Goal: Information Seeking & Learning: Compare options

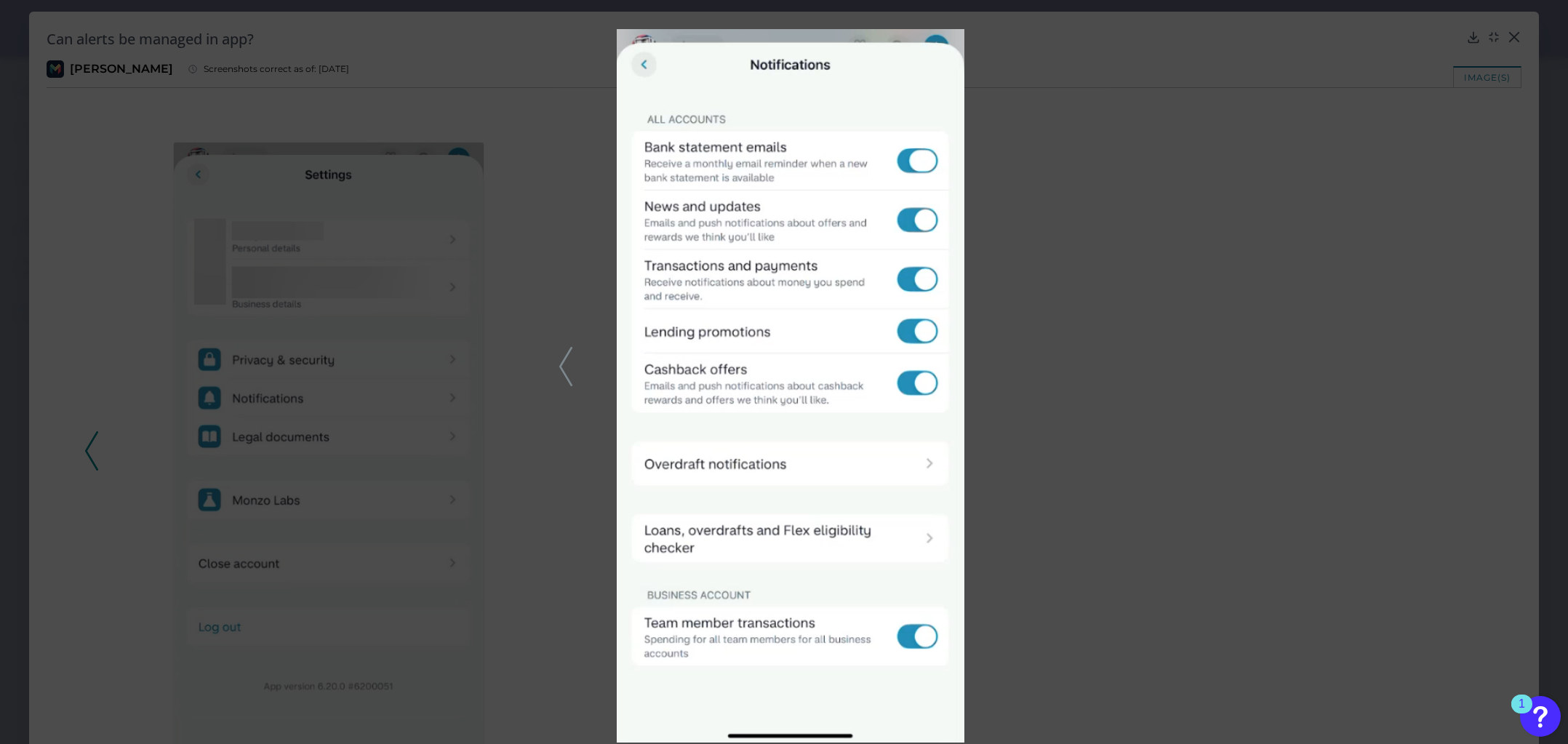
click at [1528, 170] on div at bounding box center [784, 372] width 1568 height 744
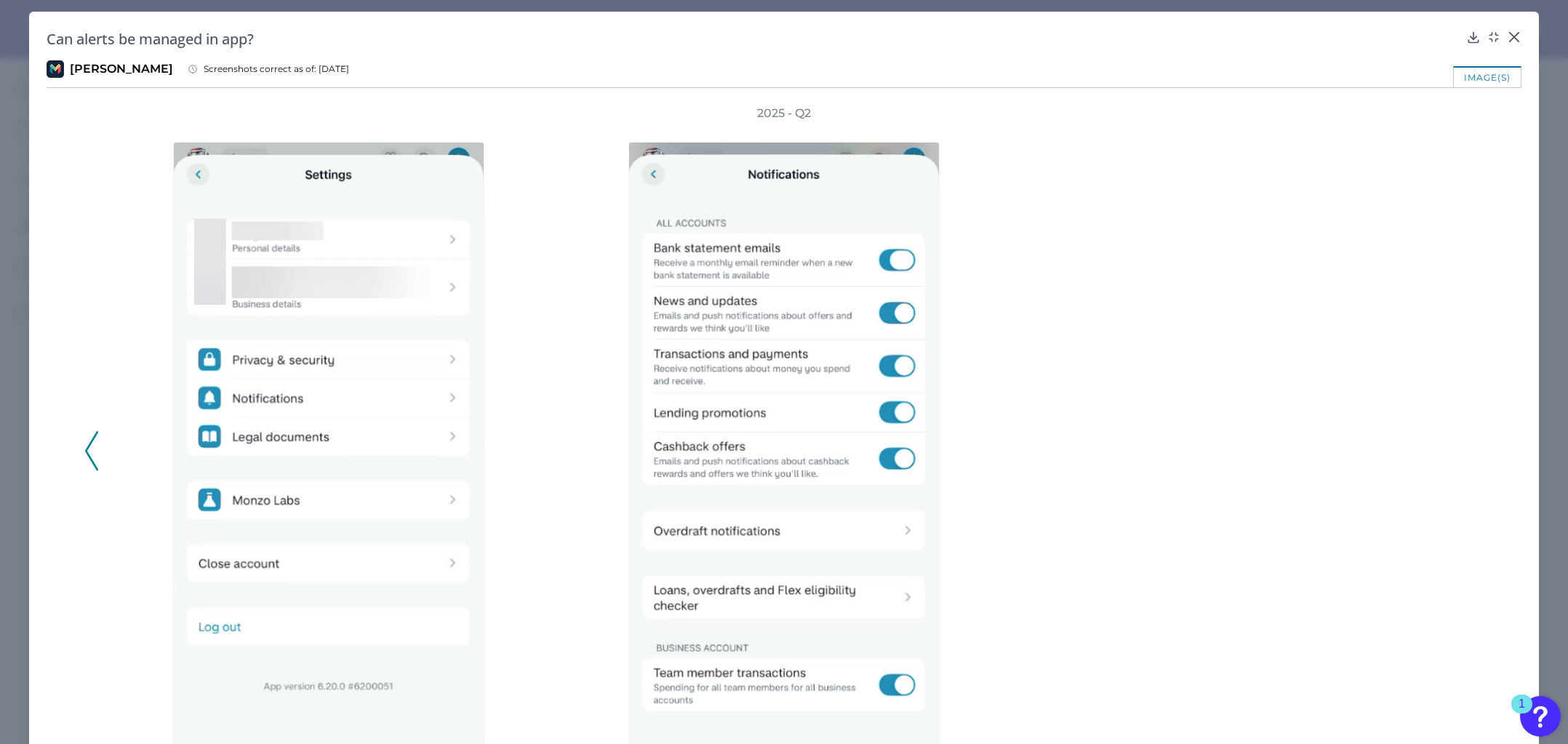
scroll to position [291, 0]
click at [1508, 38] on icon at bounding box center [1515, 38] width 15 height 15
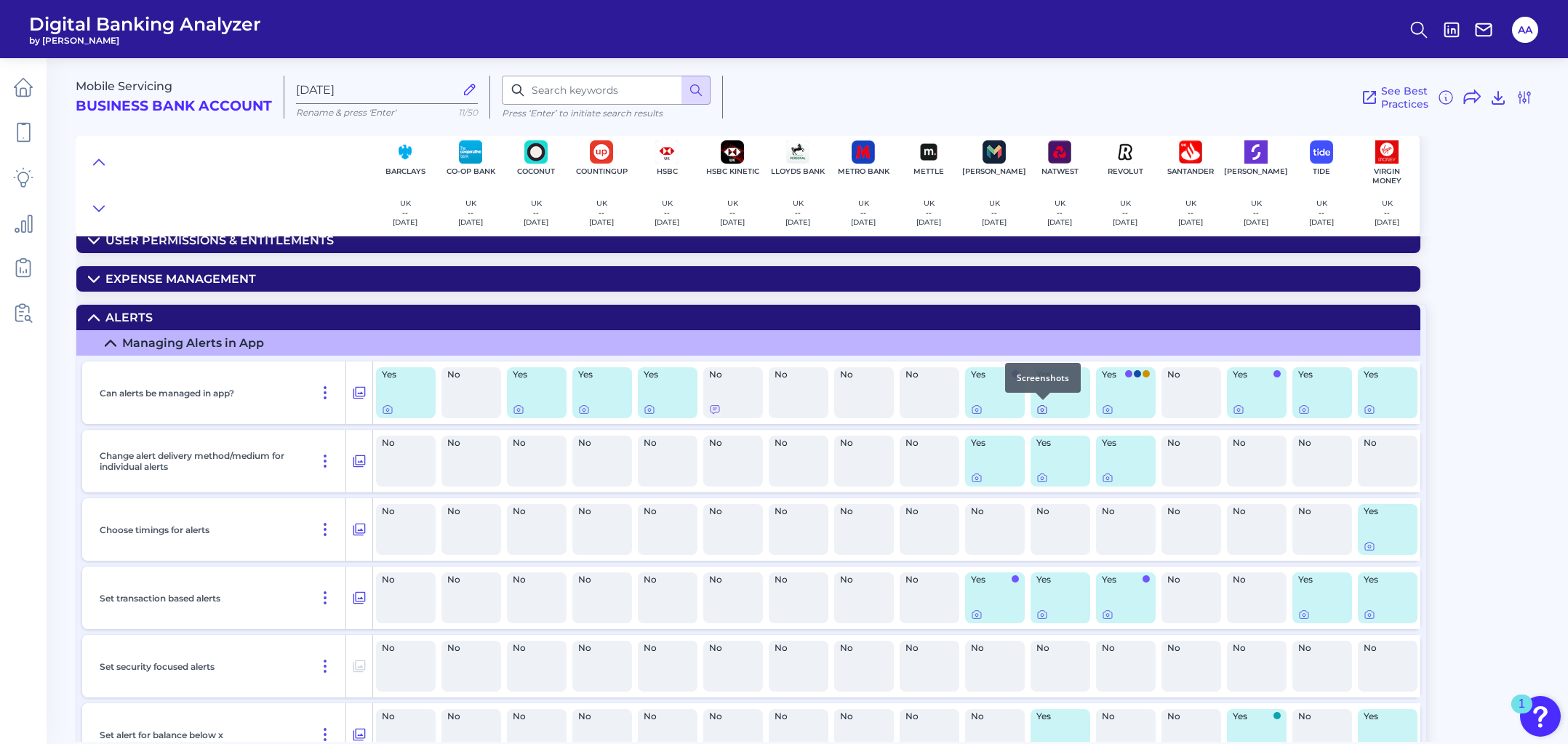
click at [1042, 410] on icon at bounding box center [1043, 409] width 11 height 11
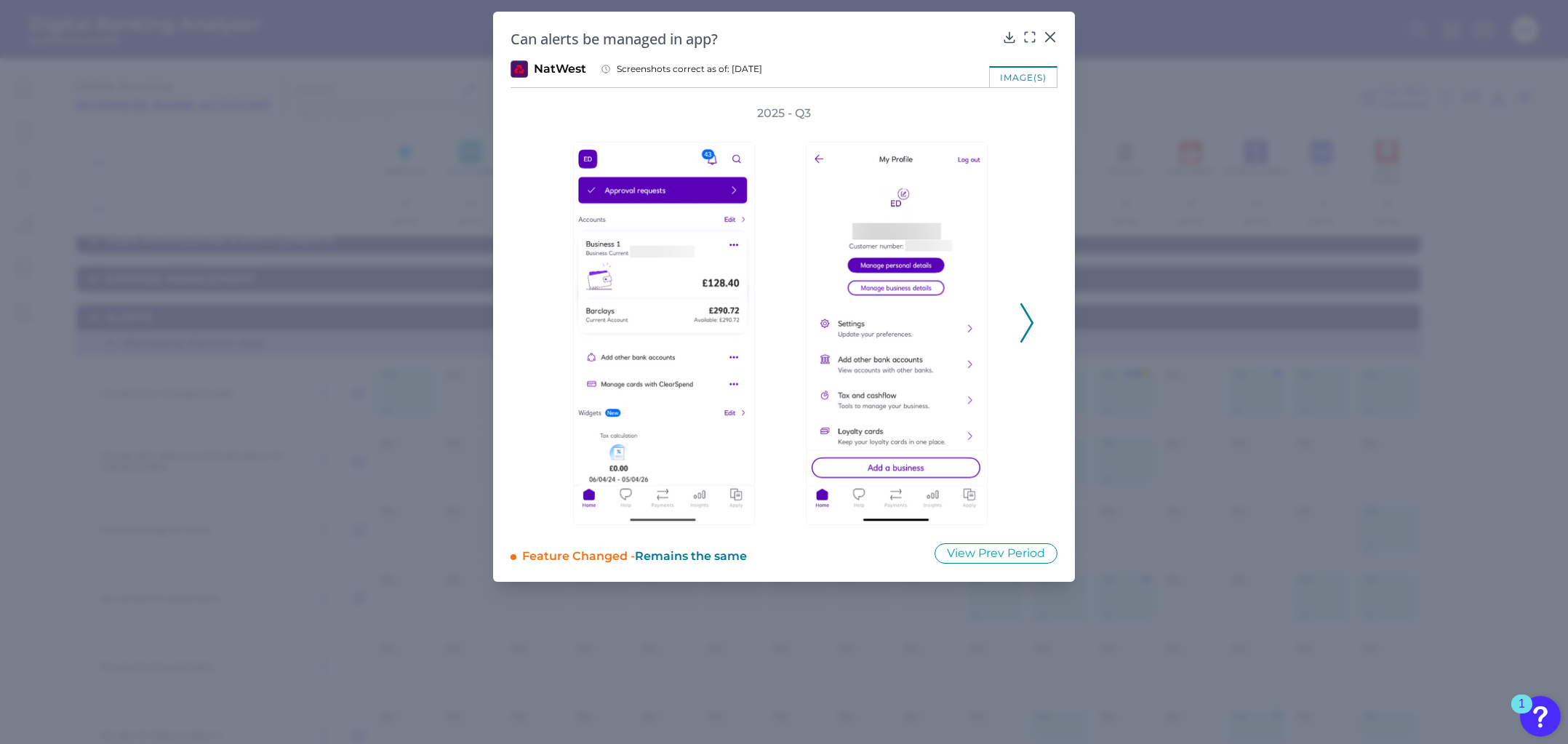
click at [1030, 312] on icon at bounding box center [1027, 323] width 13 height 39
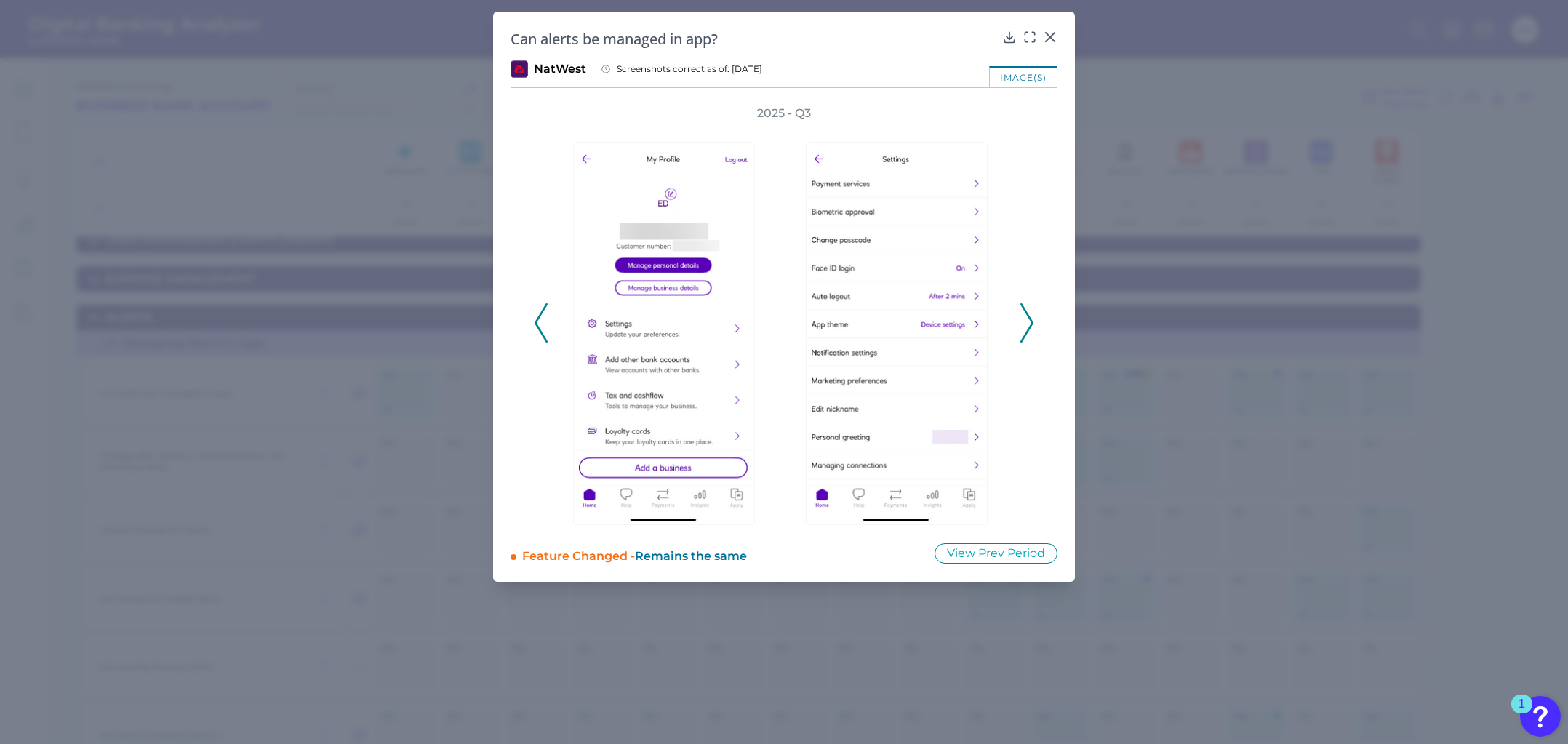
click at [1030, 312] on icon at bounding box center [1027, 323] width 13 height 39
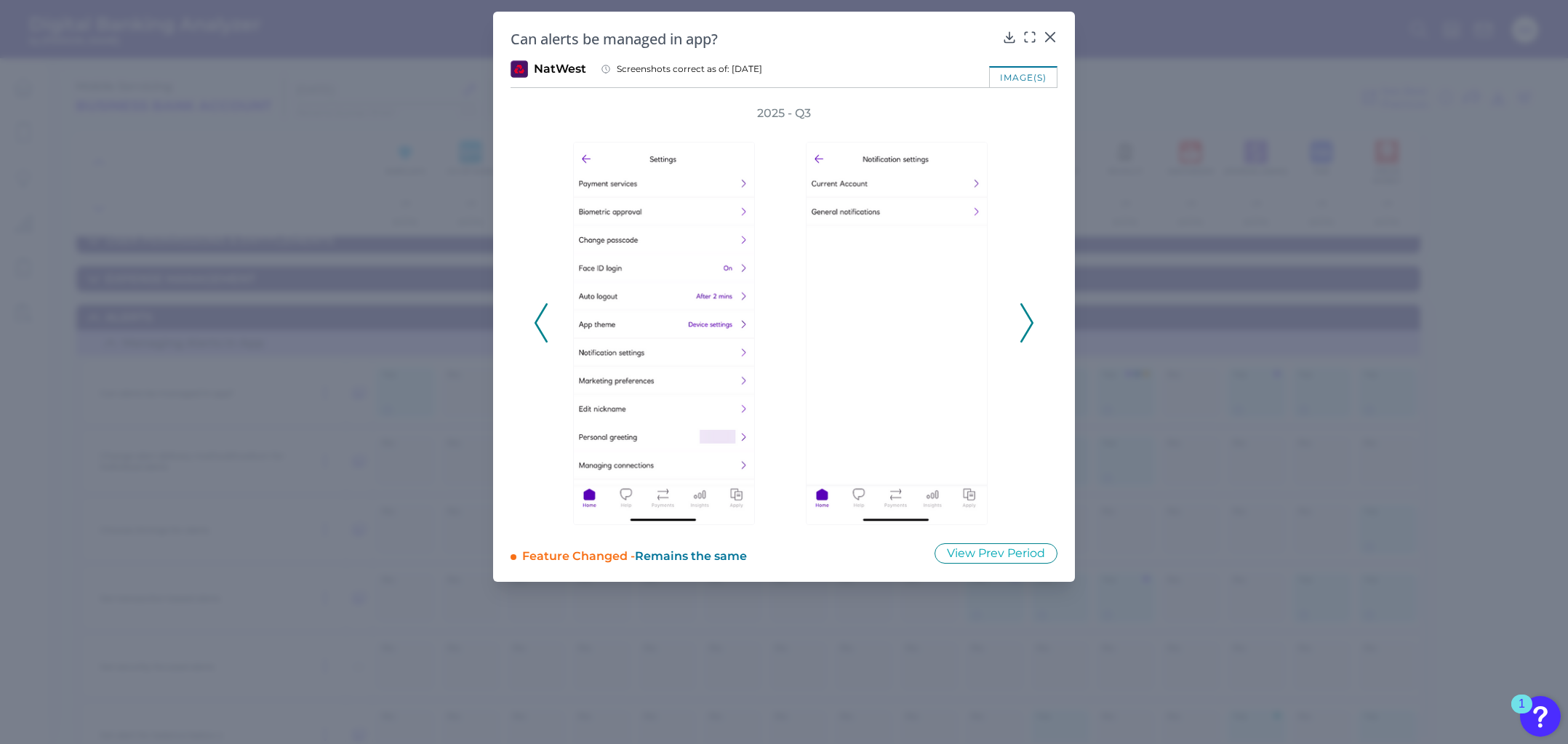
click at [1025, 327] on icon at bounding box center [1027, 323] width 13 height 39
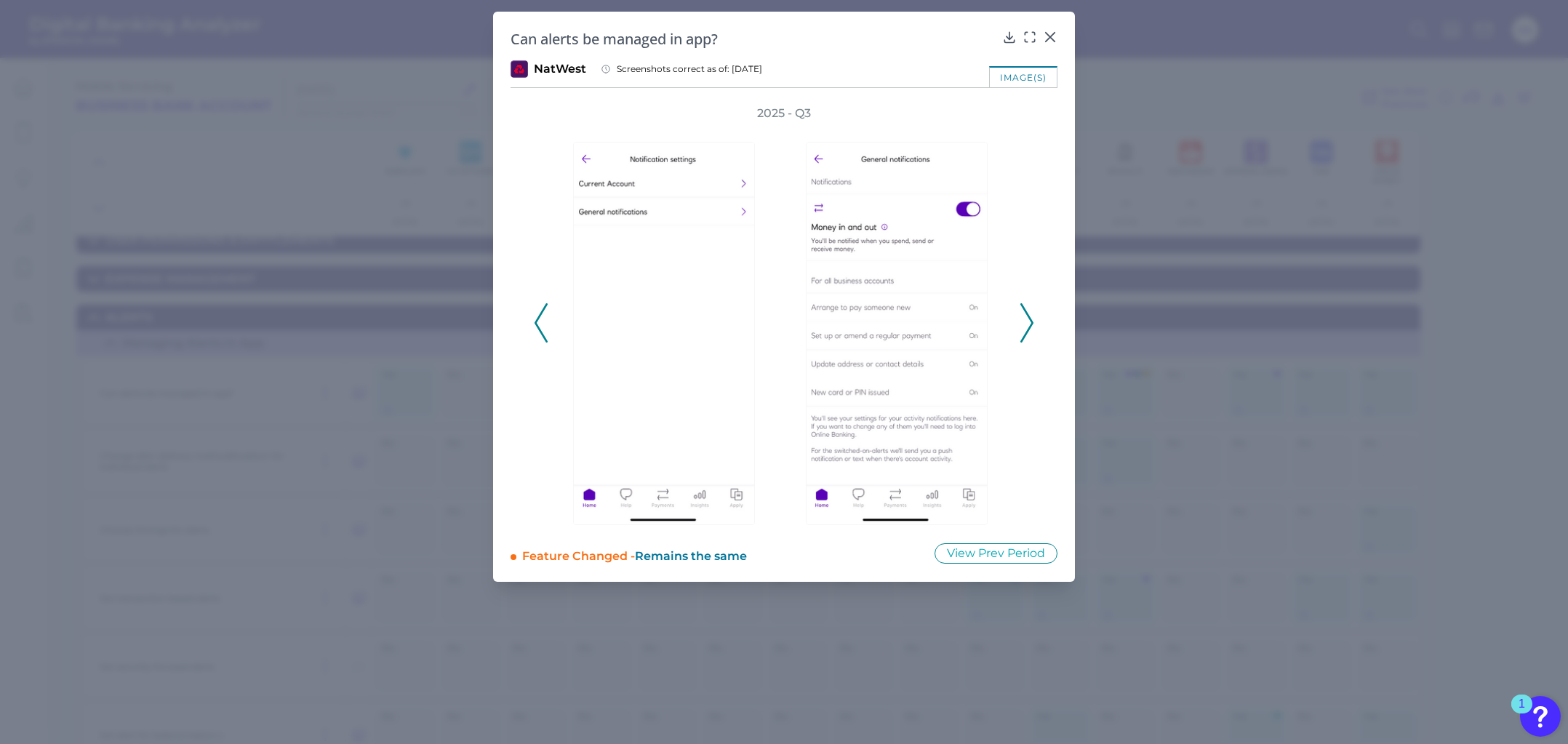
click at [1028, 311] on icon at bounding box center [1027, 323] width 13 height 39
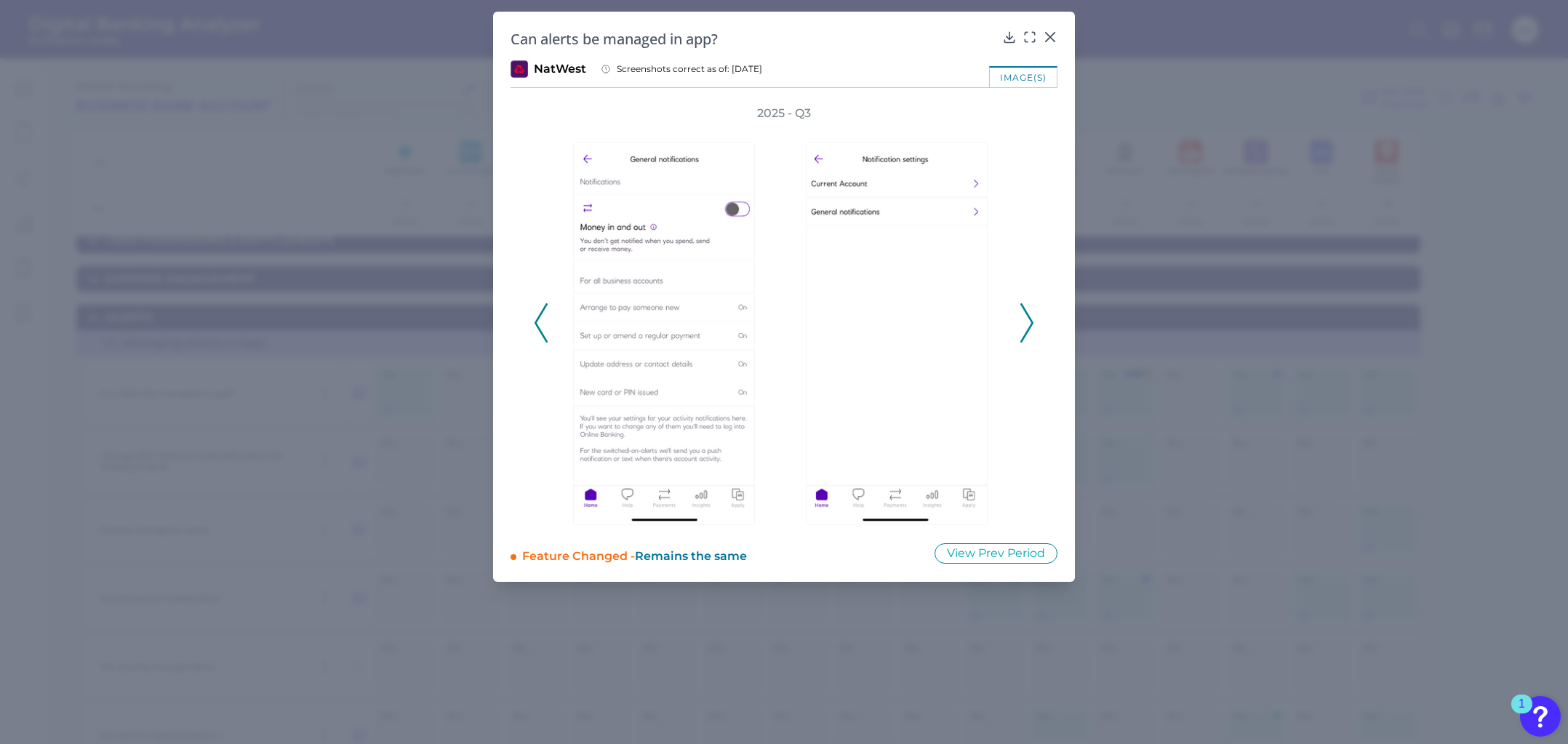
click at [1028, 311] on icon at bounding box center [1027, 323] width 13 height 39
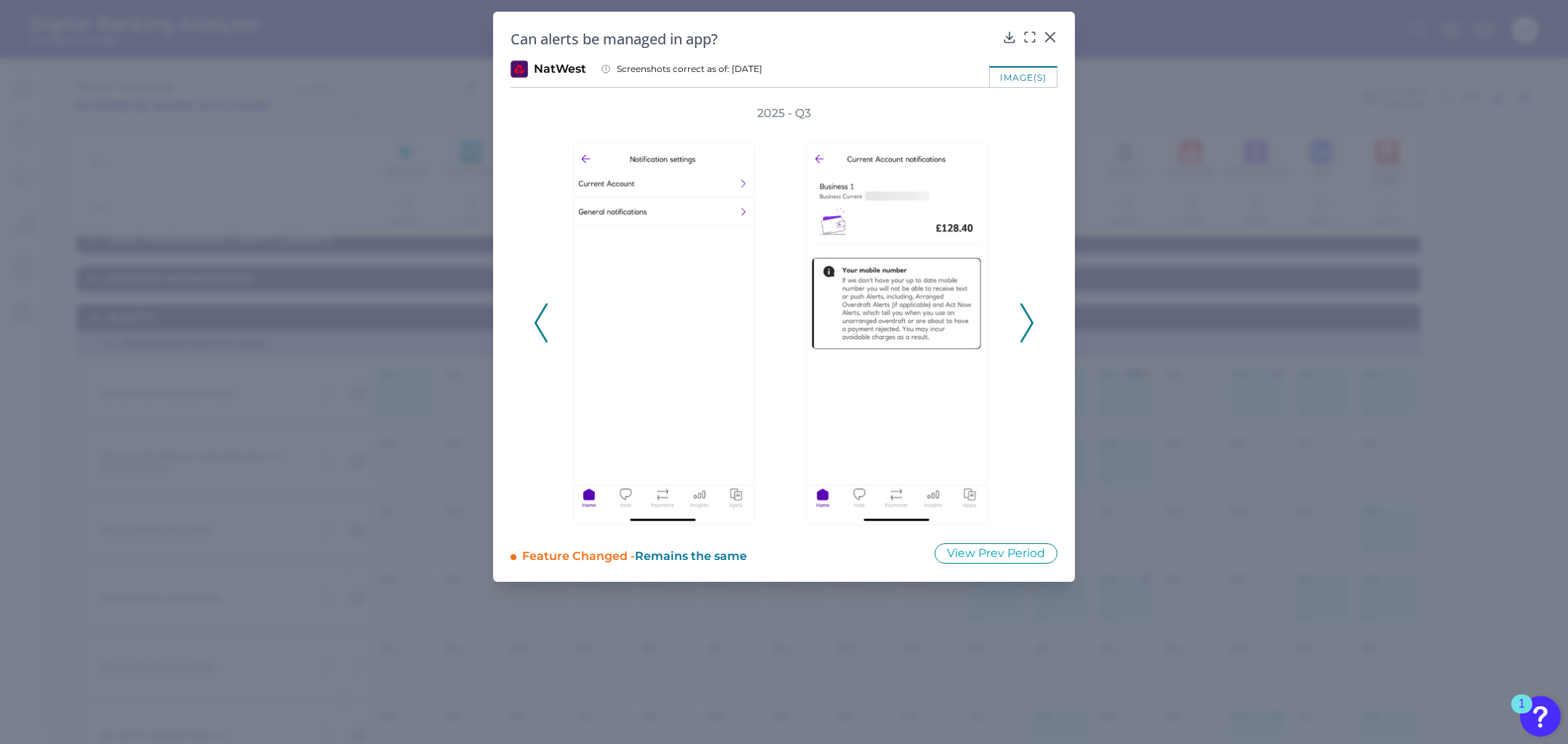
click at [1028, 311] on icon at bounding box center [1027, 323] width 13 height 39
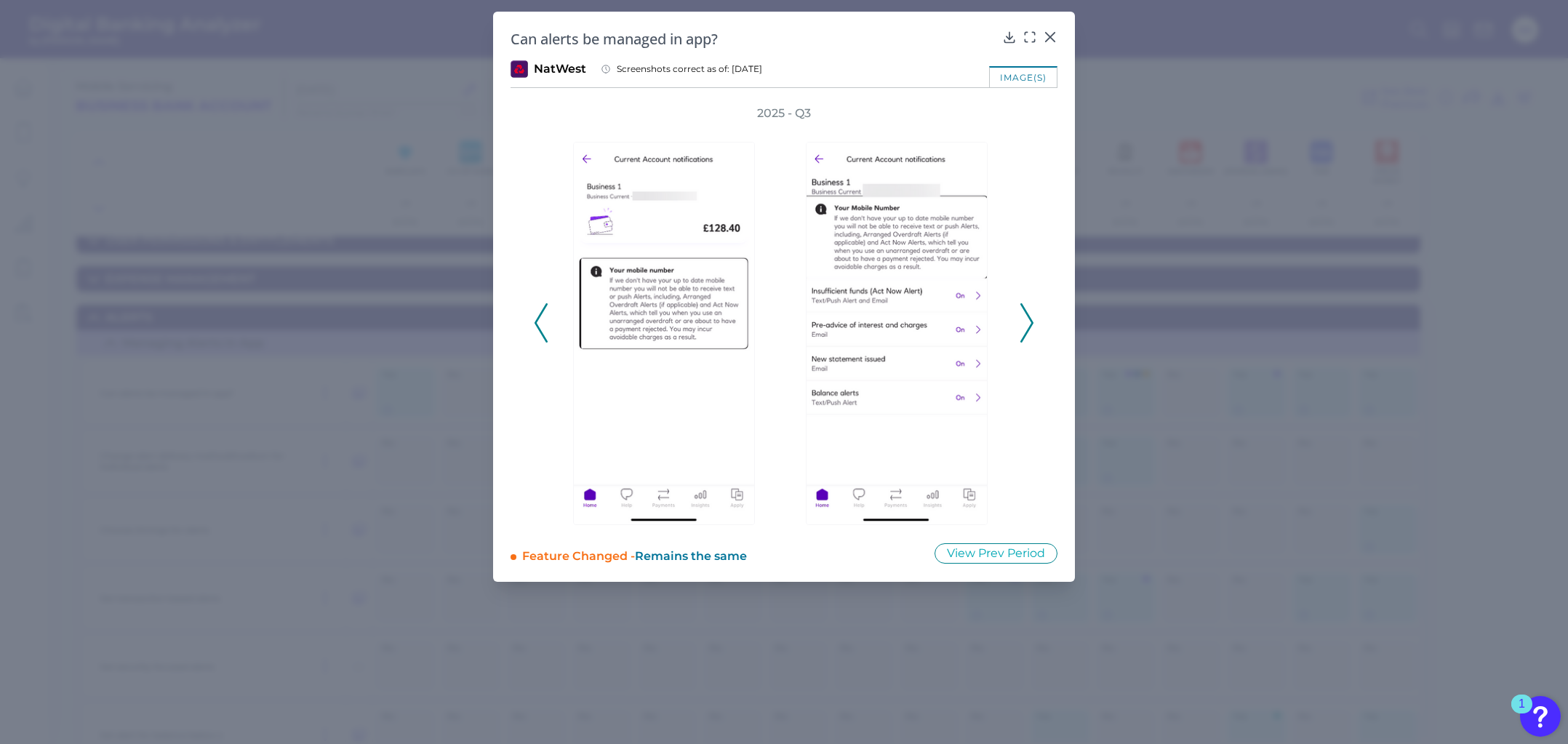
click at [1028, 311] on icon at bounding box center [1027, 323] width 13 height 39
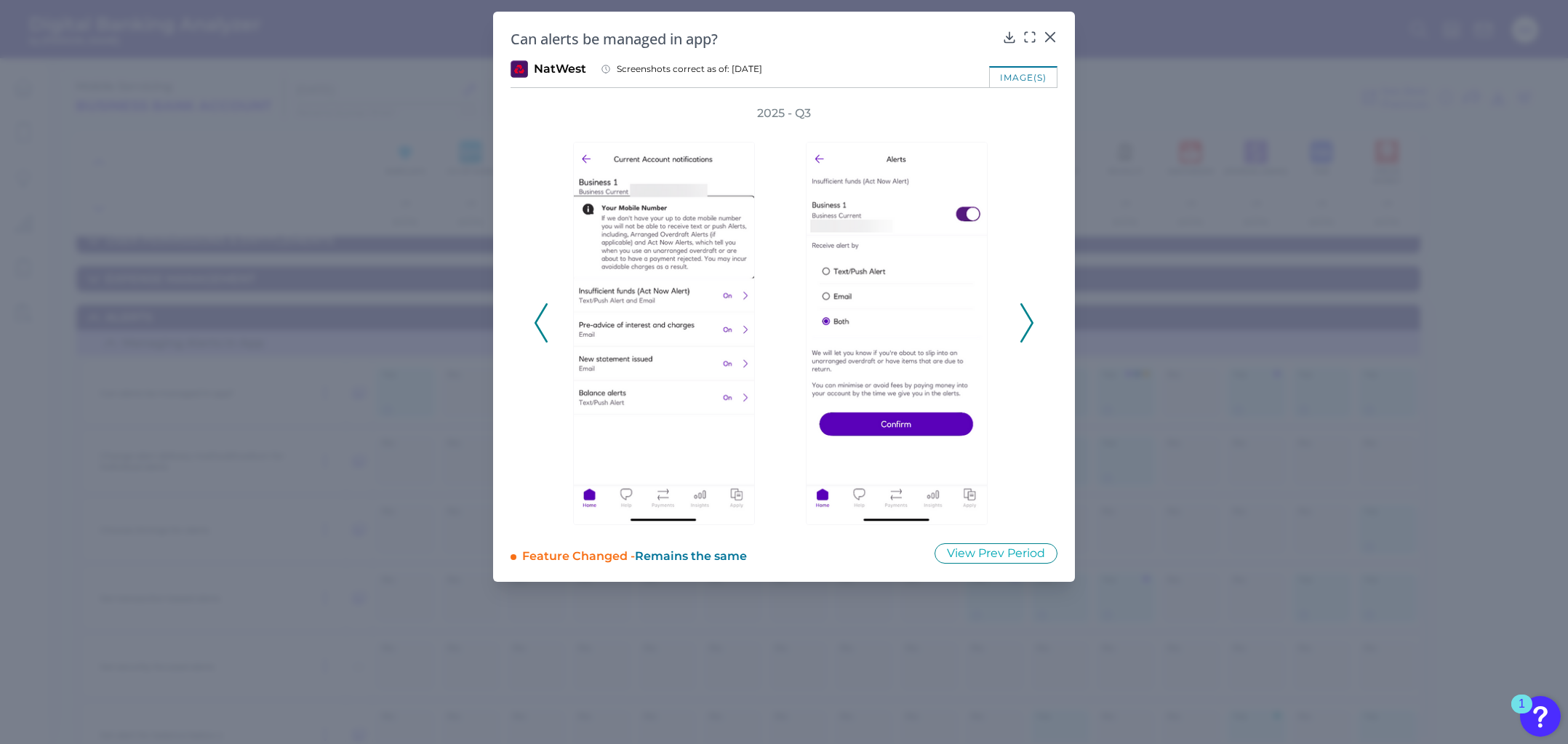
click at [1028, 311] on icon at bounding box center [1027, 323] width 13 height 39
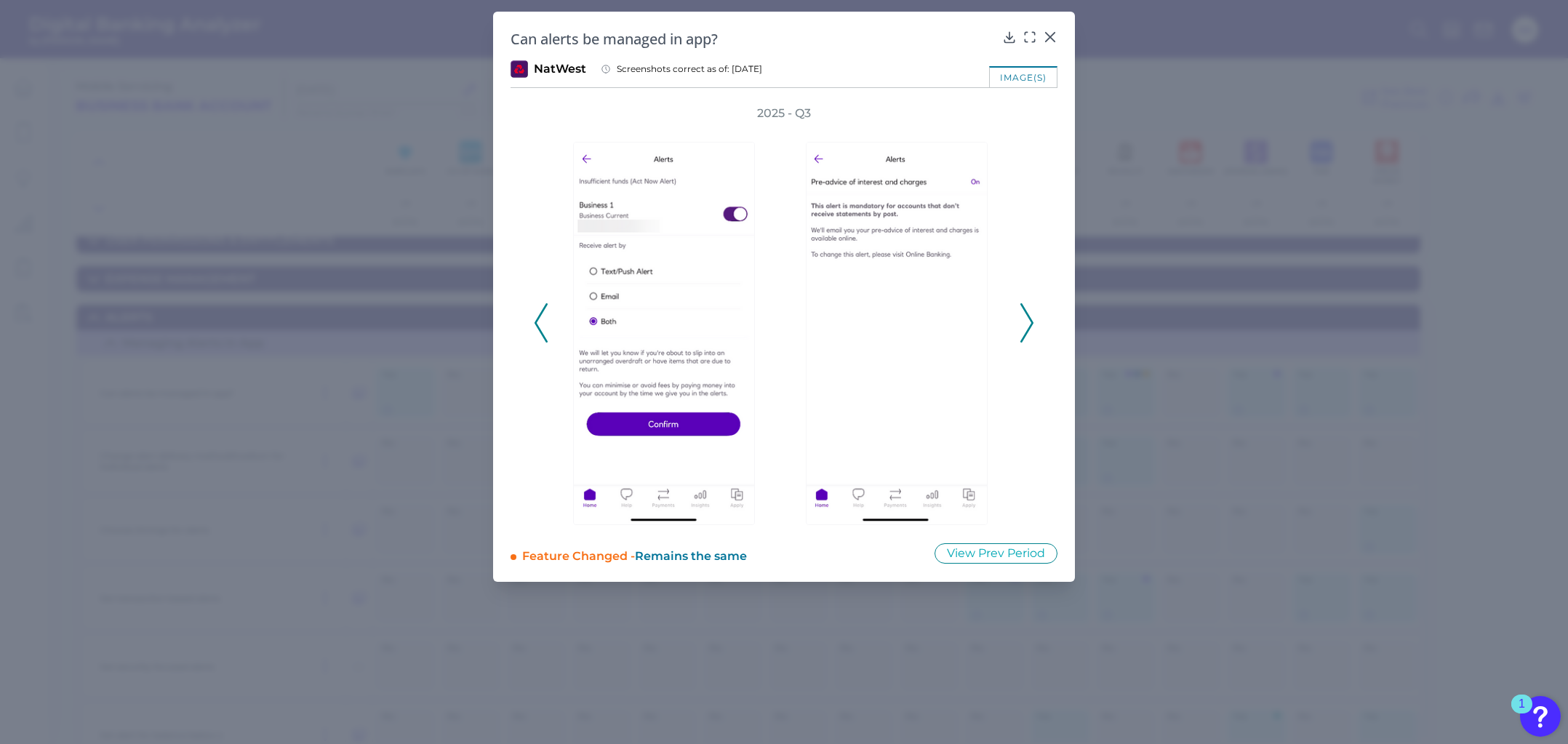
click at [1028, 311] on icon at bounding box center [1027, 323] width 13 height 39
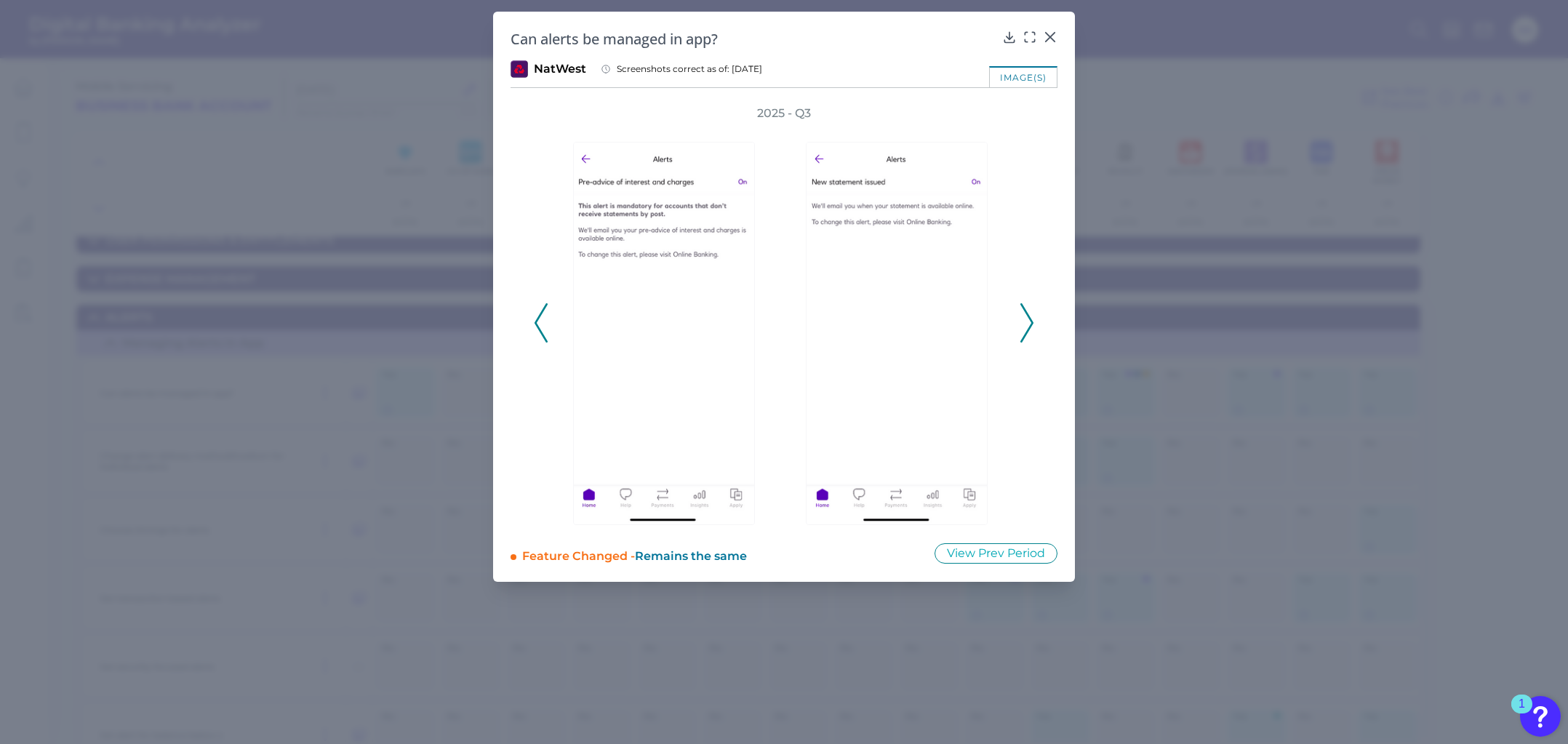
click at [1028, 311] on icon at bounding box center [1027, 323] width 13 height 39
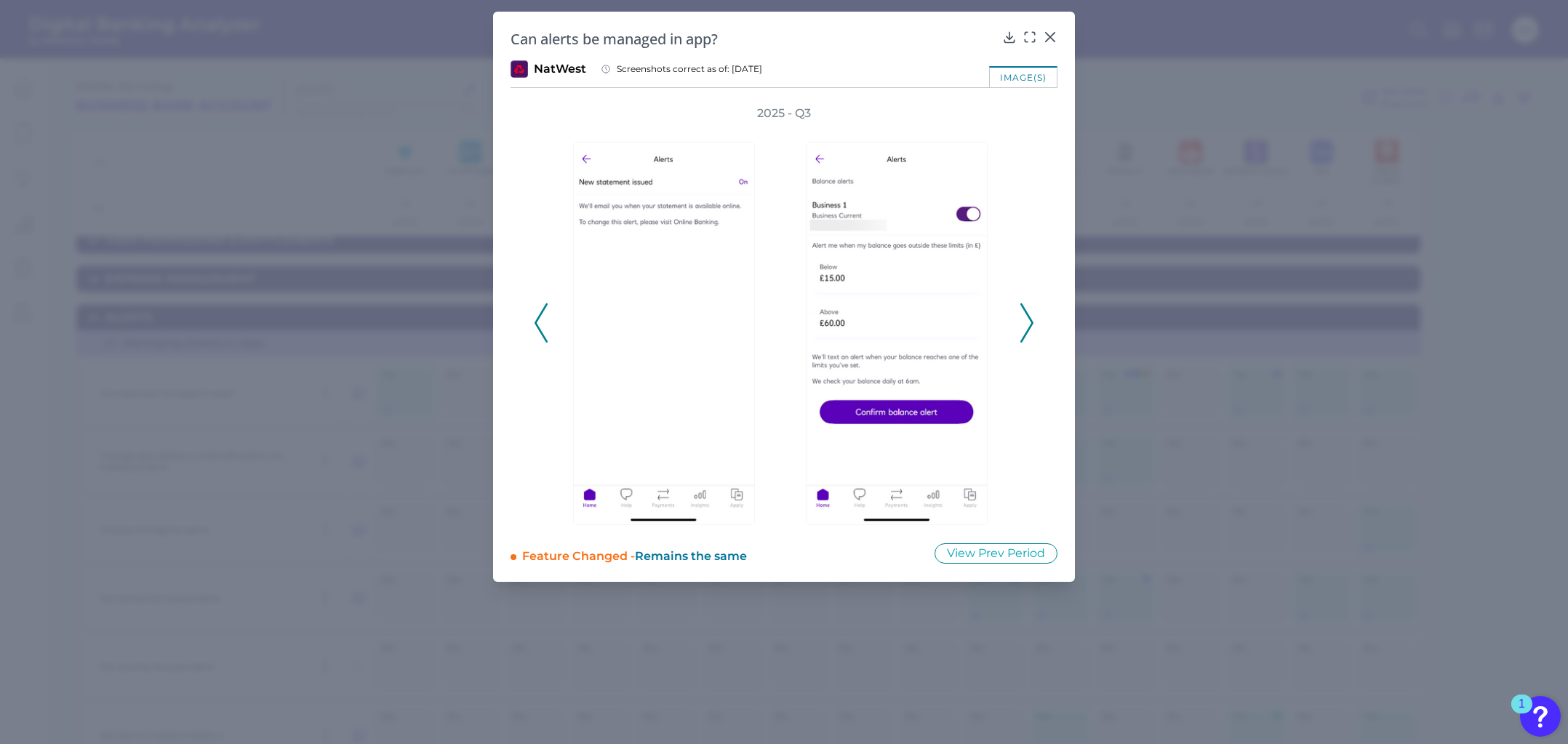
click at [1028, 311] on icon at bounding box center [1027, 323] width 13 height 39
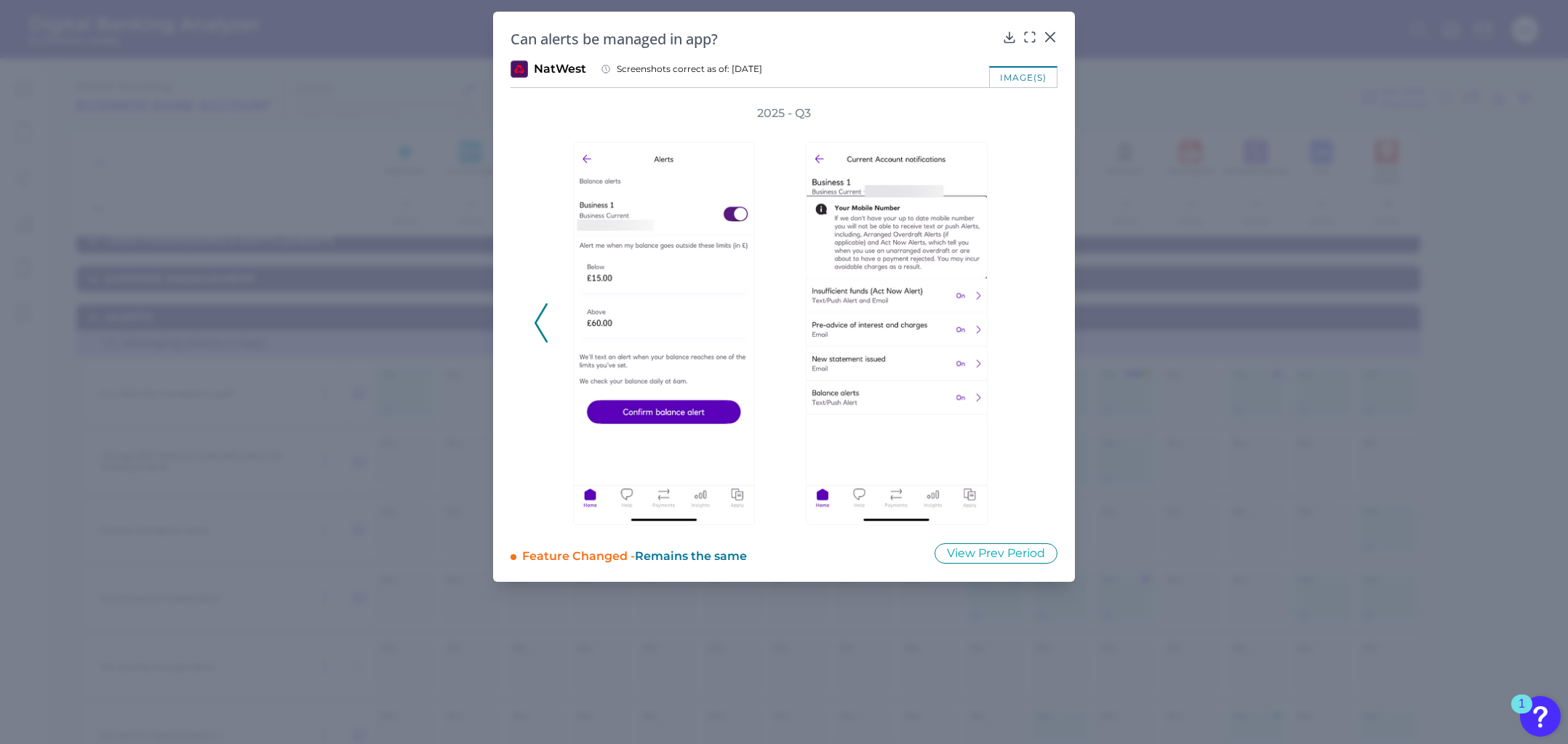
click at [1028, 311] on div "2025 - Q3" at bounding box center [784, 315] width 500 height 420
click at [547, 311] on icon at bounding box center [541, 323] width 13 height 39
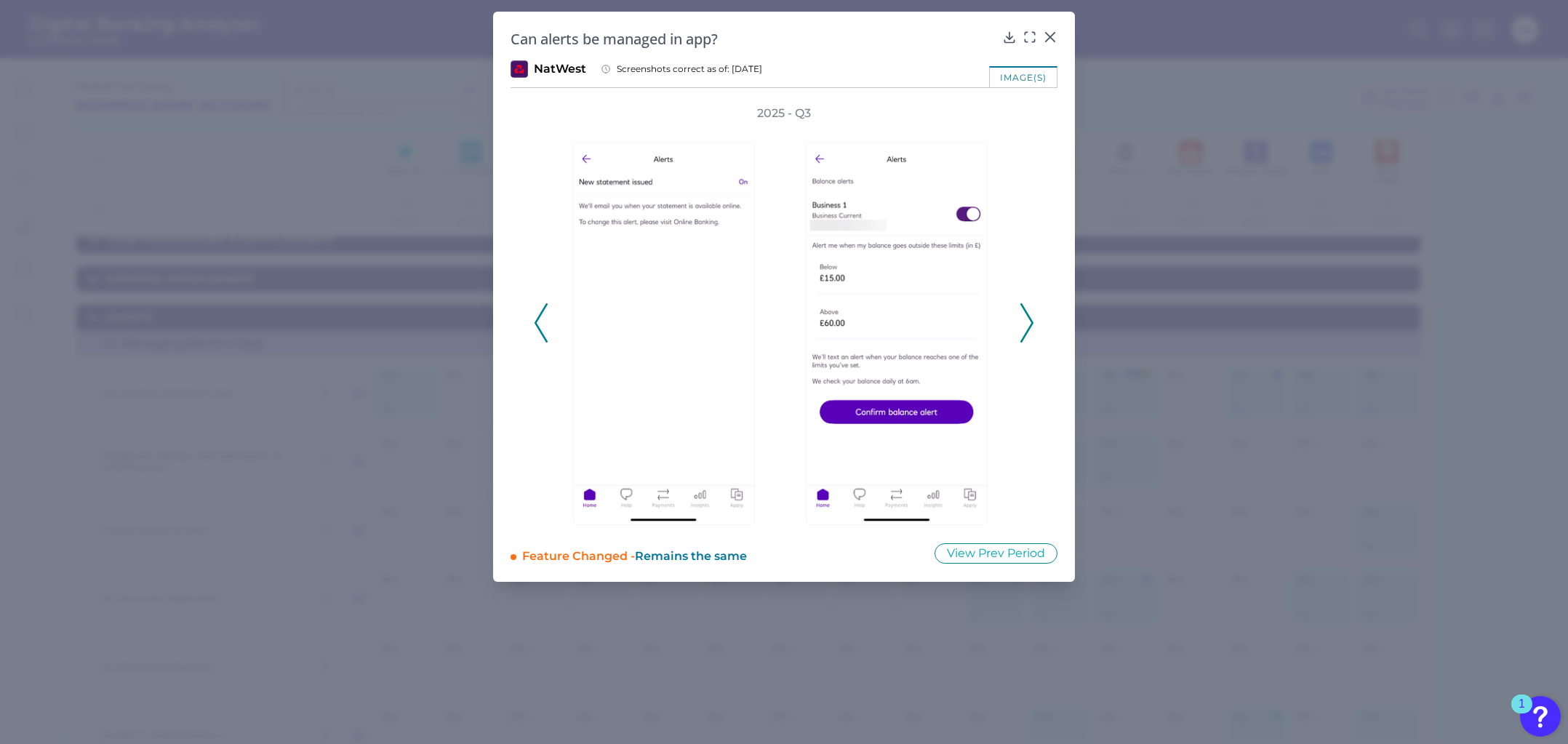
click at [547, 311] on icon at bounding box center [541, 323] width 13 height 39
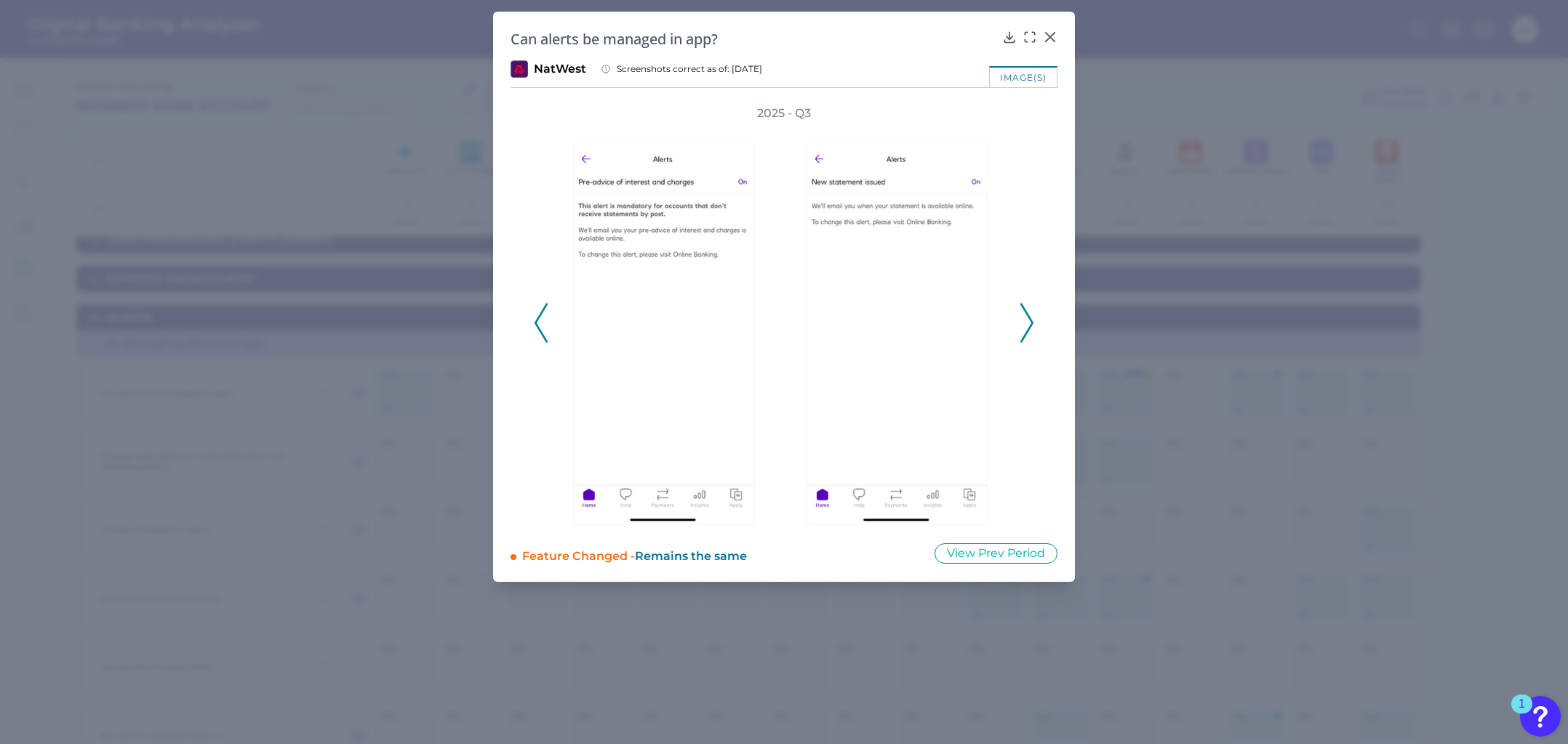
click at [547, 311] on icon at bounding box center [541, 323] width 13 height 39
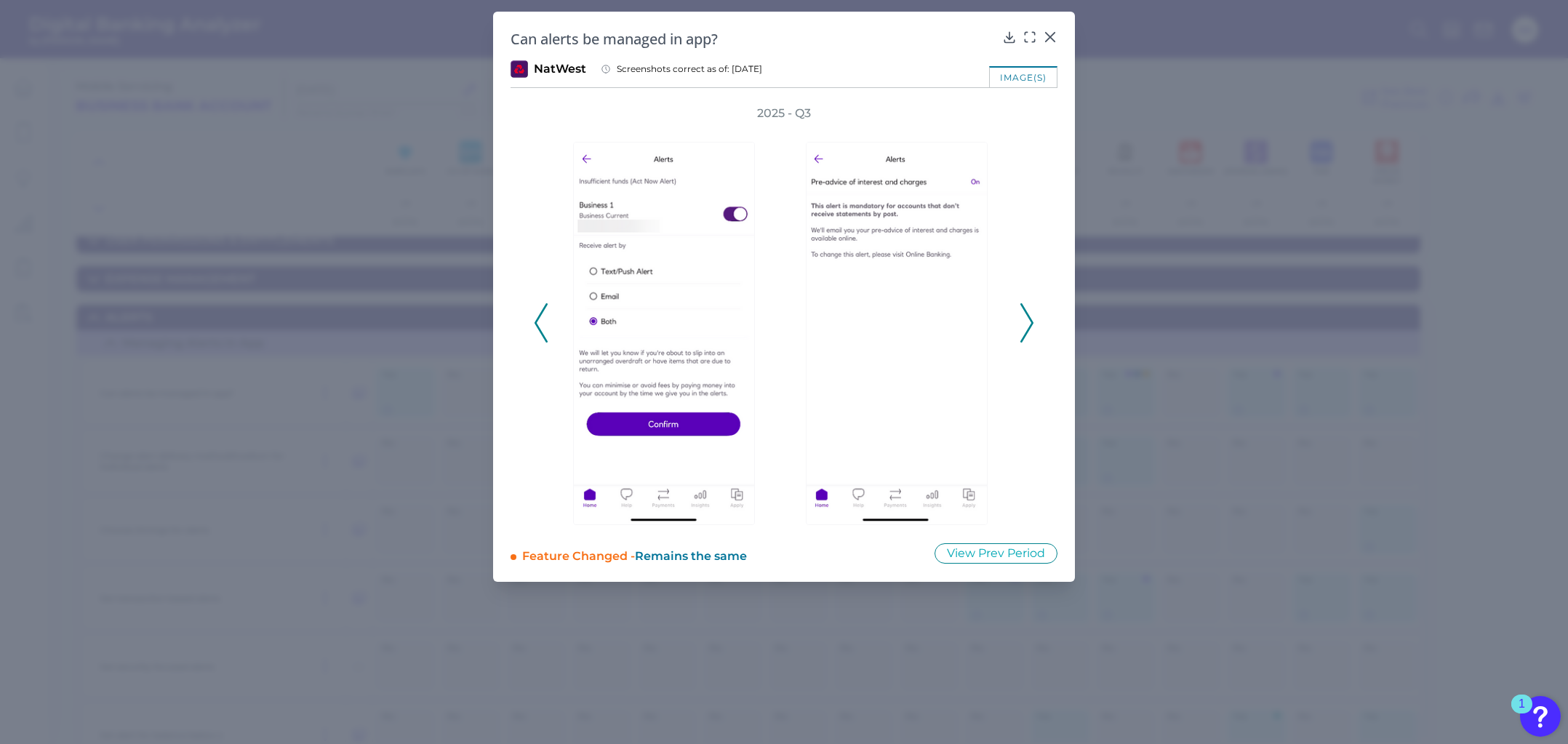
click at [547, 311] on icon at bounding box center [541, 323] width 13 height 39
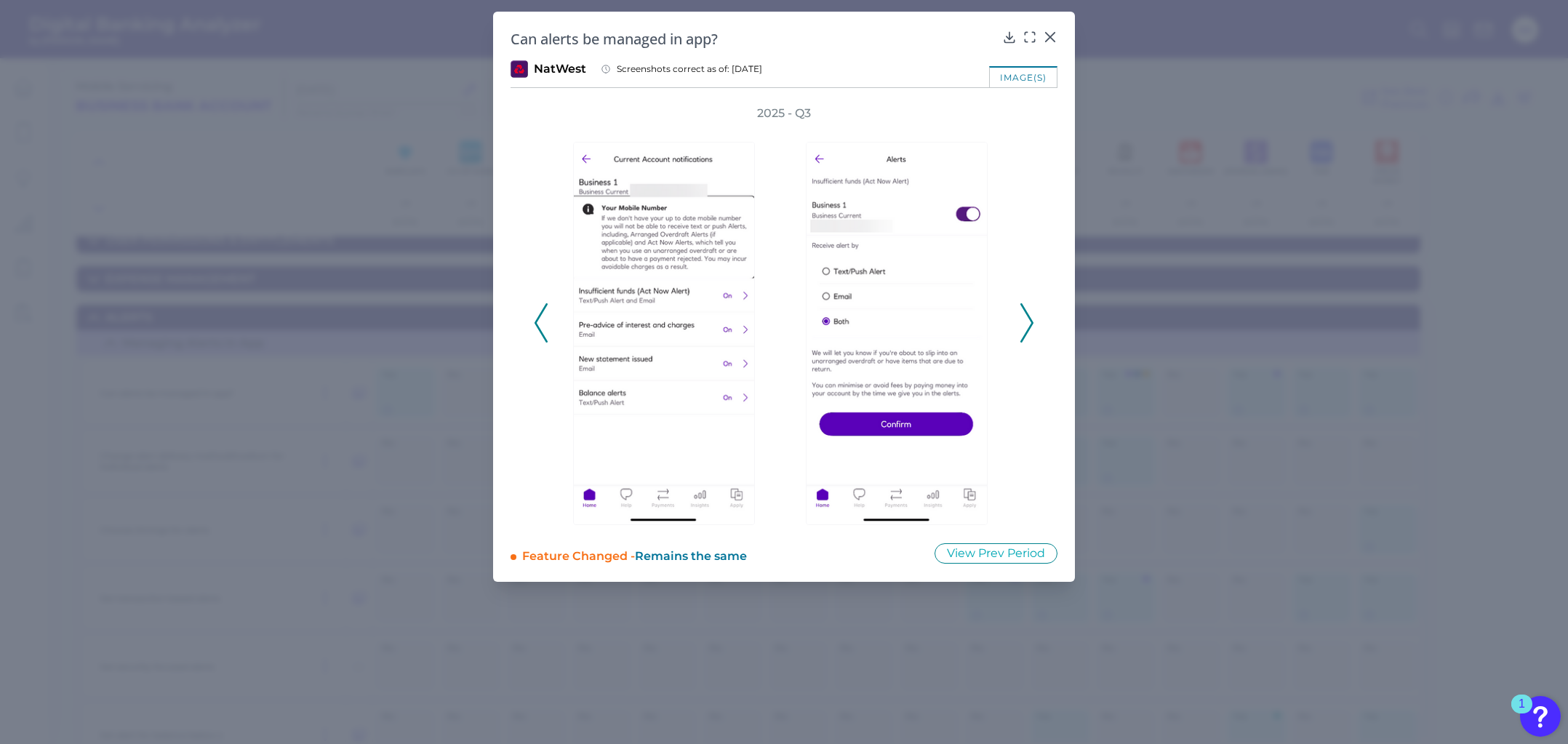
click at [547, 311] on icon at bounding box center [541, 323] width 13 height 39
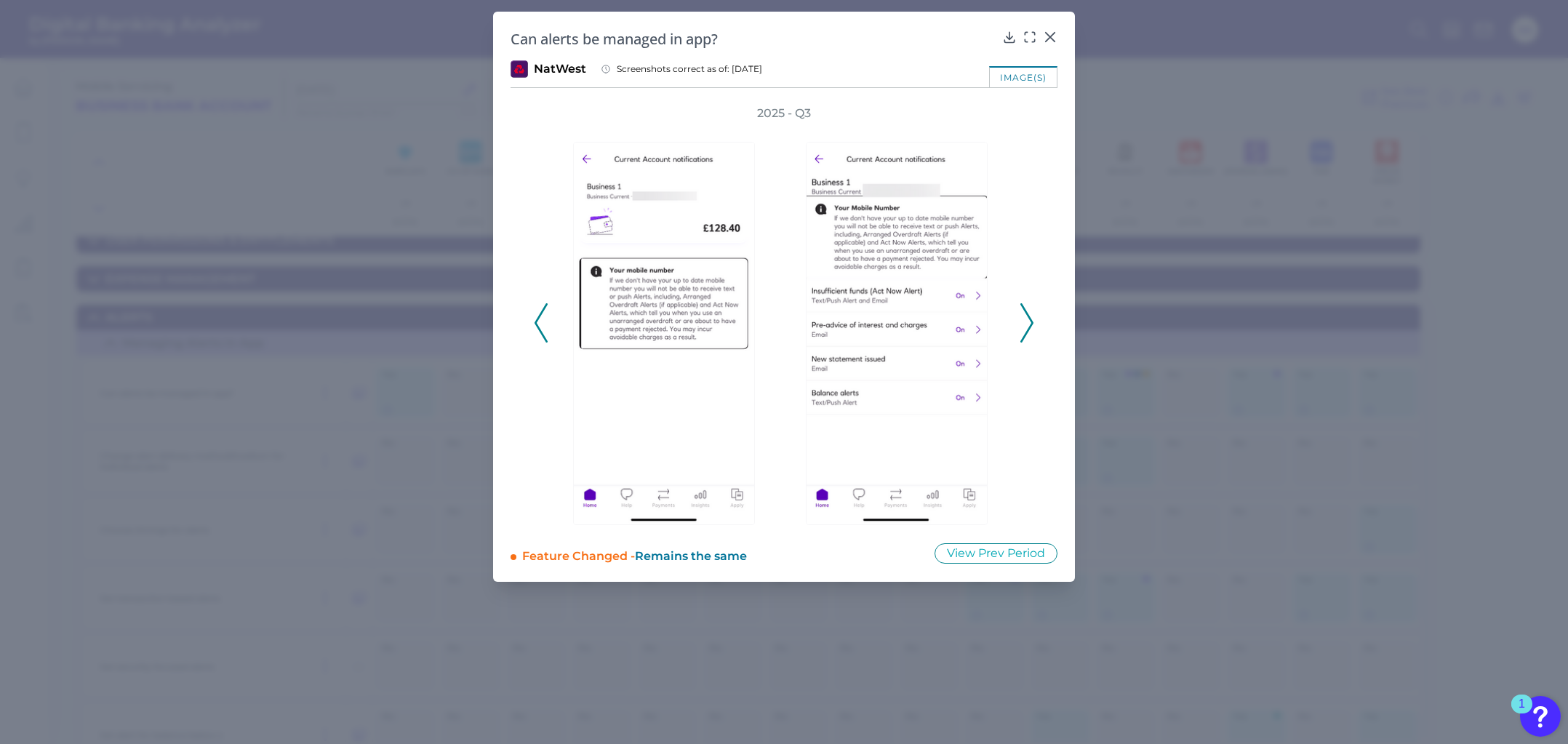
click at [547, 311] on icon at bounding box center [541, 323] width 13 height 39
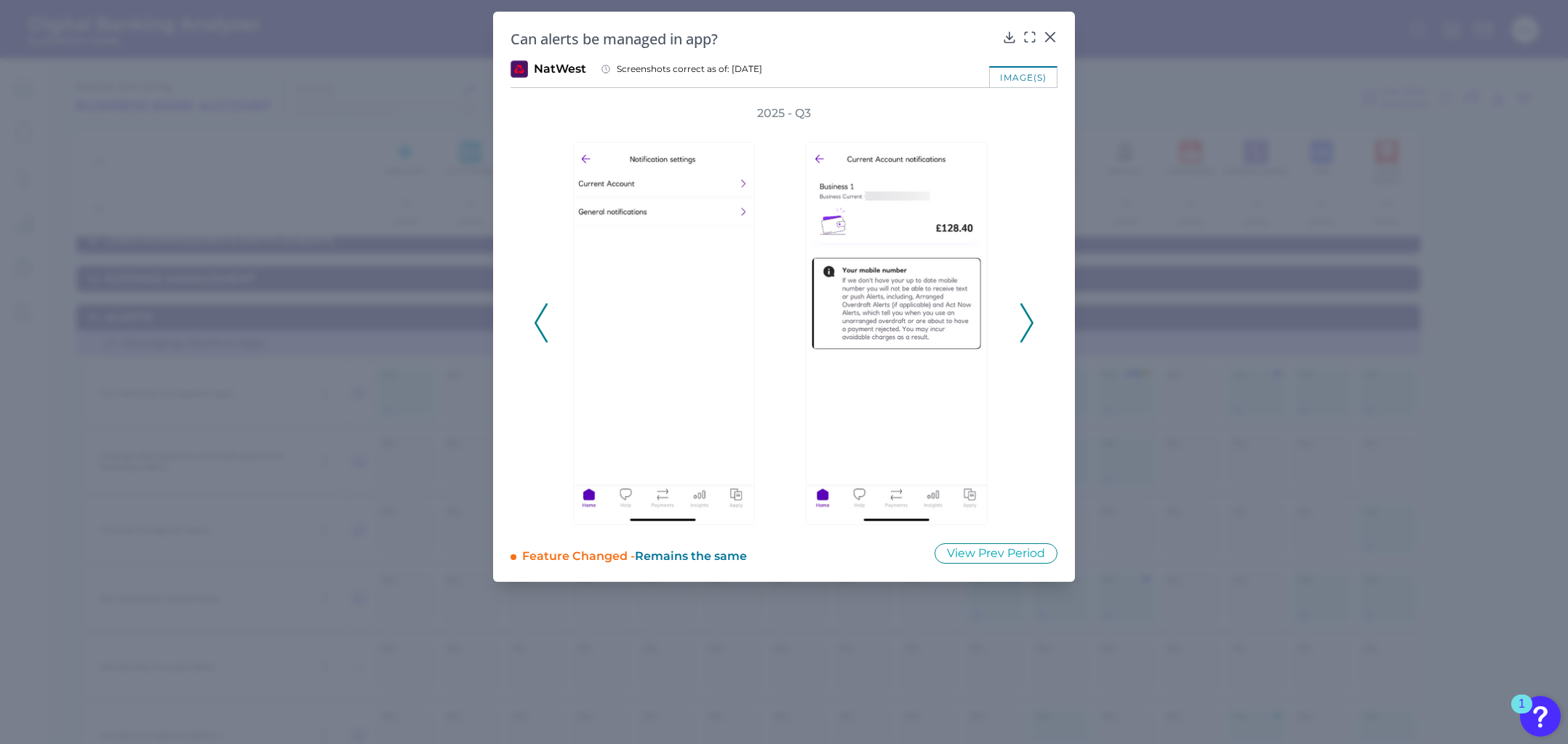
click at [547, 311] on icon at bounding box center [541, 323] width 13 height 39
click at [541, 314] on polyline at bounding box center [540, 323] width 11 height 37
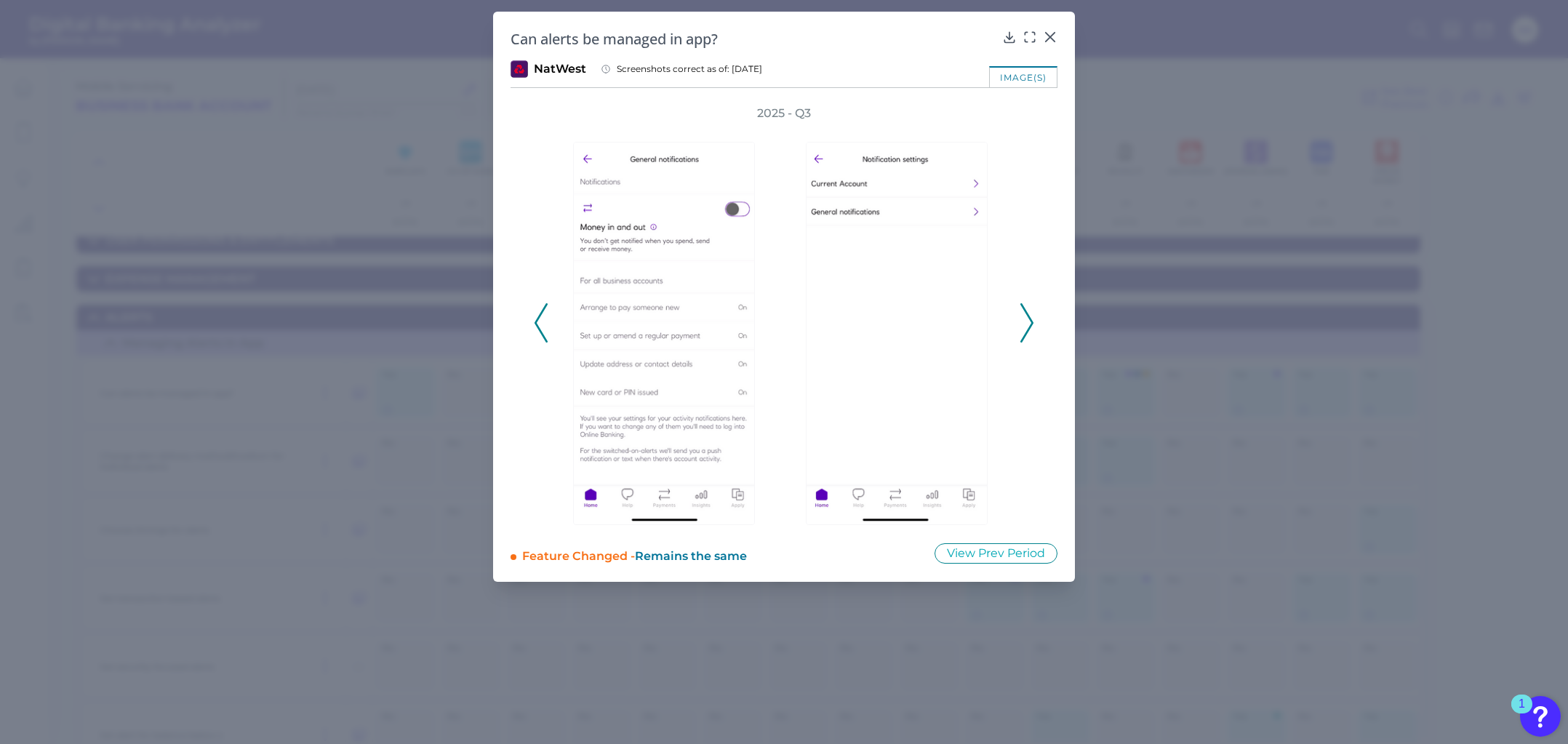
click at [541, 314] on polyline at bounding box center [540, 323] width 11 height 37
click at [537, 314] on icon at bounding box center [541, 323] width 13 height 39
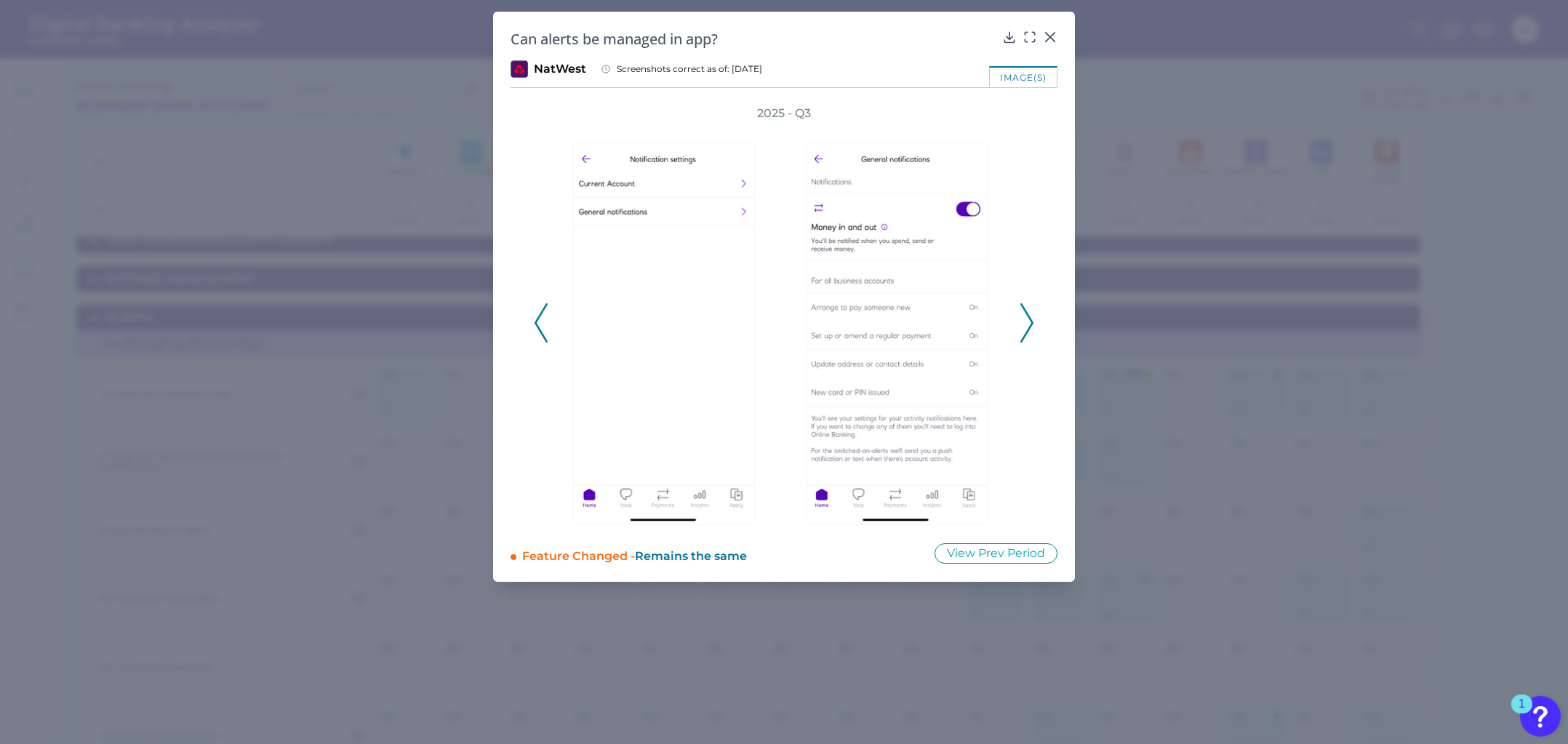
click at [539, 325] on icon at bounding box center [541, 323] width 13 height 39
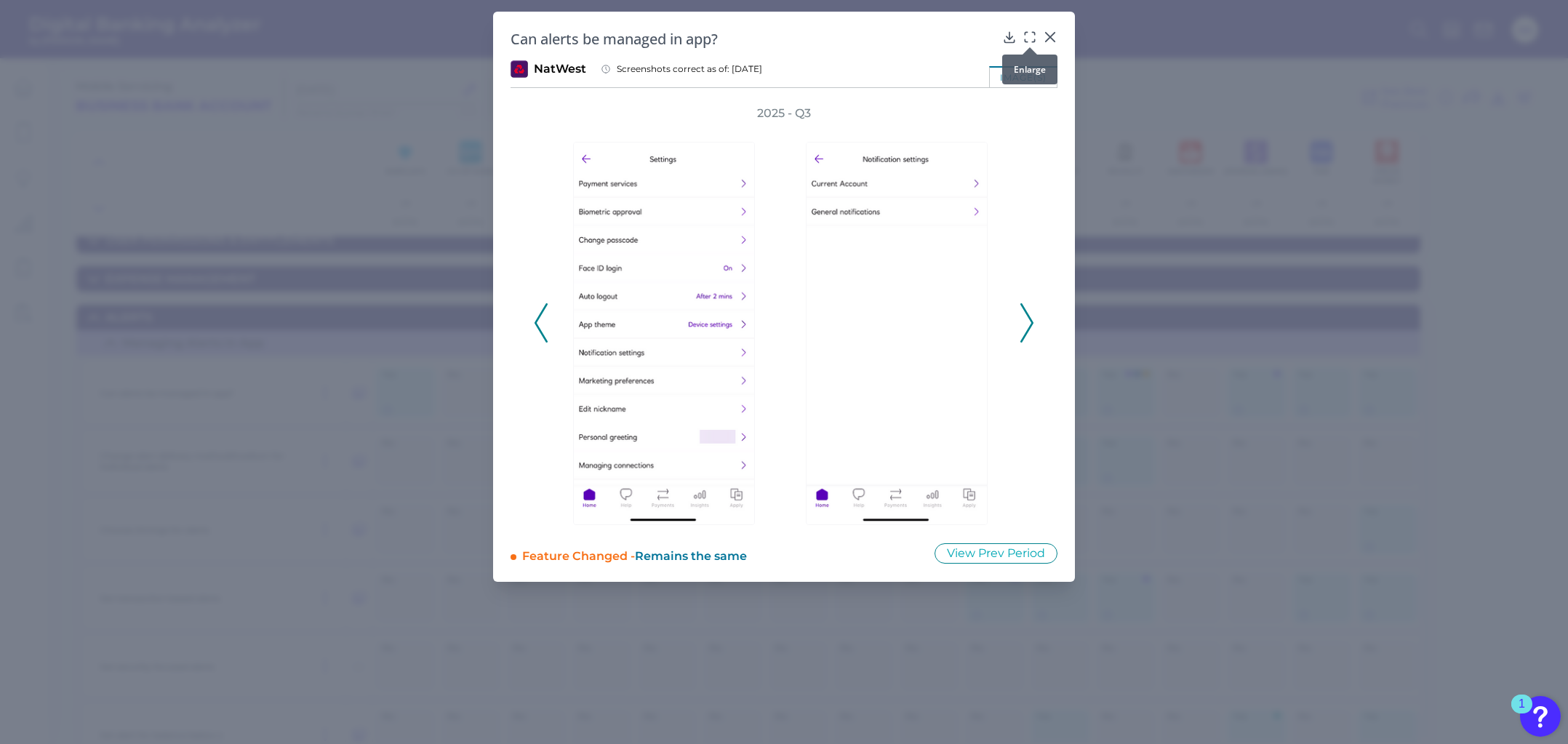
click at [1029, 37] on icon at bounding box center [1030, 38] width 15 height 15
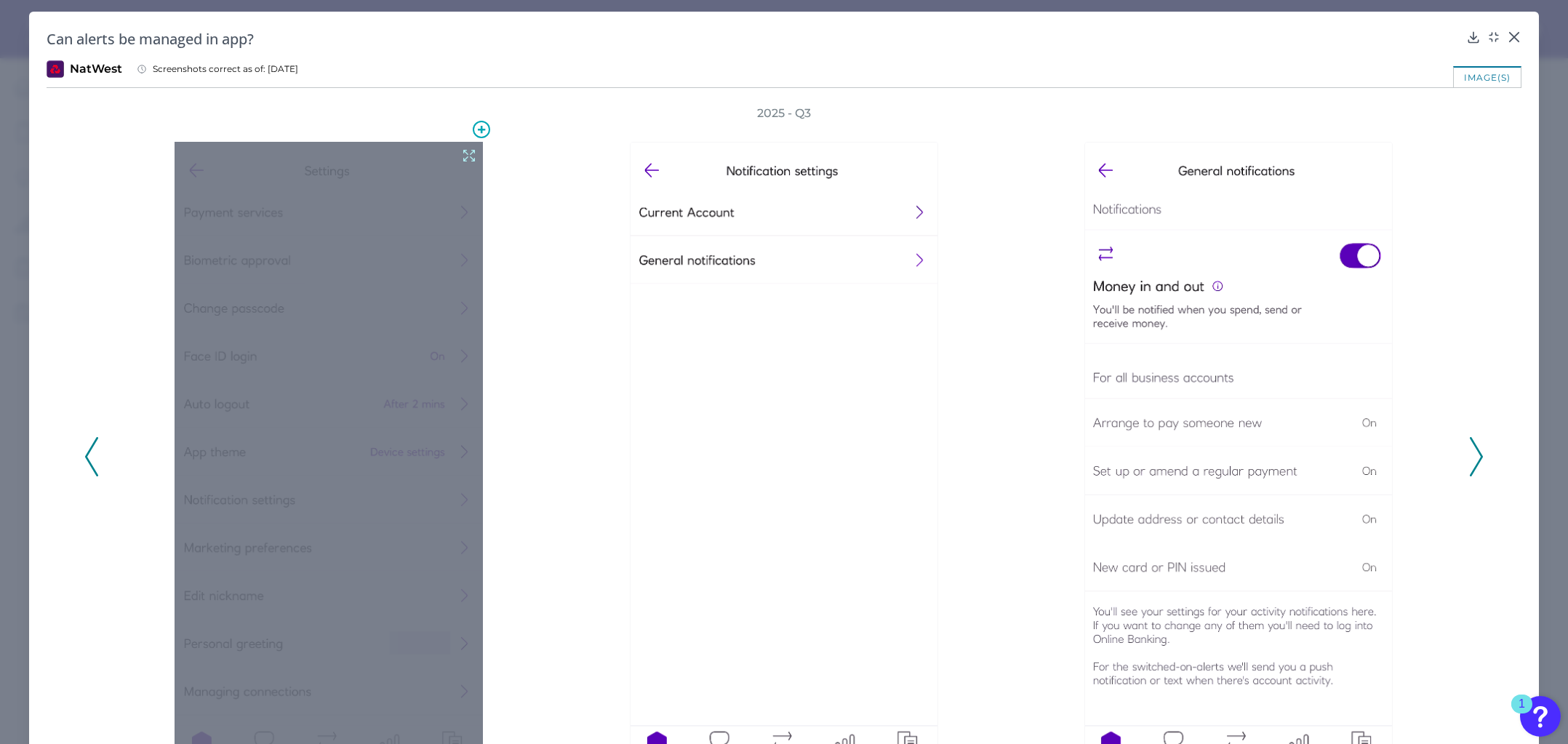
scroll to position [73, 0]
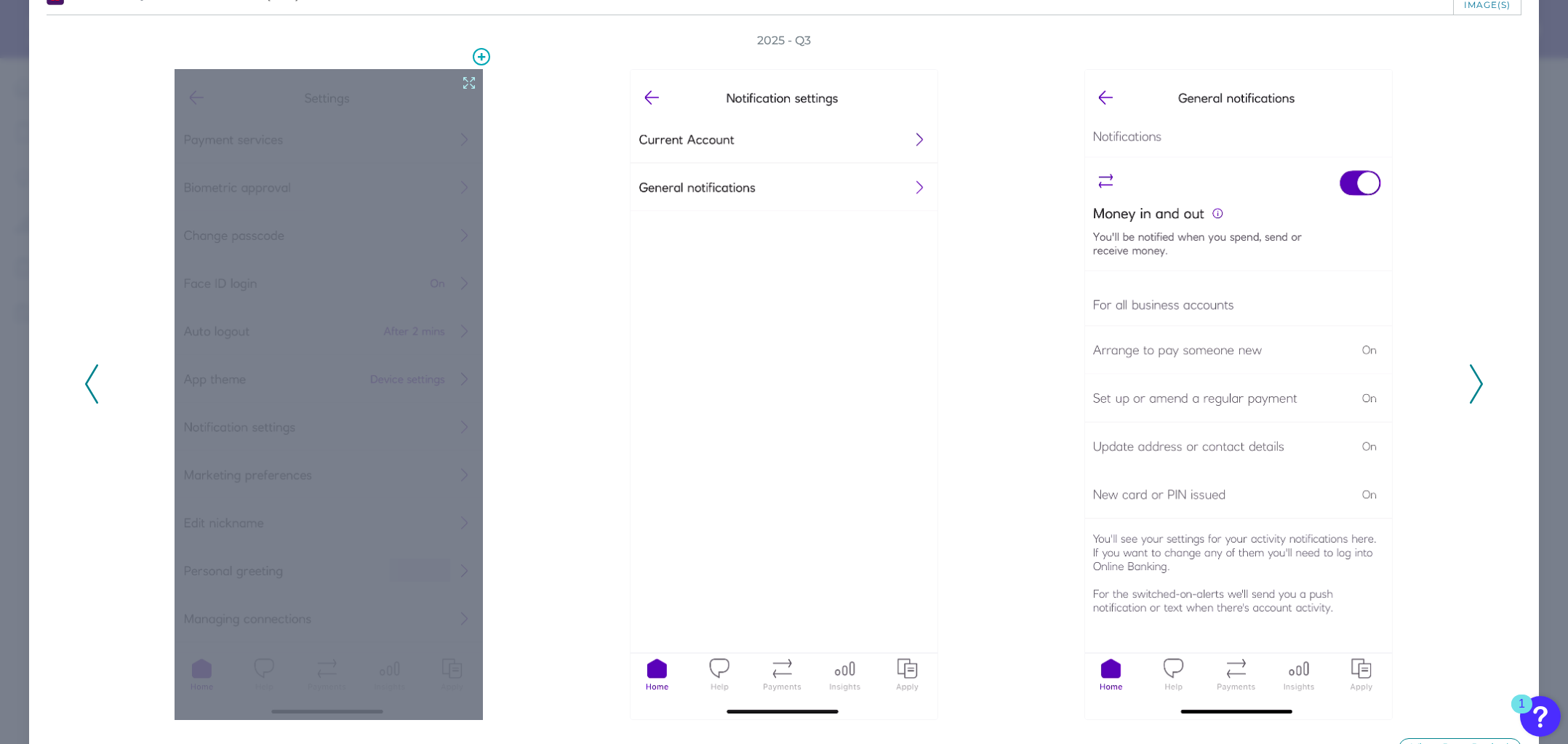
drag, startPoint x: 267, startPoint y: 354, endPoint x: 462, endPoint y: 82, distance: 334.7
click at [462, 82] on icon at bounding box center [469, 83] width 16 height 16
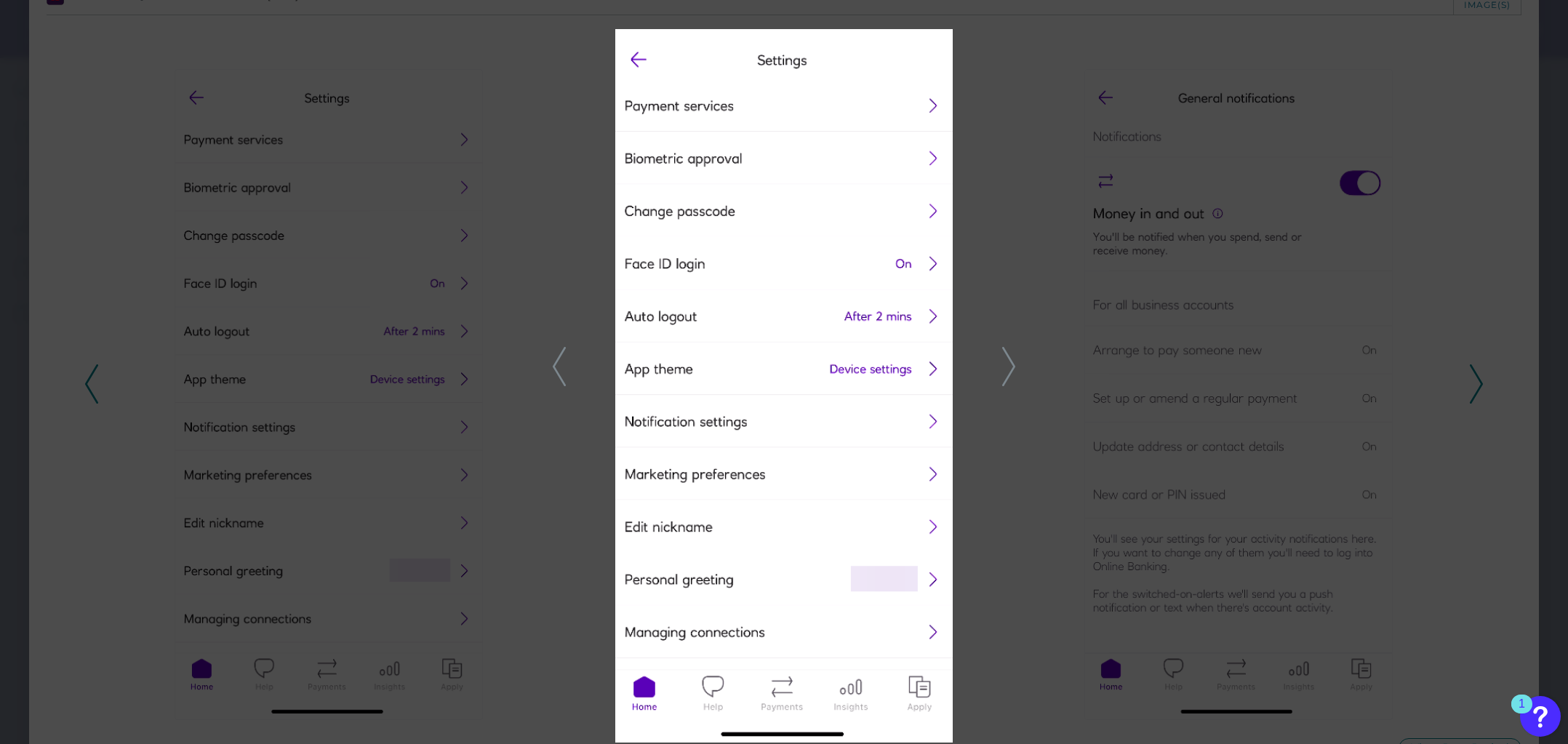
click at [1007, 362] on icon at bounding box center [1009, 367] width 13 height 39
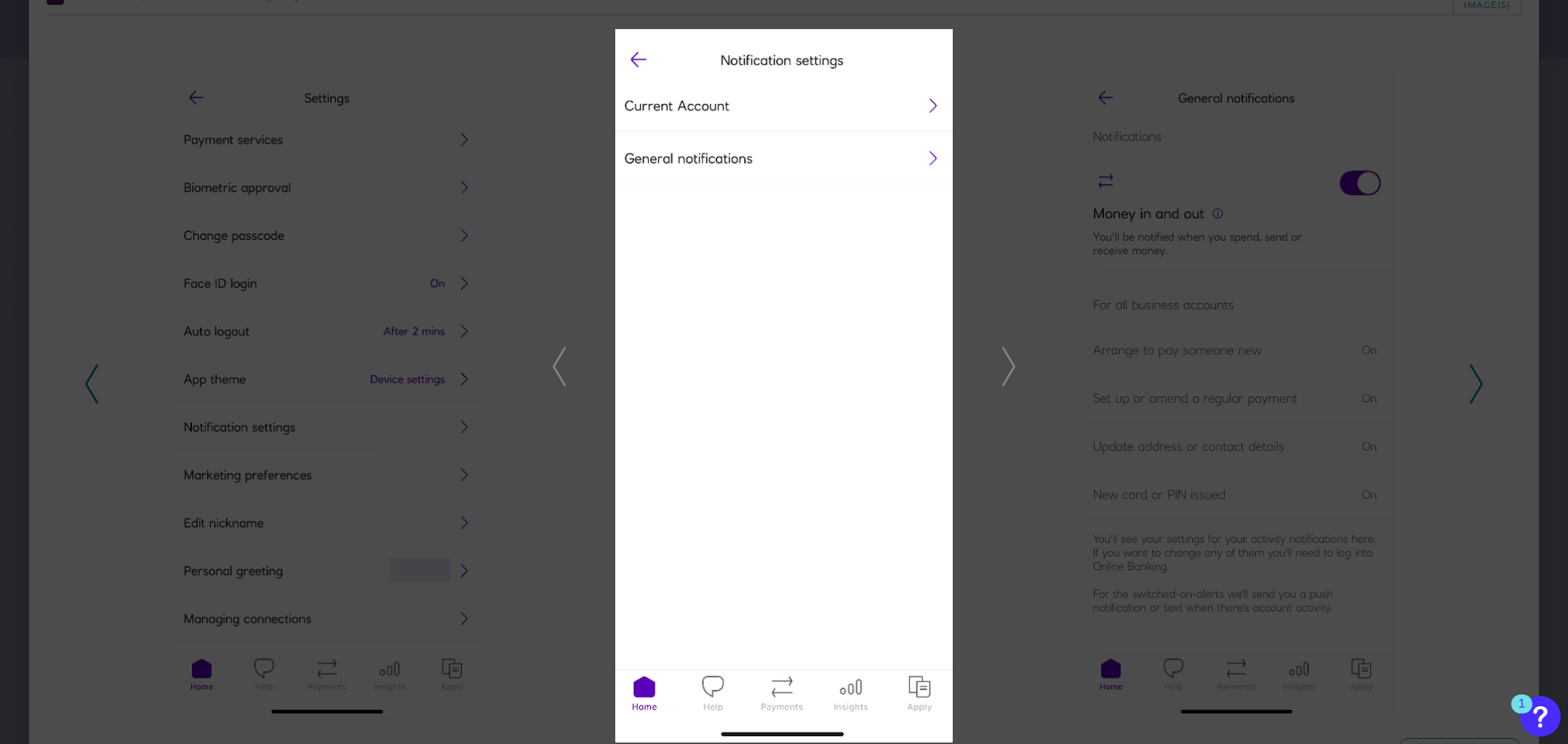
drag, startPoint x: 1012, startPoint y: 357, endPoint x: 1004, endPoint y: 353, distance: 8.9
click at [1012, 358] on icon at bounding box center [1009, 367] width 13 height 39
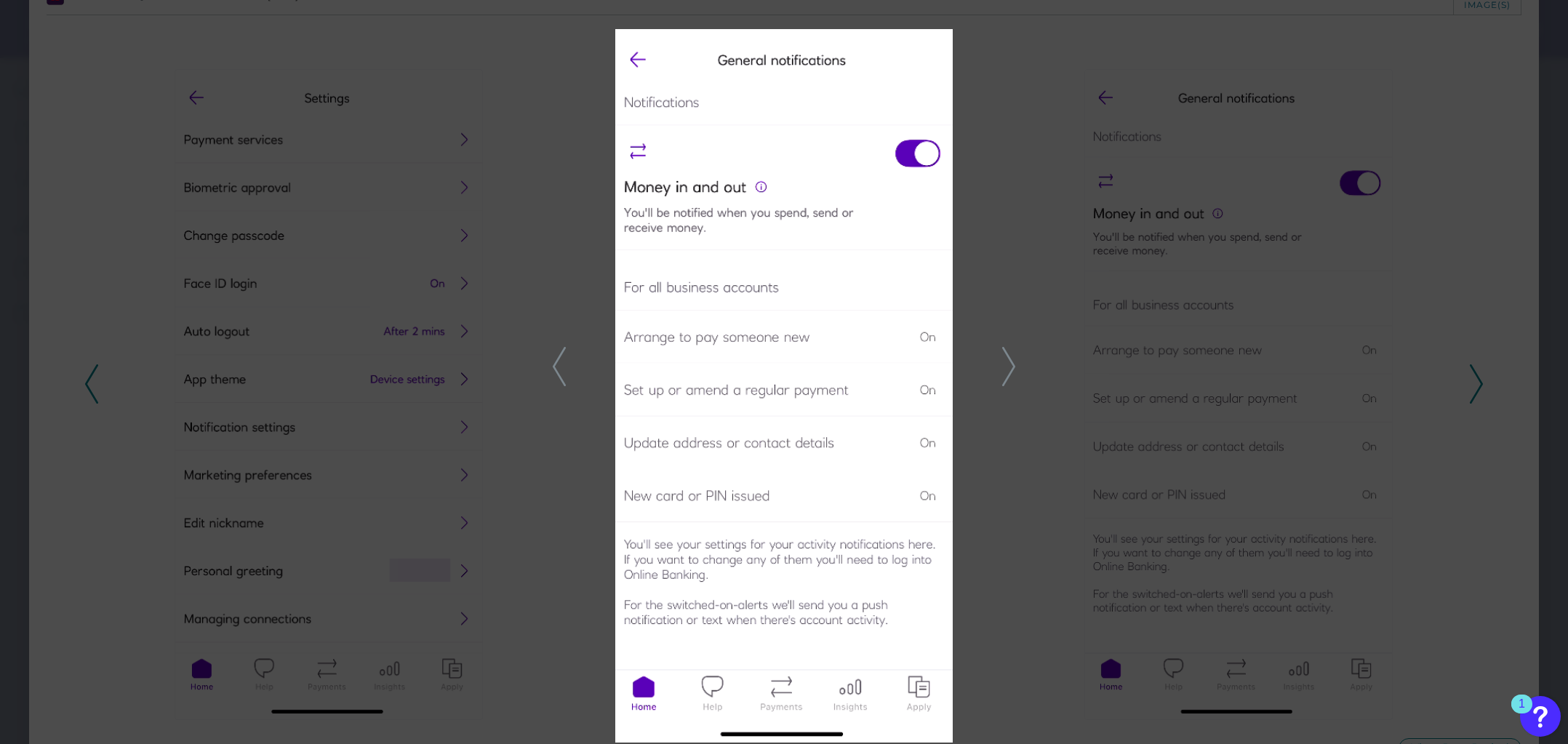
click at [1010, 360] on icon at bounding box center [1009, 367] width 13 height 39
click at [559, 367] on icon at bounding box center [560, 367] width 13 height 39
click at [1010, 371] on icon at bounding box center [1009, 367] width 13 height 39
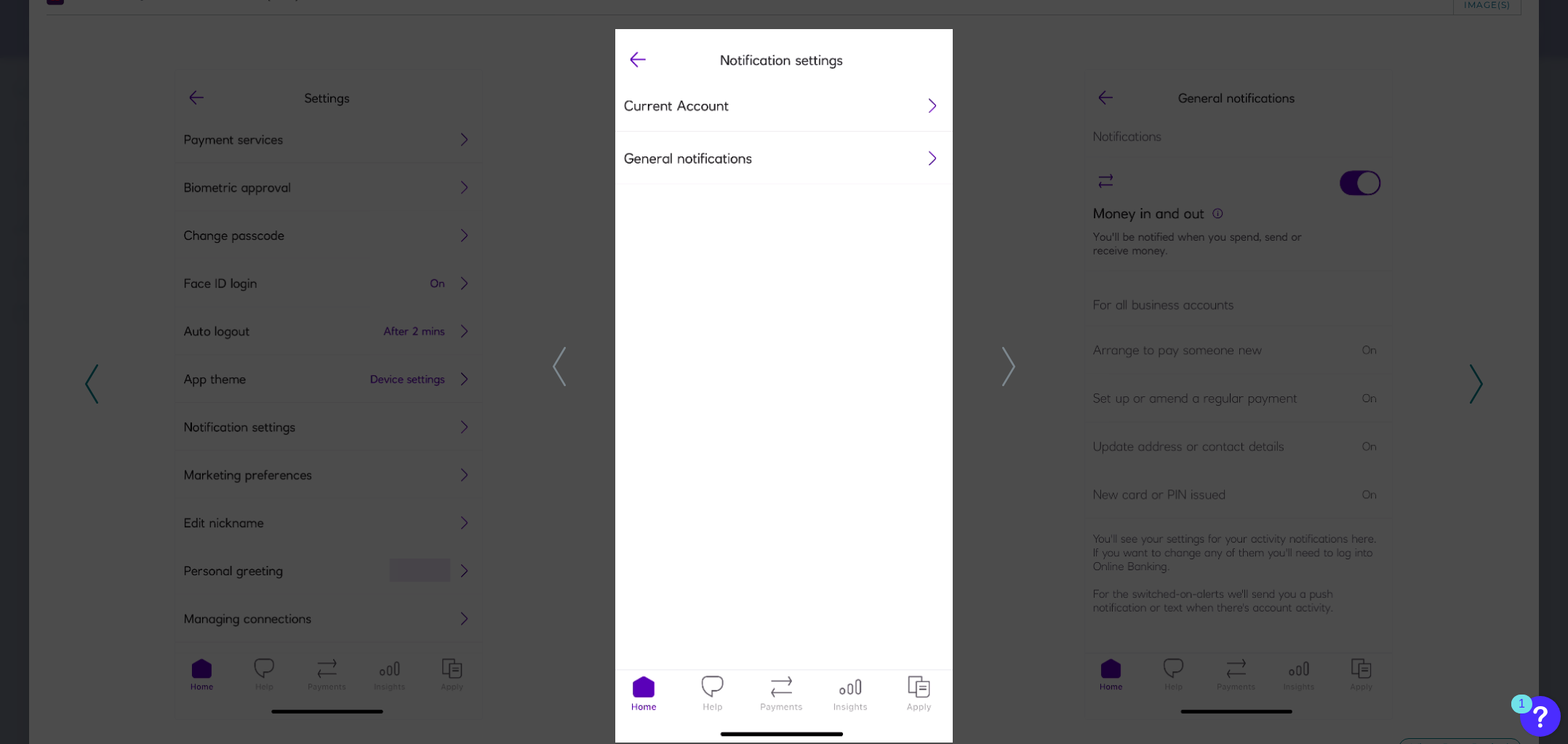
click at [1010, 371] on icon at bounding box center [1009, 367] width 13 height 39
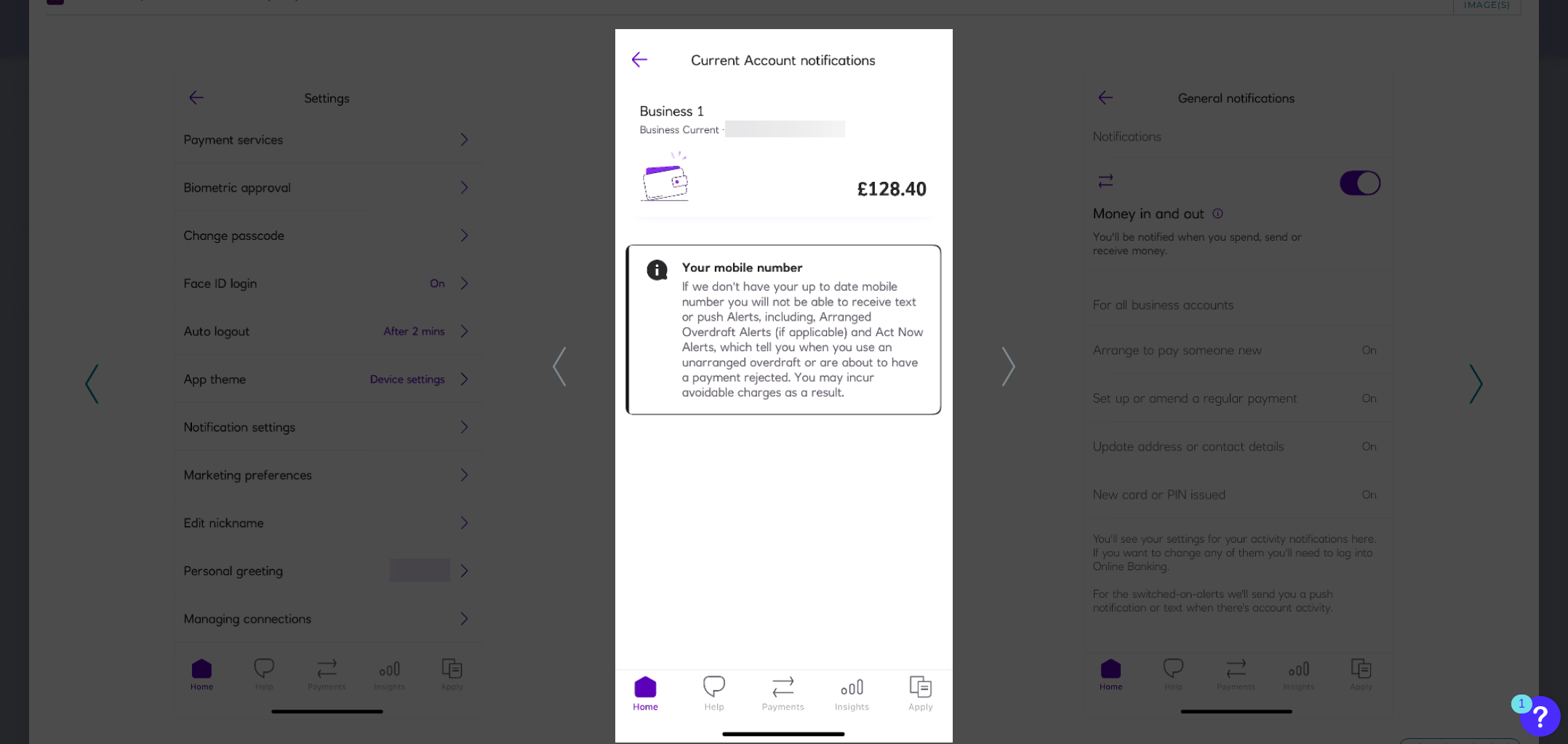
click at [1010, 371] on icon at bounding box center [1009, 367] width 13 height 39
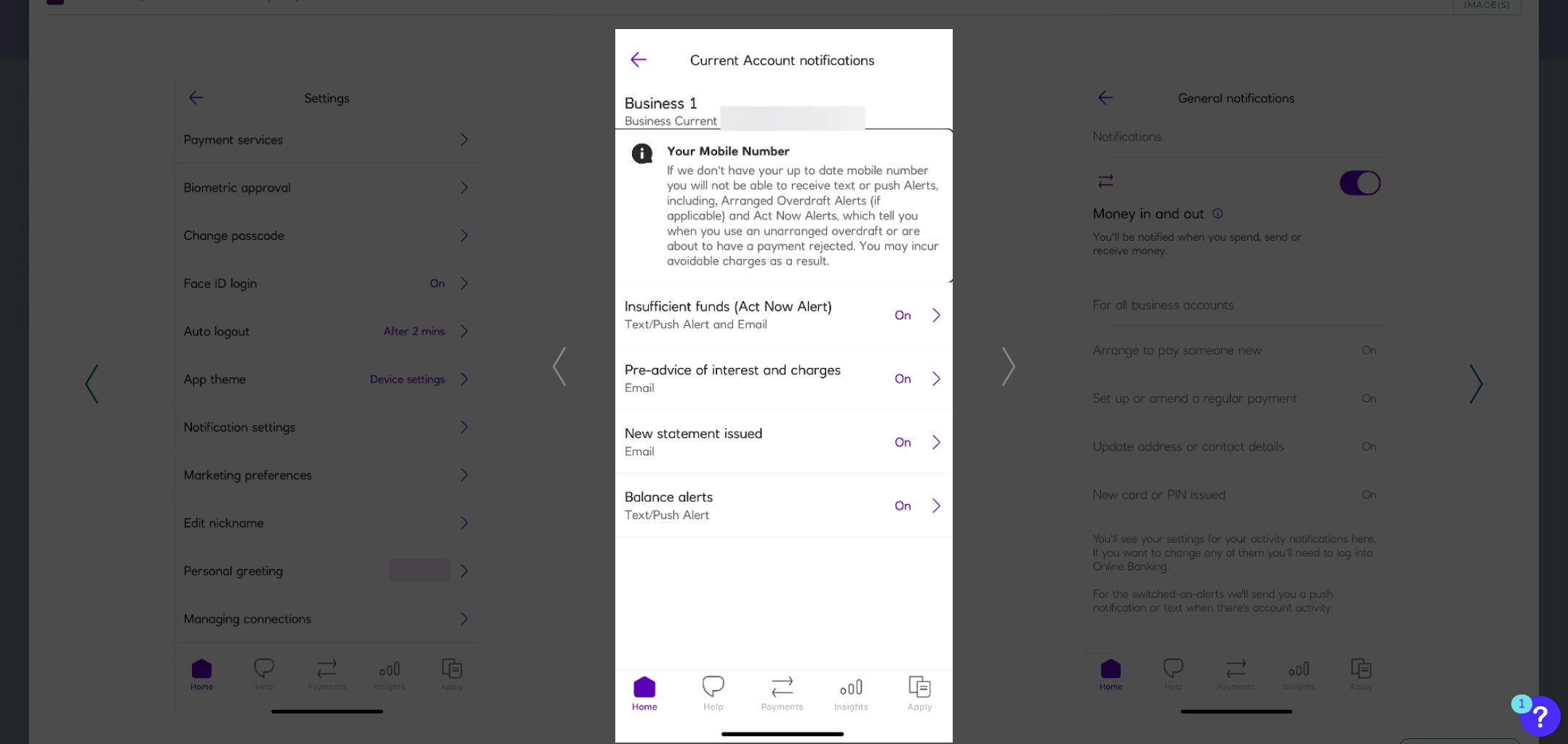
click at [560, 373] on icon at bounding box center [560, 367] width 13 height 39
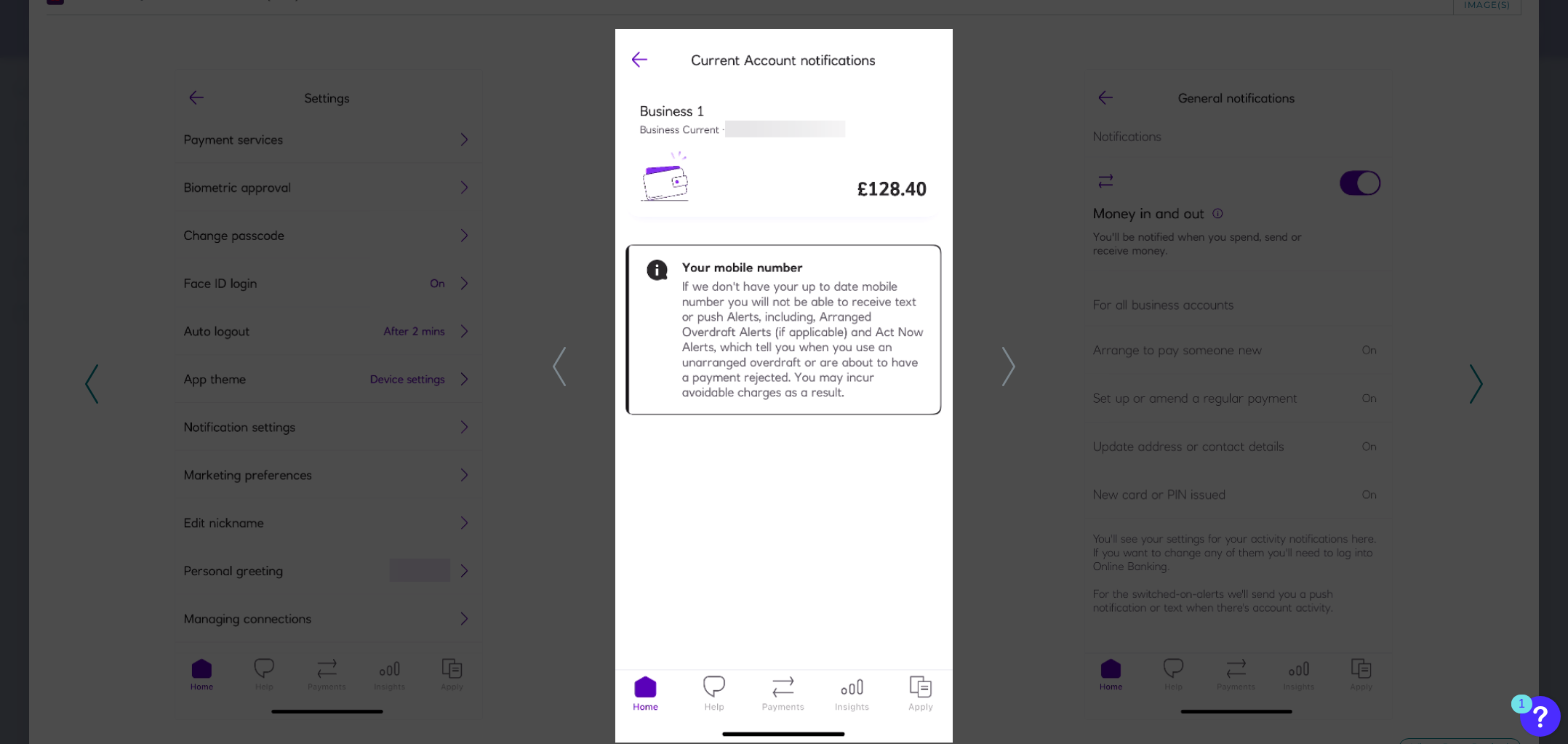
click at [1007, 361] on icon at bounding box center [1009, 367] width 13 height 39
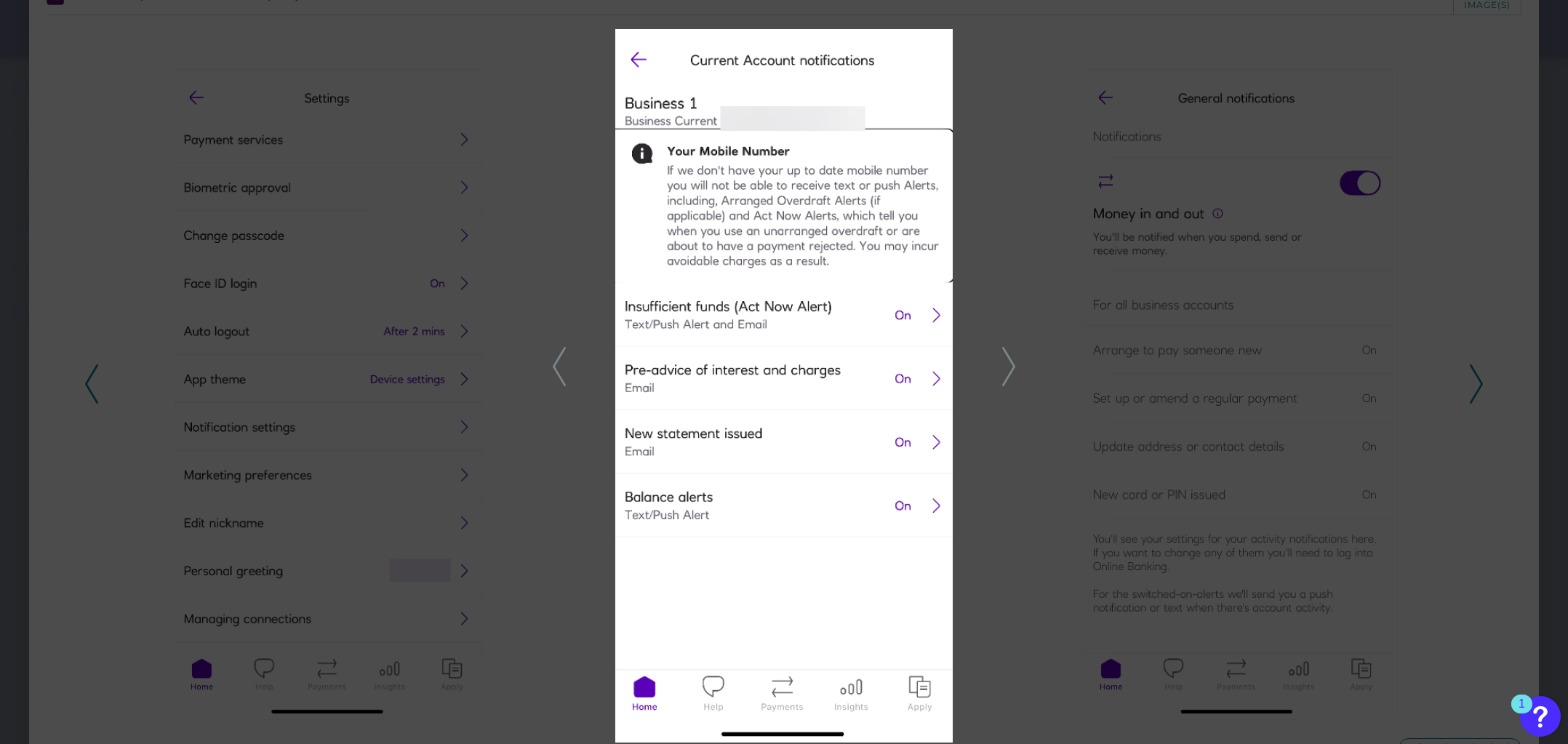
click at [1003, 362] on icon at bounding box center [1009, 367] width 13 height 39
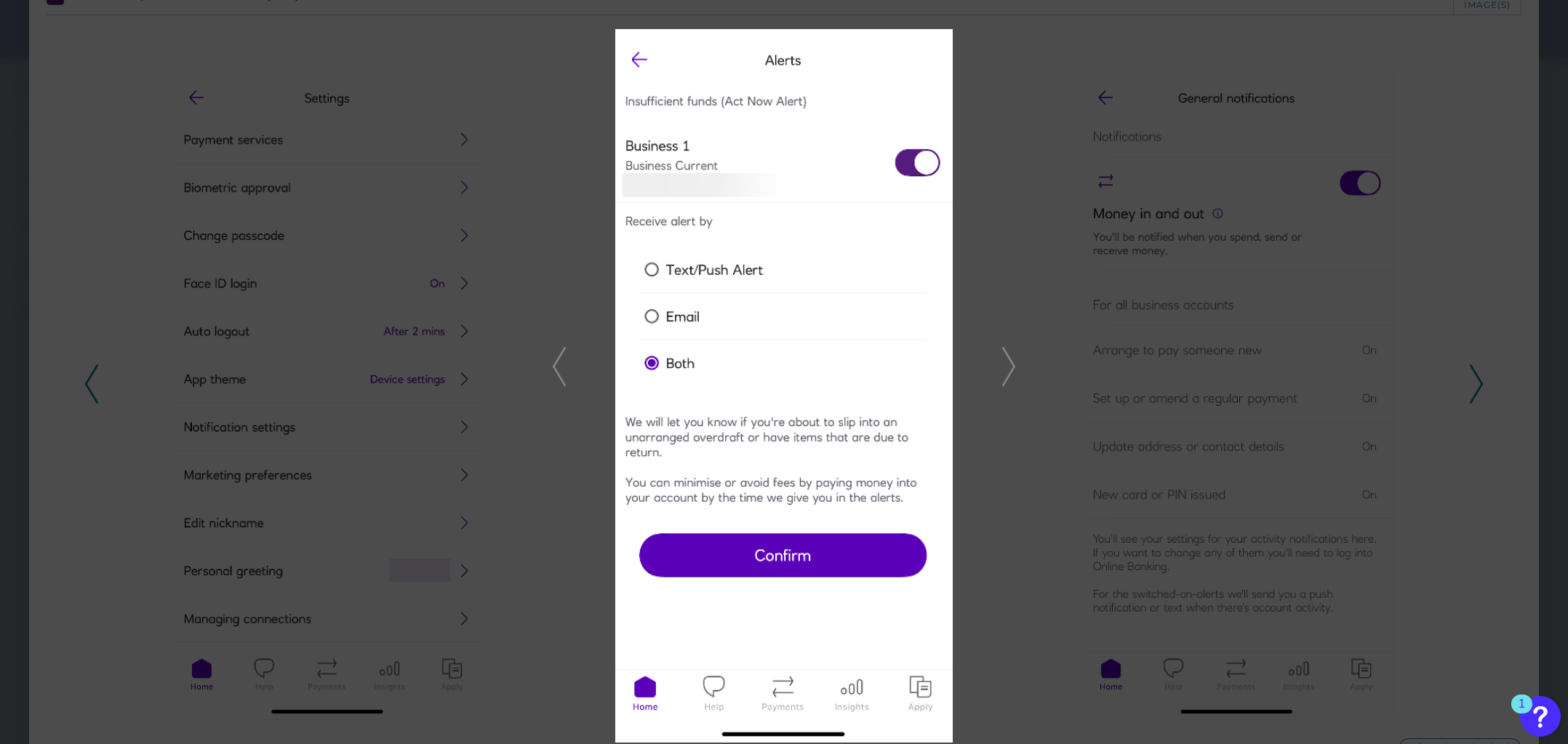
click at [560, 368] on icon at bounding box center [560, 367] width 13 height 39
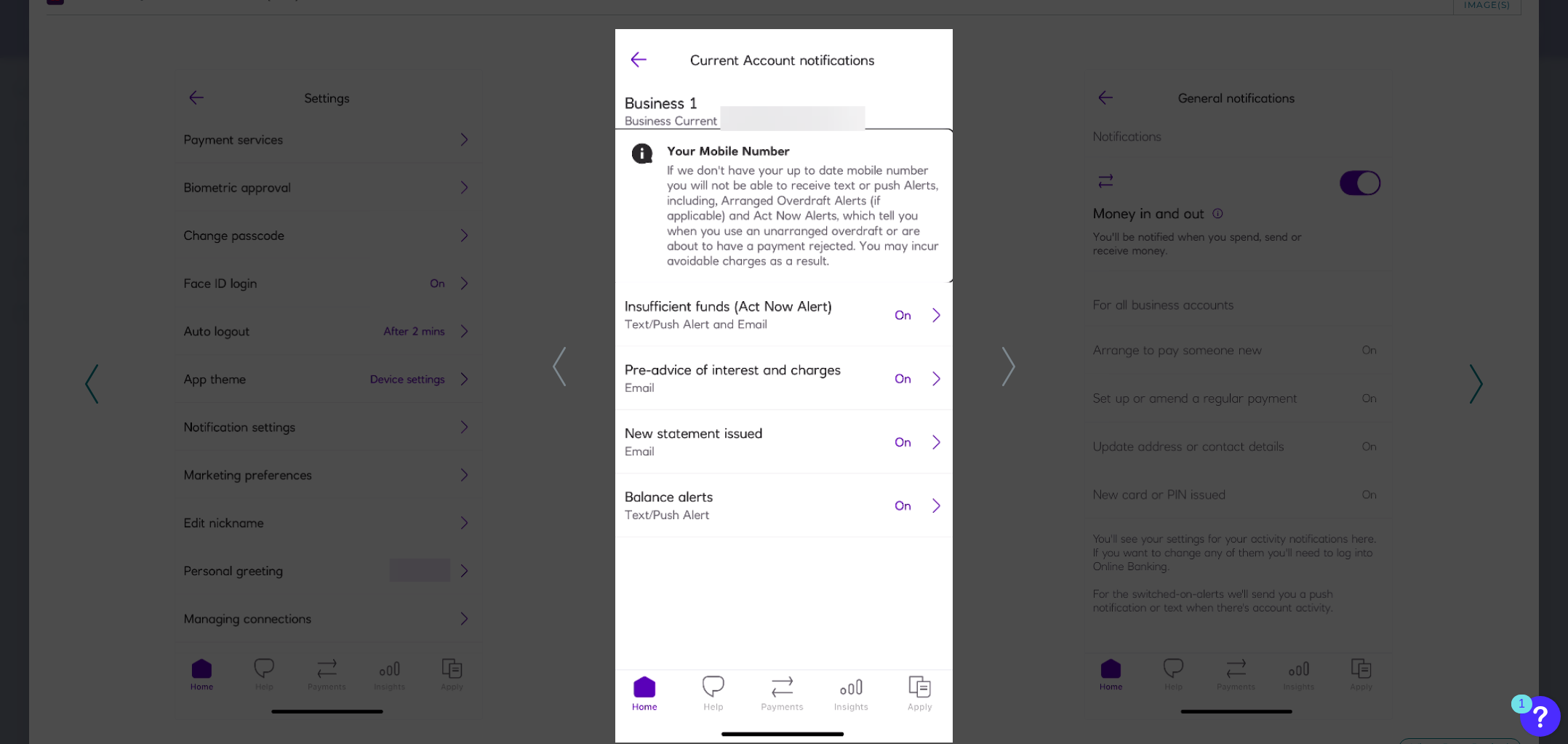
click at [1006, 363] on icon at bounding box center [1009, 367] width 13 height 39
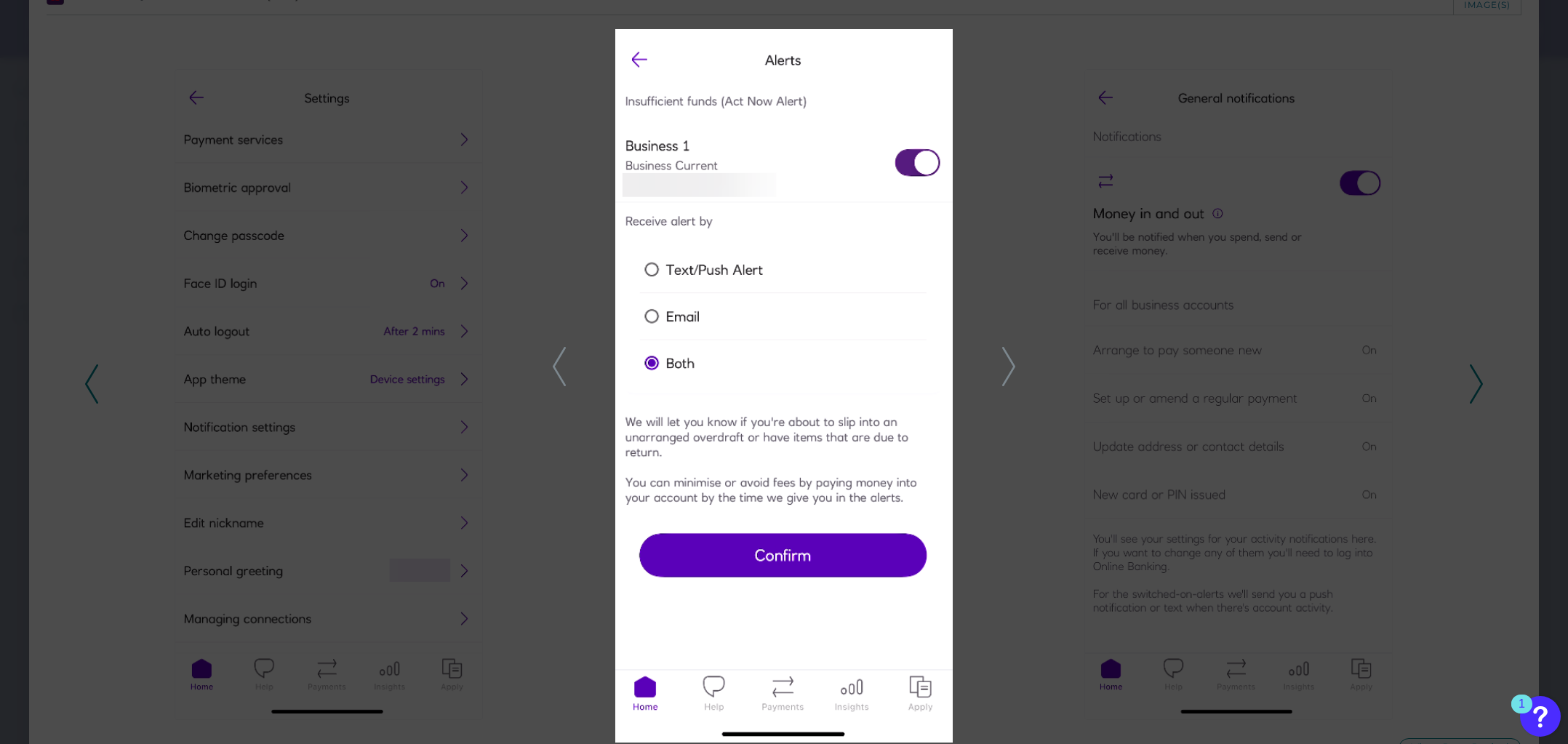
drag, startPoint x: 799, startPoint y: 198, endPoint x: 808, endPoint y: 195, distance: 9.5
click at [801, 198] on img at bounding box center [784, 385] width 337 height 713
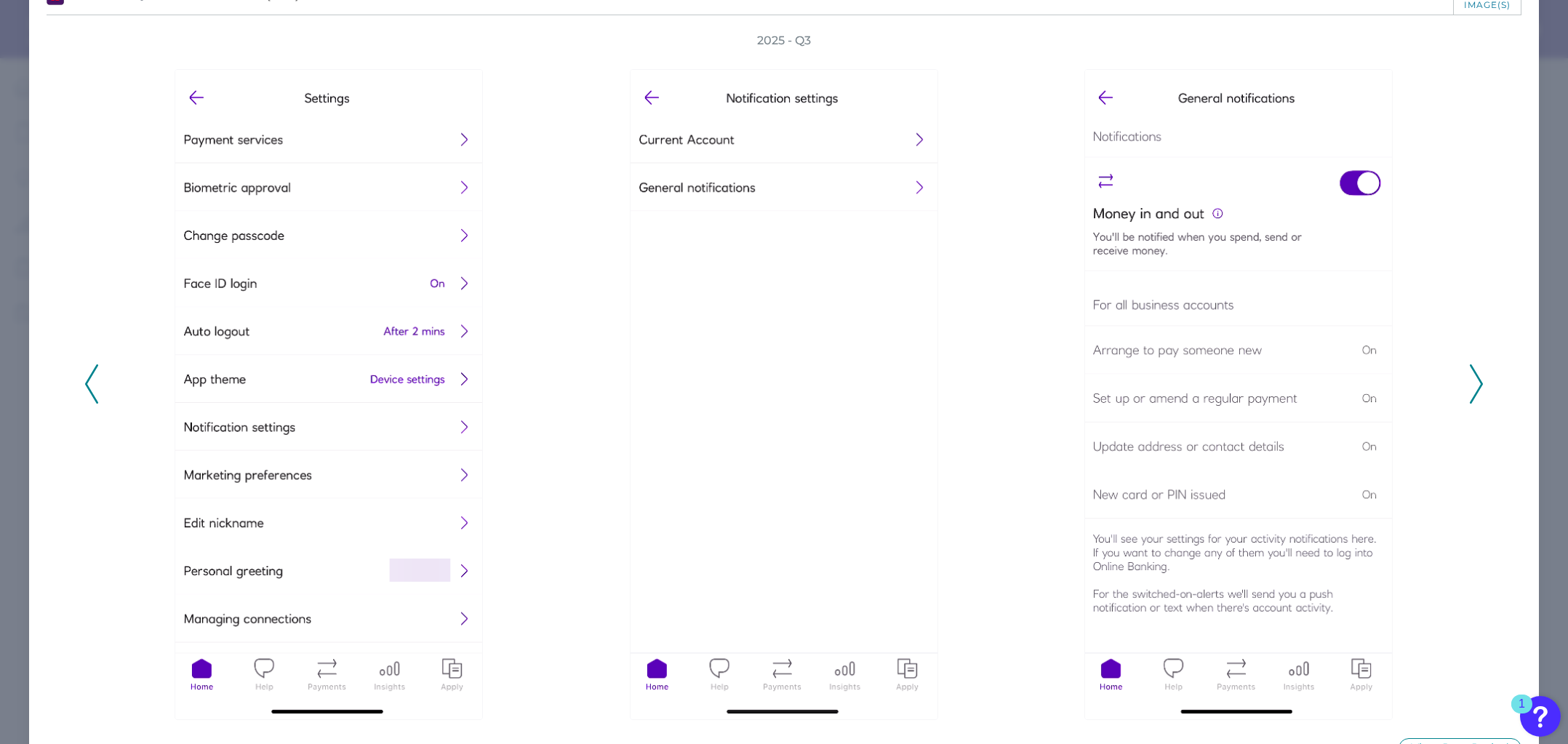
click at [1472, 398] on icon at bounding box center [1476, 384] width 13 height 39
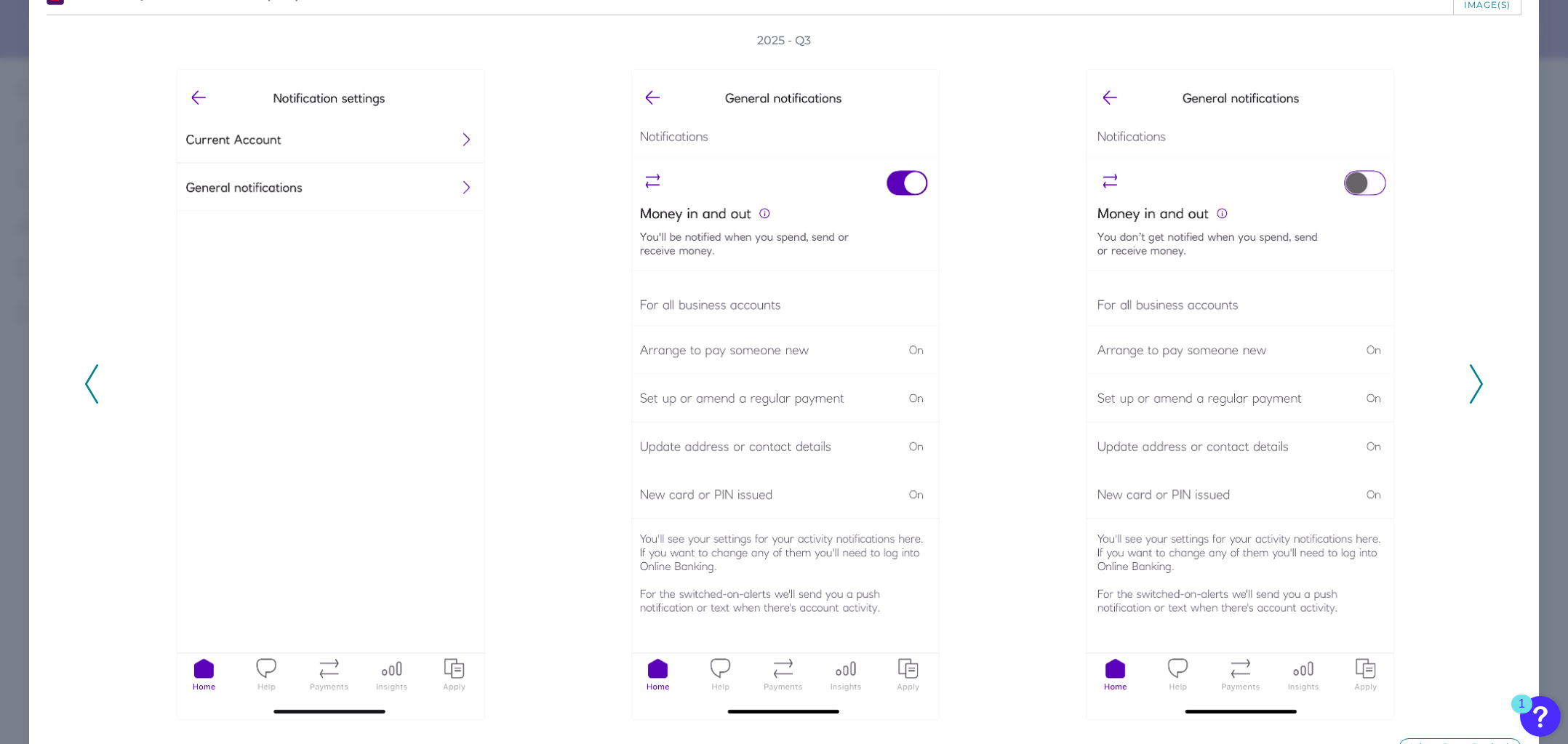
click at [1472, 398] on icon at bounding box center [1476, 384] width 13 height 39
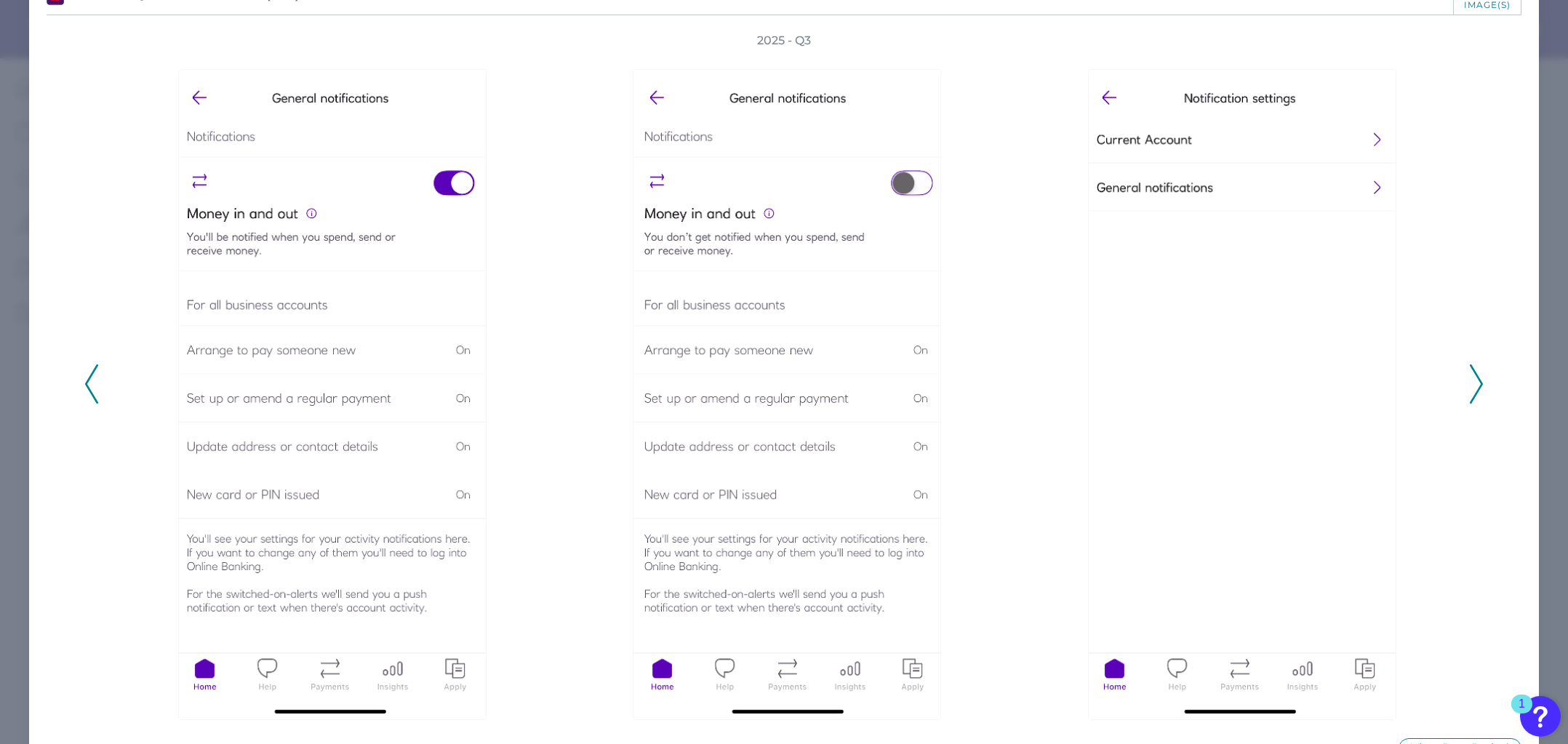
click at [1472, 398] on icon at bounding box center [1476, 384] width 13 height 39
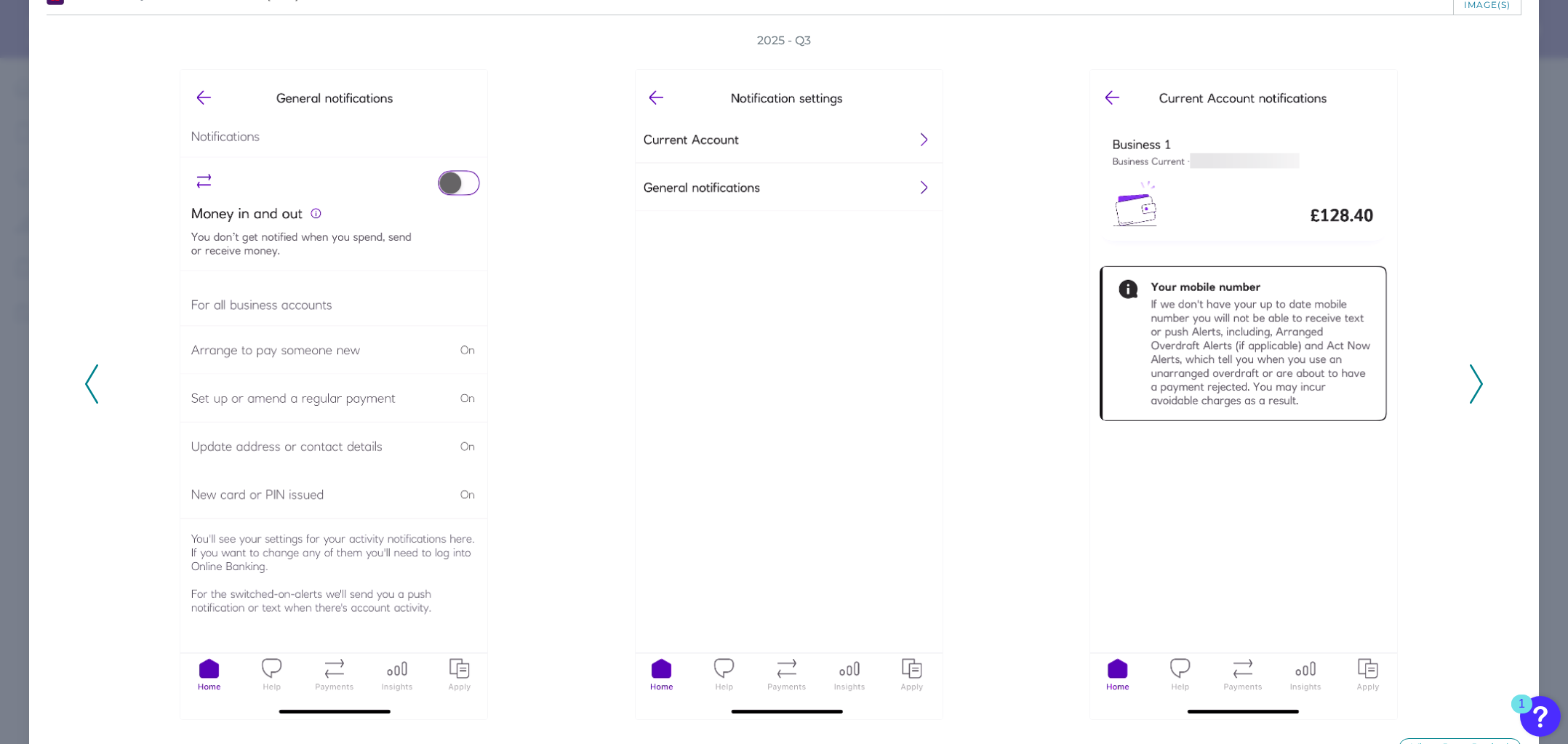
click at [1472, 398] on icon at bounding box center [1476, 384] width 13 height 39
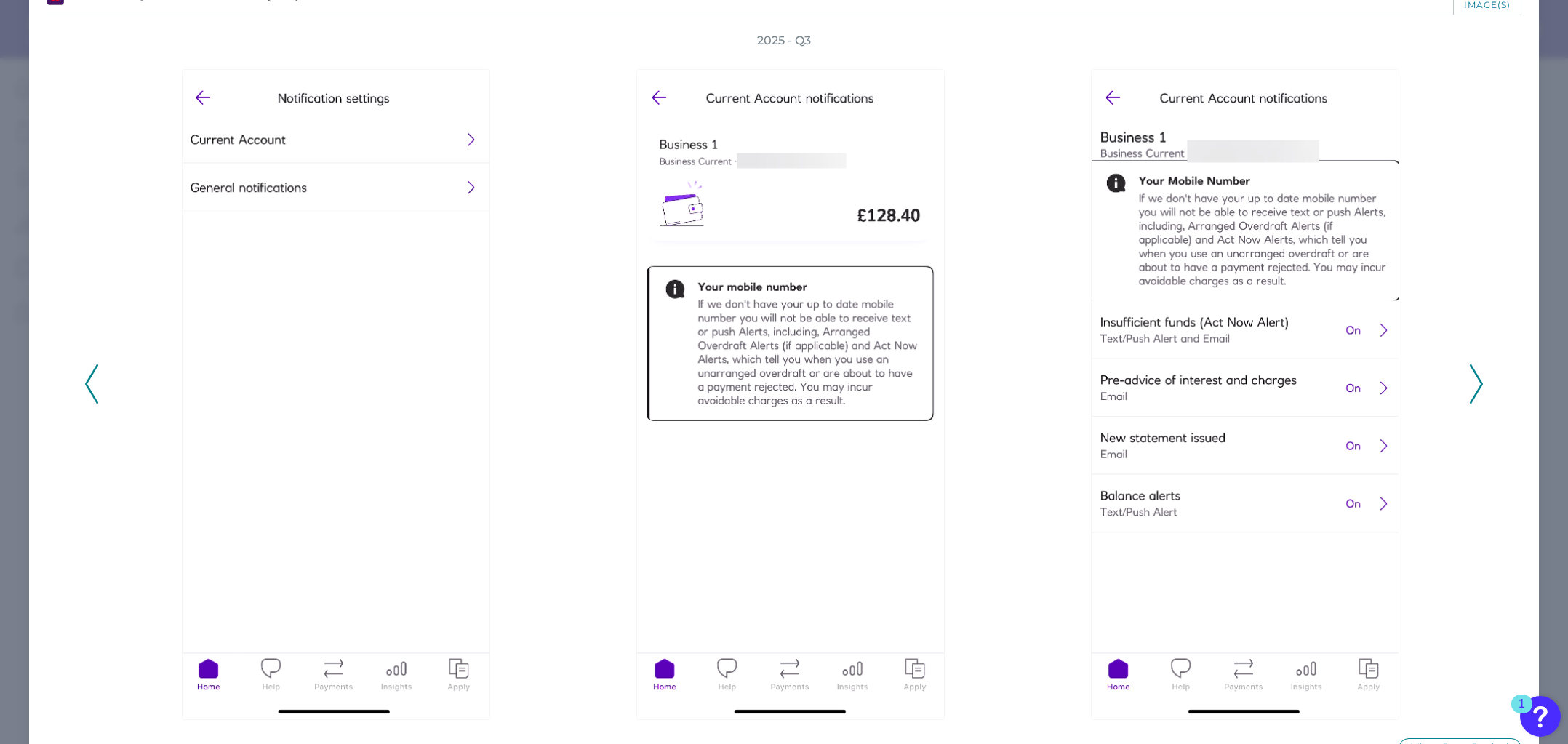
click at [1472, 398] on icon at bounding box center [1476, 384] width 13 height 39
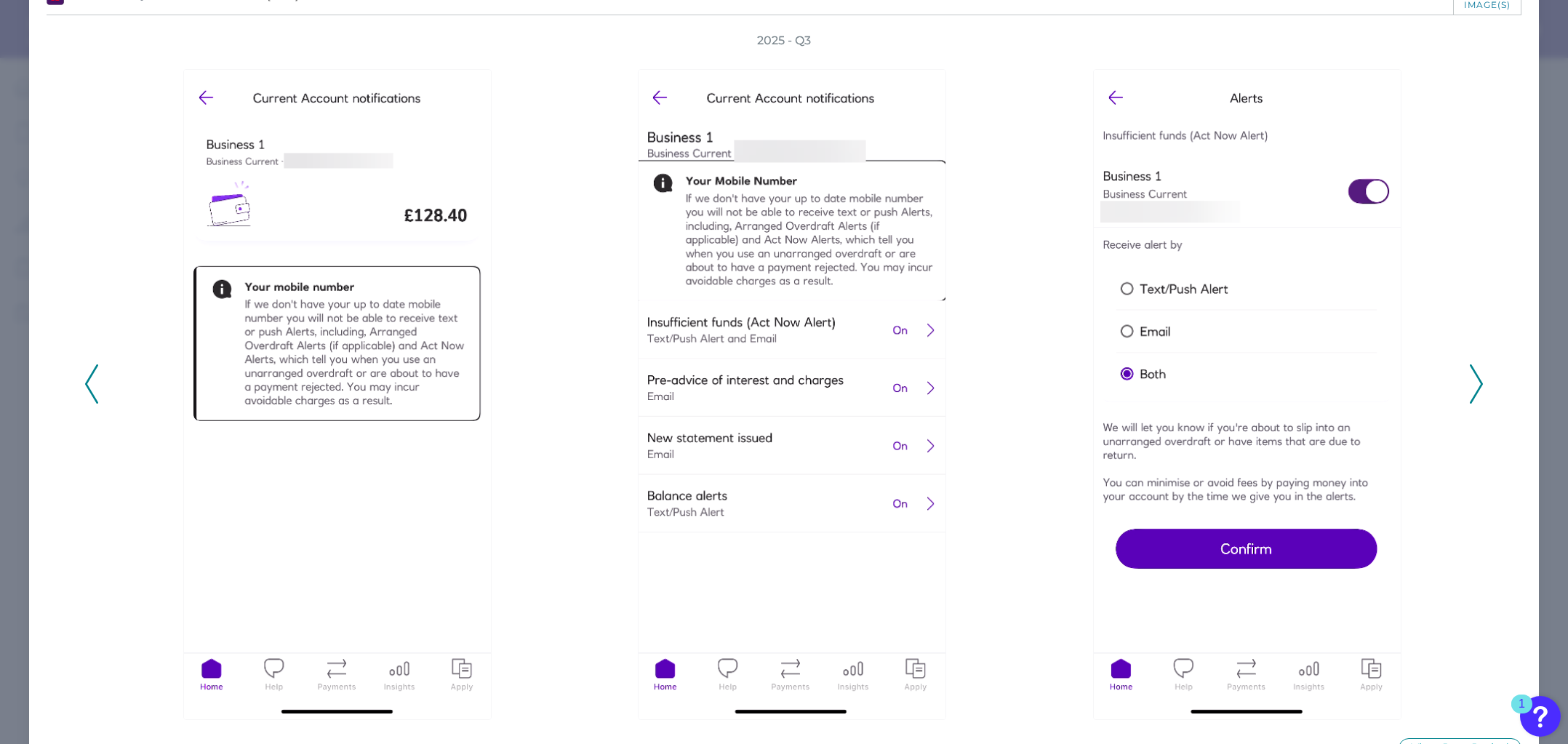
click at [1472, 398] on icon at bounding box center [1476, 384] width 13 height 39
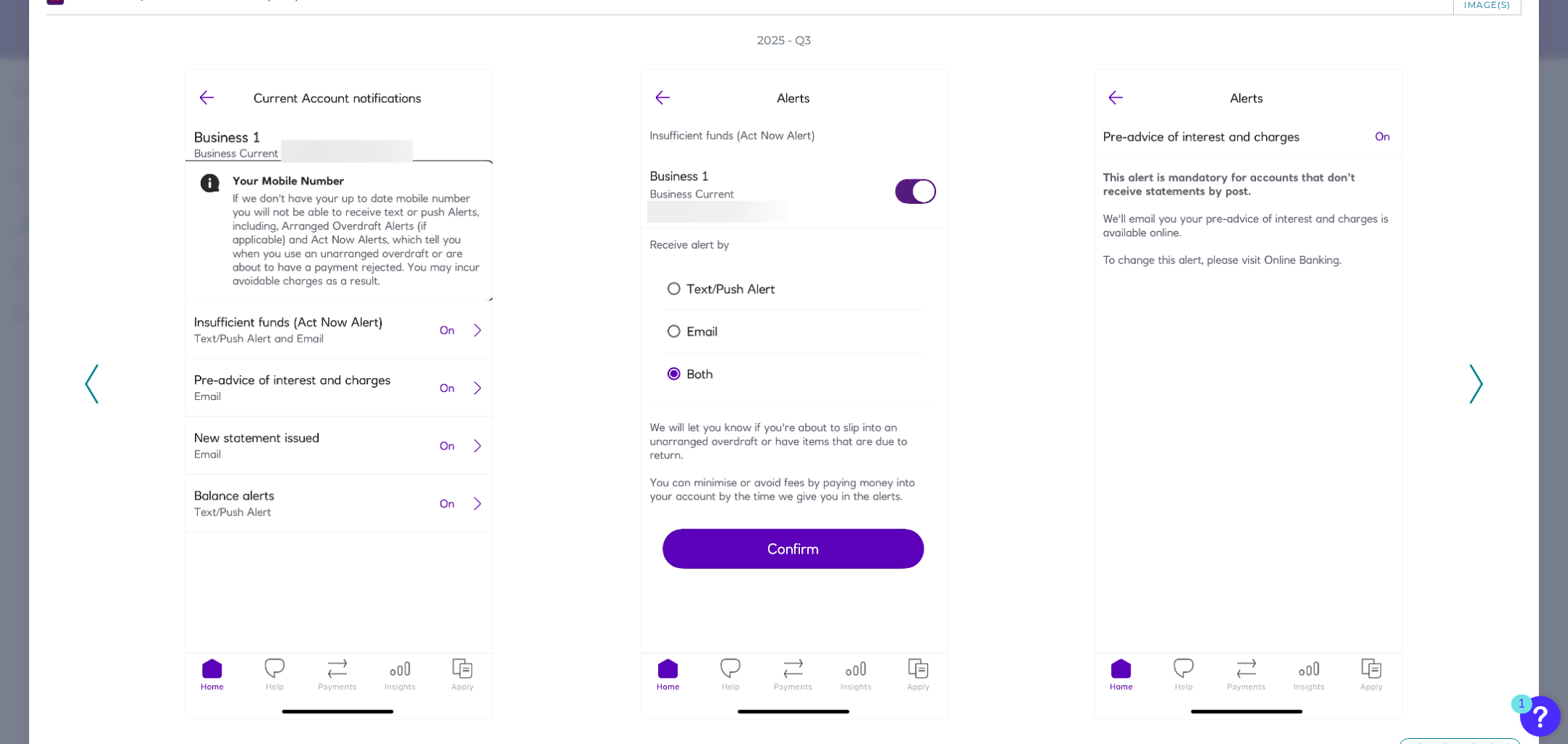
click at [1472, 398] on icon at bounding box center [1476, 384] width 13 height 39
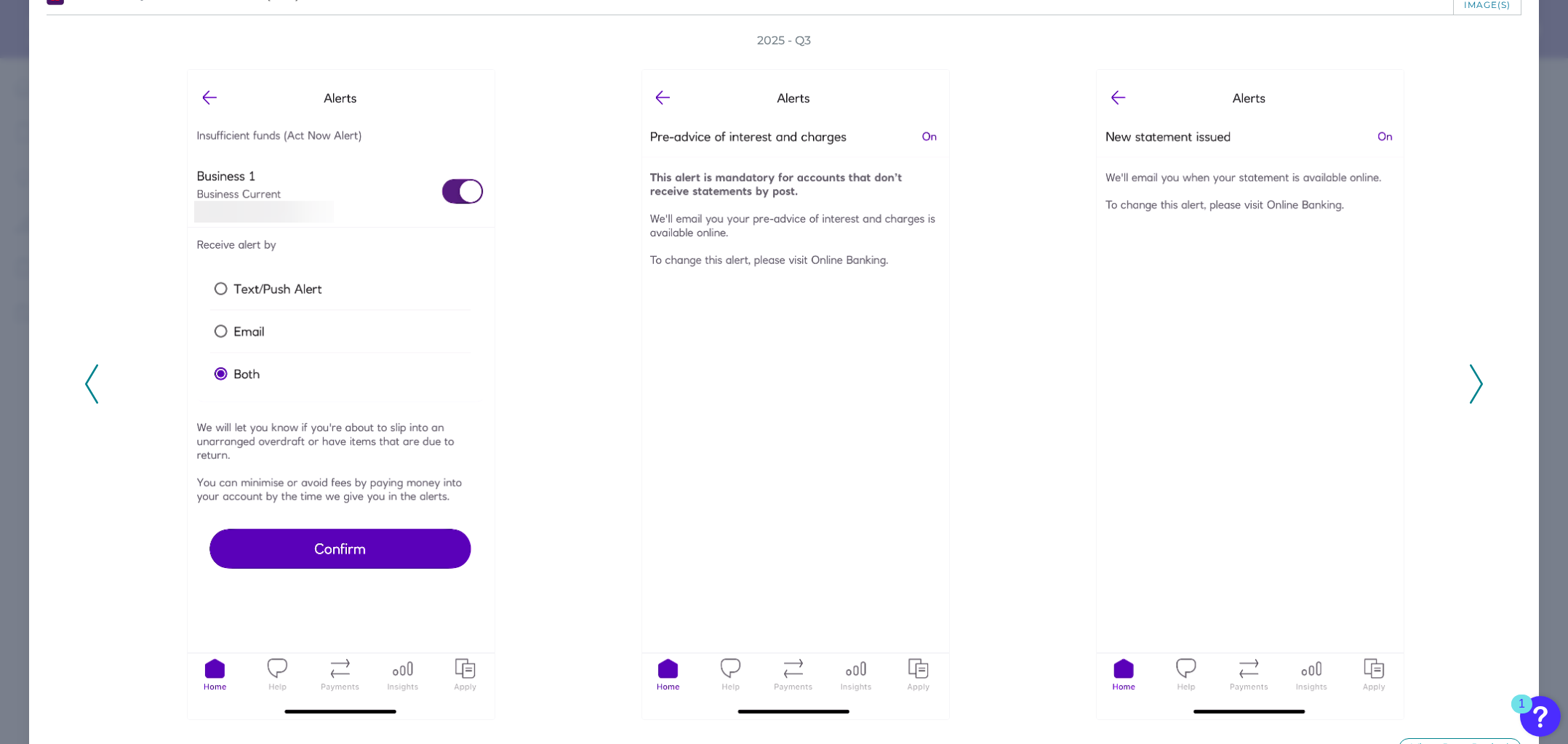
click at [1472, 398] on icon at bounding box center [1476, 384] width 13 height 39
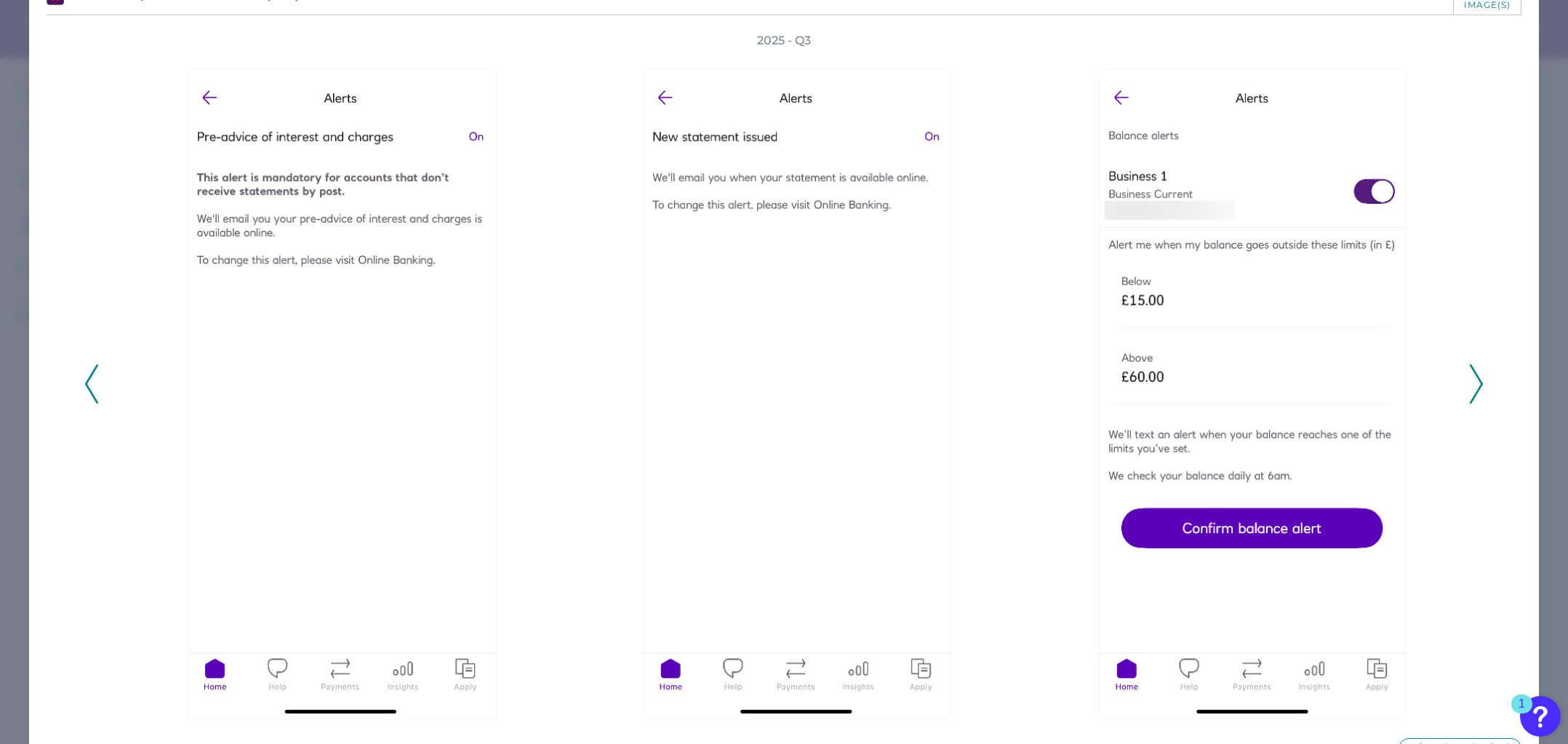
click at [1471, 370] on polyline at bounding box center [1476, 384] width 11 height 37
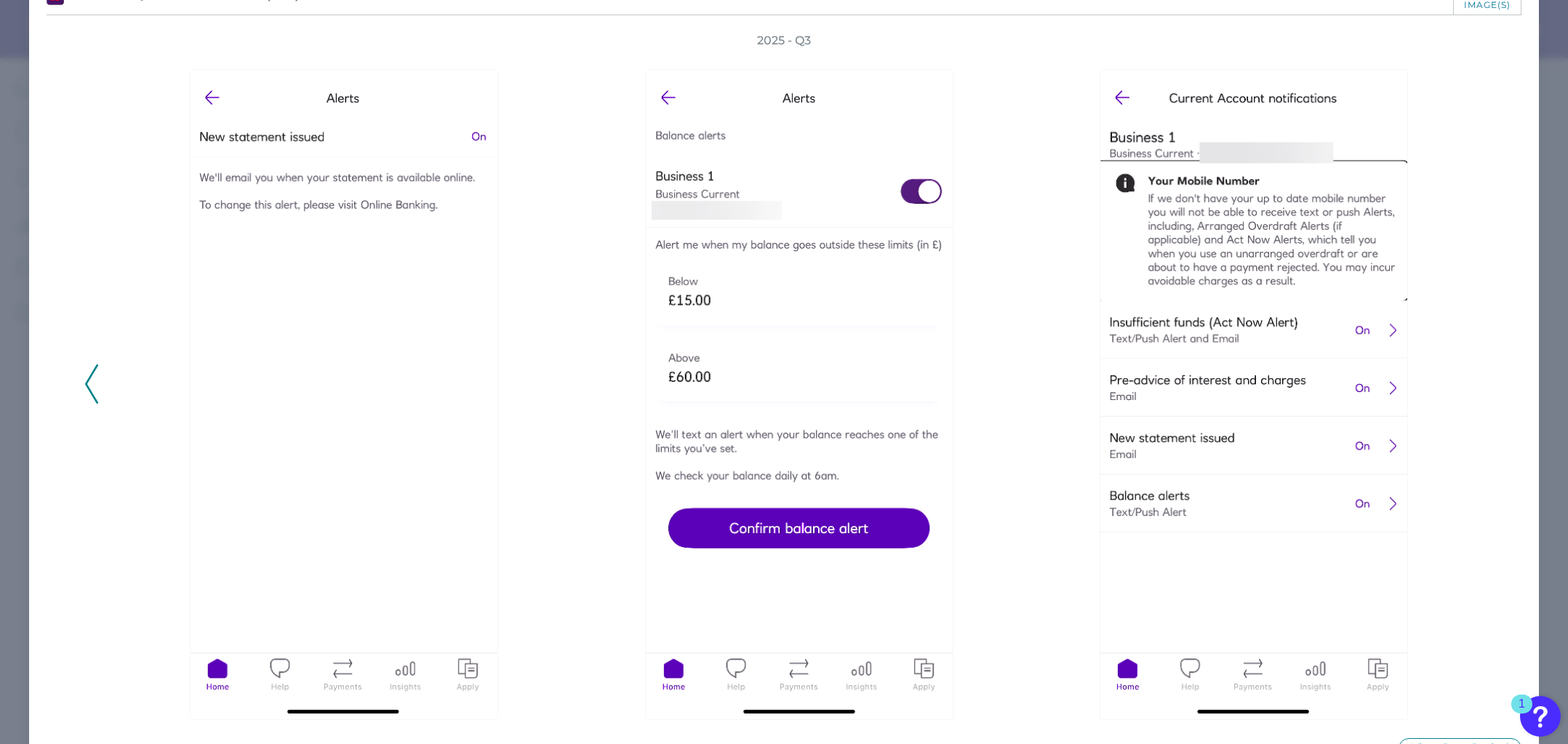
click at [84, 381] on button at bounding box center [92, 384] width 15 height 39
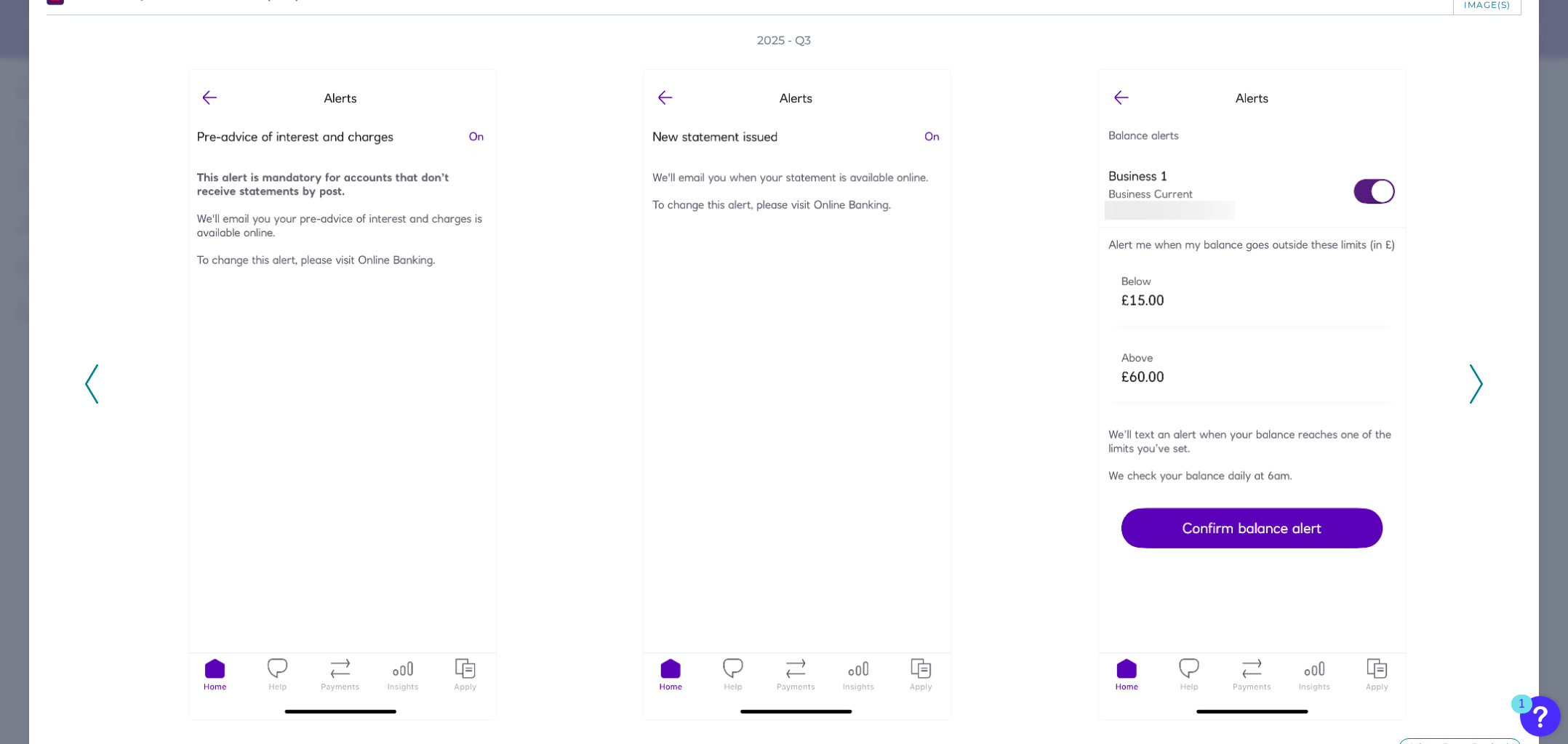
click at [87, 381] on polyline at bounding box center [91, 384] width 11 height 37
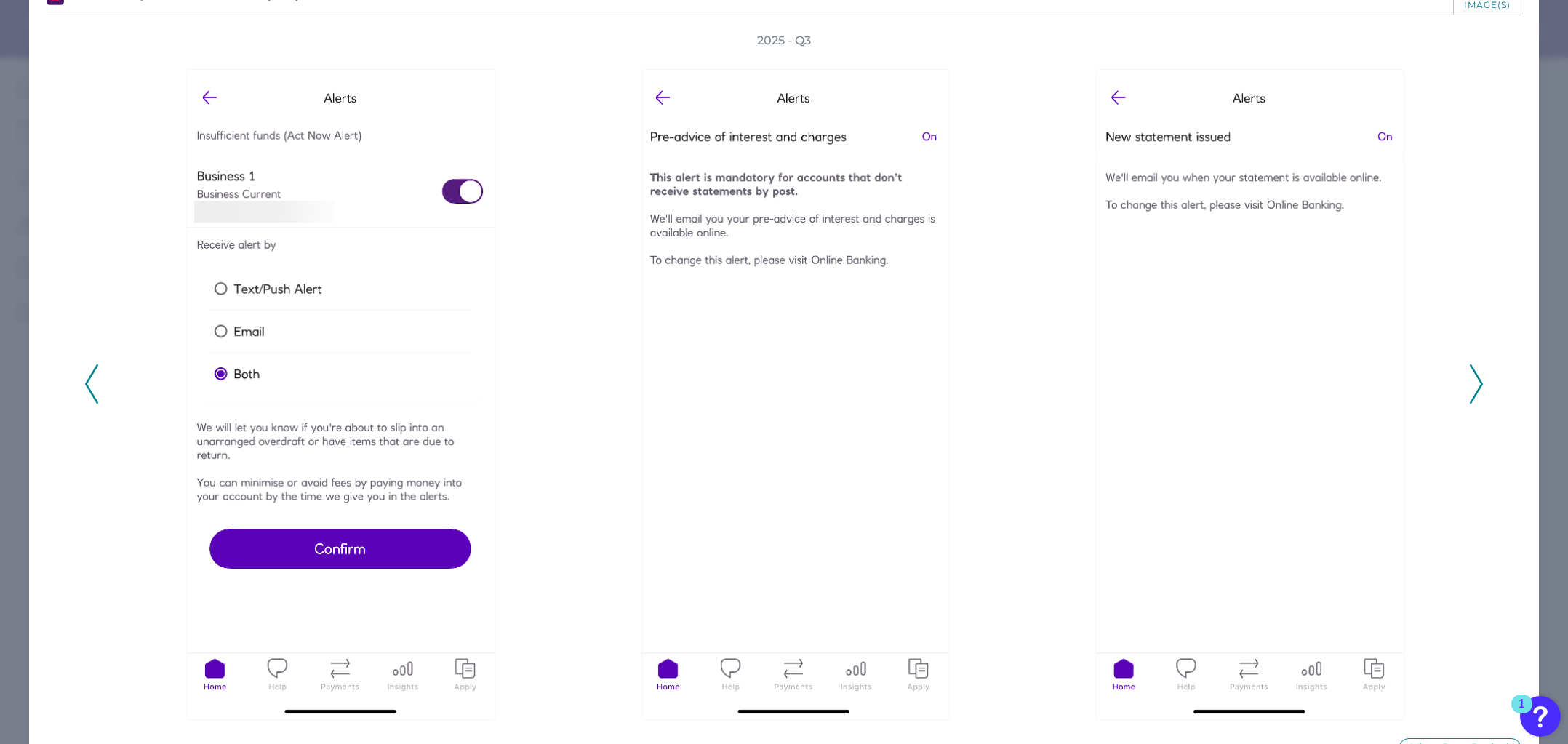
click at [87, 381] on polyline at bounding box center [91, 384] width 11 height 37
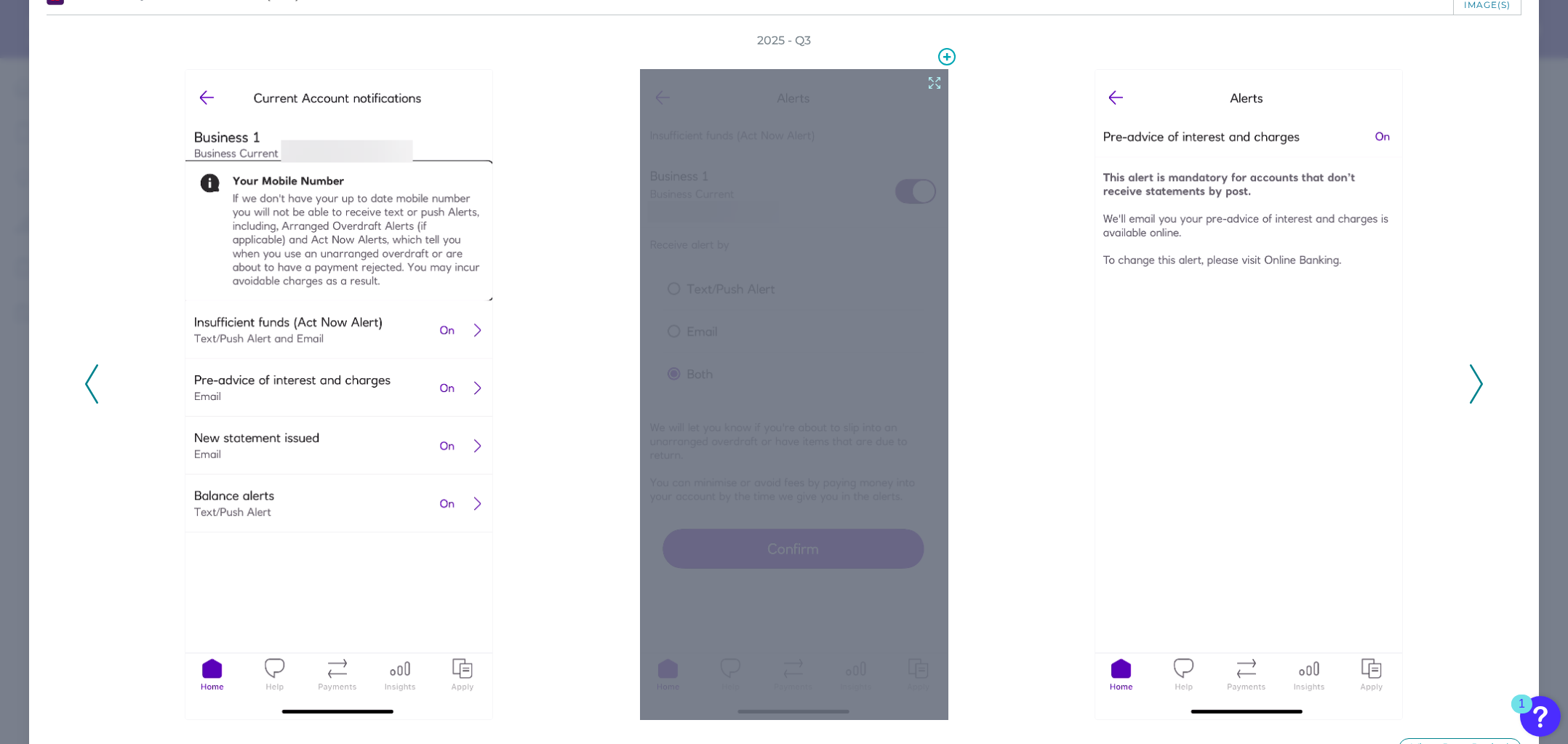
click at [783, 312] on div at bounding box center [793, 394] width 308 height 651
click at [927, 86] on icon at bounding box center [935, 83] width 16 height 16
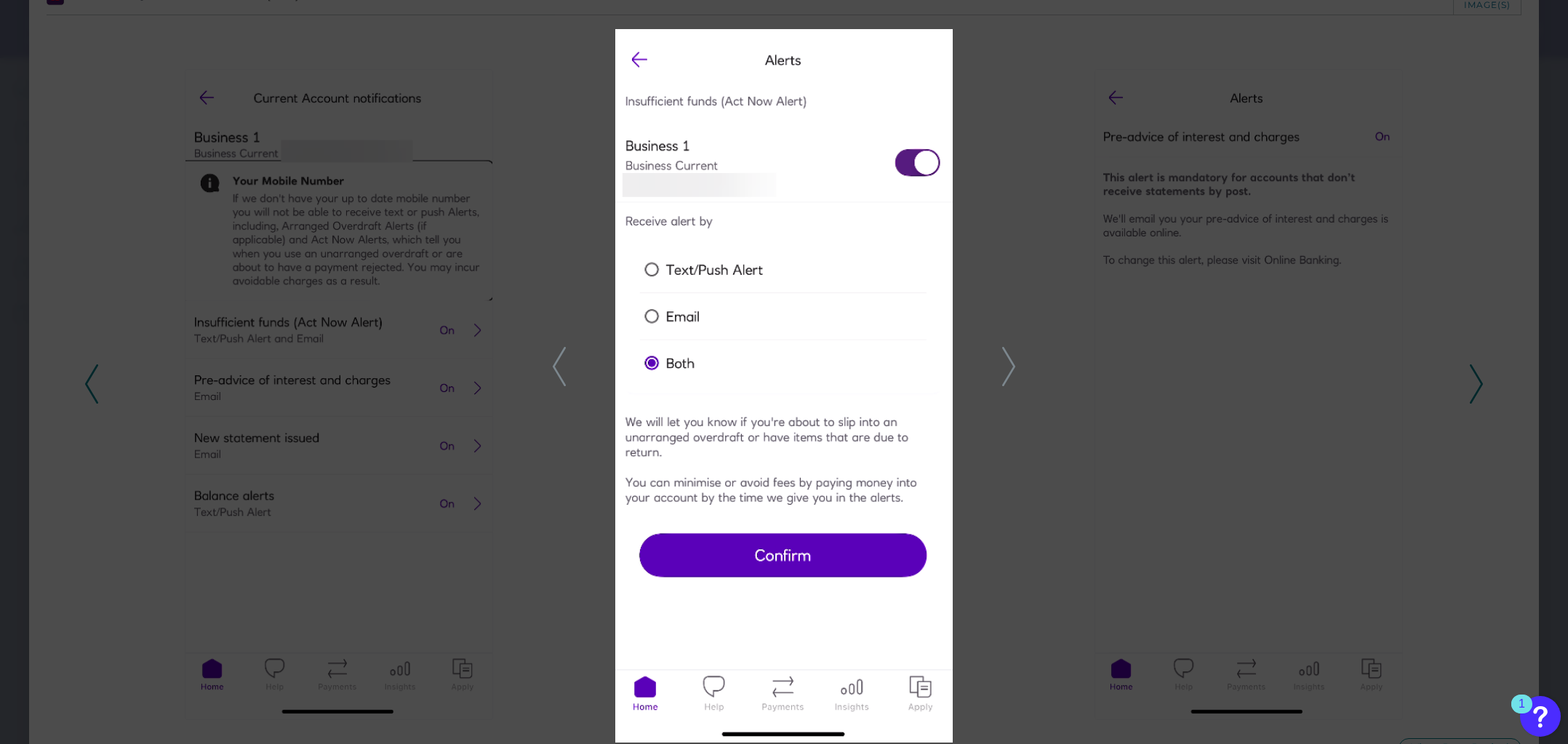
click at [1013, 363] on polyline at bounding box center [1008, 366] width 11 height 37
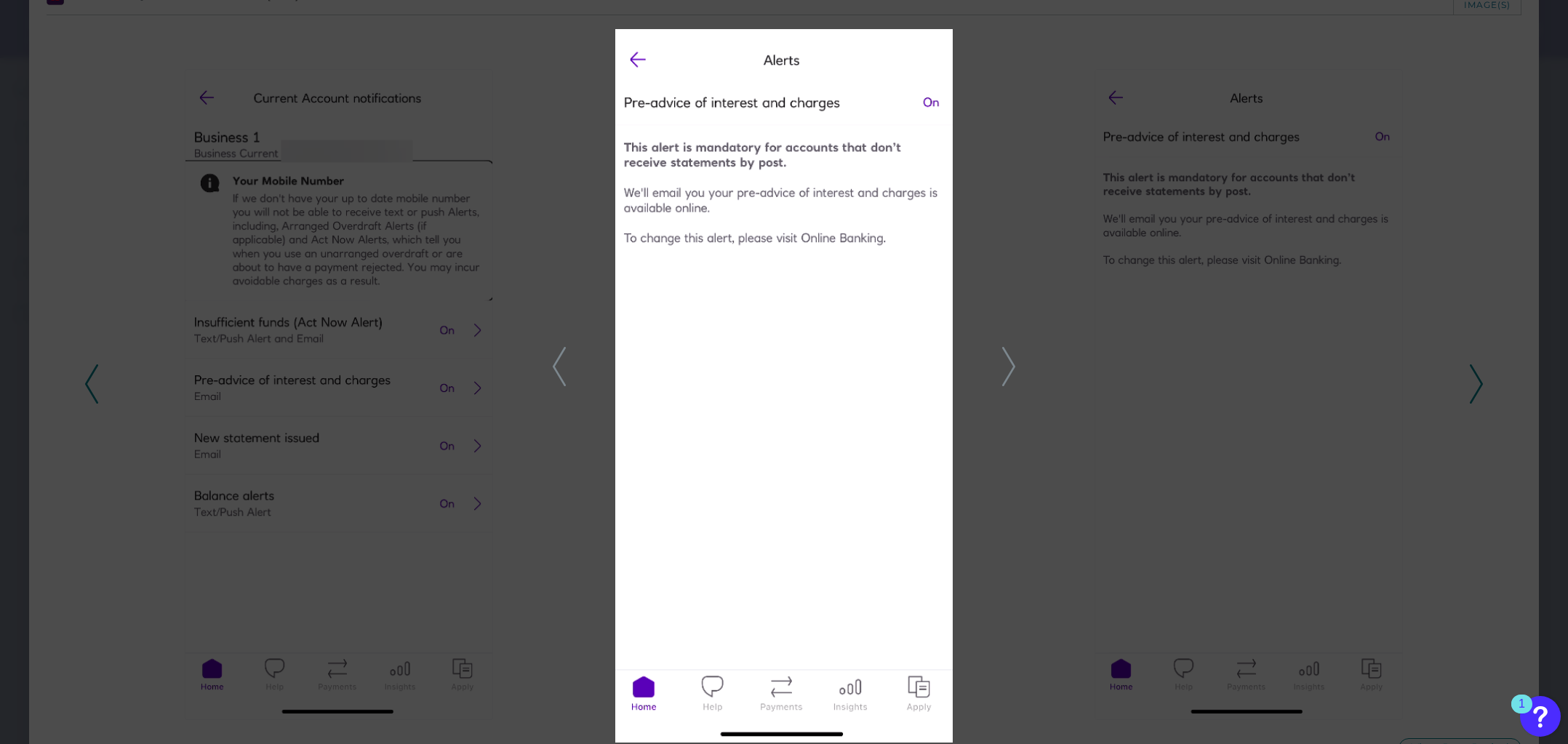
click at [1012, 355] on icon at bounding box center [1009, 367] width 13 height 39
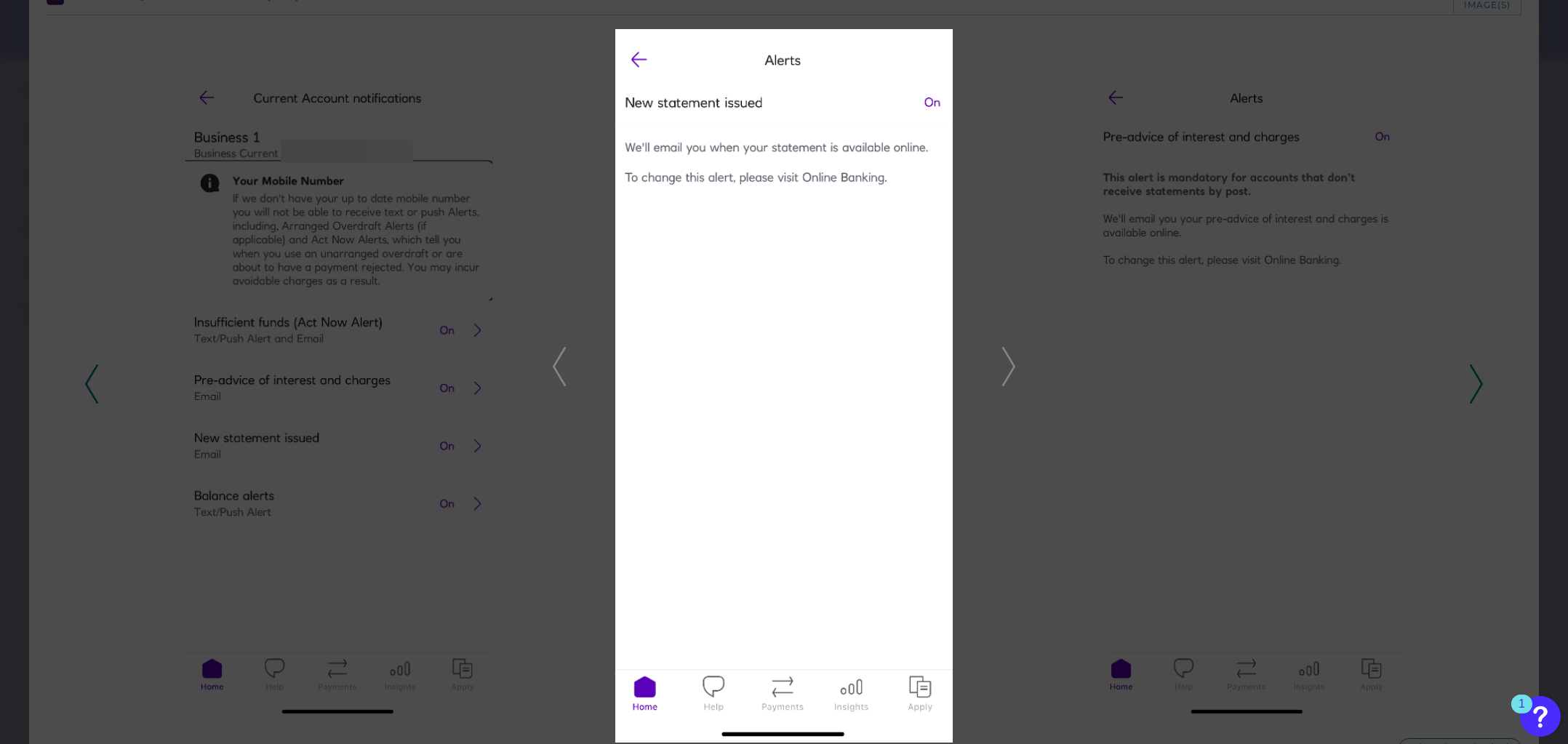
click at [1011, 358] on polyline at bounding box center [1008, 366] width 11 height 37
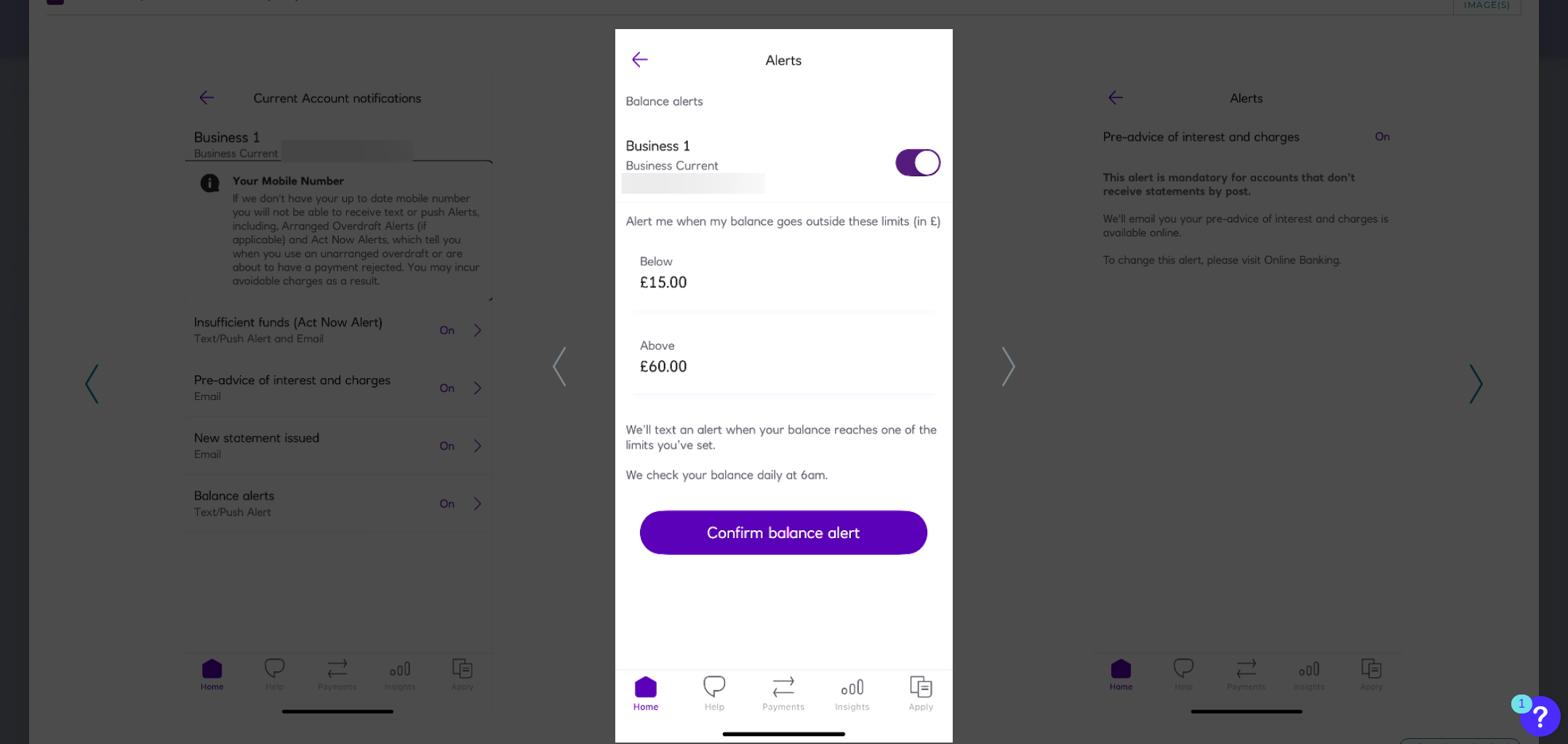
click at [1012, 360] on polyline at bounding box center [1008, 366] width 11 height 37
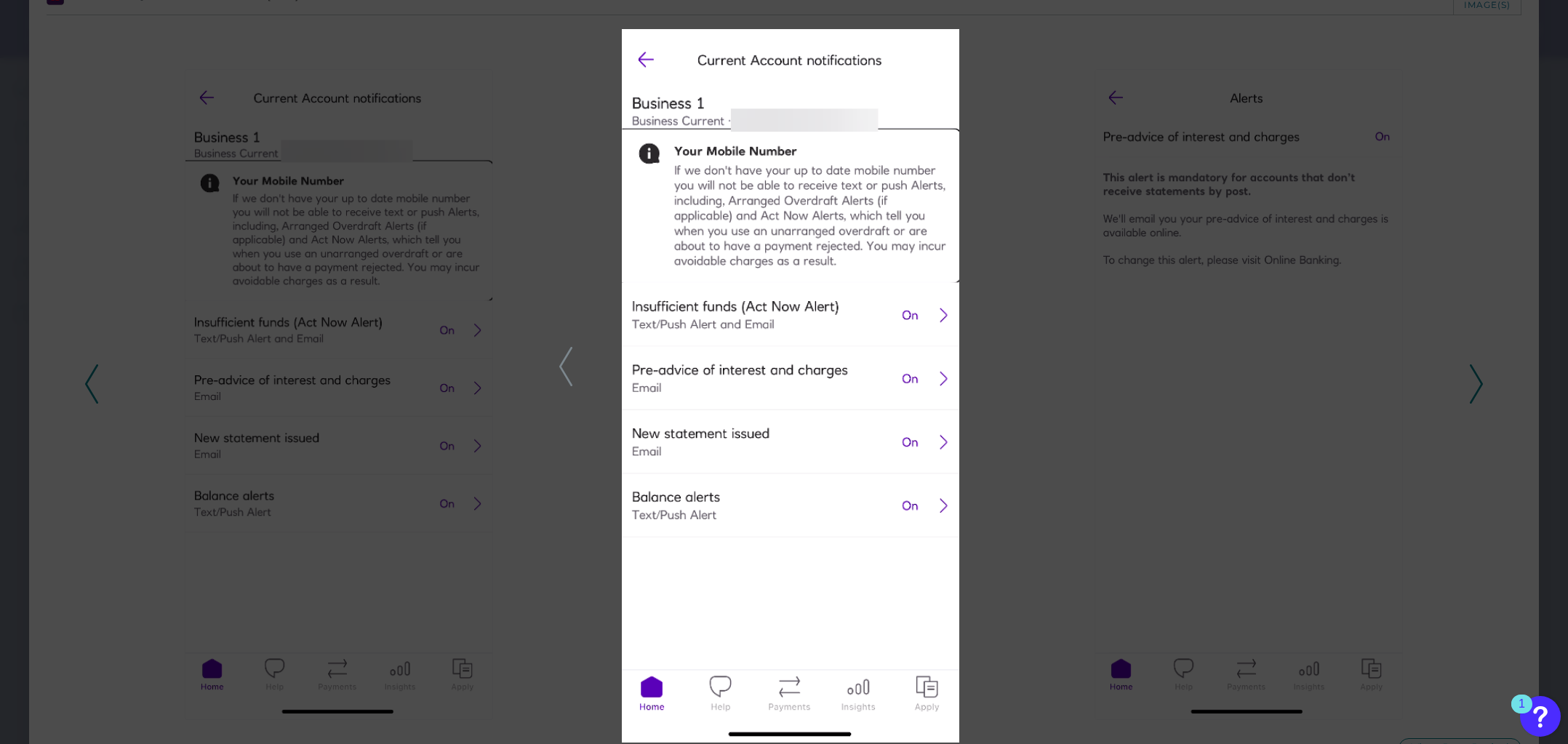
click at [1417, 135] on div at bounding box center [784, 372] width 1568 height 744
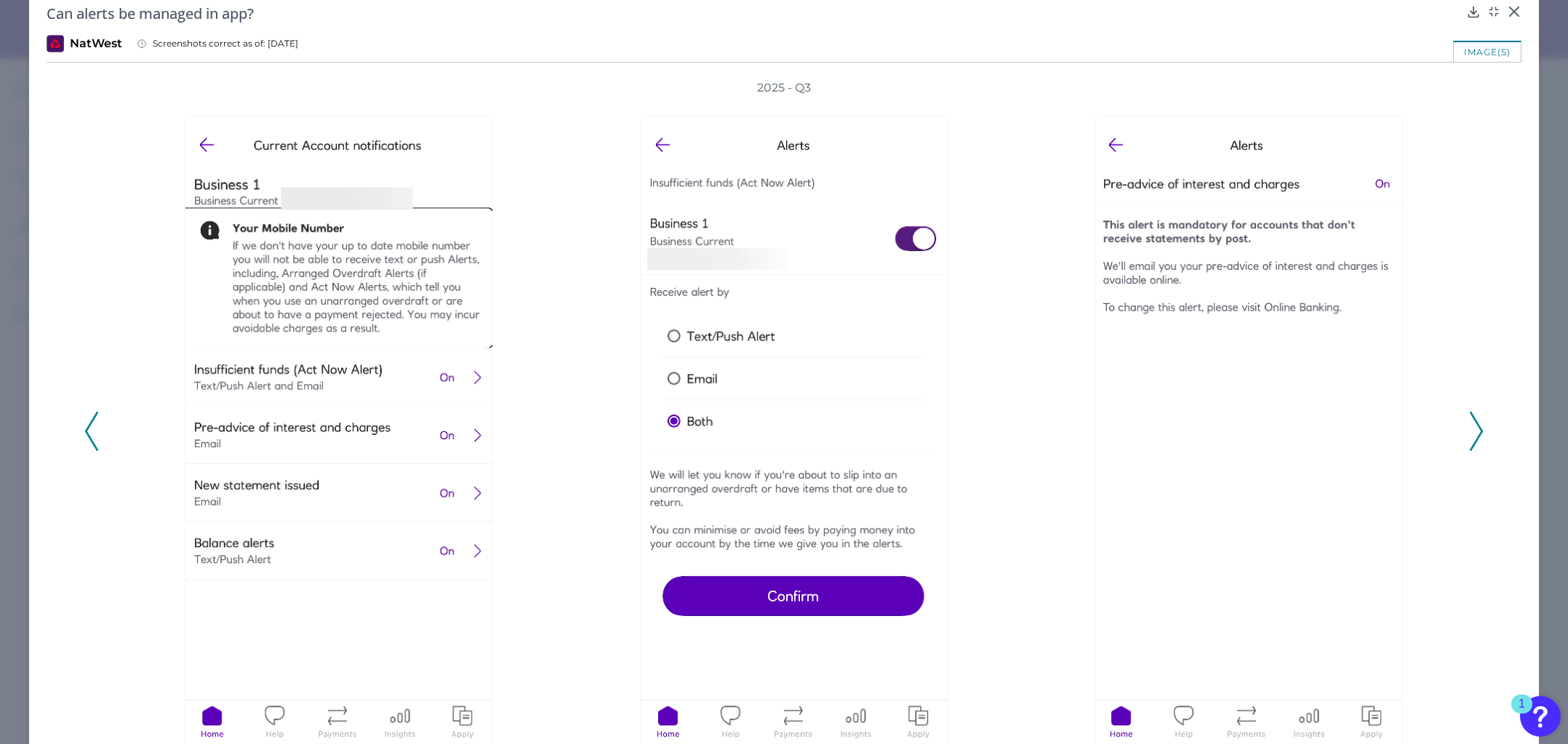
scroll to position [0, 0]
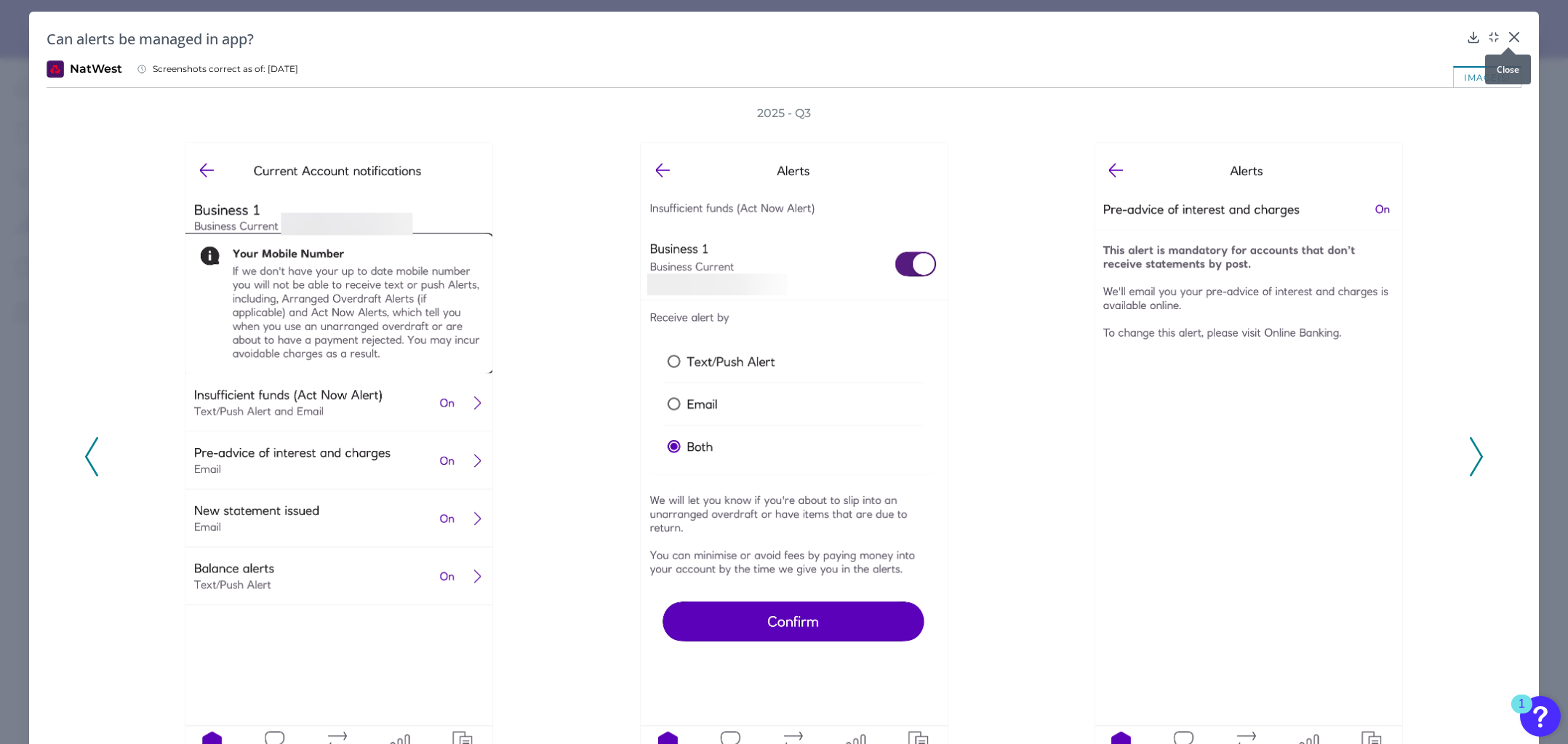
click at [1508, 40] on div at bounding box center [1508, 47] width 15 height 15
click at [1510, 37] on icon at bounding box center [1514, 37] width 9 height 9
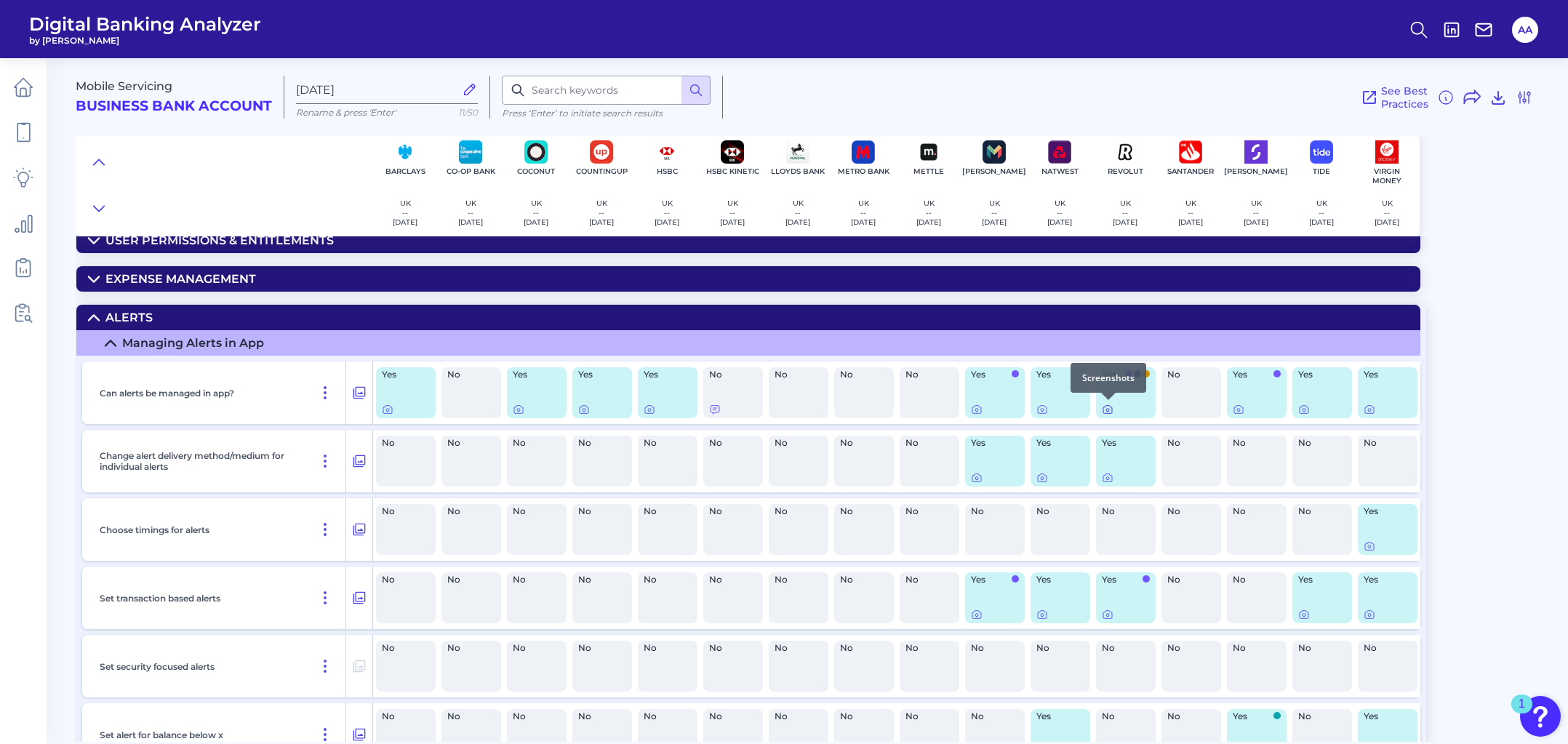
click at [1106, 408] on icon at bounding box center [1108, 409] width 11 height 11
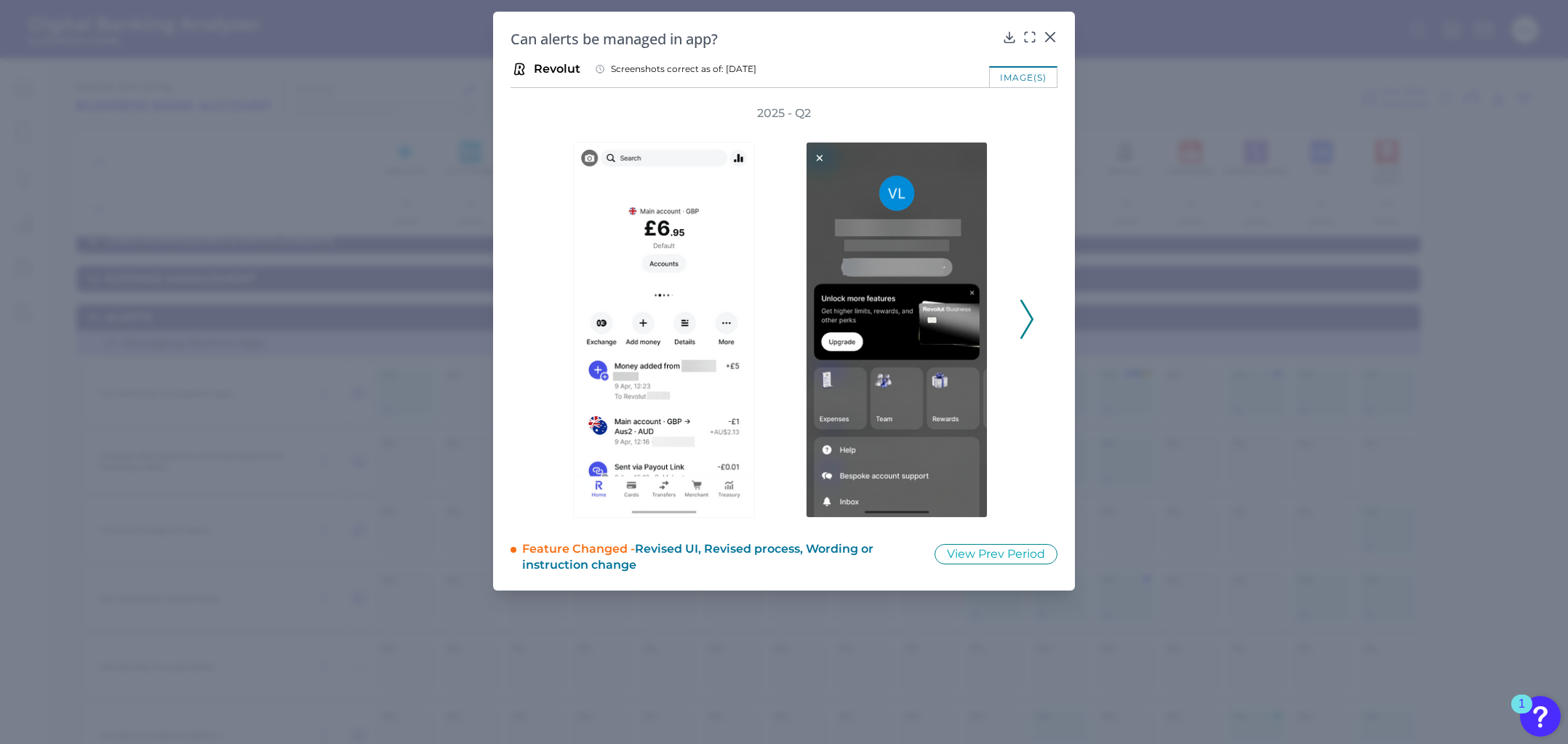
click at [1030, 311] on icon at bounding box center [1027, 319] width 13 height 39
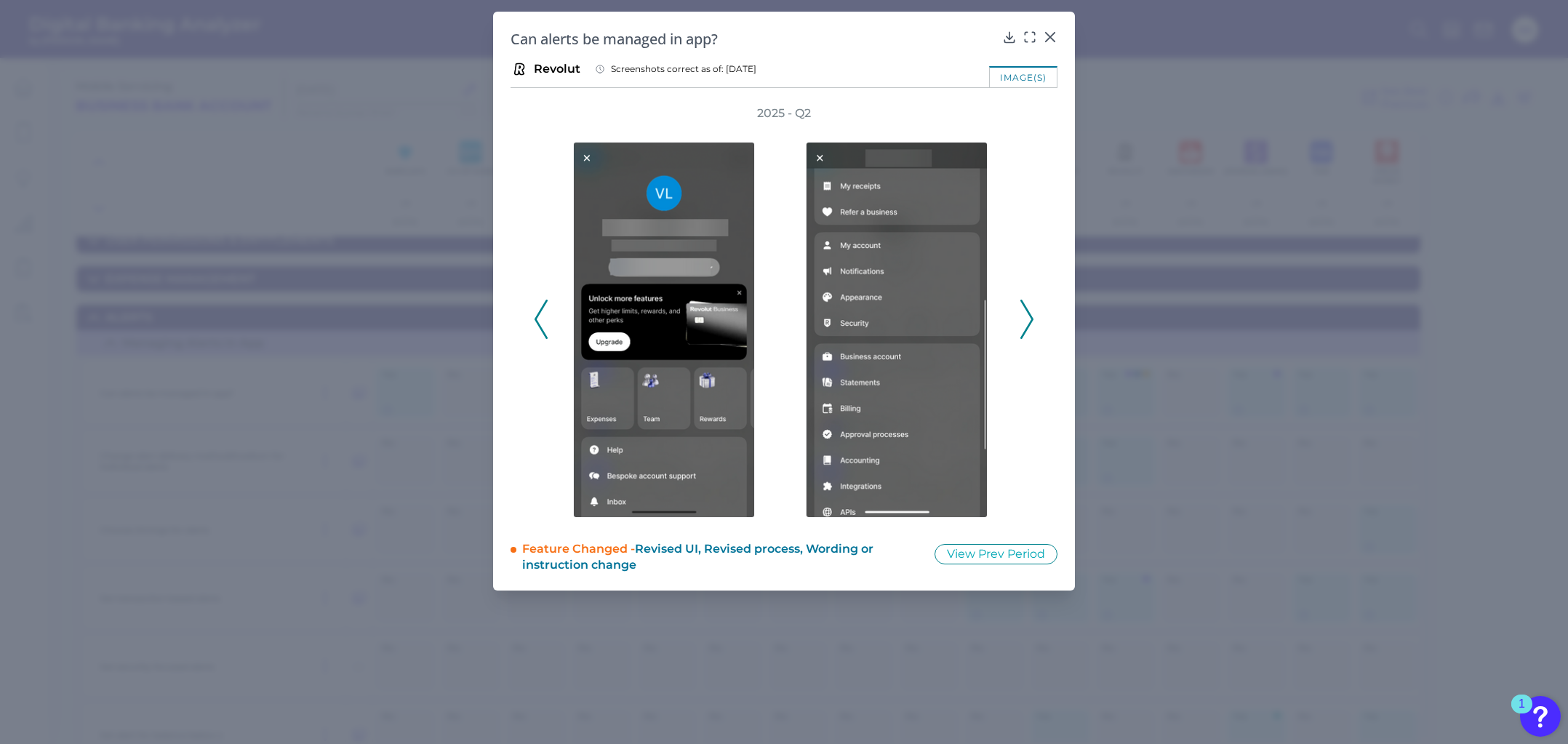
click at [1030, 303] on icon at bounding box center [1027, 319] width 13 height 39
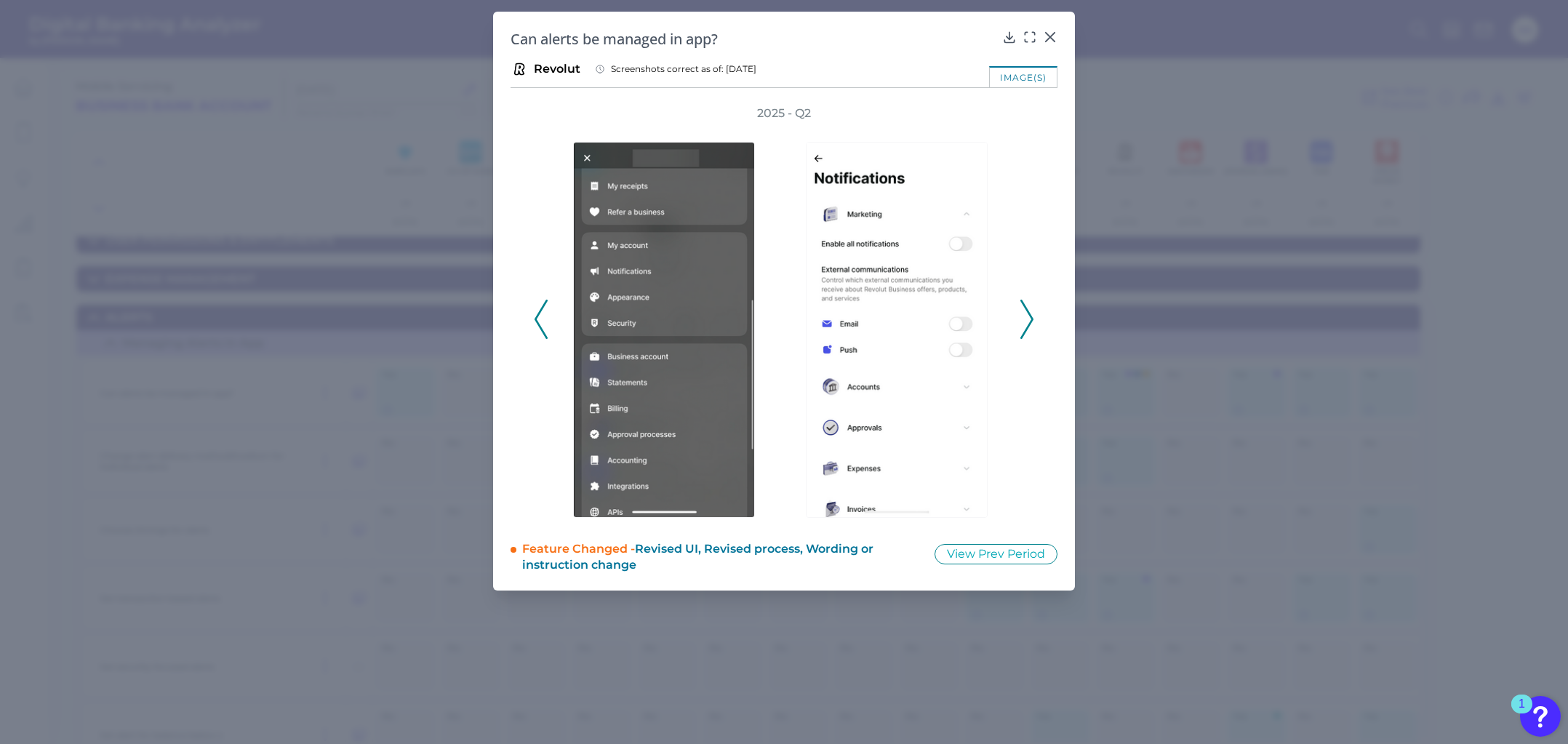
click at [1030, 303] on icon at bounding box center [1027, 319] width 13 height 39
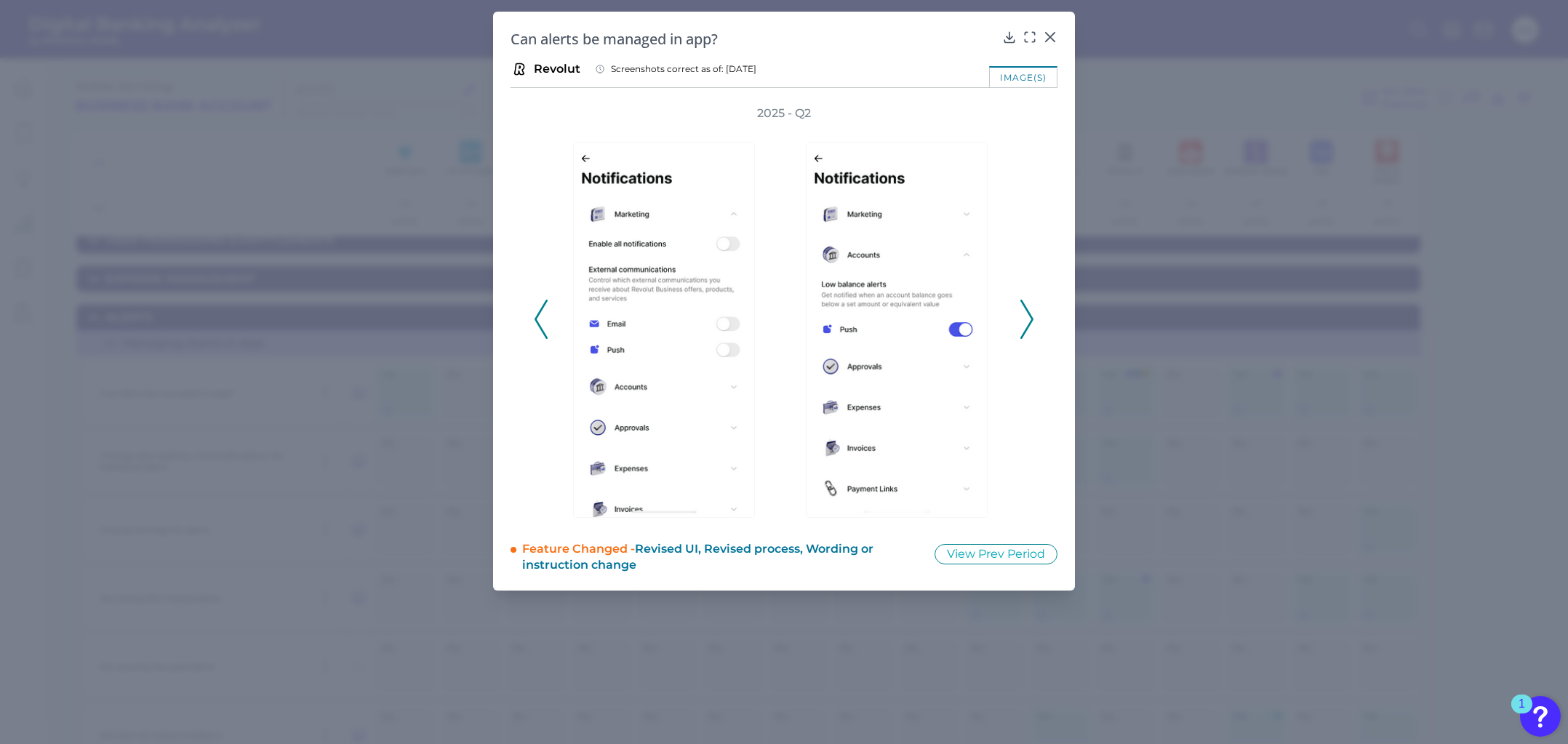
click at [1030, 303] on icon at bounding box center [1027, 319] width 13 height 39
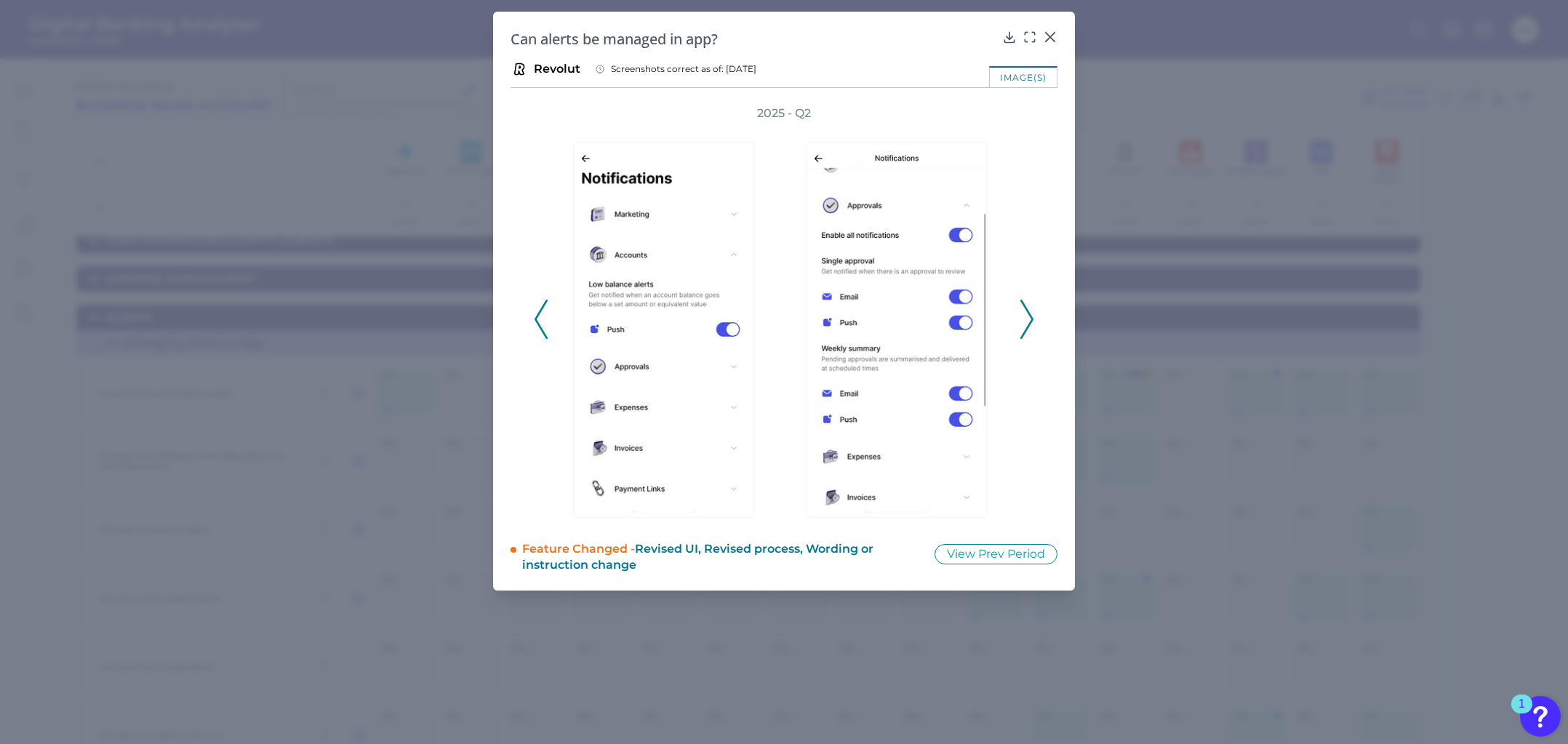
click at [1030, 303] on icon at bounding box center [1027, 319] width 13 height 39
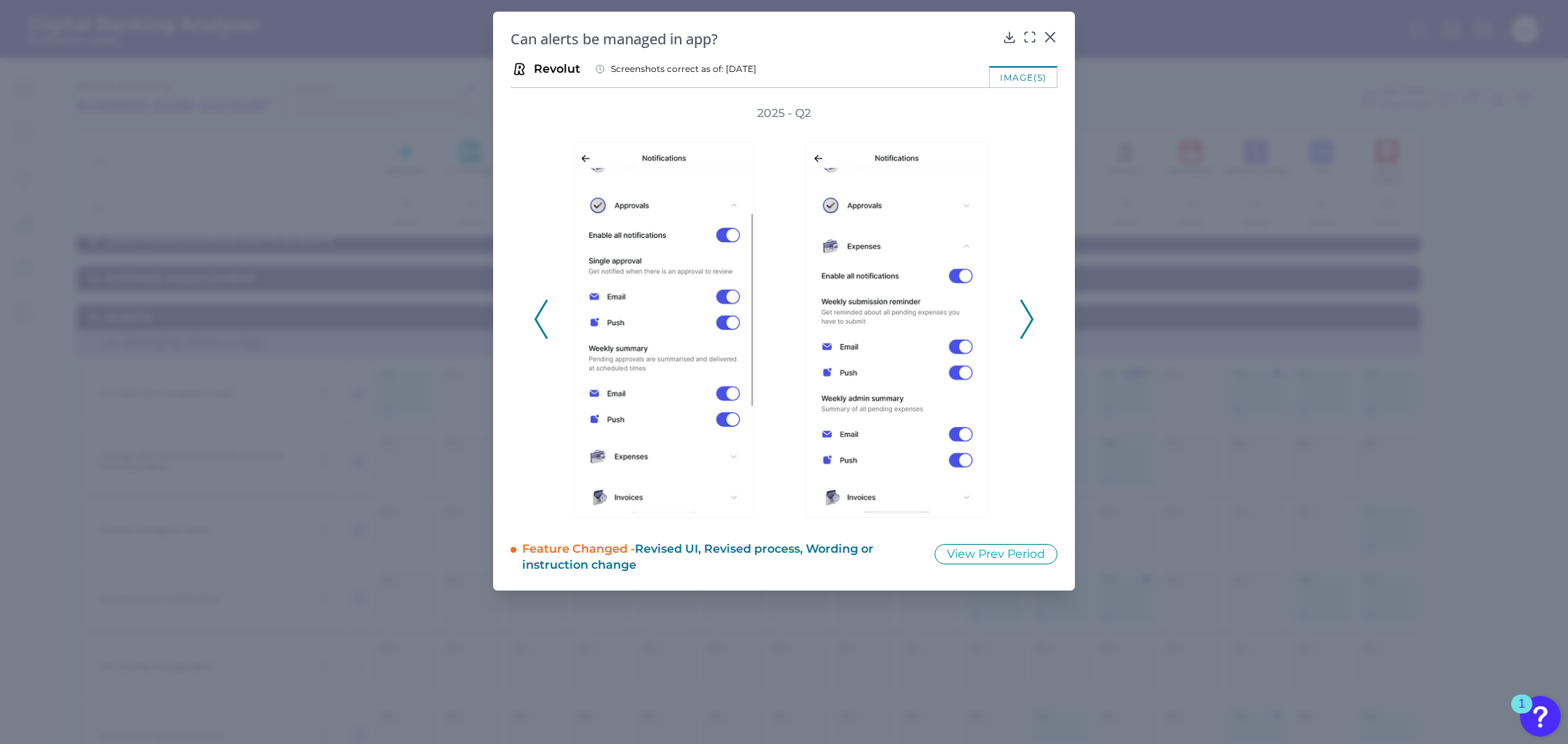
click at [1030, 303] on icon at bounding box center [1027, 319] width 13 height 39
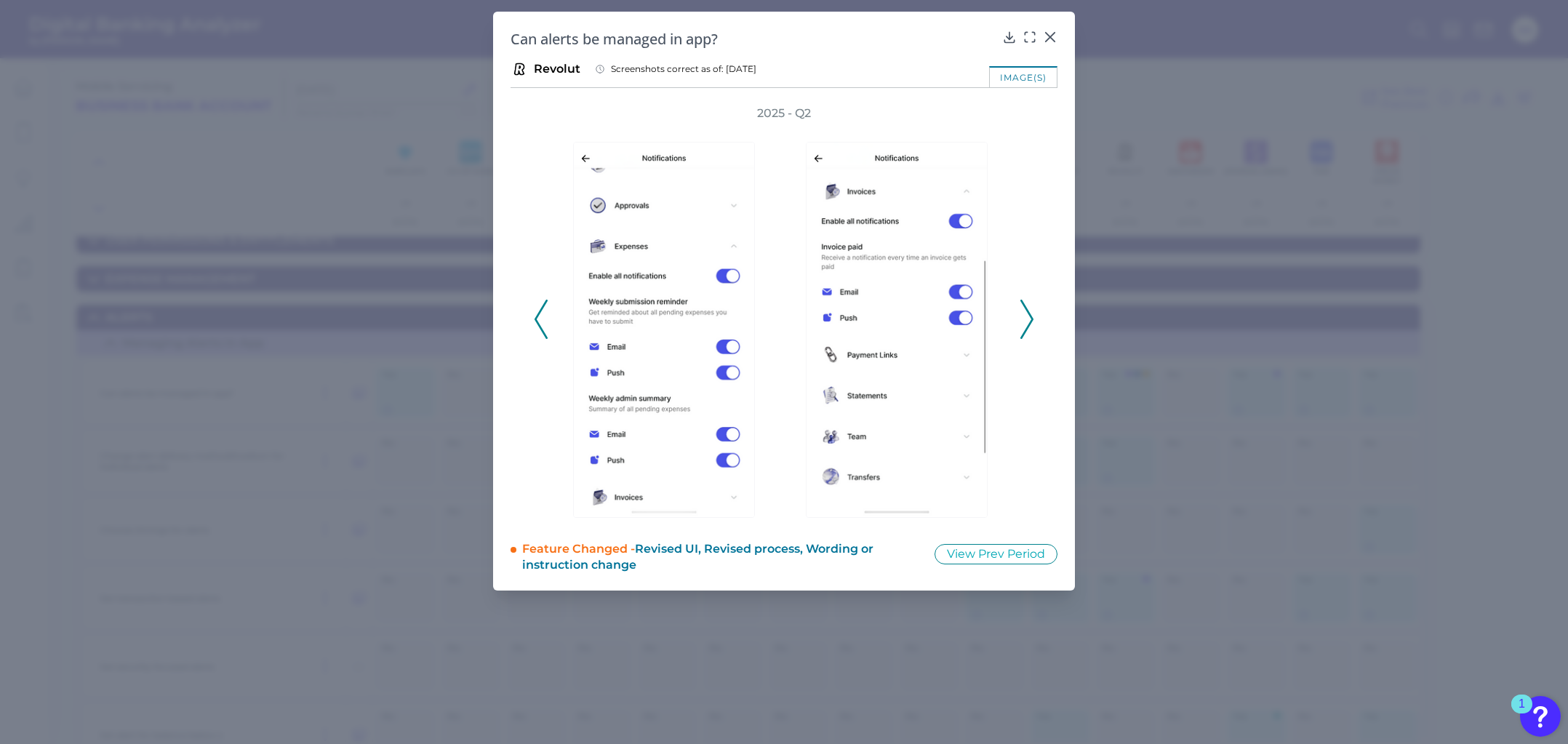
click at [1030, 303] on icon at bounding box center [1027, 319] width 13 height 39
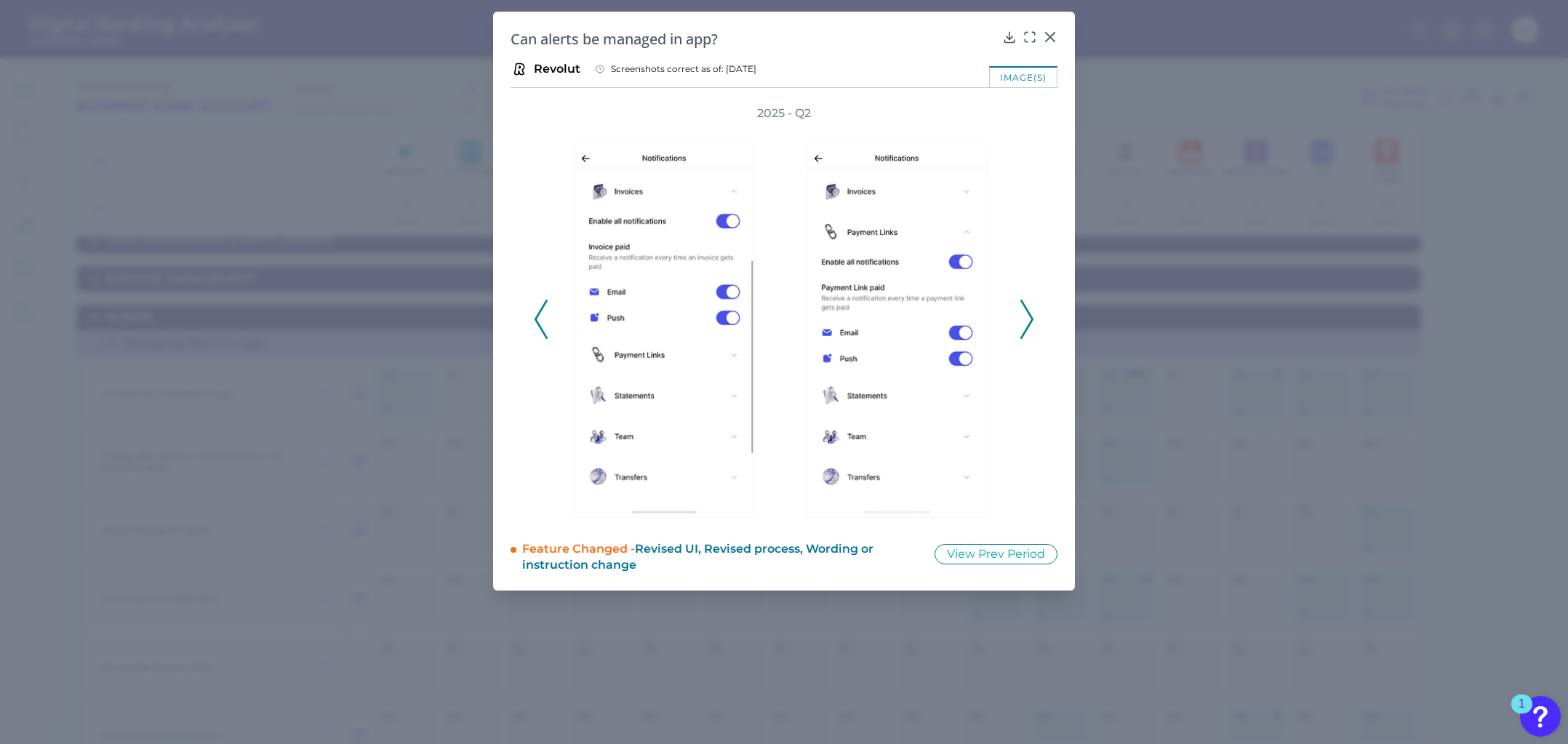
click at [1030, 303] on icon at bounding box center [1027, 319] width 13 height 39
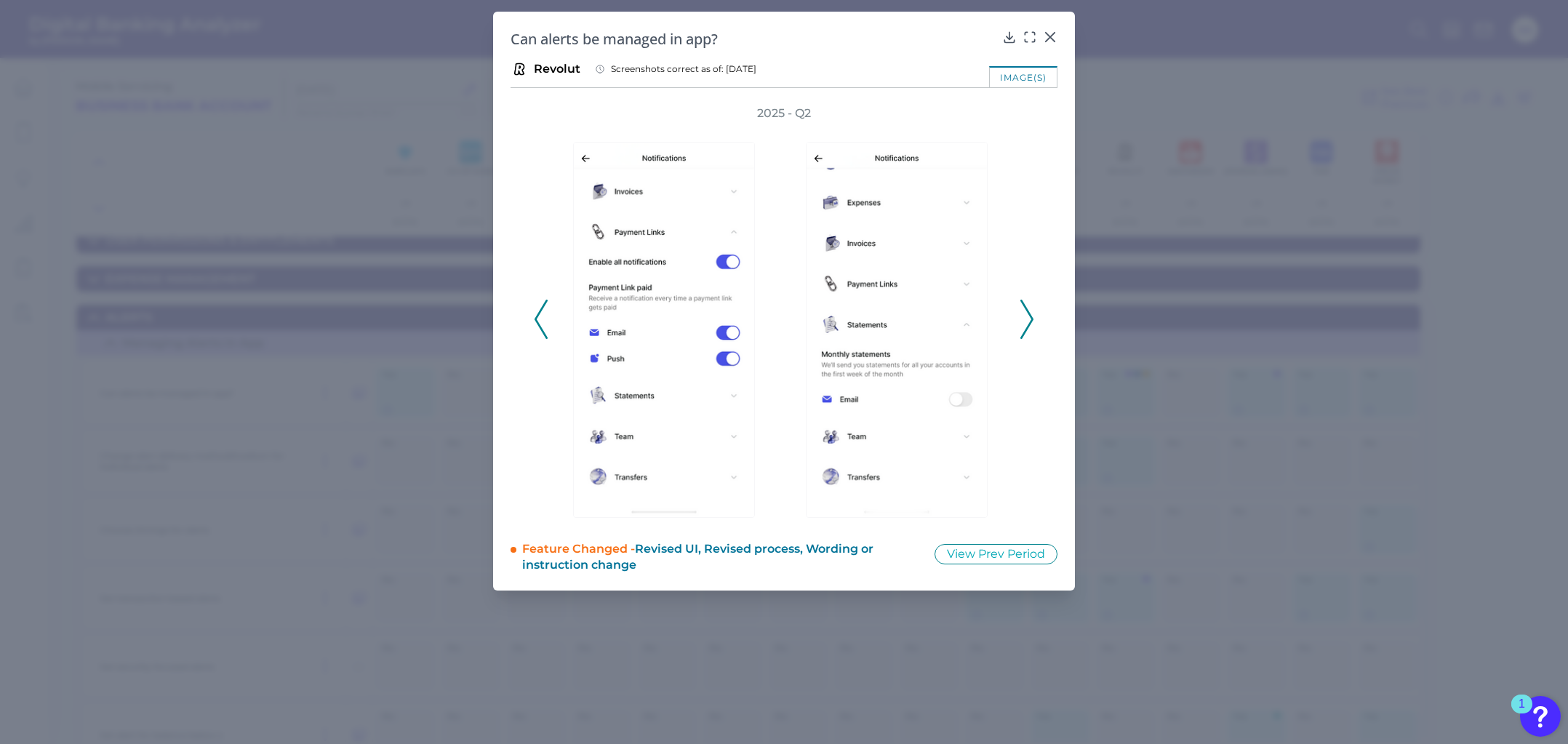
click at [1030, 303] on icon at bounding box center [1027, 319] width 13 height 39
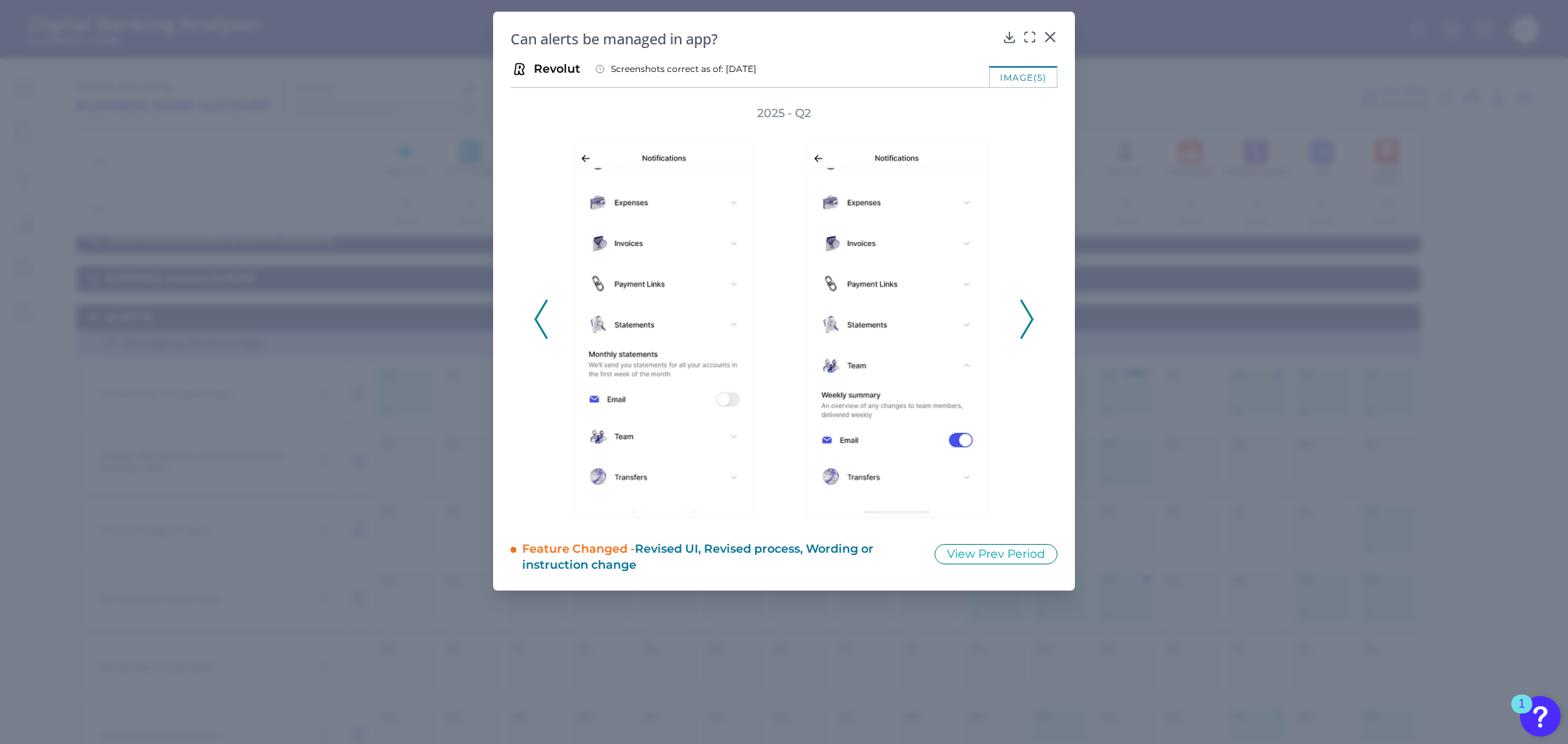
click at [1030, 303] on icon at bounding box center [1027, 319] width 13 height 39
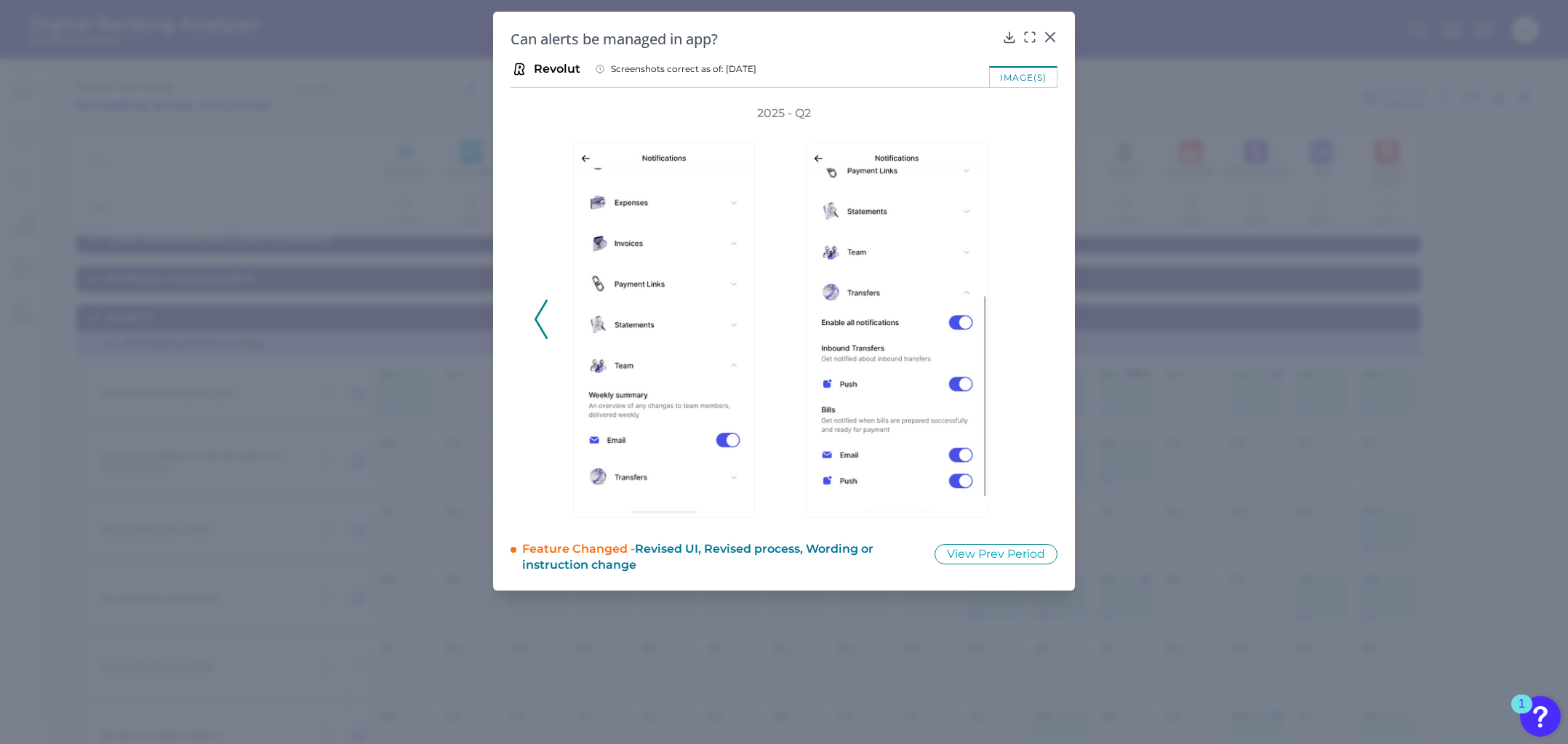
click at [1030, 303] on div "2025 - Q2" at bounding box center [784, 311] width 500 height 412
click at [541, 317] on icon at bounding box center [541, 319] width 13 height 39
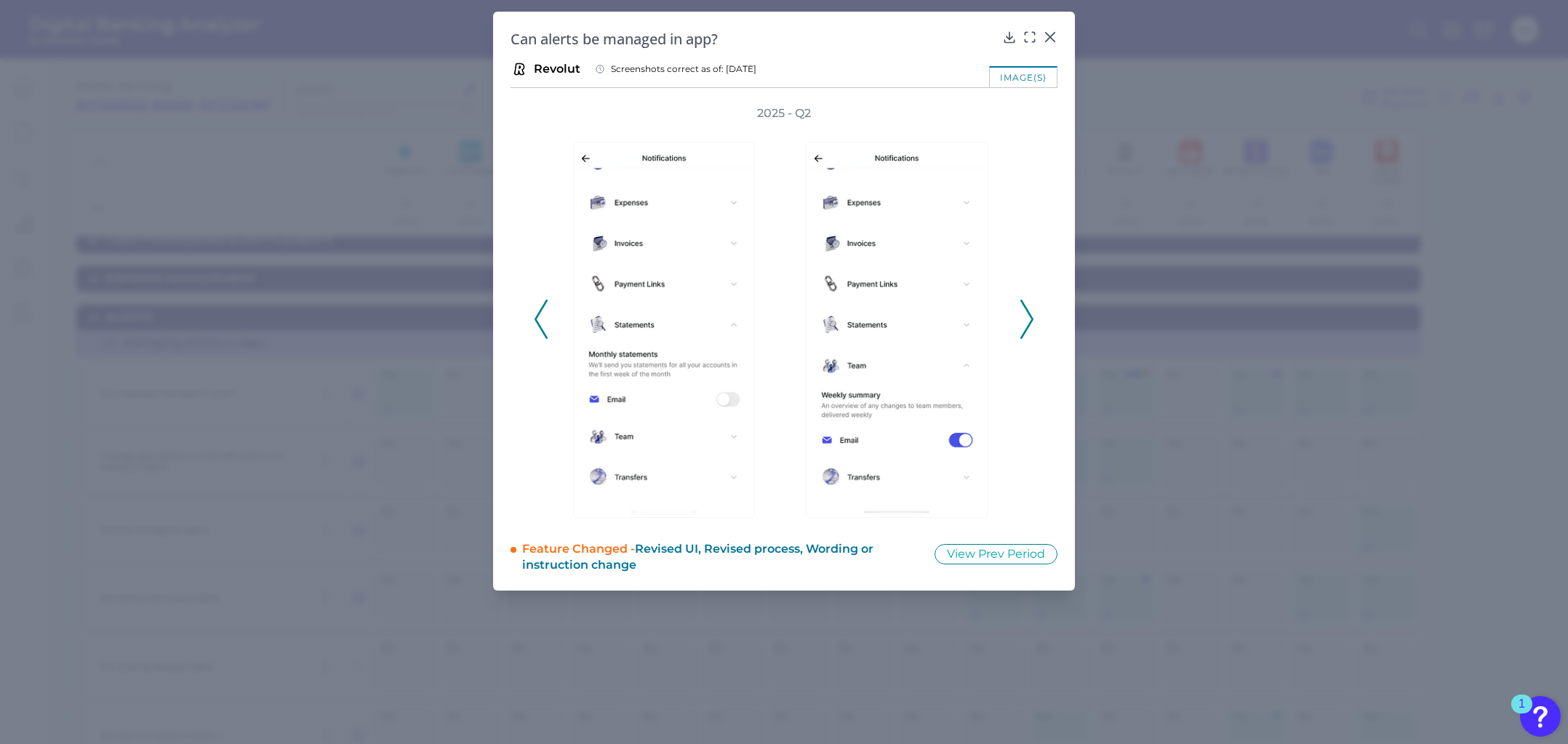
click at [541, 317] on icon at bounding box center [541, 319] width 13 height 39
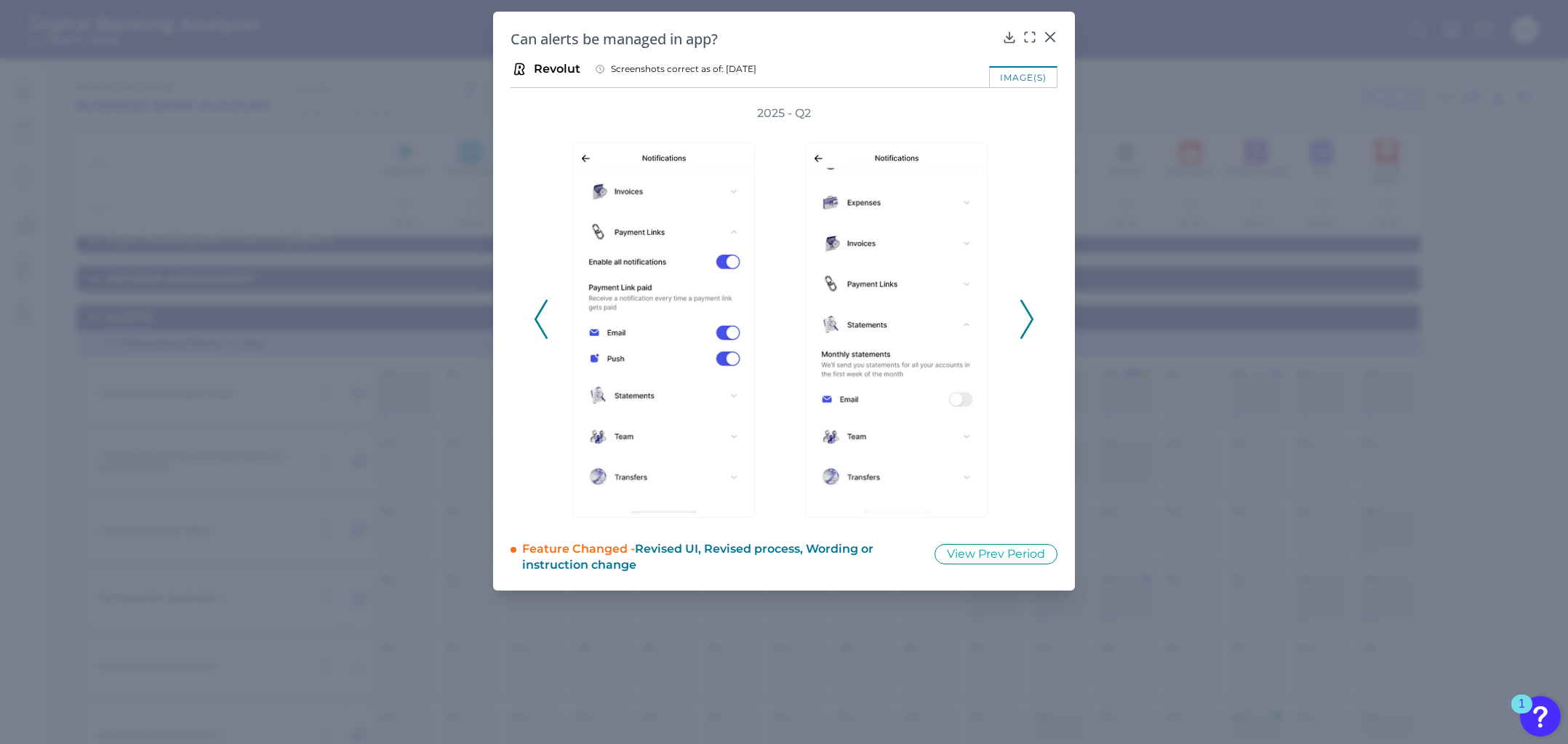
click at [541, 317] on icon at bounding box center [541, 319] width 13 height 39
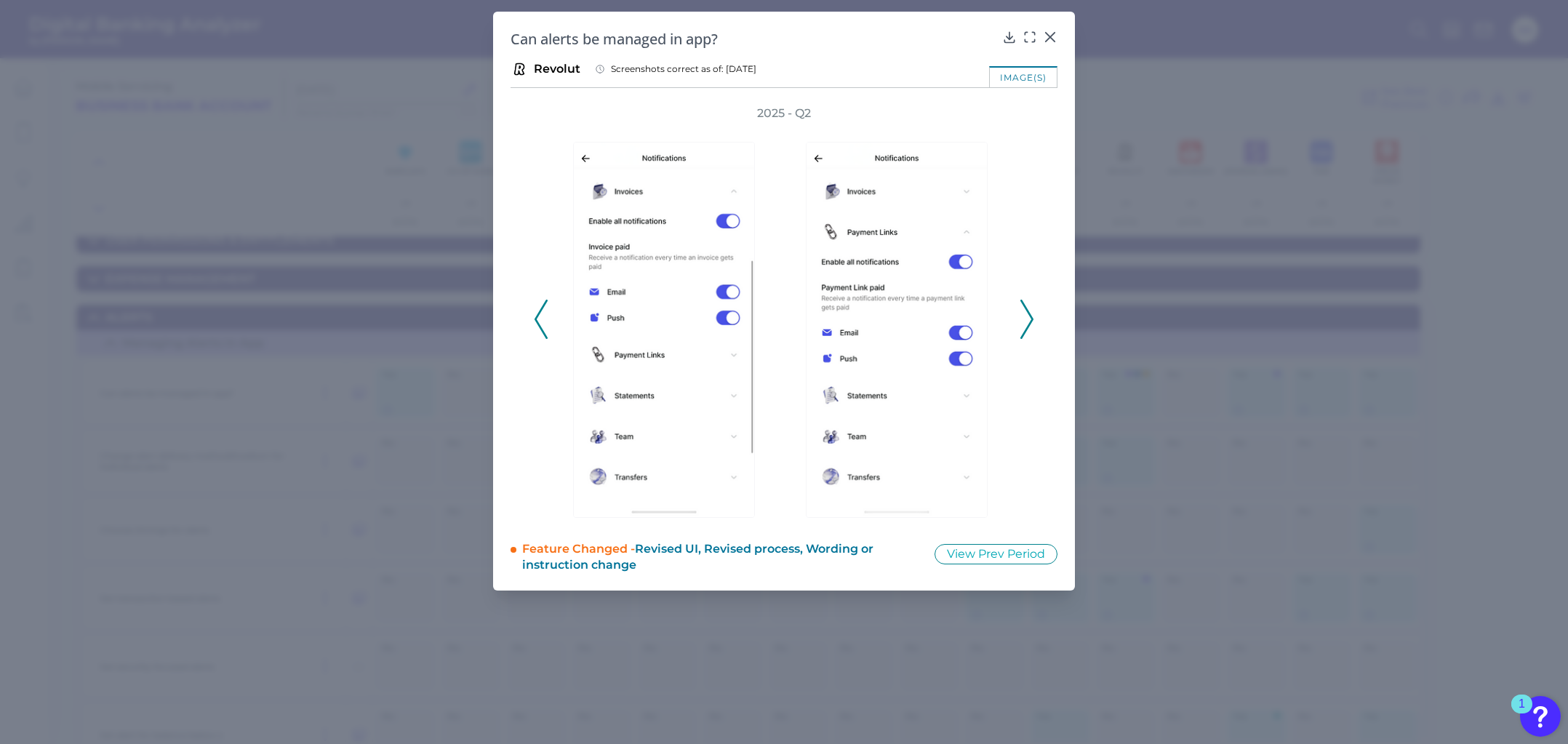
click at [541, 317] on icon at bounding box center [541, 319] width 13 height 39
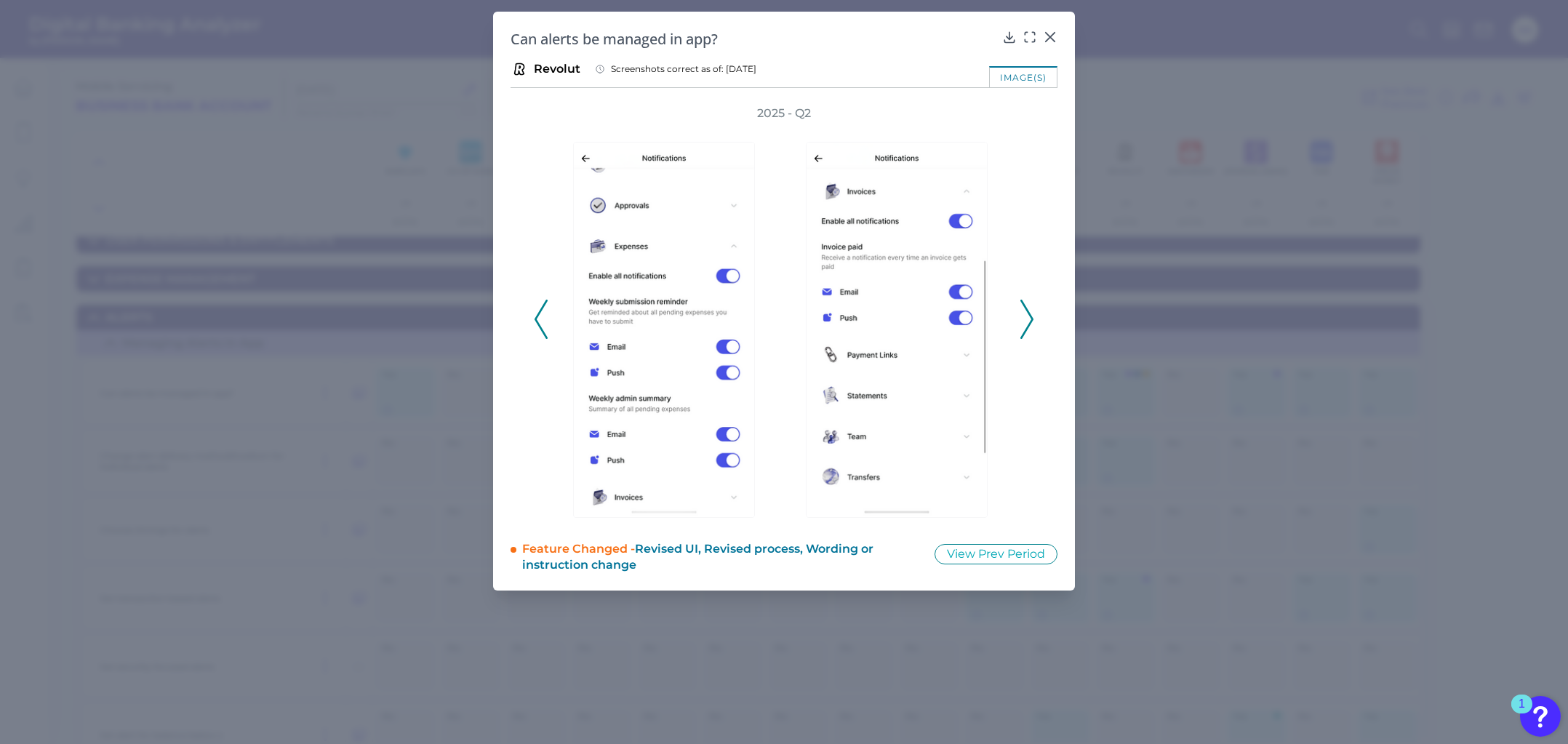
click at [541, 317] on icon at bounding box center [541, 319] width 13 height 39
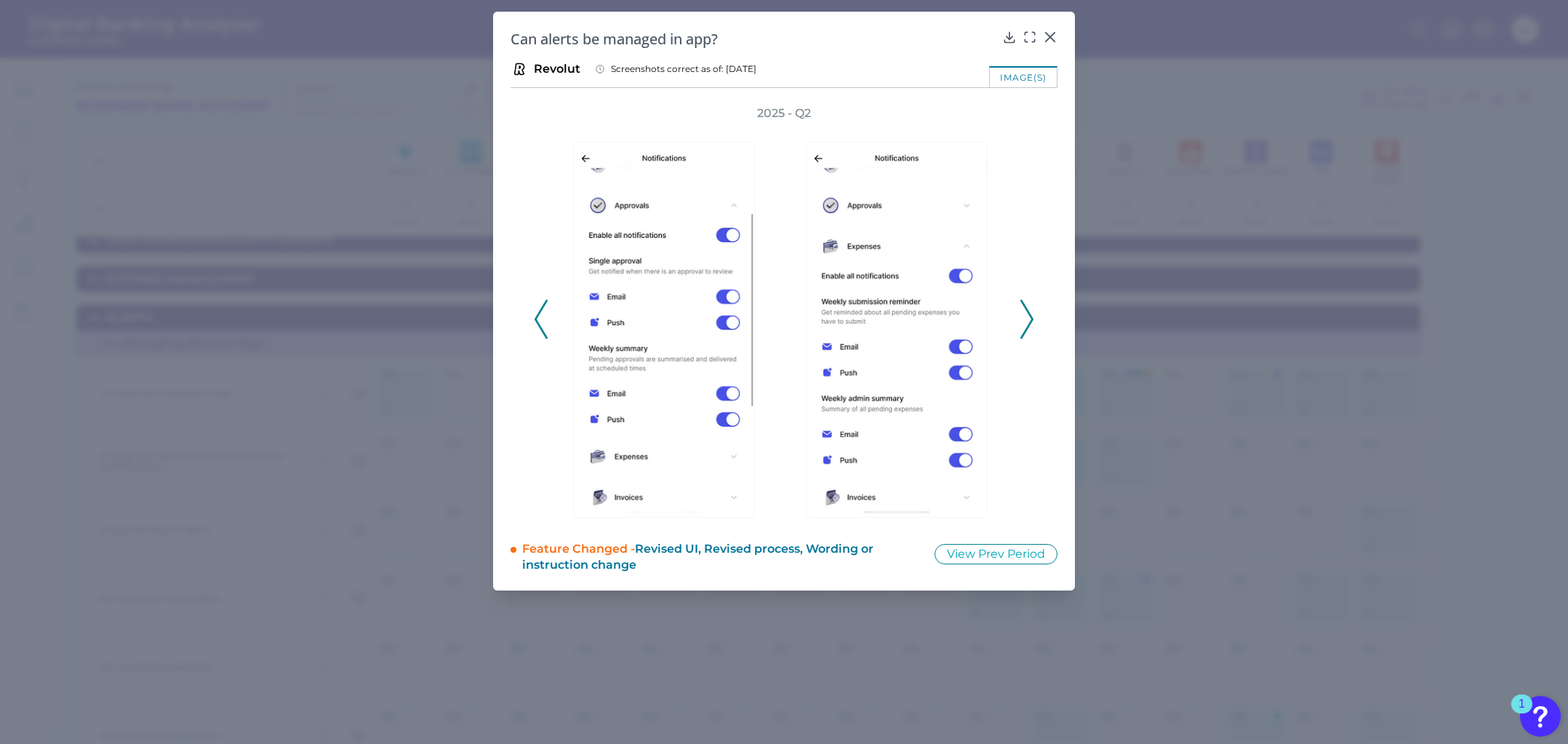
click at [541, 317] on icon at bounding box center [541, 319] width 13 height 39
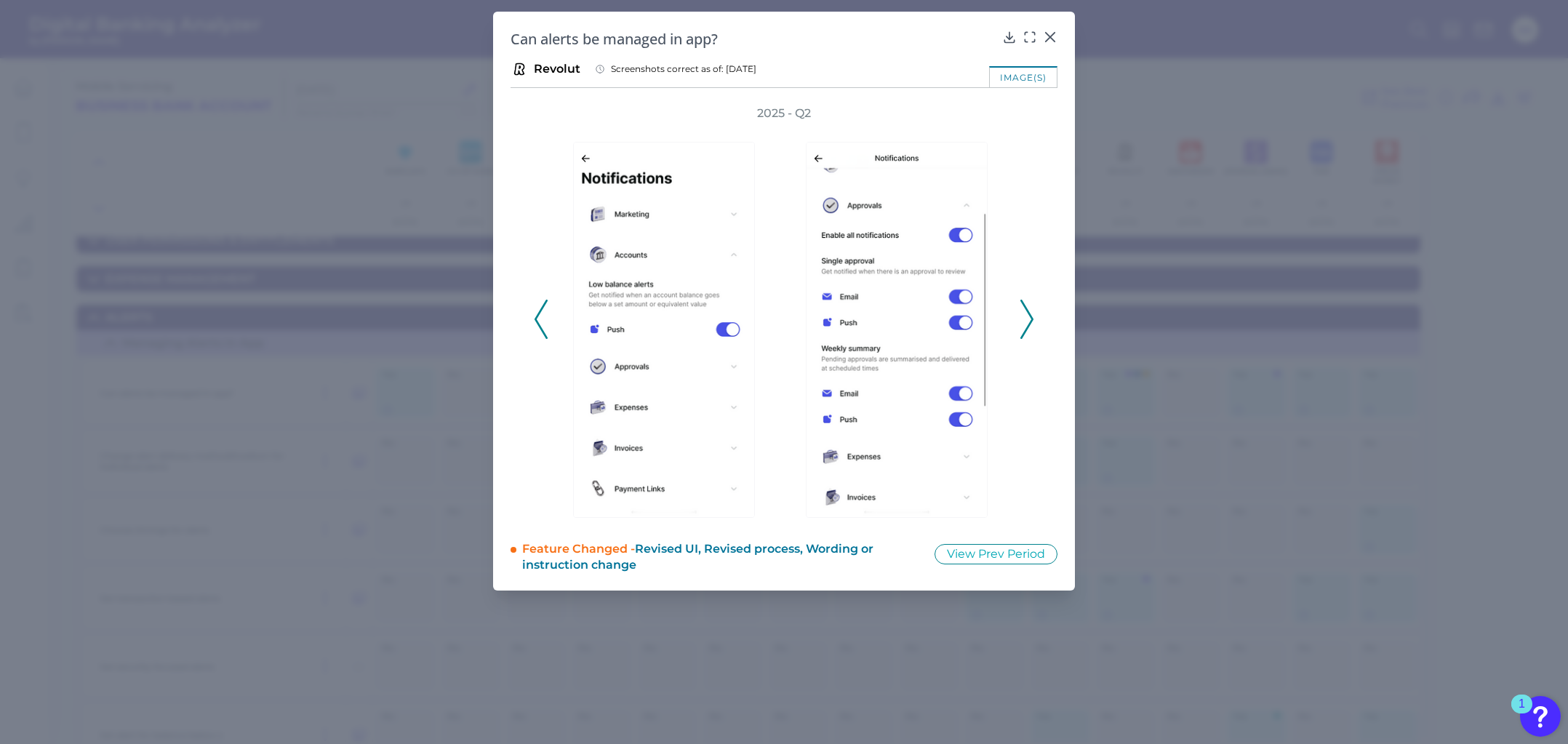
click at [541, 317] on icon at bounding box center [541, 319] width 13 height 39
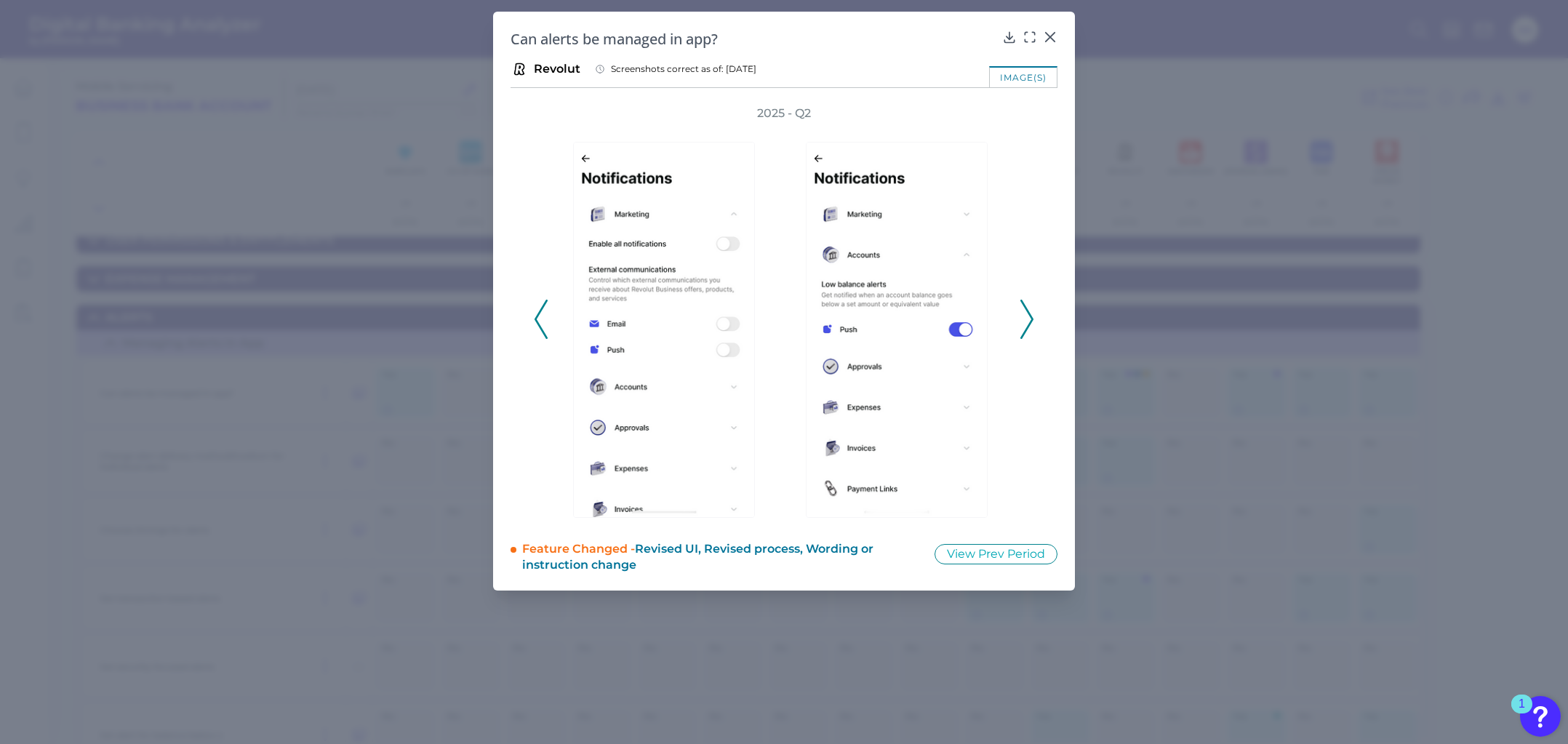
click at [541, 317] on icon at bounding box center [541, 319] width 13 height 39
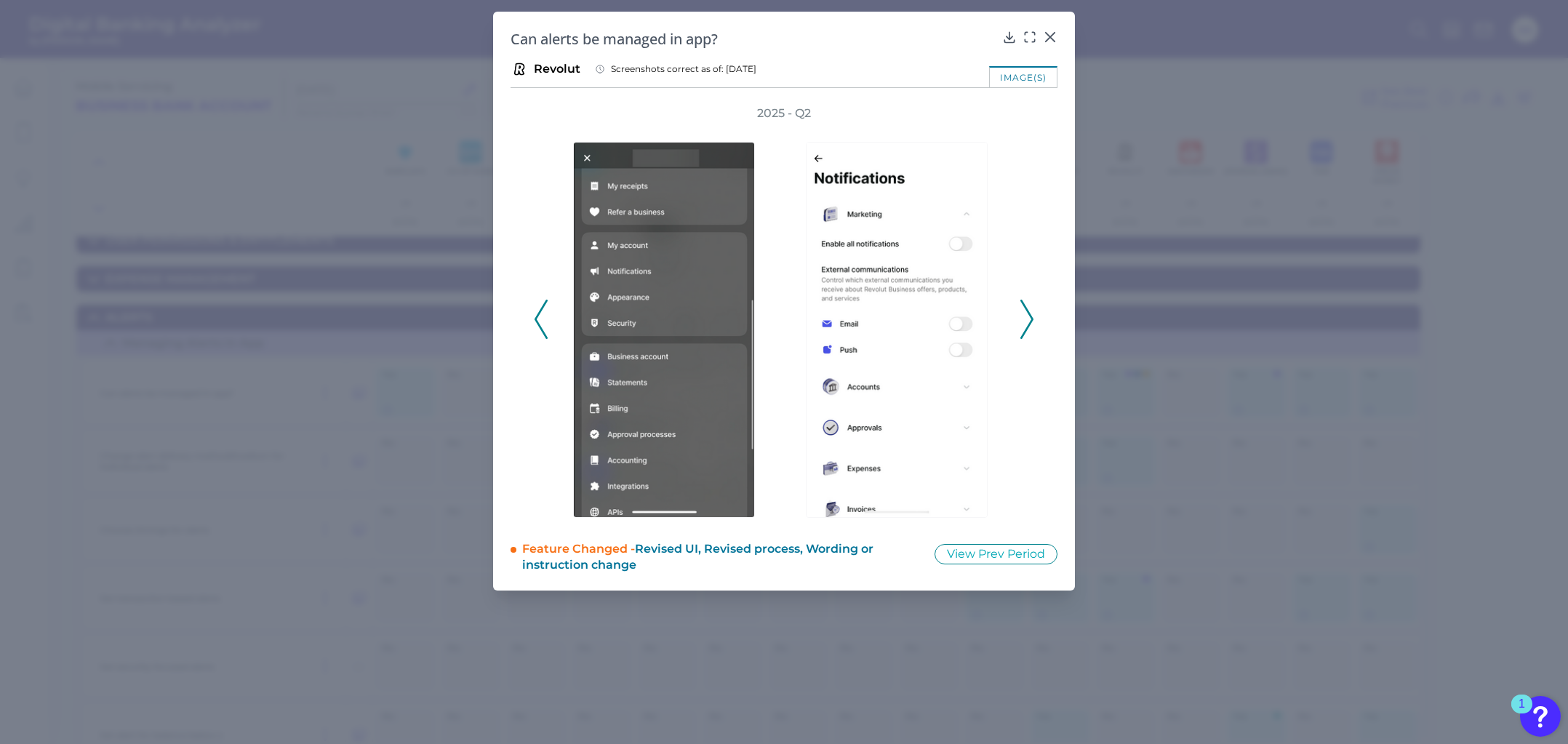
click at [1029, 318] on icon at bounding box center [1027, 319] width 13 height 39
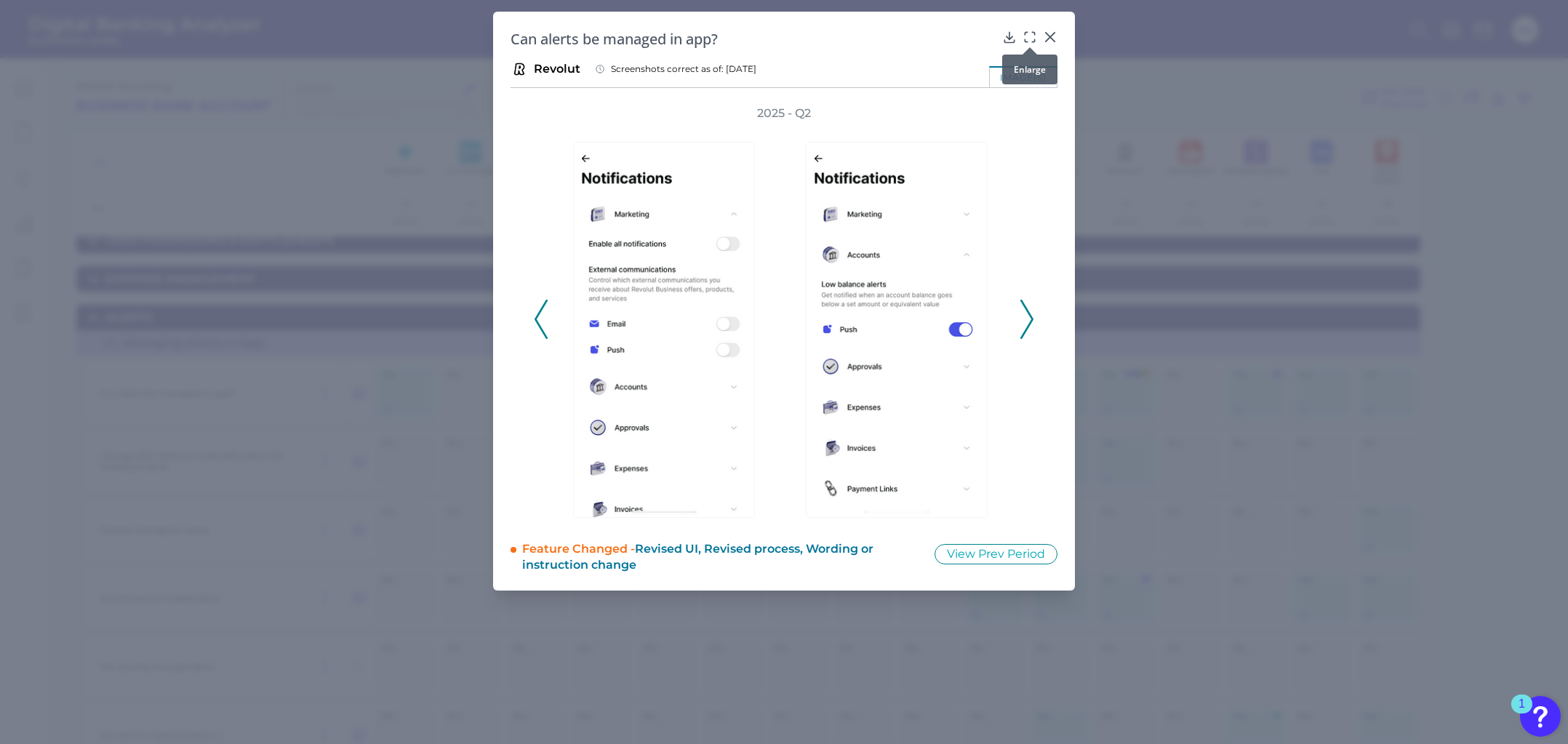
click at [1030, 39] on icon at bounding box center [1030, 38] width 15 height 15
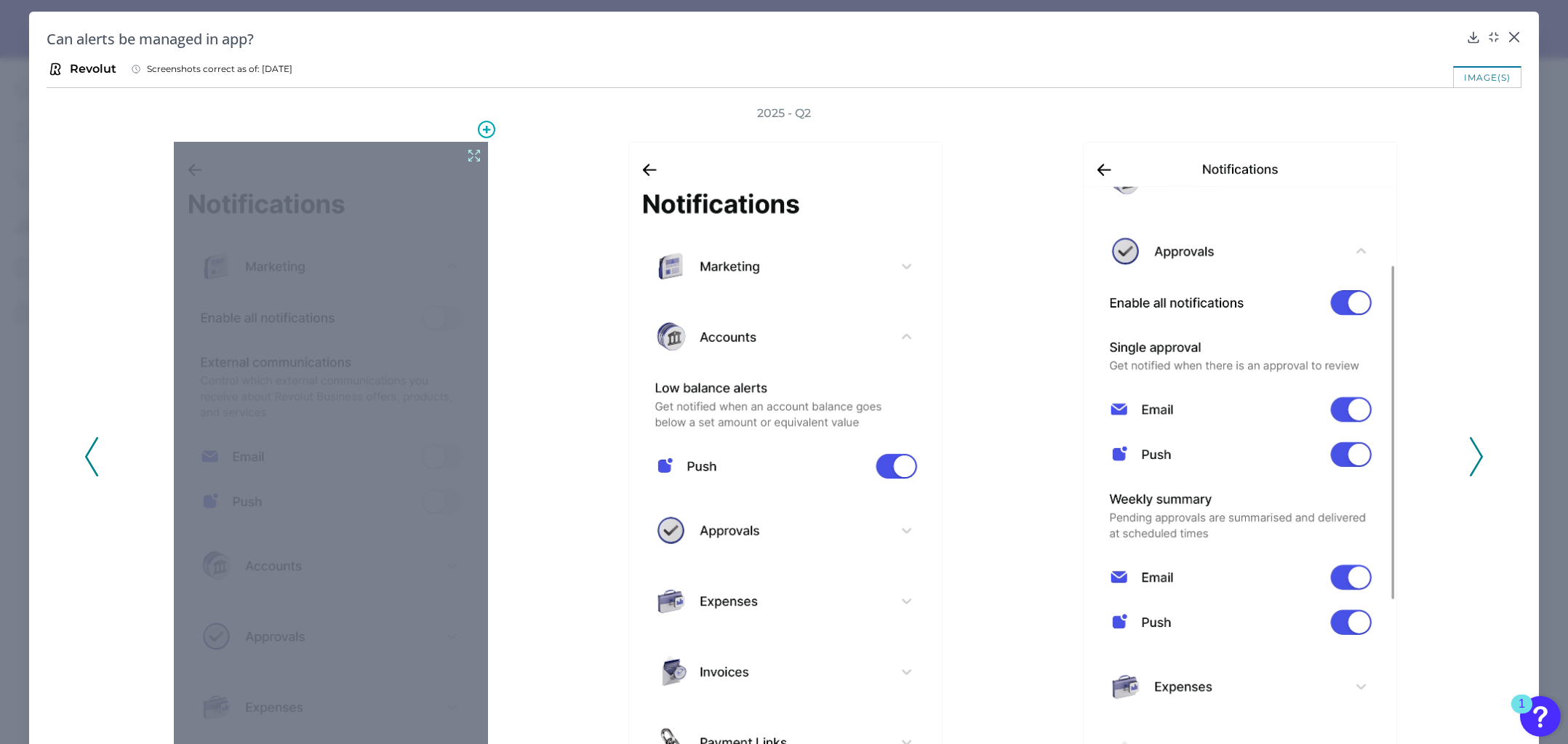
click at [467, 156] on icon at bounding box center [475, 156] width 16 height 16
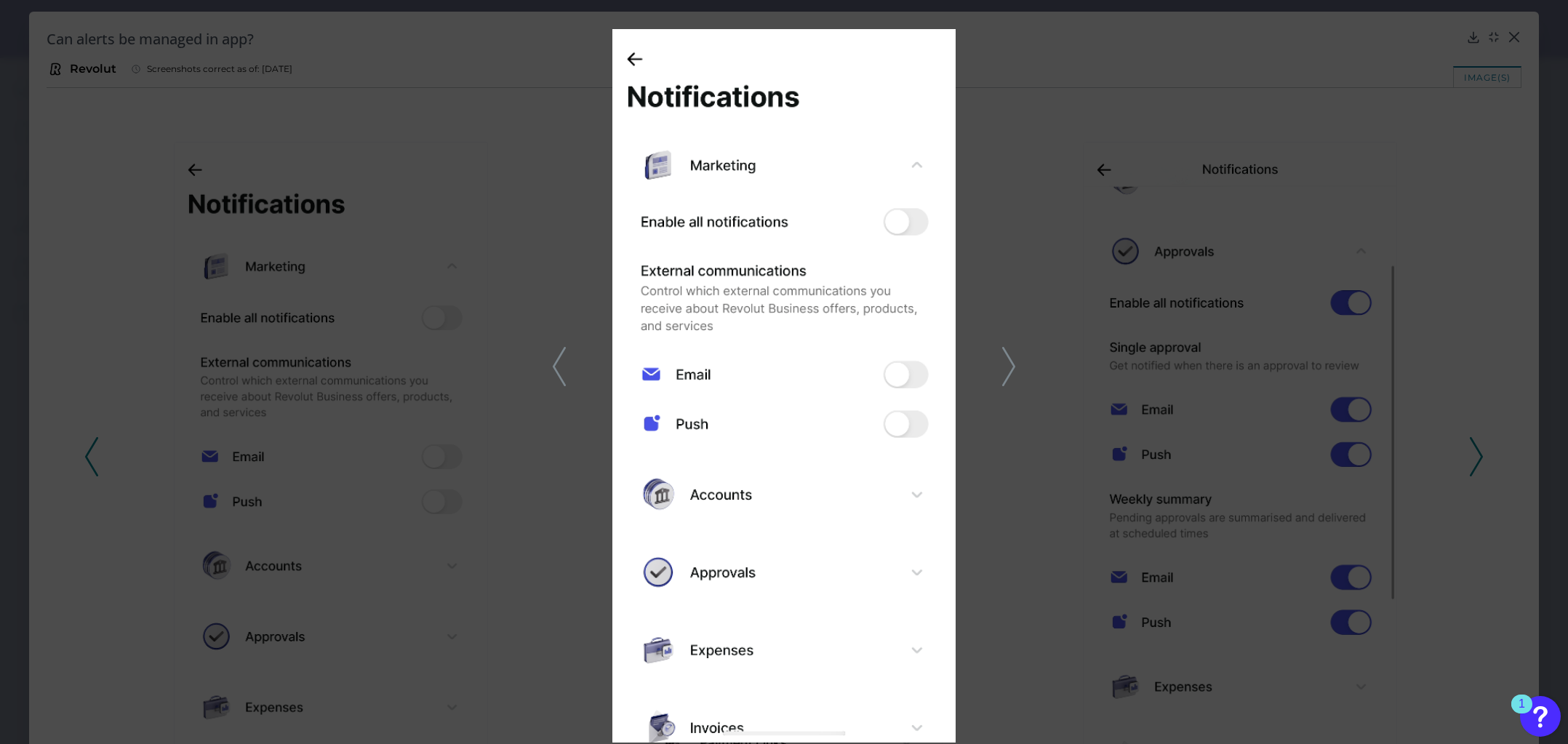
click at [1007, 356] on icon at bounding box center [1009, 367] width 13 height 39
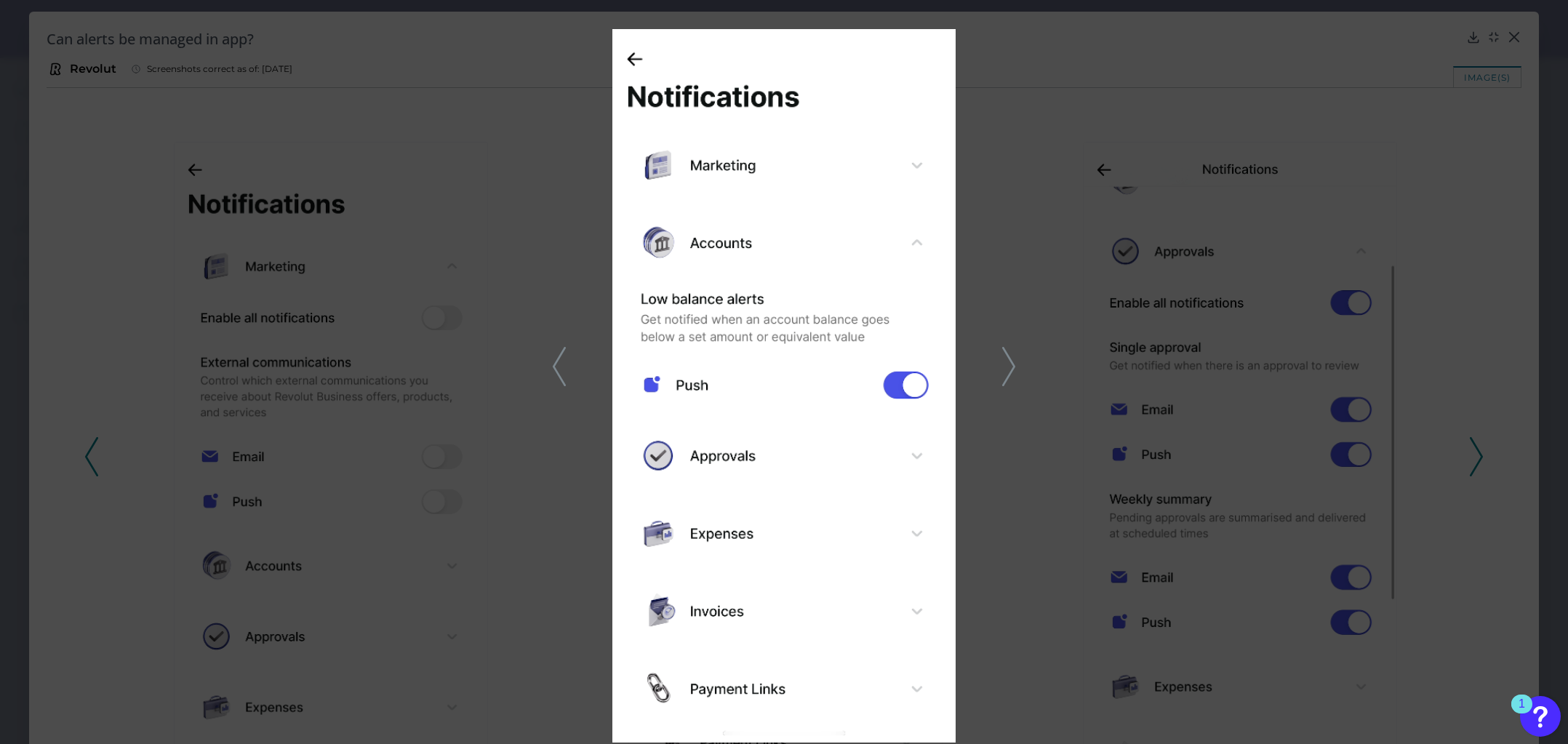
click at [560, 377] on polyline at bounding box center [558, 366] width 11 height 37
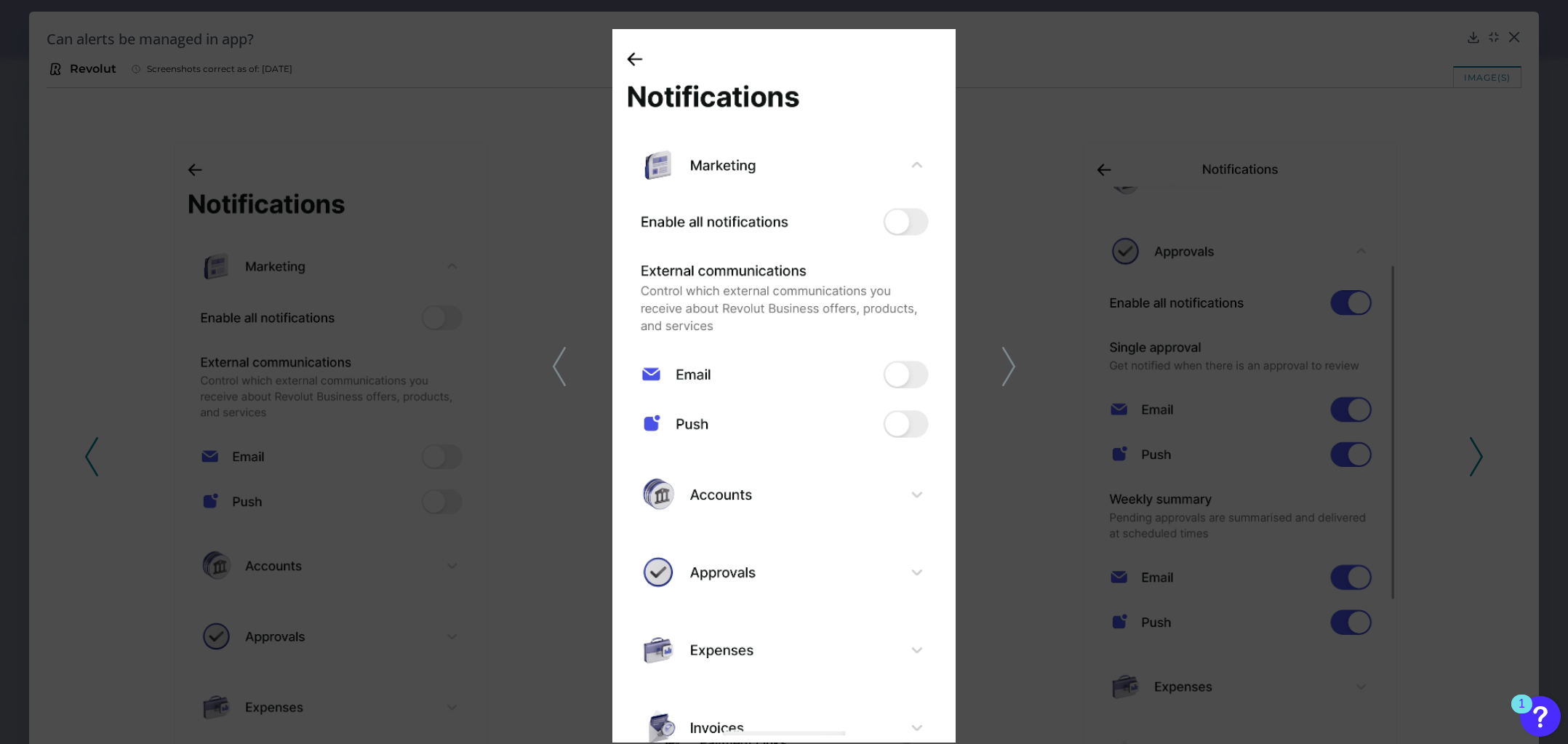
click at [1010, 371] on icon at bounding box center [1009, 367] width 13 height 39
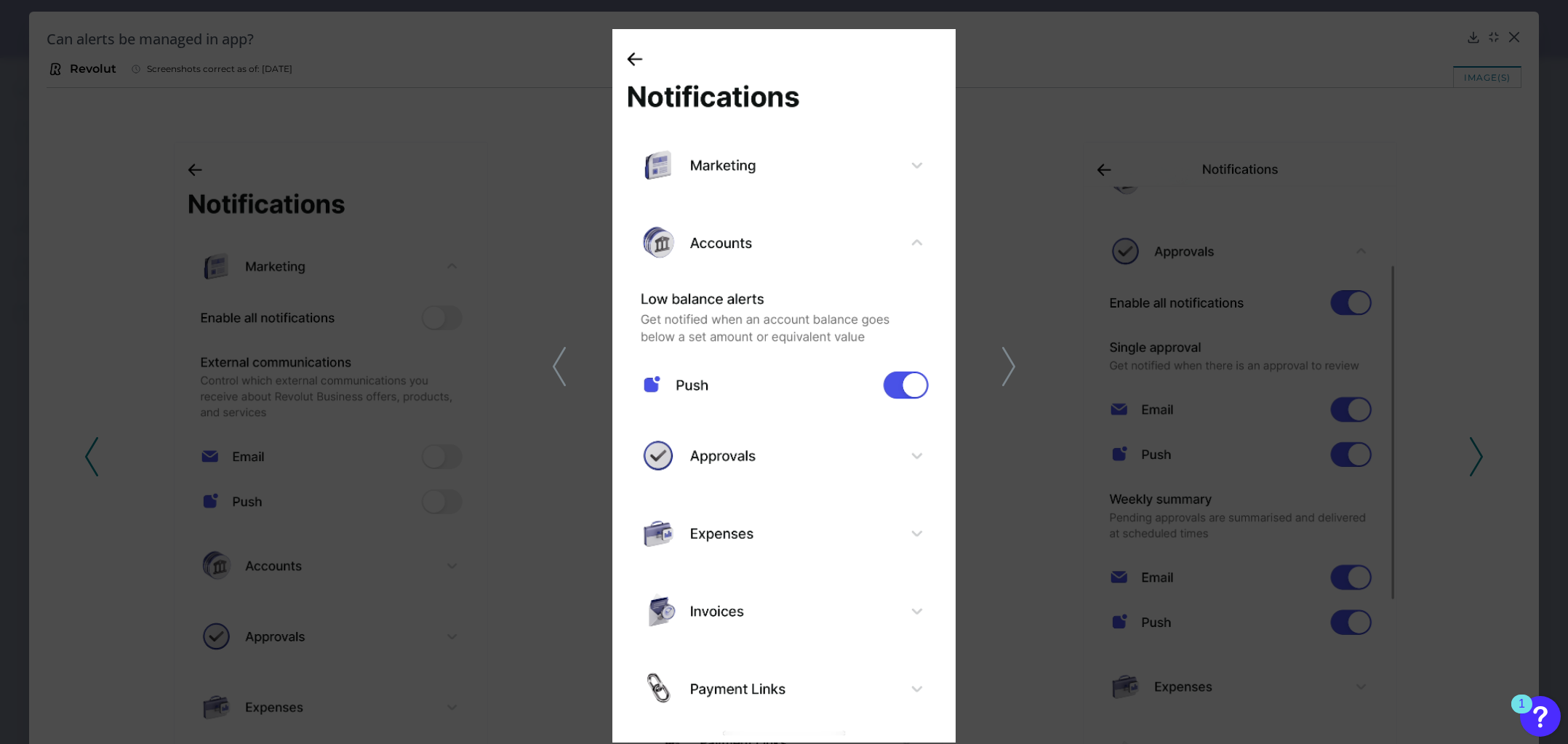
click at [558, 364] on icon at bounding box center [560, 367] width 13 height 39
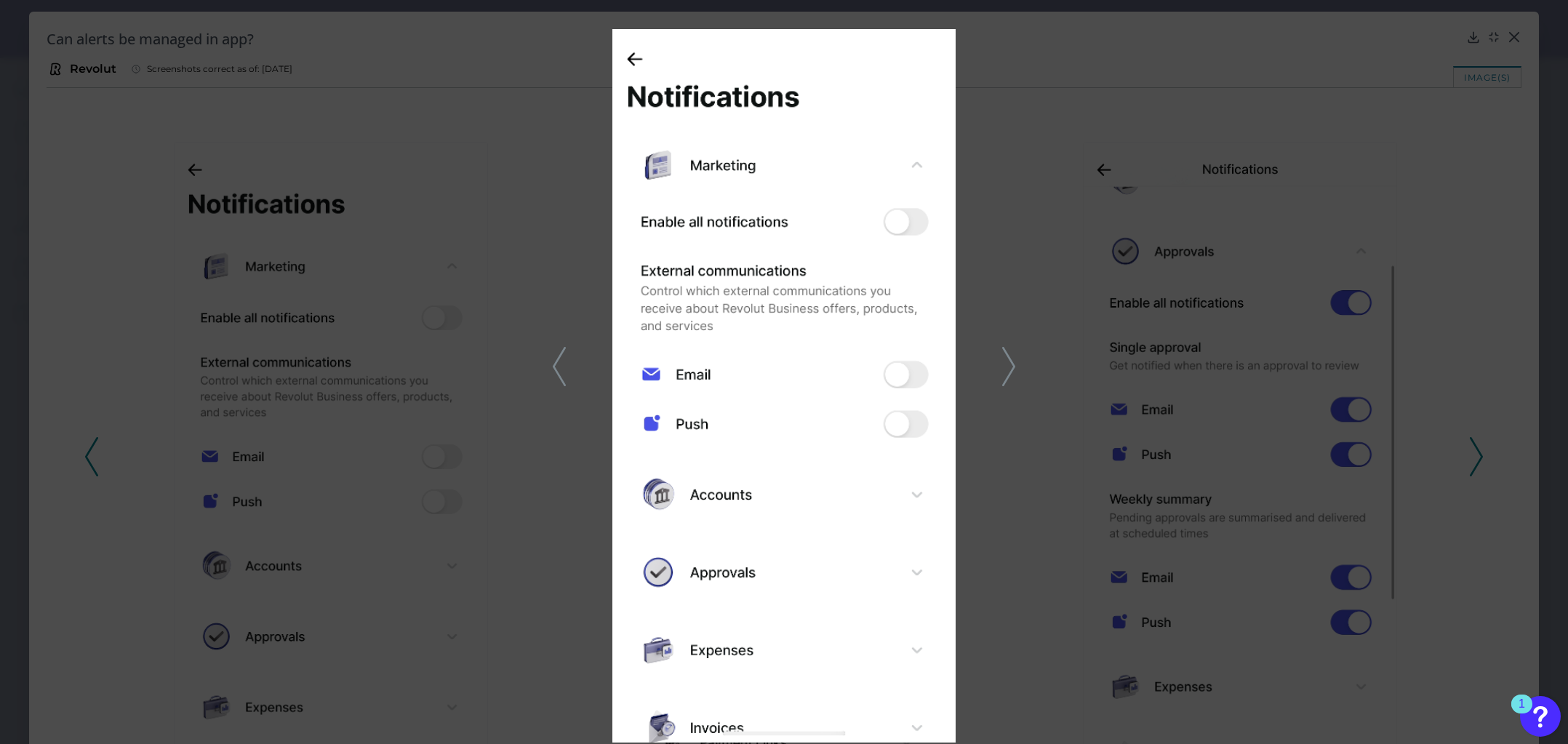
click at [1012, 361] on polyline at bounding box center [1008, 366] width 11 height 37
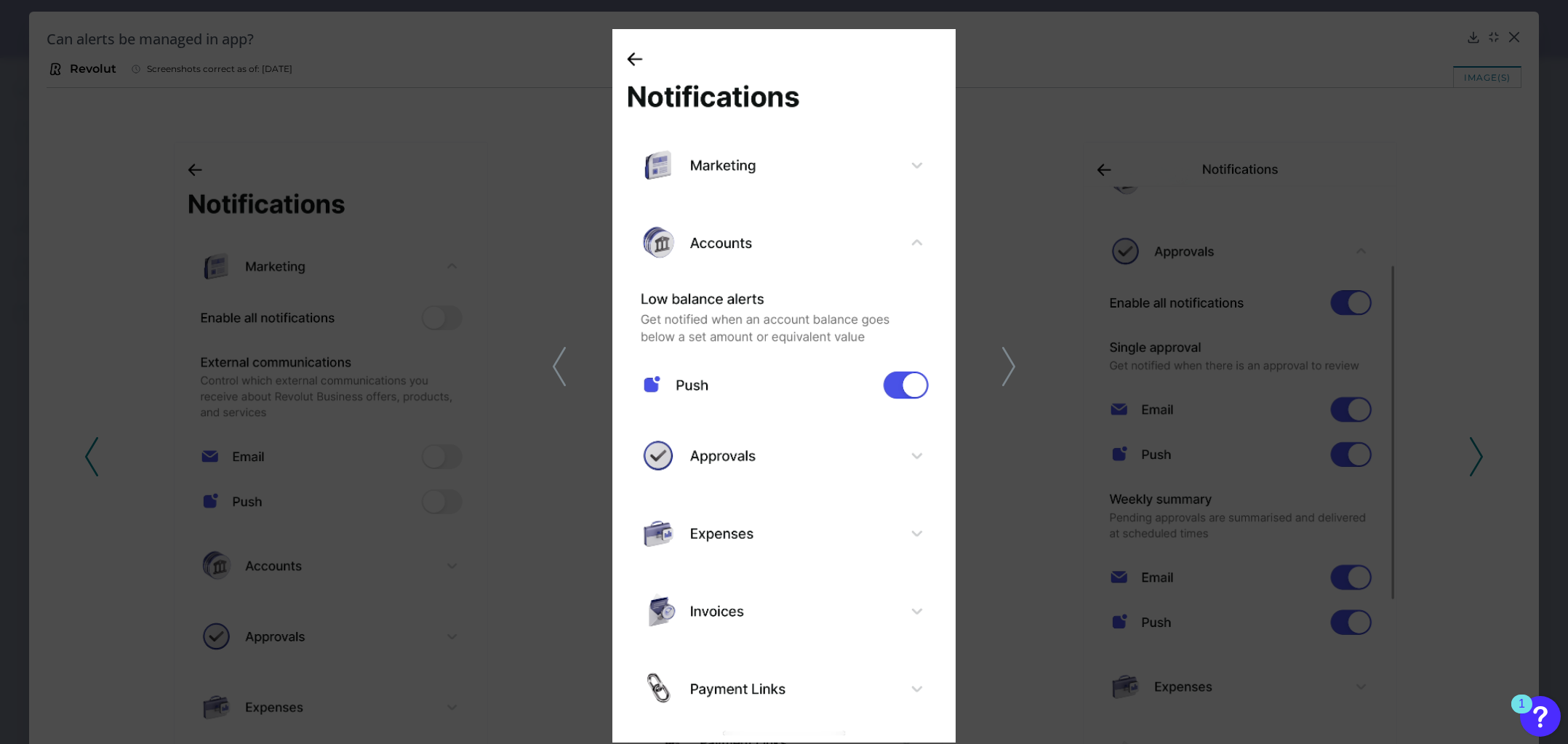
click at [1012, 361] on polyline at bounding box center [1008, 366] width 11 height 37
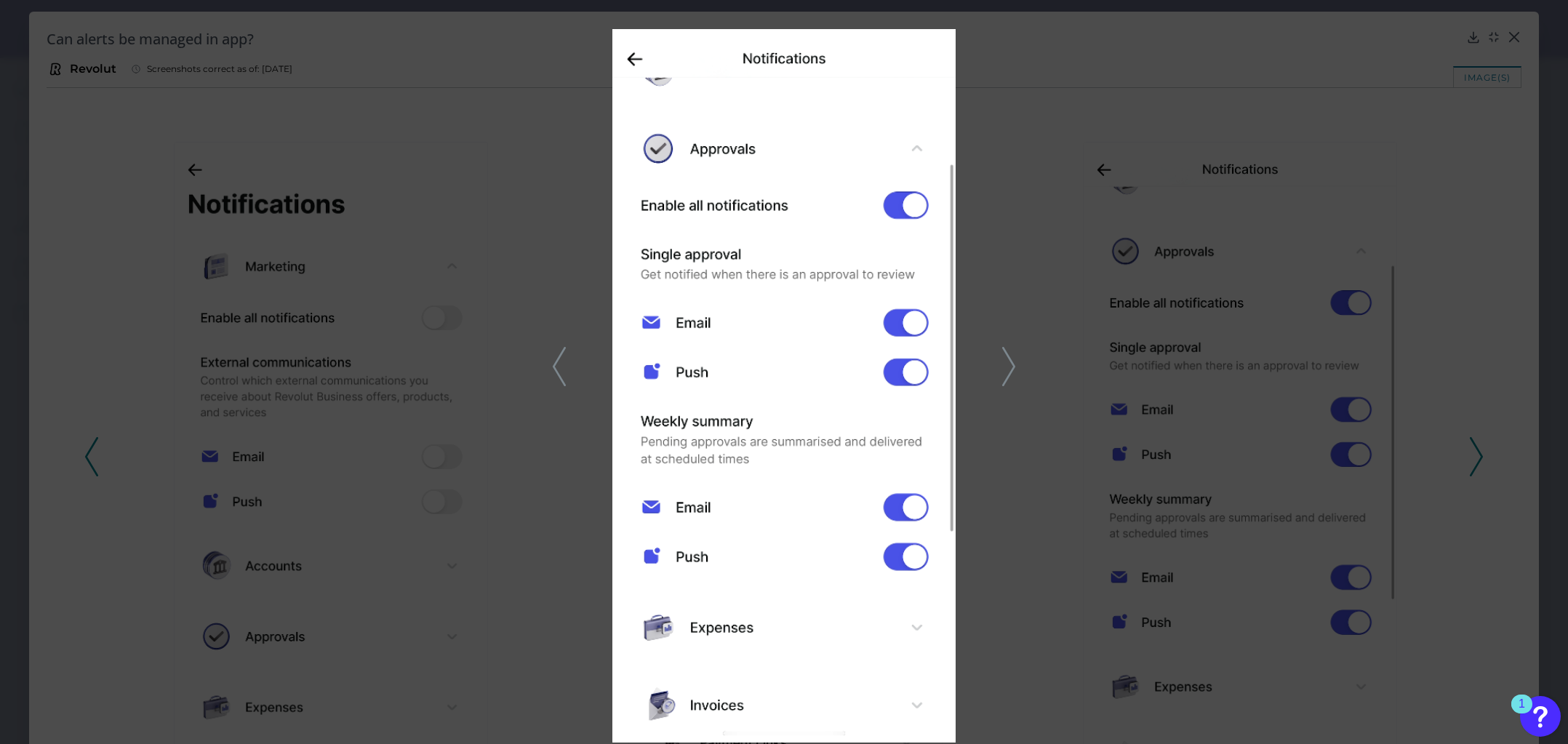
click at [561, 357] on icon at bounding box center [560, 367] width 13 height 39
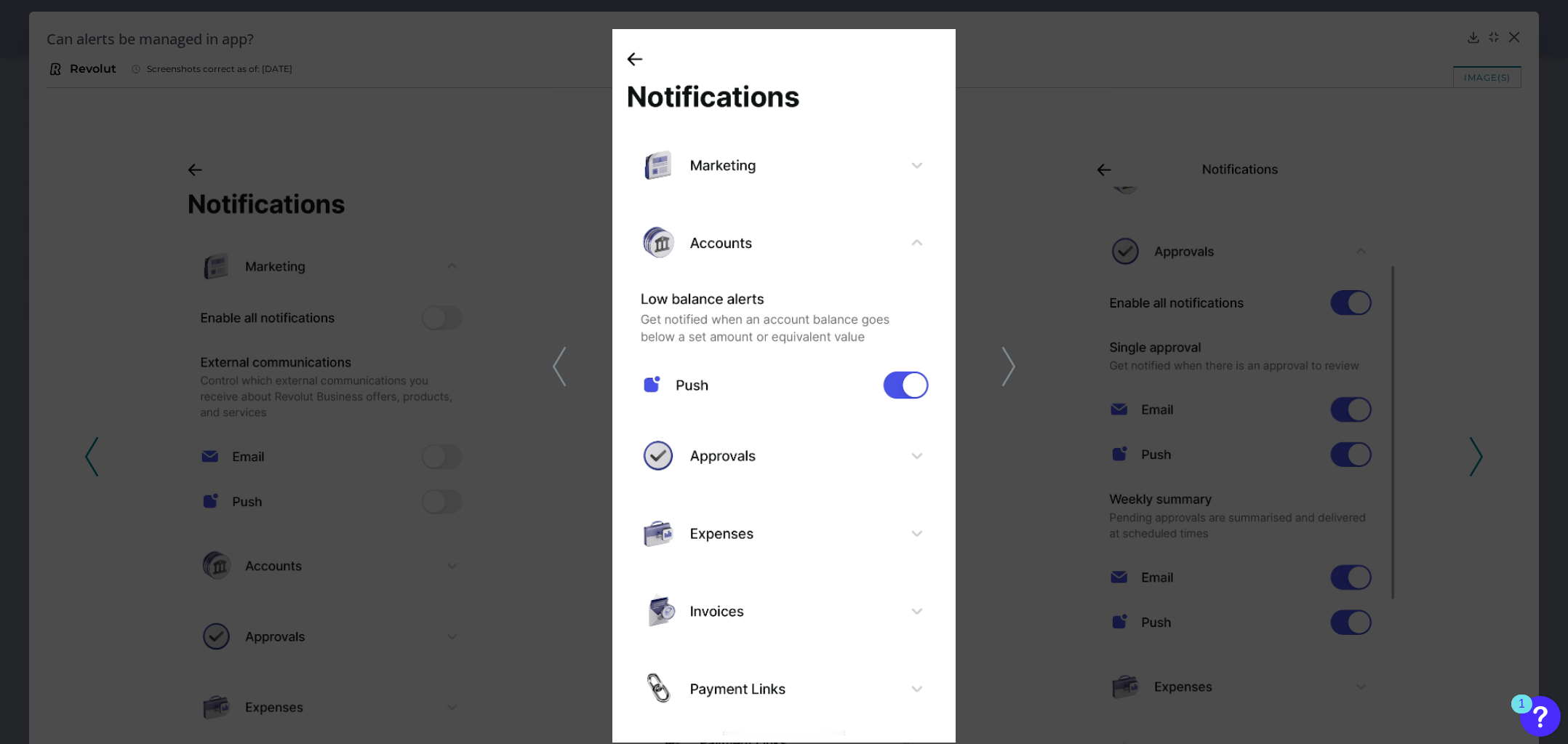
click at [1009, 381] on icon at bounding box center [1009, 367] width 13 height 39
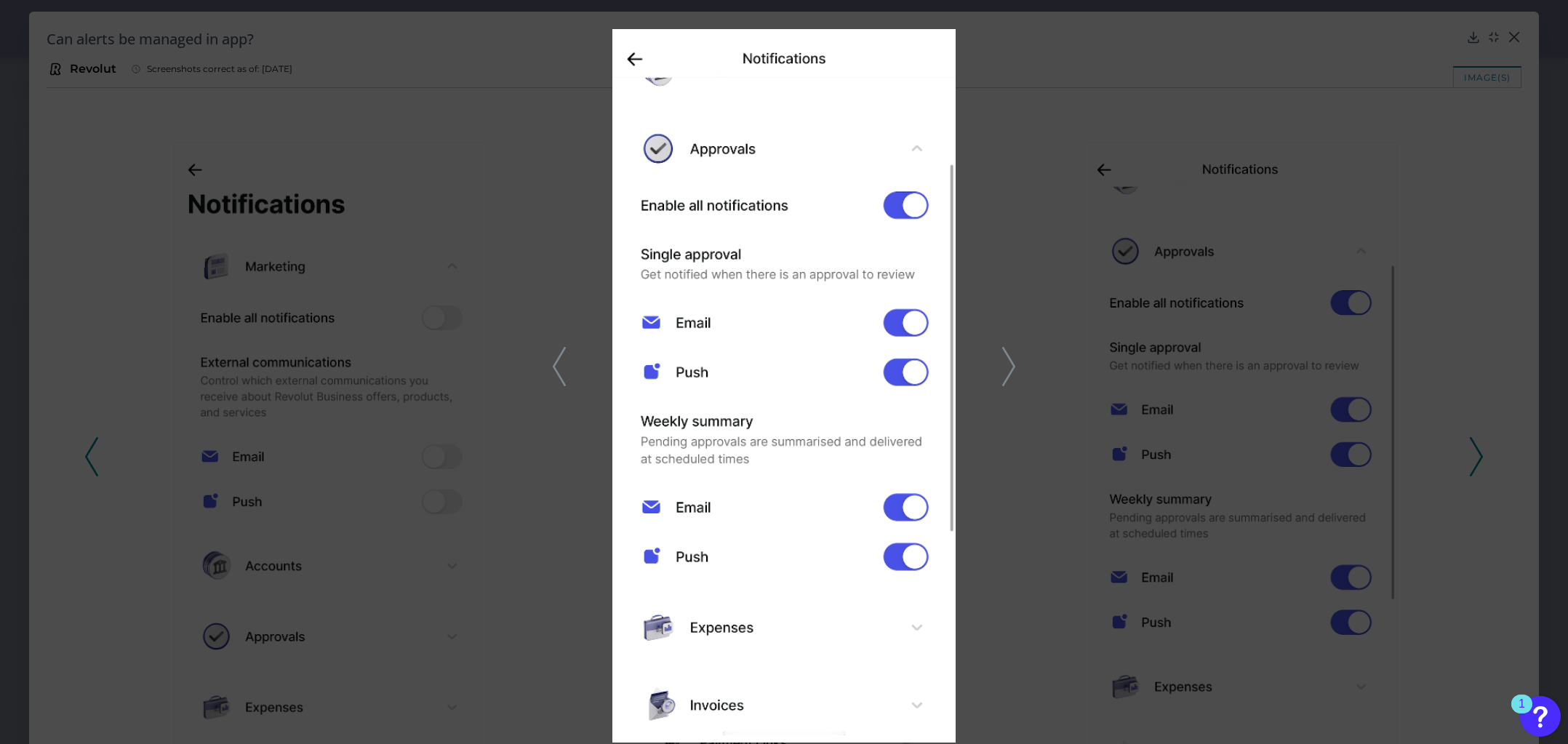
click at [1009, 381] on icon at bounding box center [1009, 367] width 13 height 39
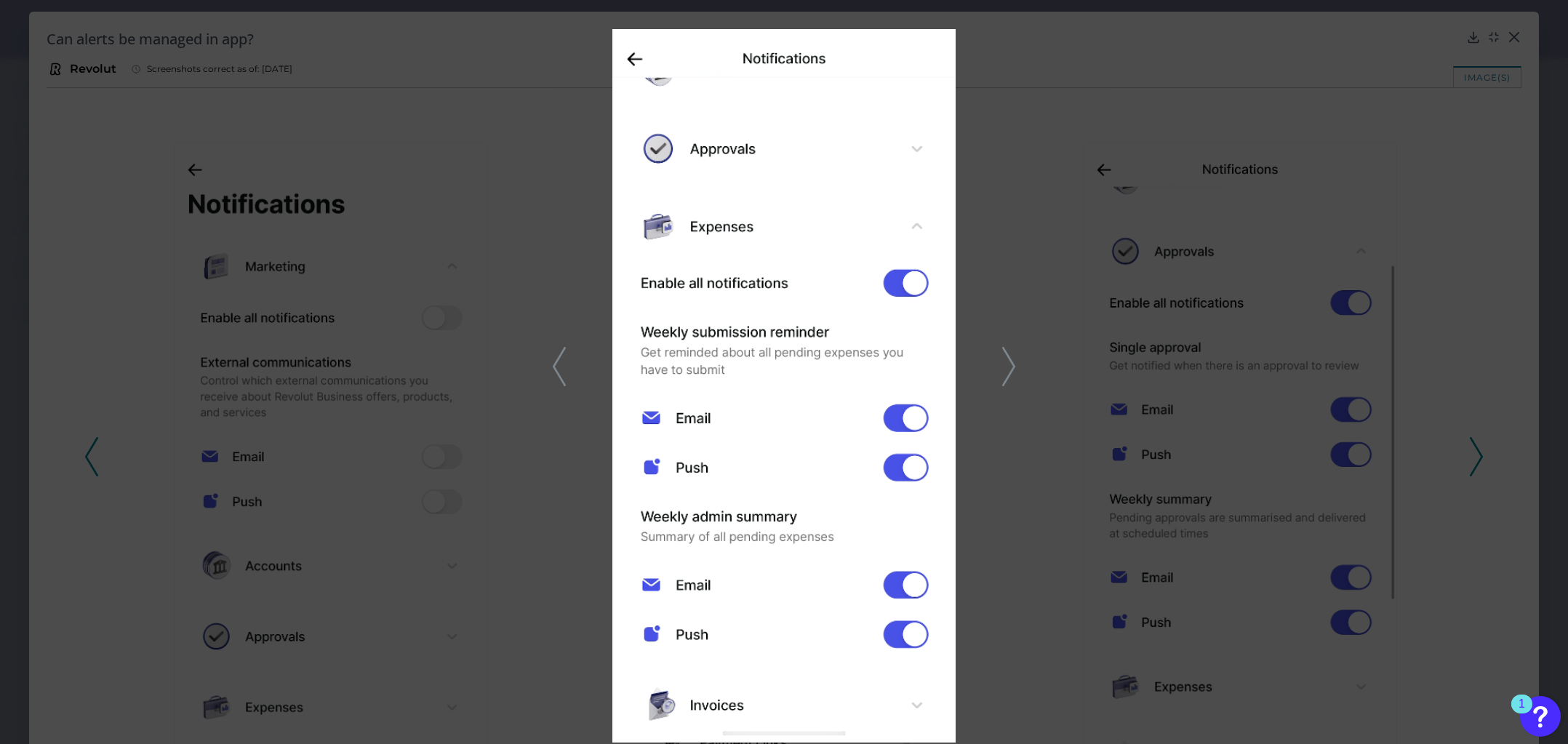
click at [556, 371] on polyline at bounding box center [558, 366] width 11 height 37
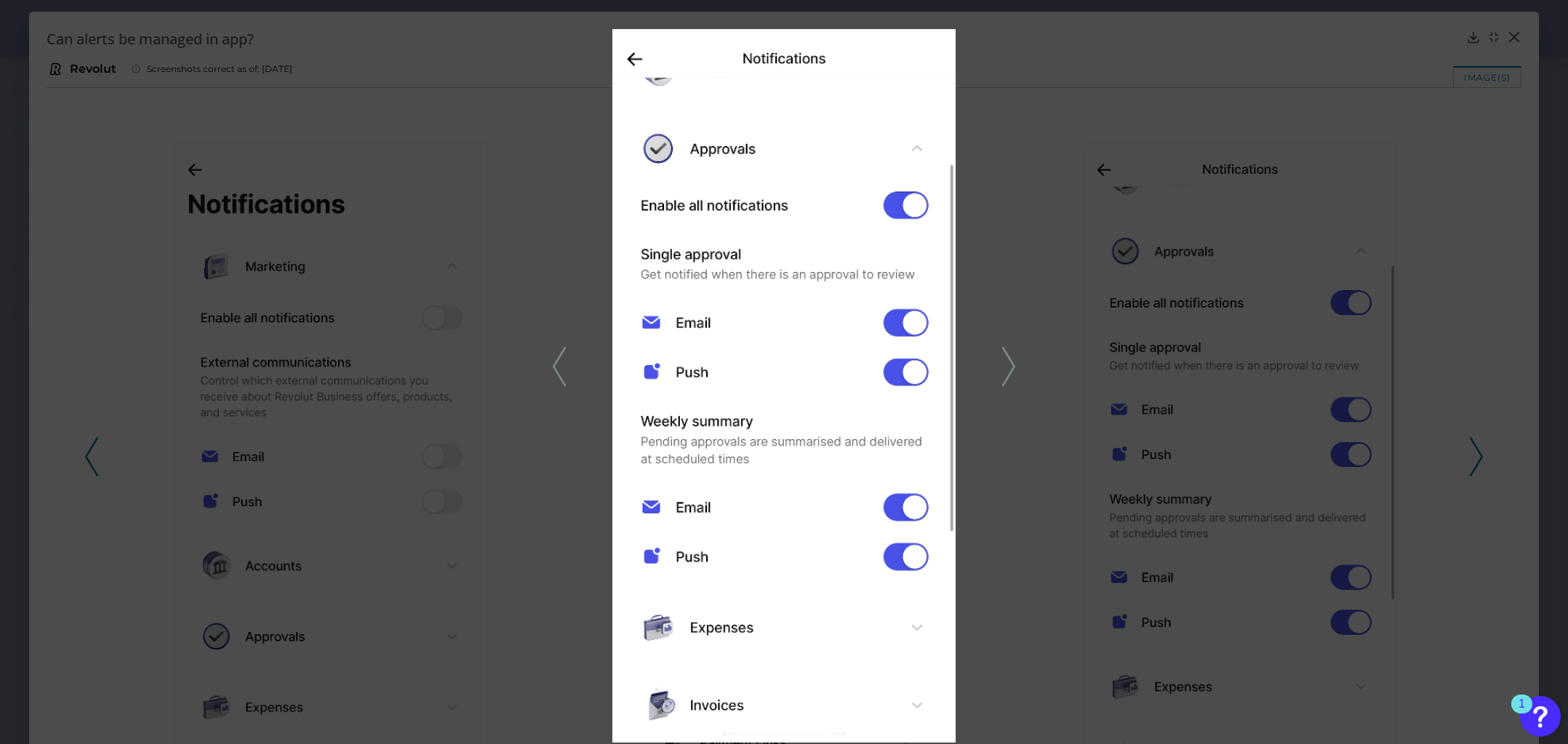
click at [556, 371] on polyline at bounding box center [558, 366] width 11 height 37
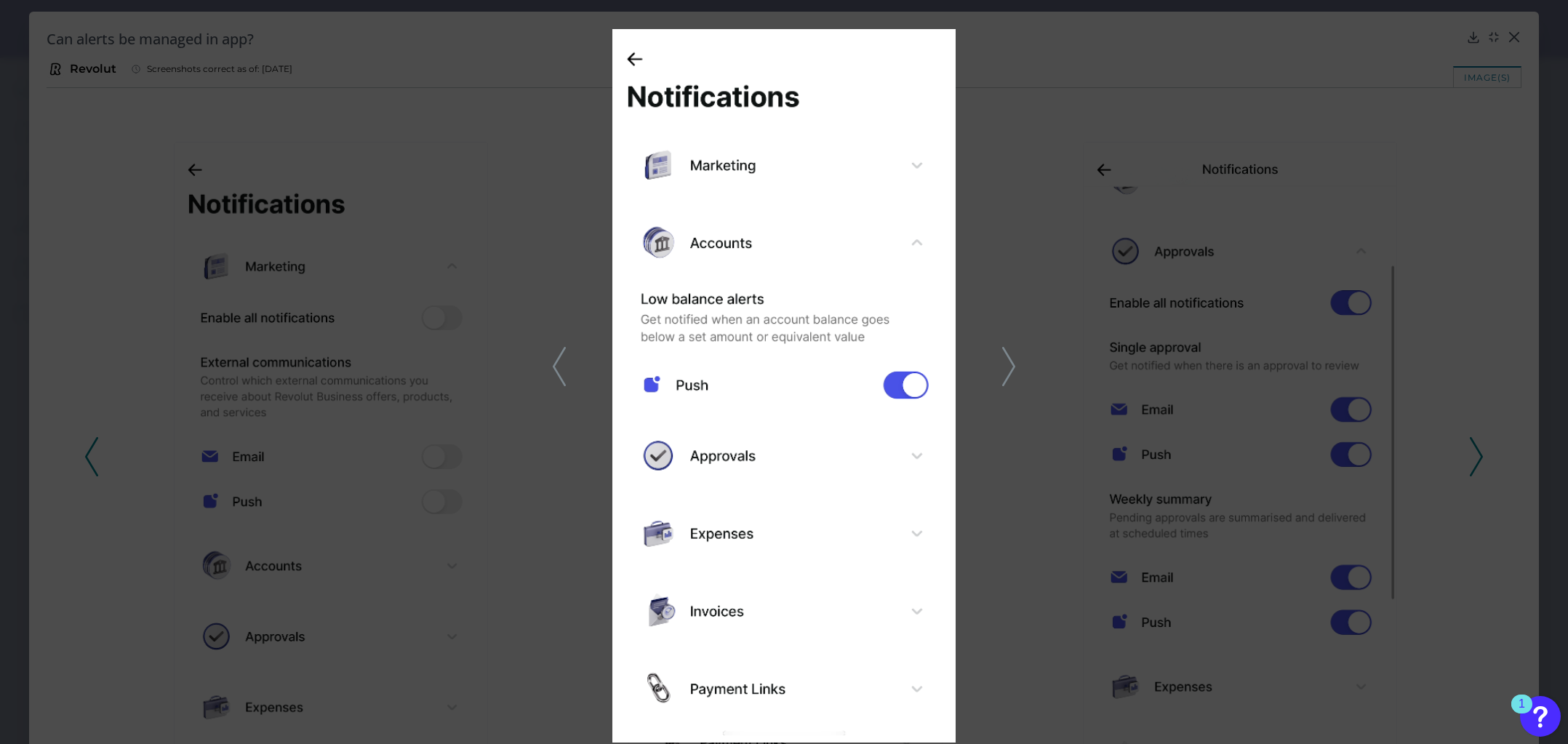
click at [556, 371] on polyline at bounding box center [558, 366] width 11 height 37
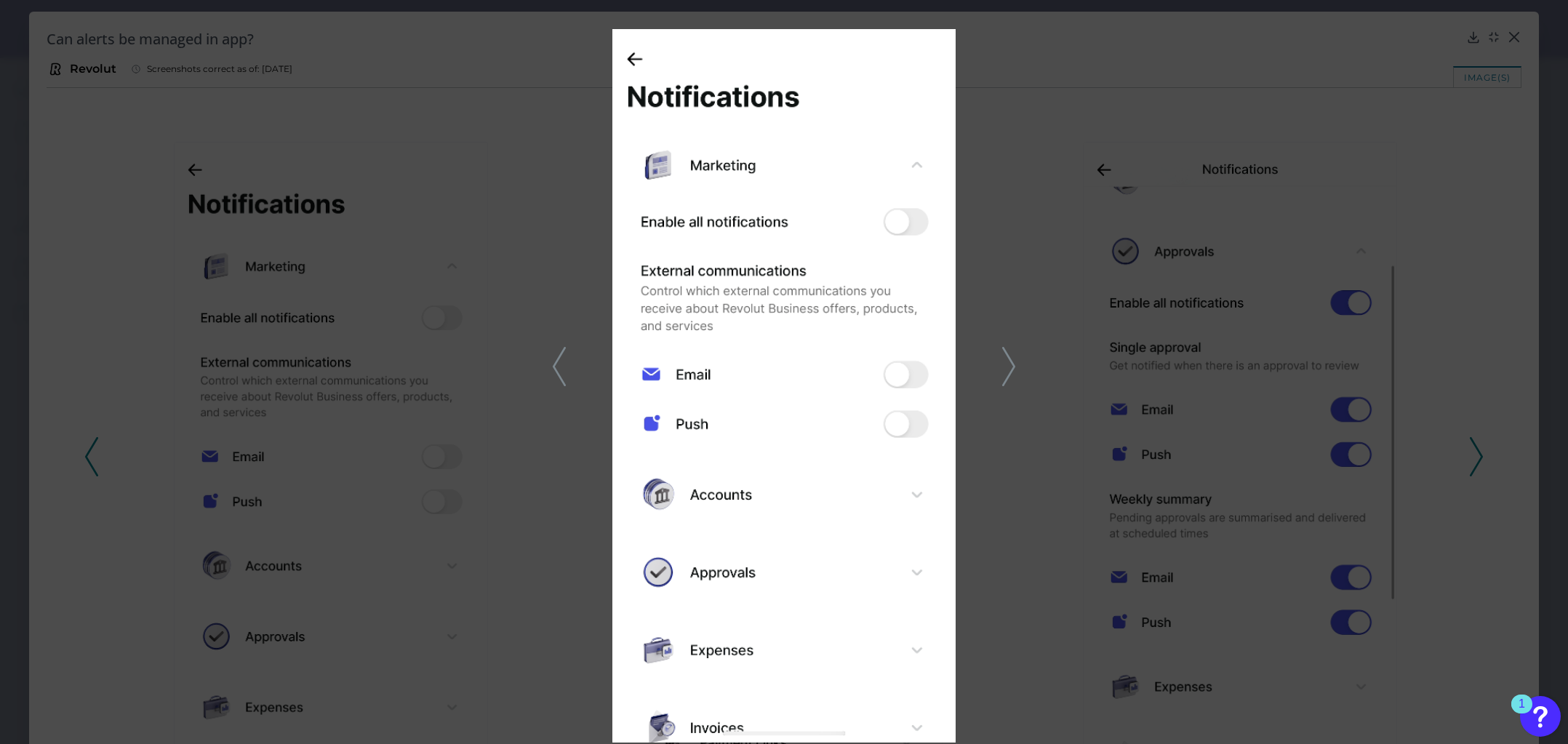
click at [561, 372] on icon at bounding box center [560, 367] width 13 height 39
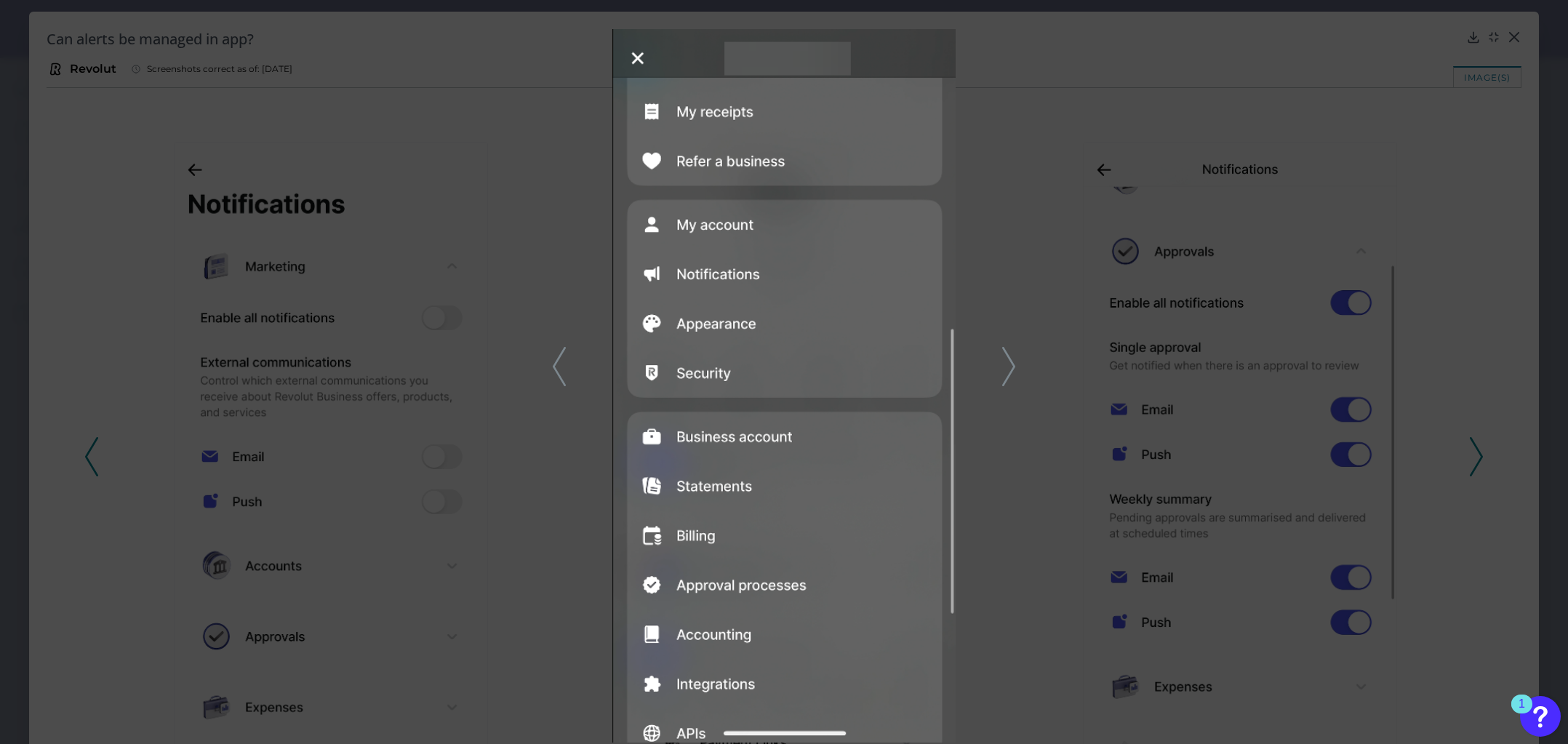
click at [1011, 368] on icon at bounding box center [1009, 367] width 13 height 39
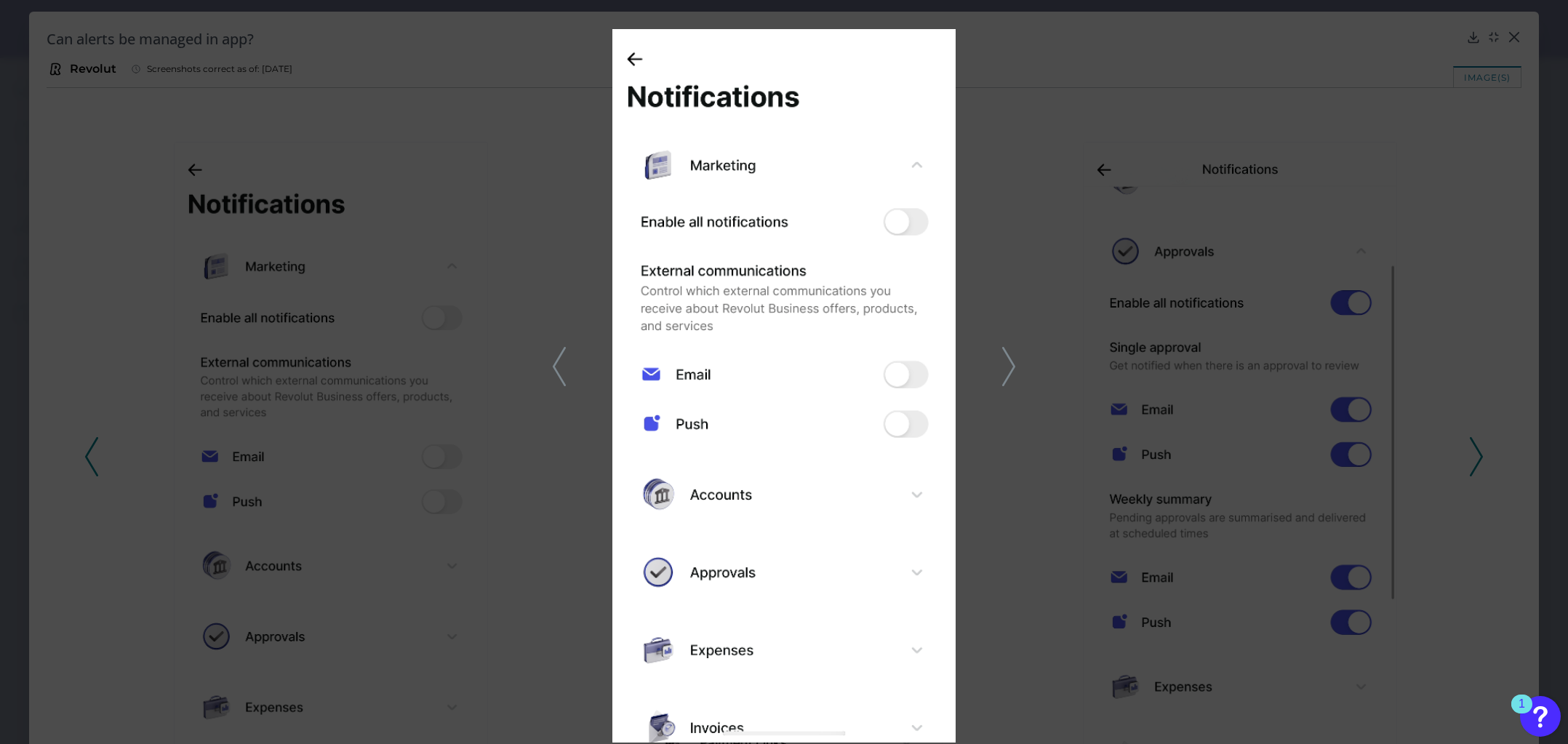
click at [1011, 368] on icon at bounding box center [1009, 367] width 13 height 39
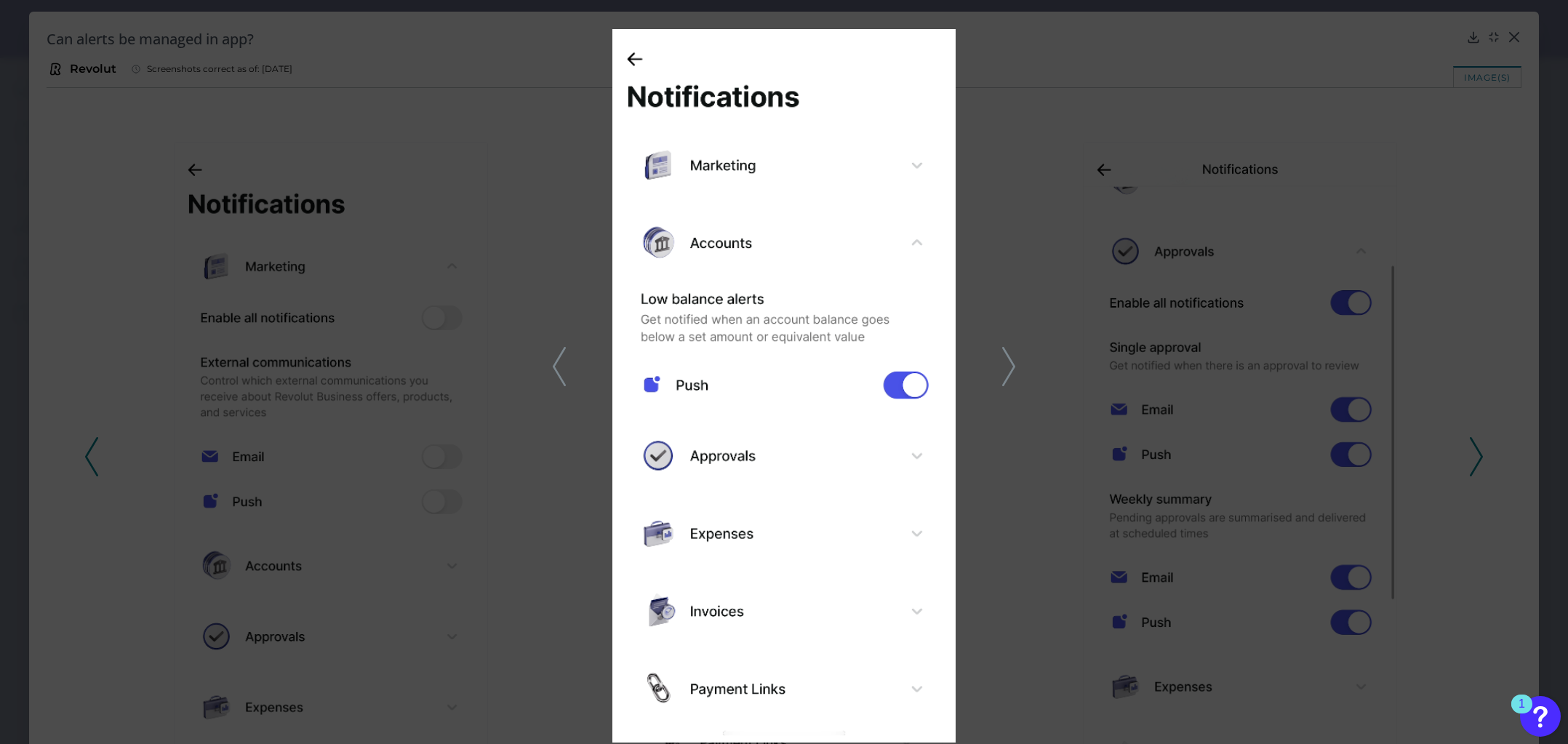
click at [1011, 368] on icon at bounding box center [1009, 367] width 13 height 39
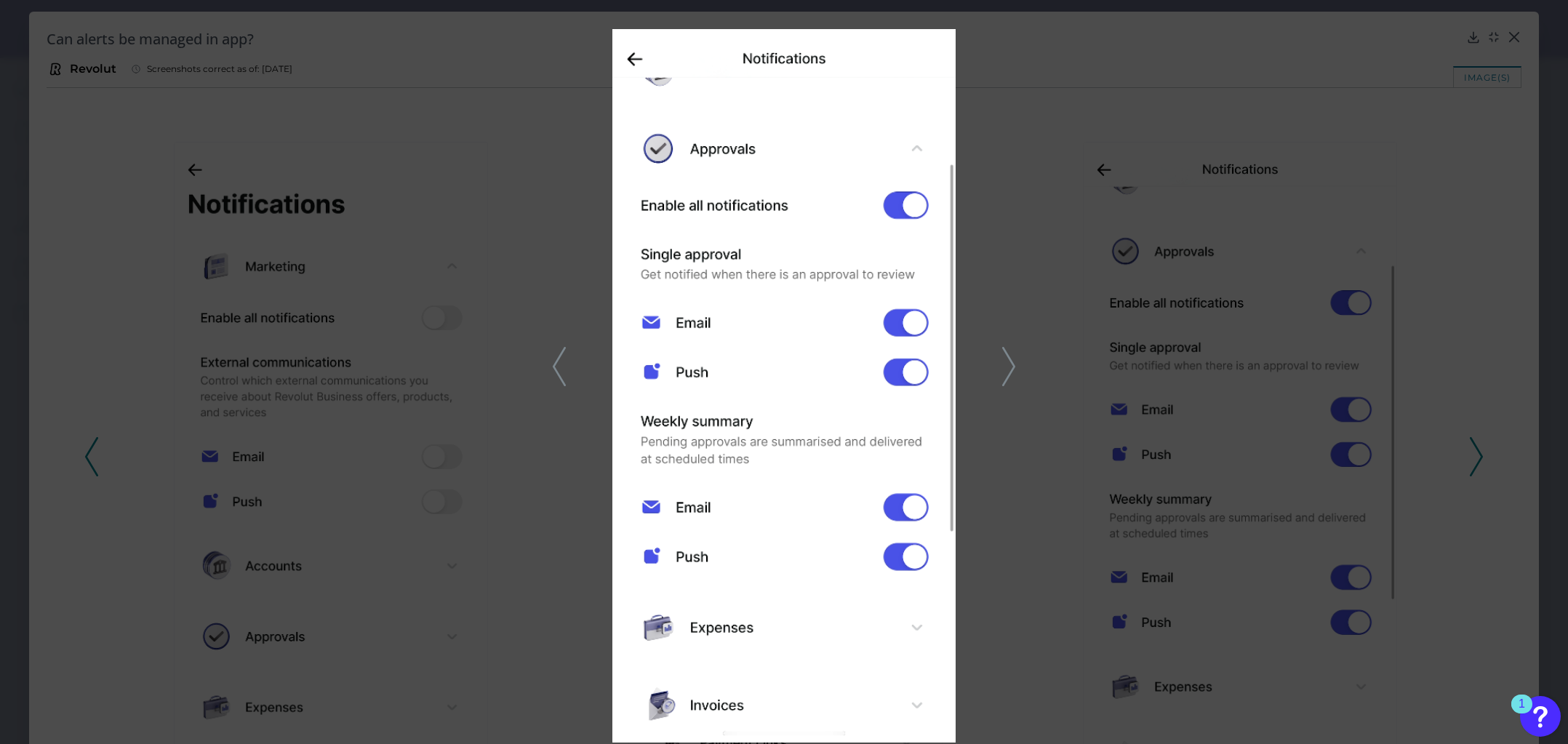
click at [558, 363] on icon at bounding box center [560, 367] width 13 height 39
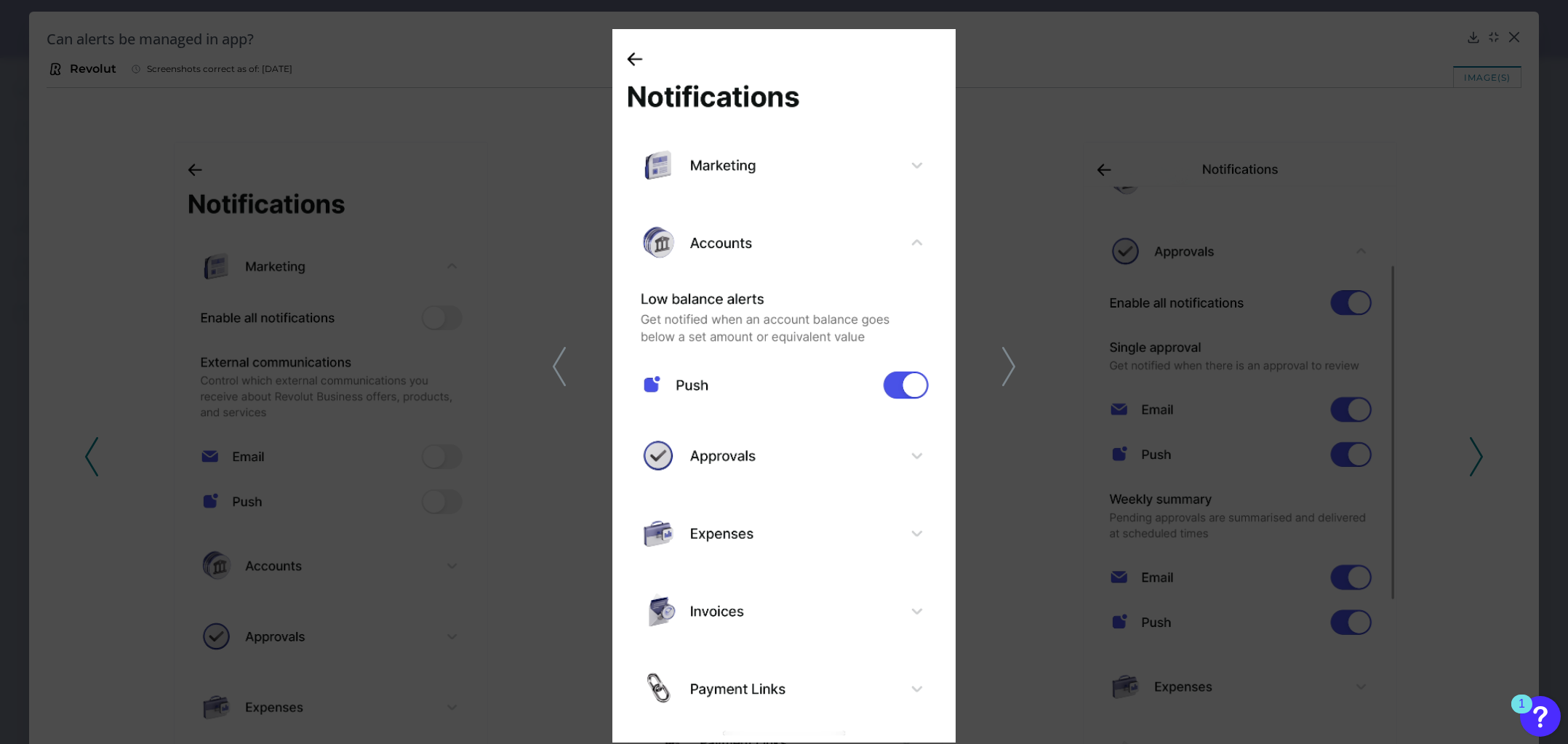
click at [1006, 368] on icon at bounding box center [1009, 367] width 13 height 39
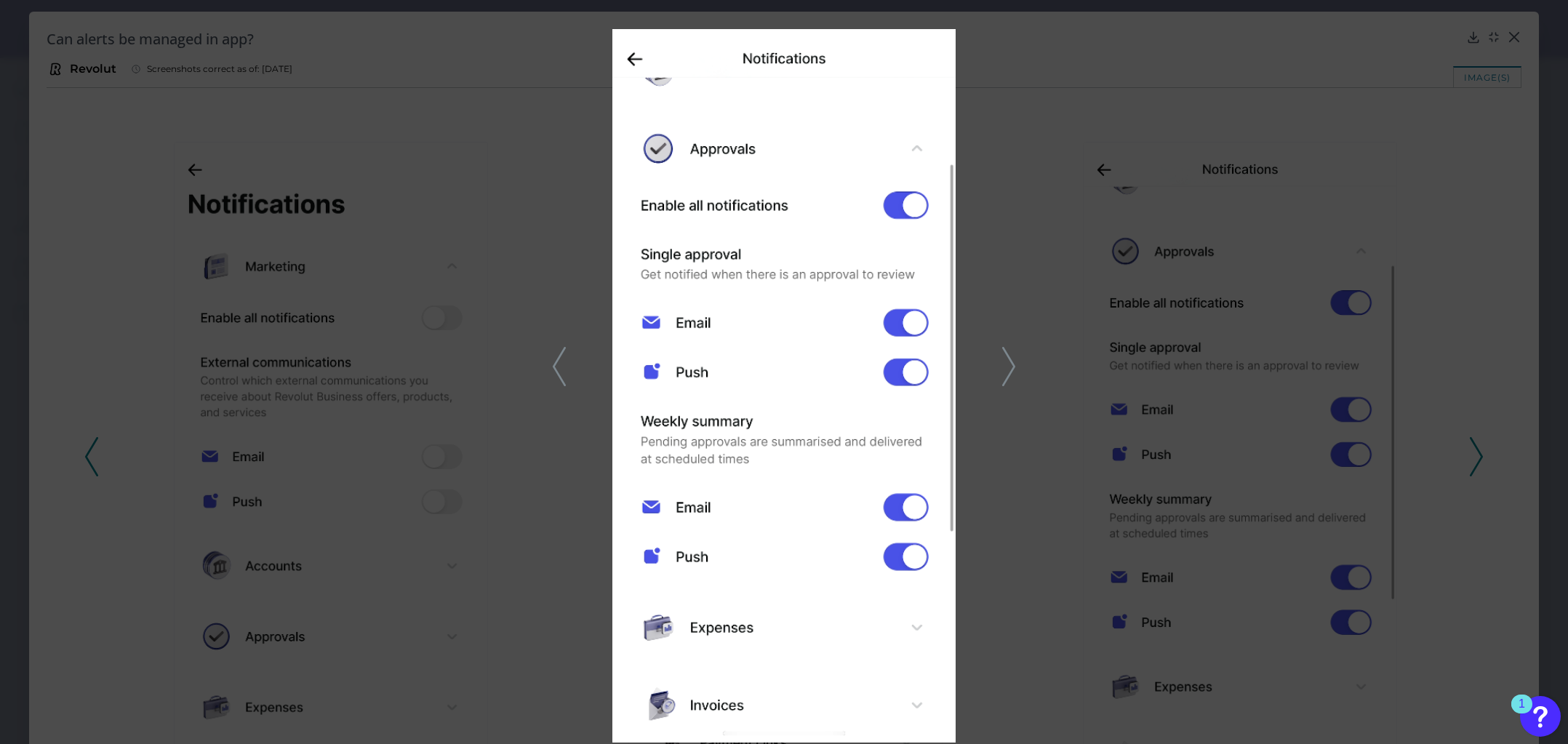
click at [1013, 361] on icon at bounding box center [1009, 367] width 13 height 39
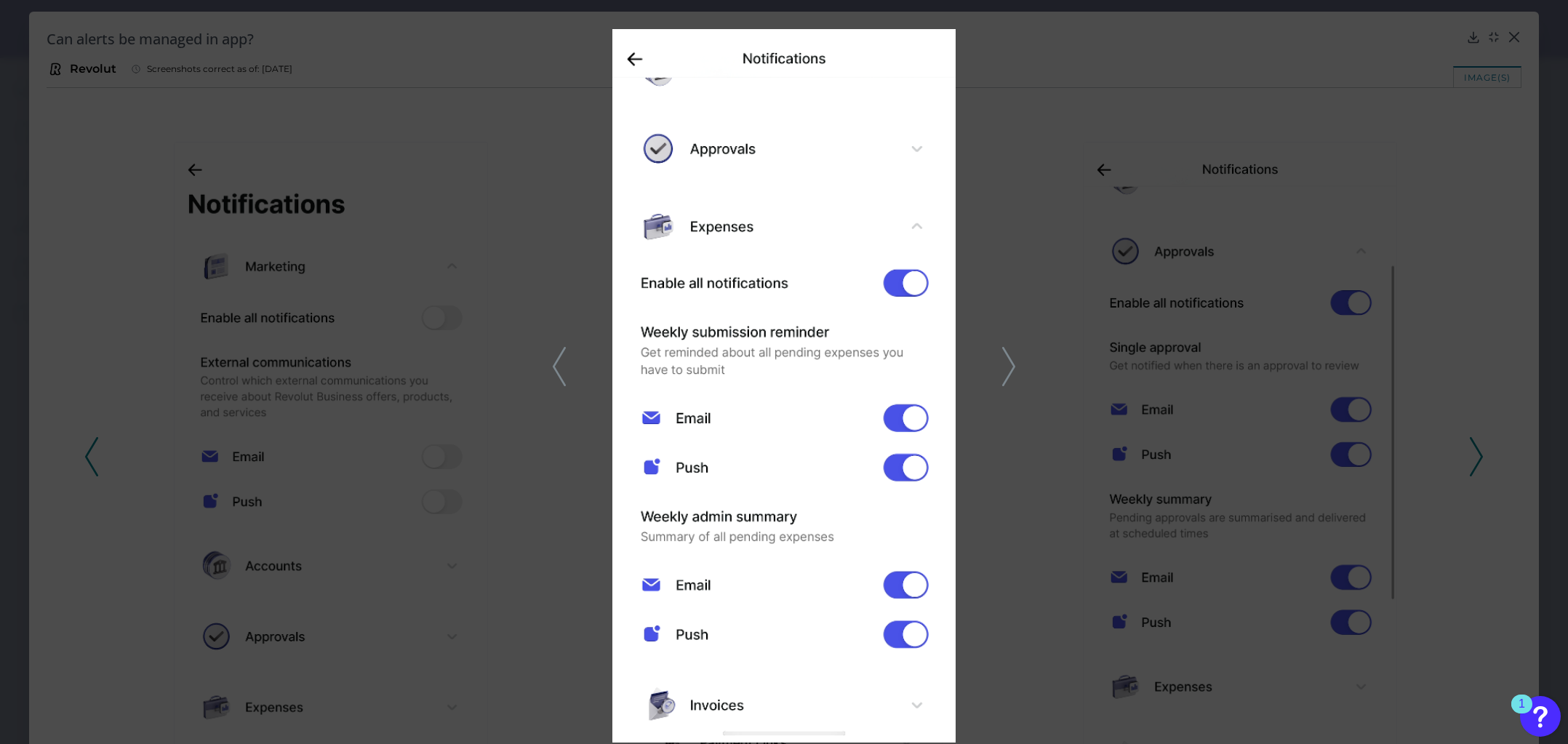
click at [555, 374] on icon at bounding box center [560, 367] width 13 height 39
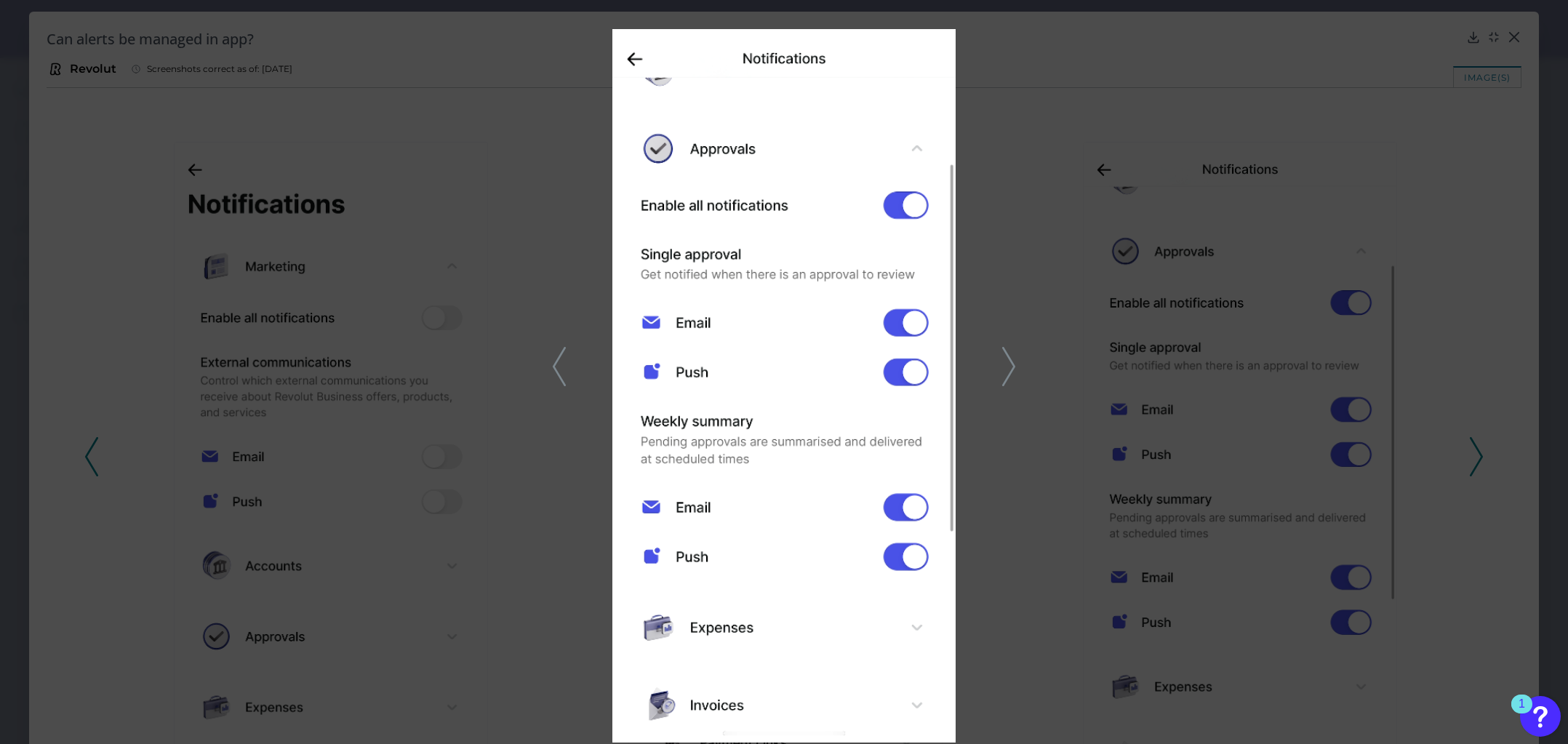
click at [1011, 354] on icon at bounding box center [1009, 367] width 13 height 39
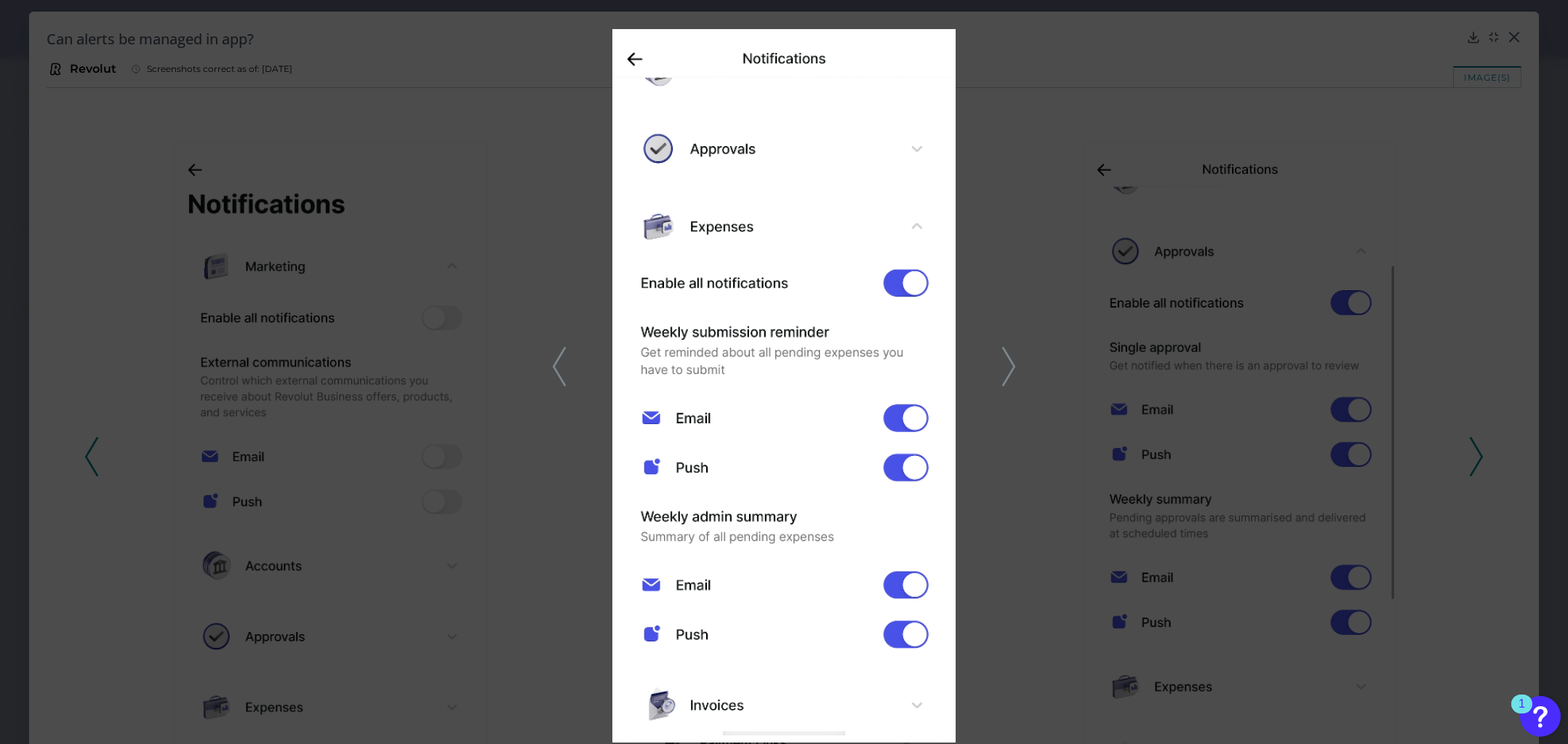
click at [1012, 363] on polyline at bounding box center [1008, 366] width 11 height 37
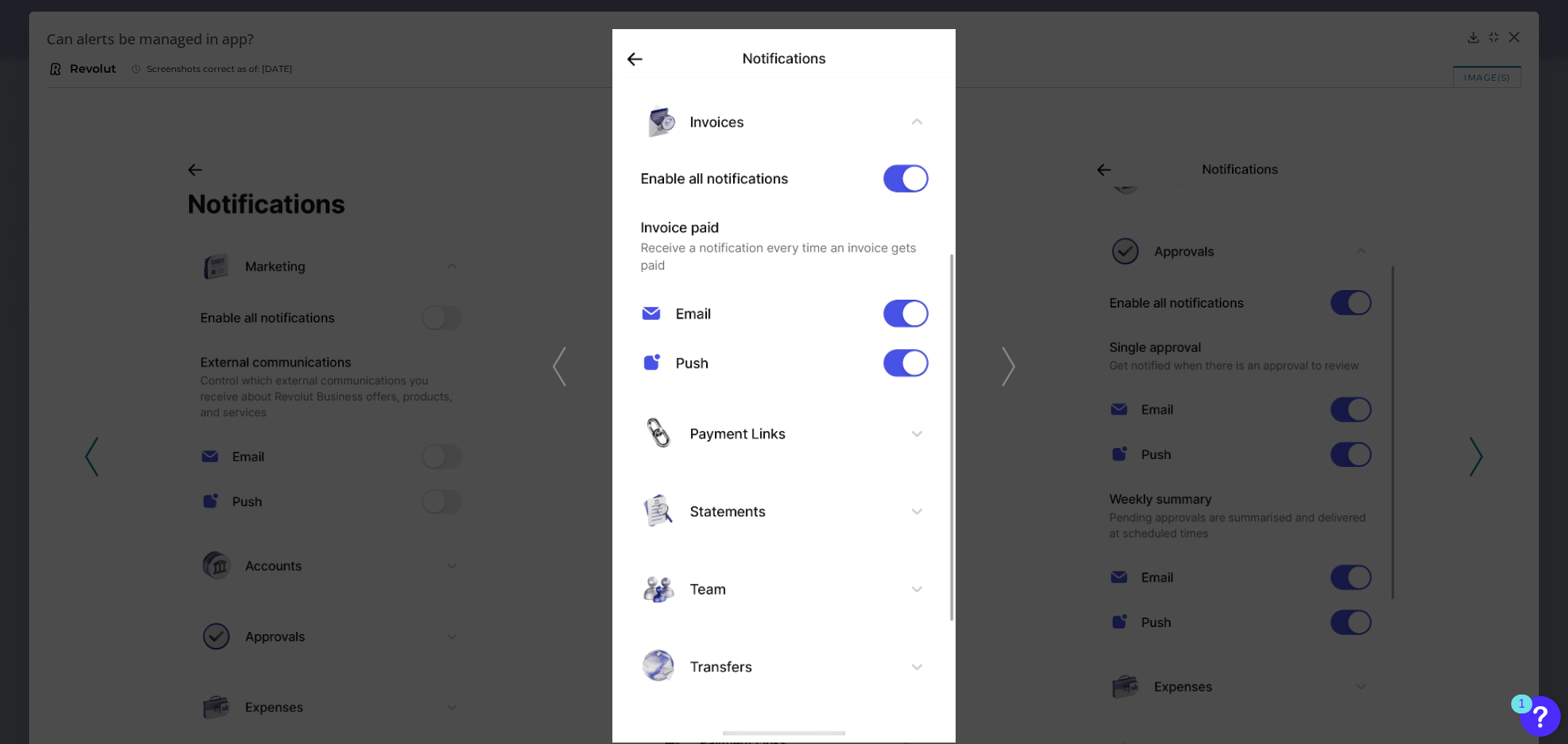
click at [767, 372] on img at bounding box center [784, 385] width 344 height 713
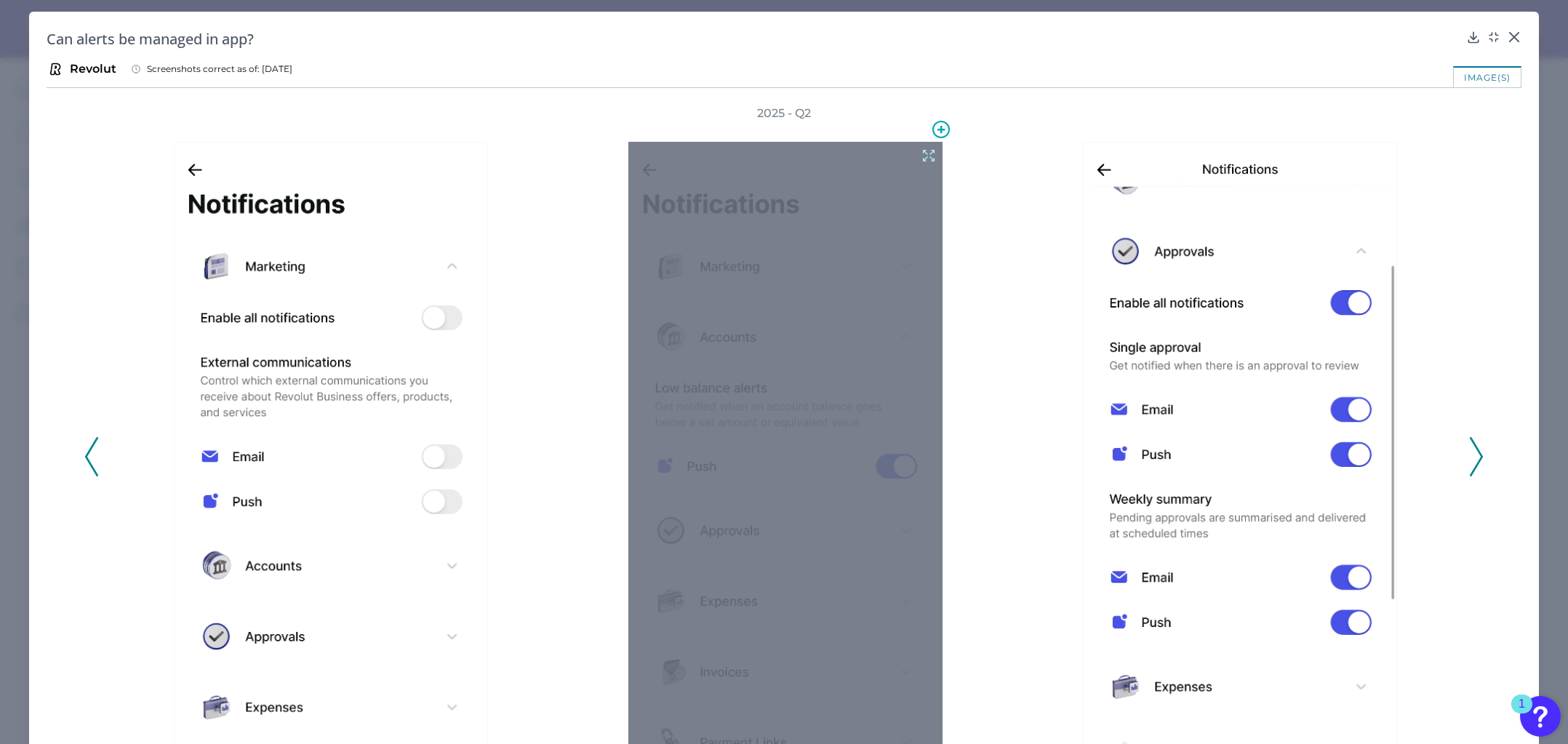
drag, startPoint x: 778, startPoint y: 374, endPoint x: 918, endPoint y: 158, distance: 257.4
click at [921, 158] on icon at bounding box center [929, 156] width 16 height 16
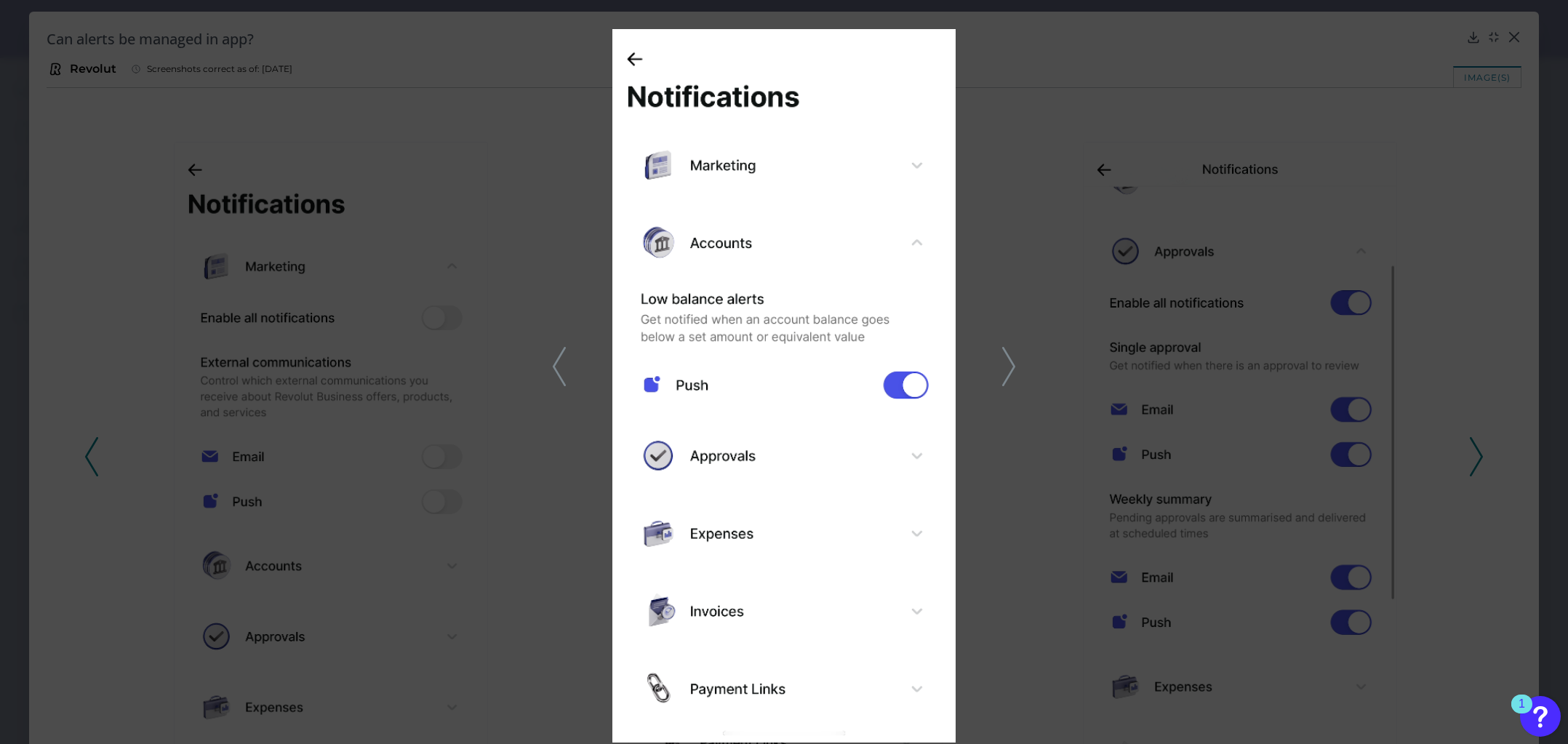
click at [1004, 363] on icon at bounding box center [1009, 367] width 13 height 39
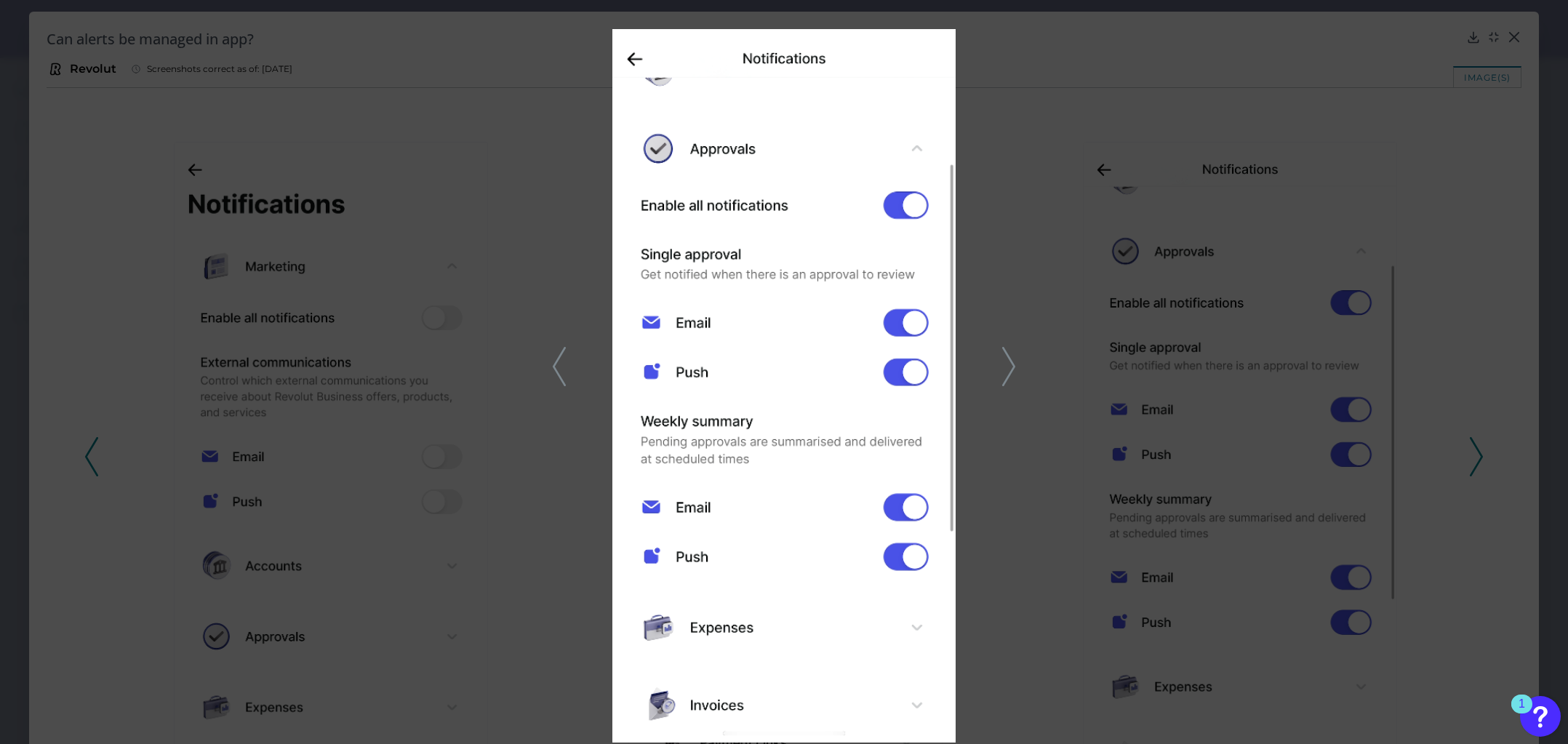
click at [1004, 363] on icon at bounding box center [1009, 367] width 13 height 39
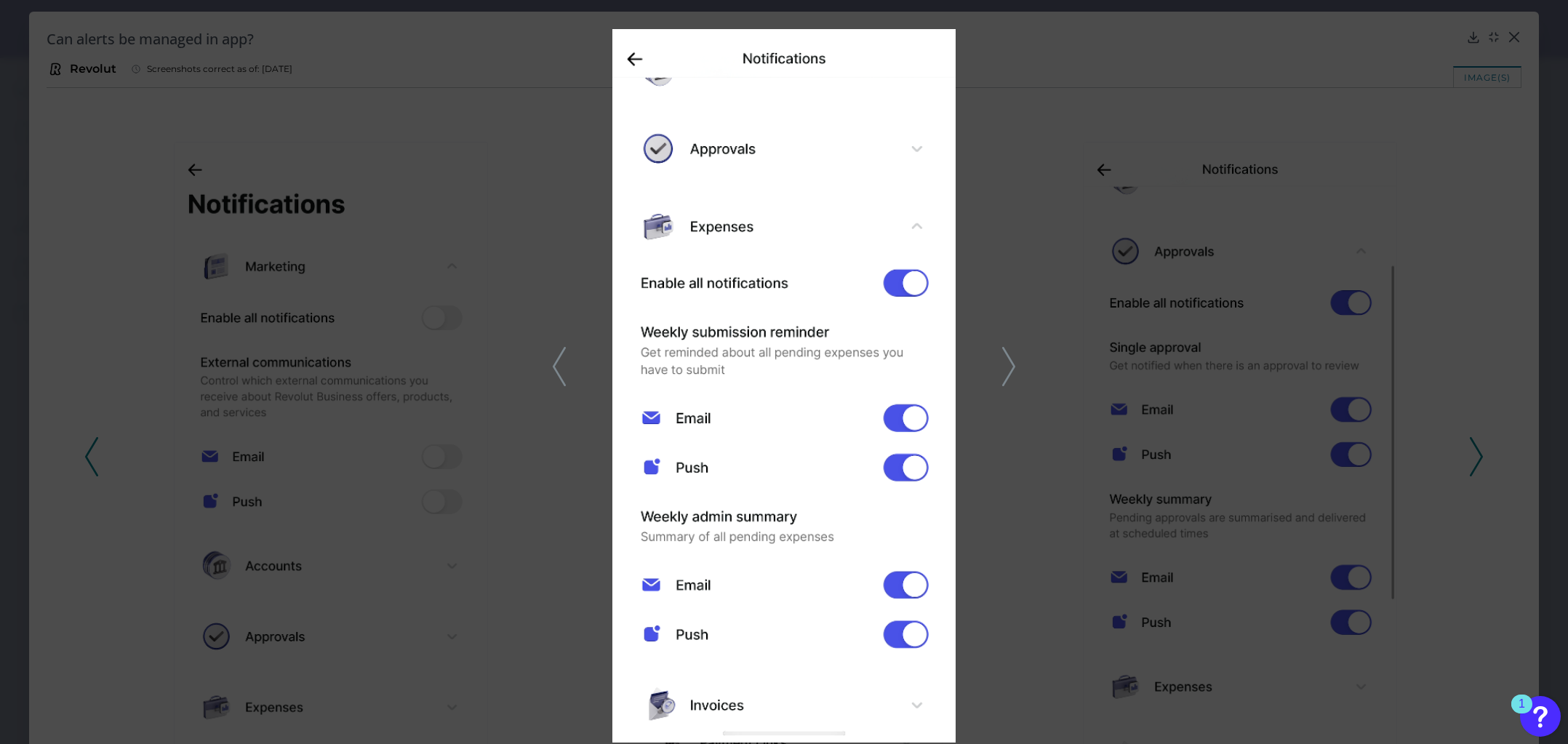
click at [1004, 363] on icon at bounding box center [1009, 367] width 13 height 39
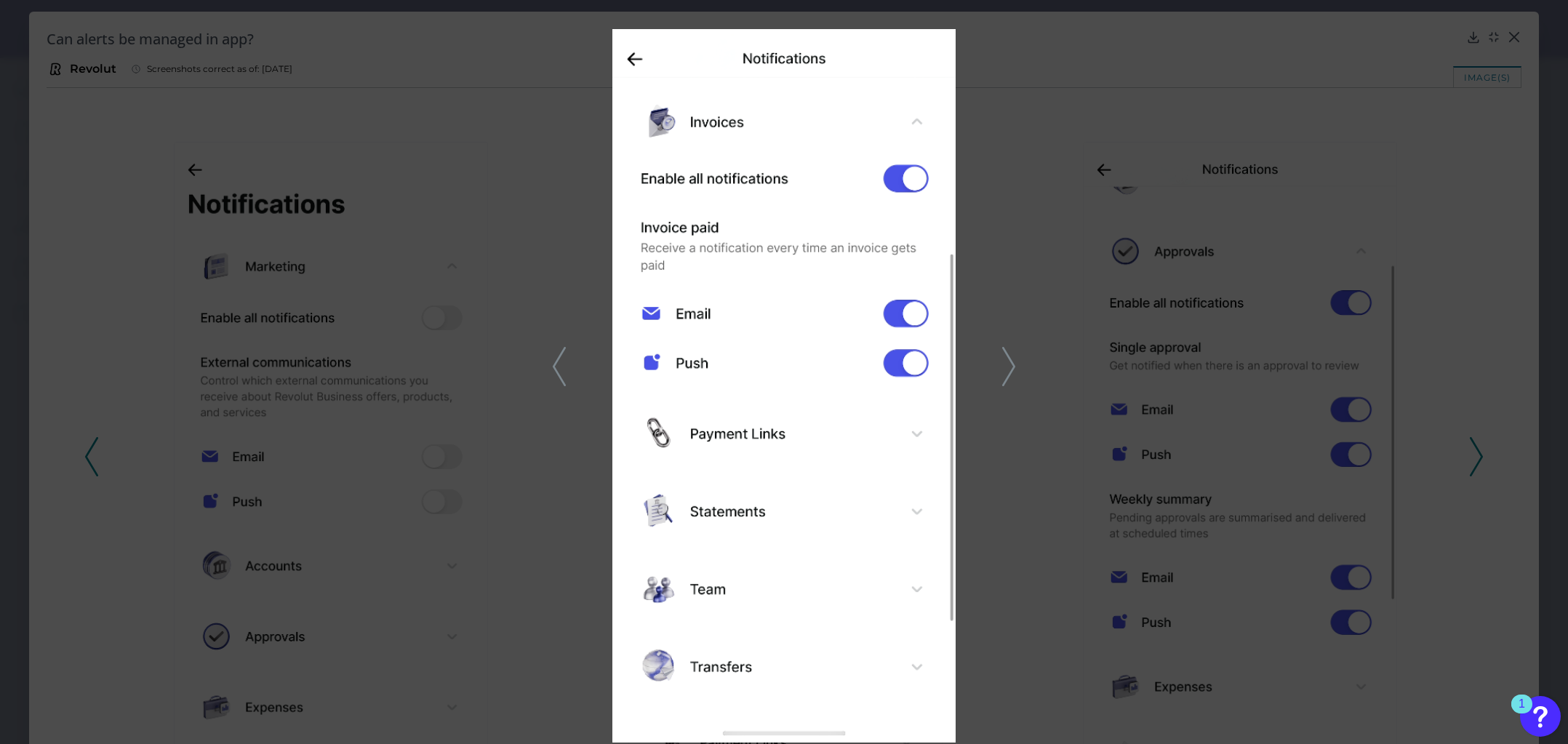
click at [1004, 363] on icon at bounding box center [1009, 367] width 13 height 39
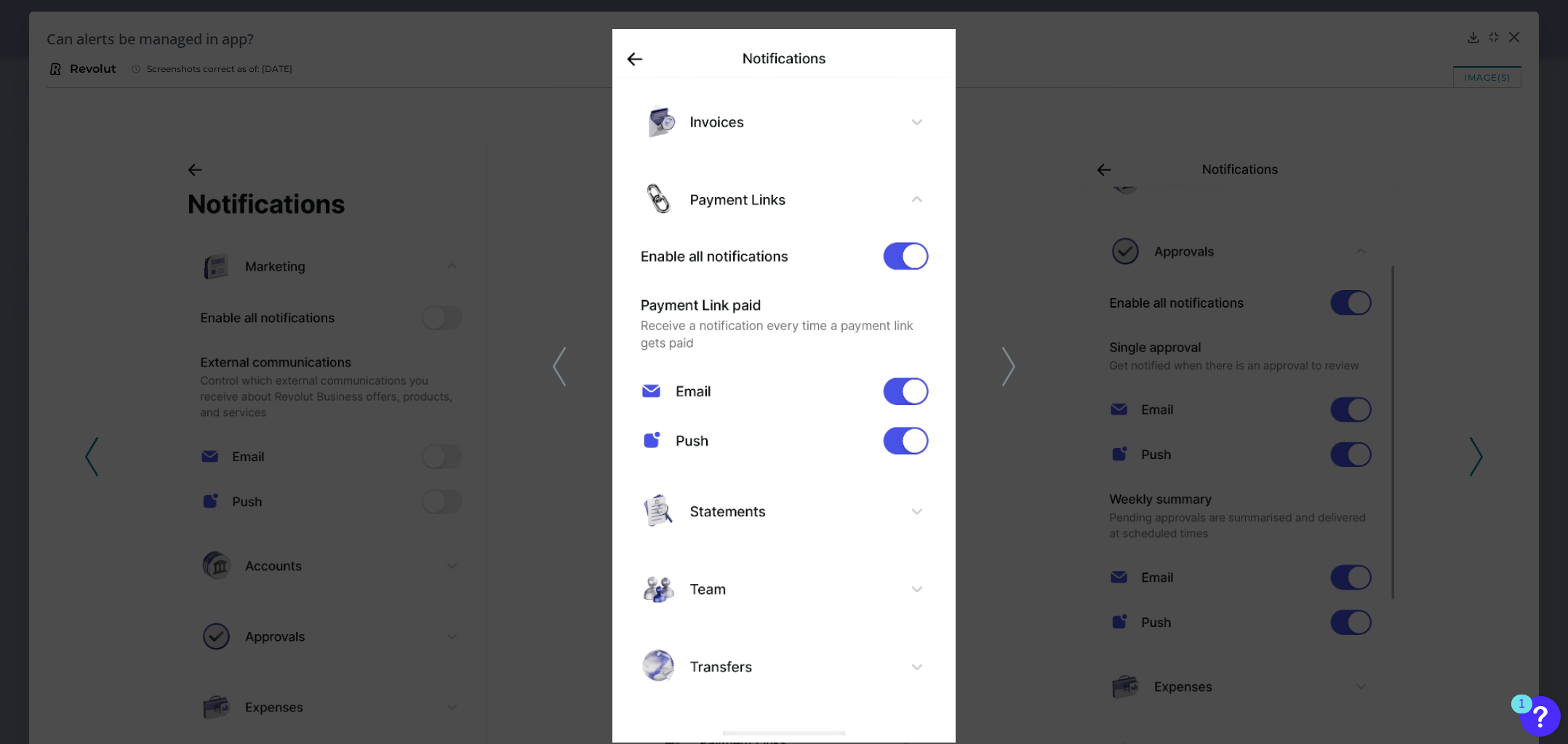
click at [552, 354] on div at bounding box center [784, 372] width 1568 height 744
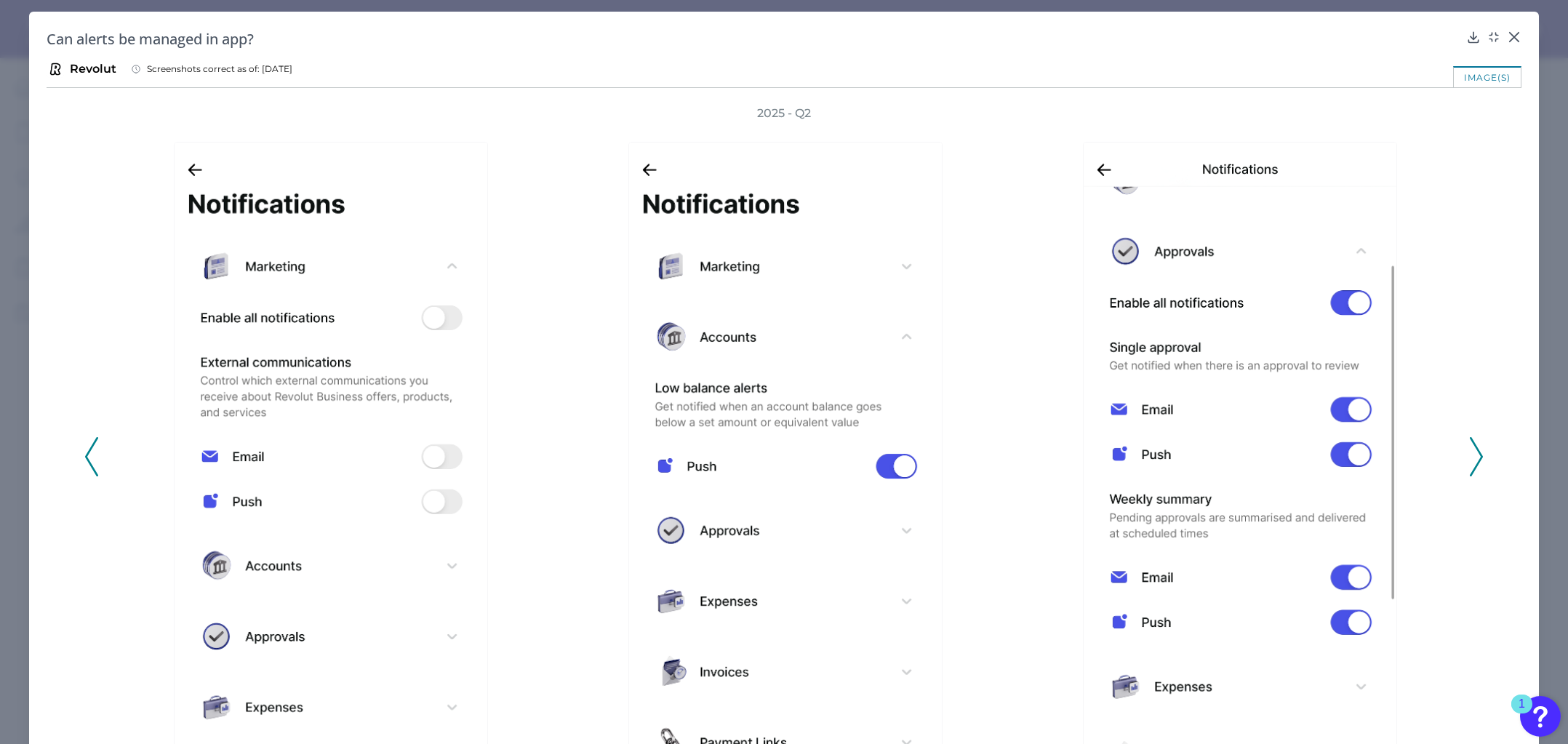
click at [1470, 439] on icon at bounding box center [1476, 457] width 13 height 39
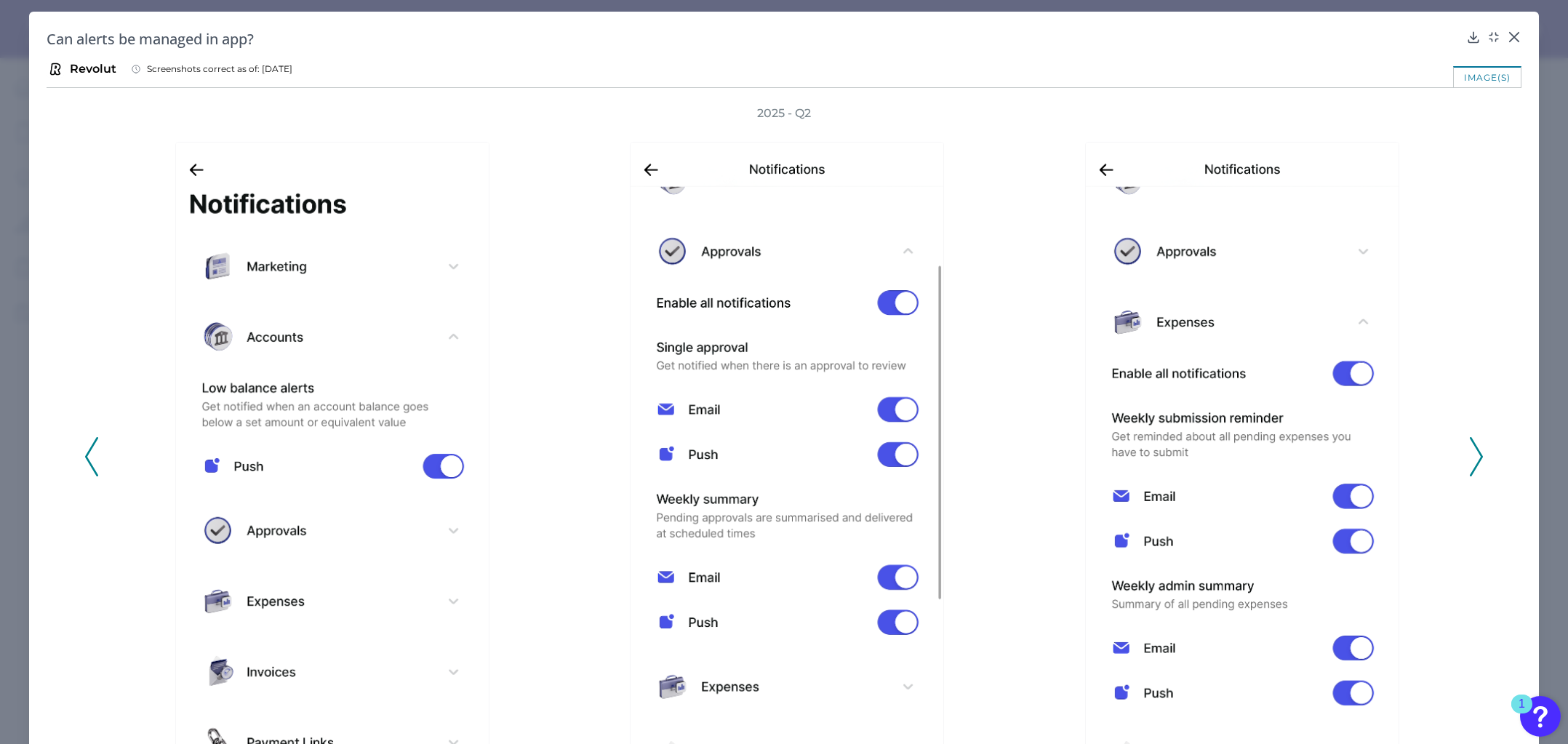
click at [1470, 452] on icon at bounding box center [1476, 457] width 13 height 39
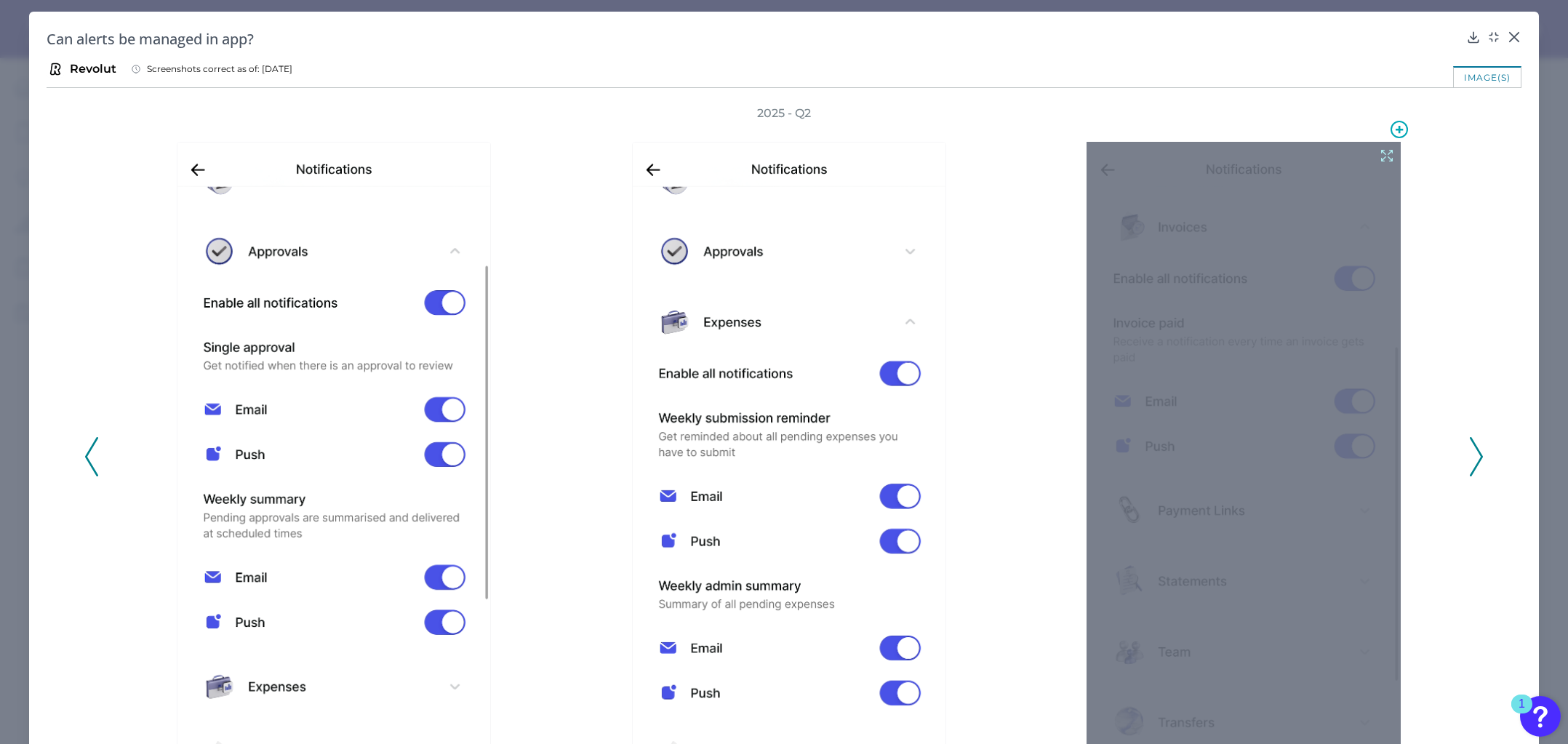
click at [1379, 158] on icon at bounding box center [1387, 156] width 16 height 16
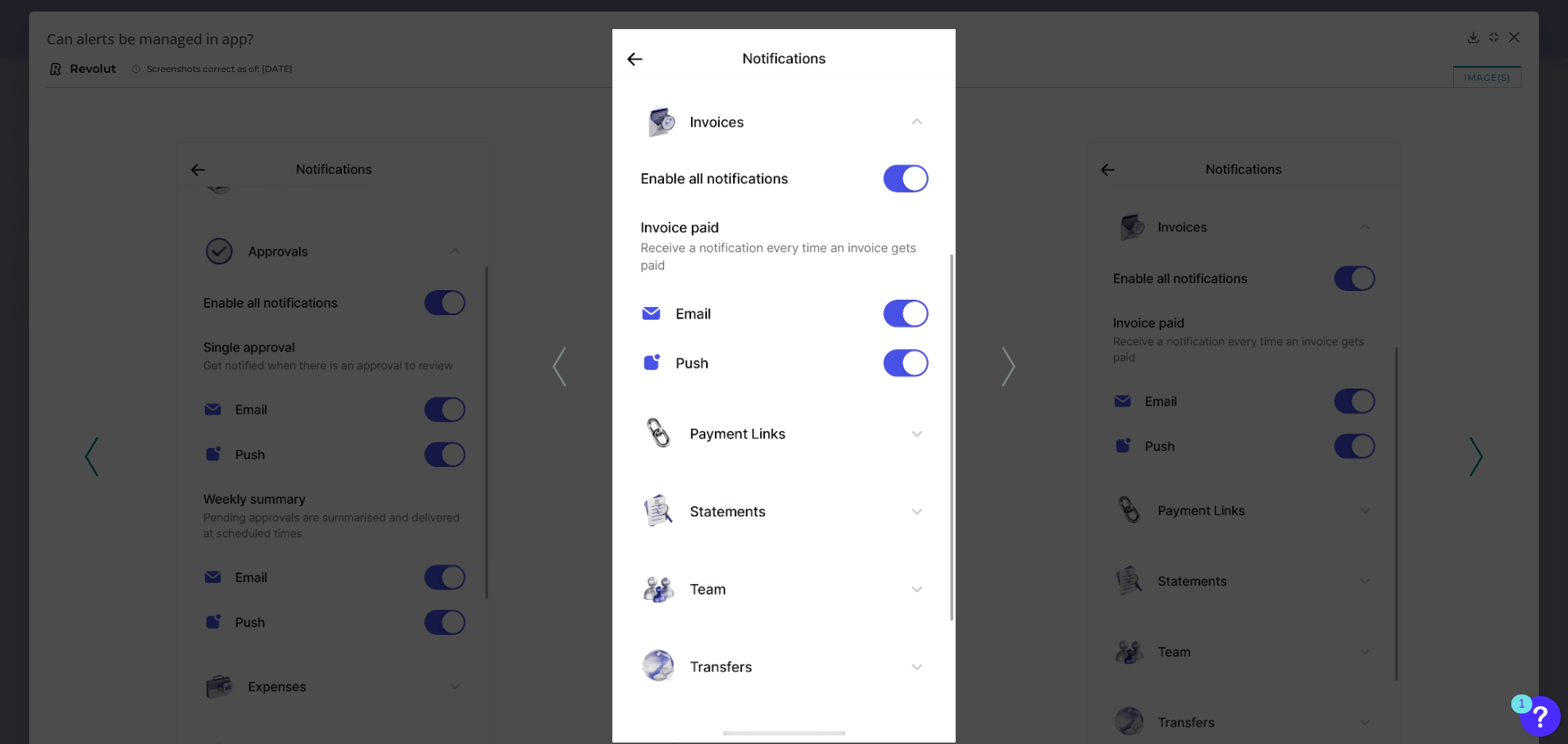
click at [1009, 356] on polyline at bounding box center [1008, 366] width 11 height 37
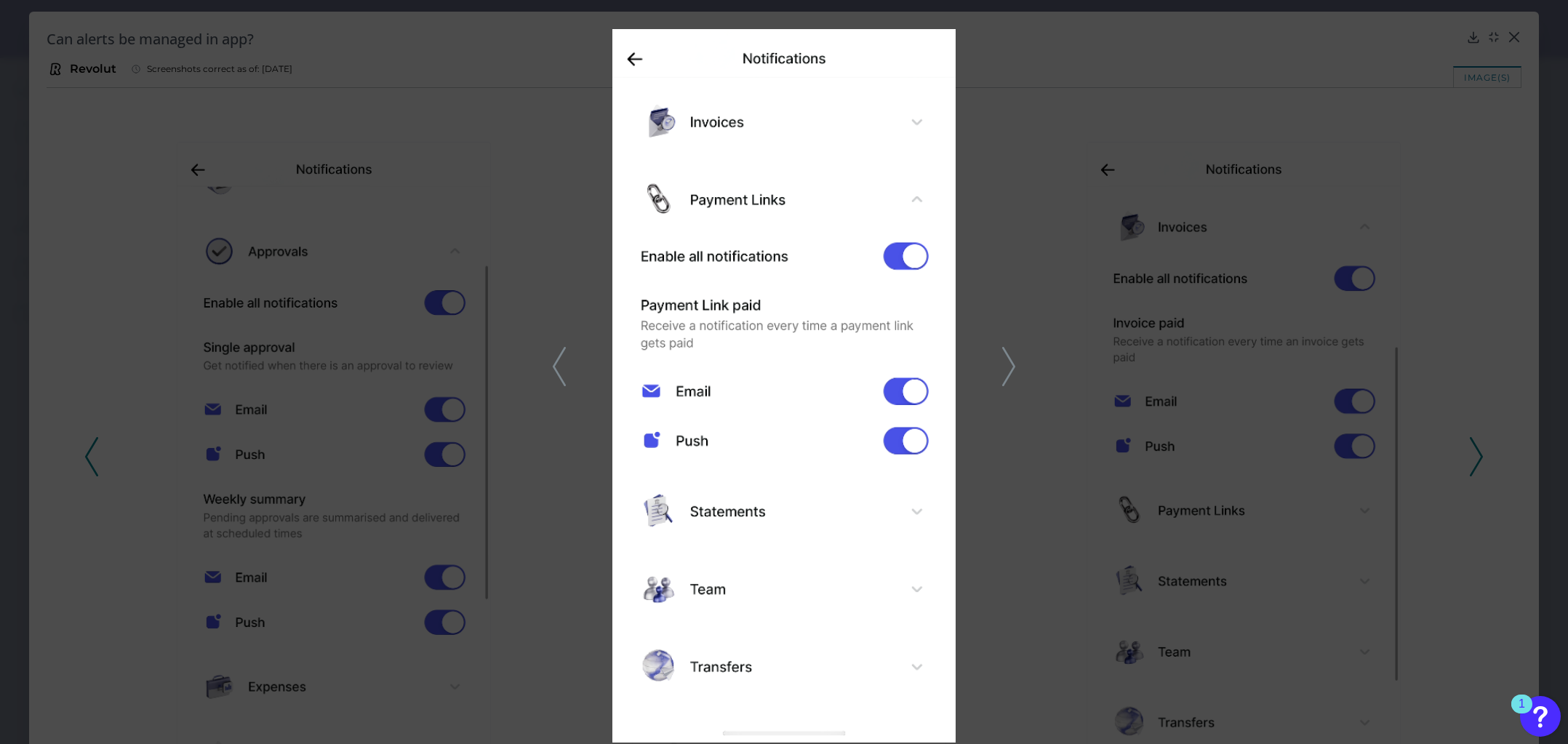
click at [1013, 363] on polyline at bounding box center [1008, 366] width 11 height 37
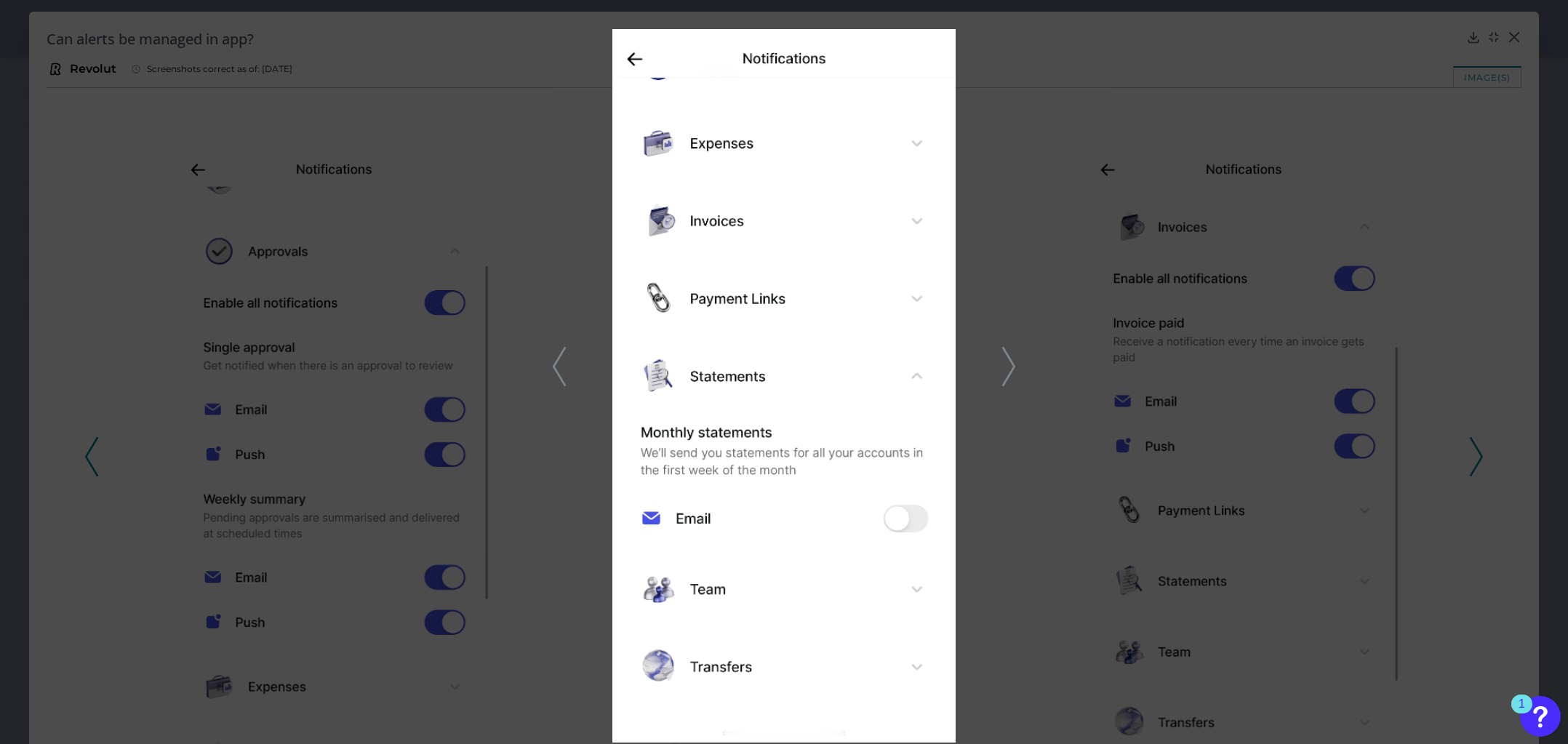
click at [1006, 363] on icon at bounding box center [1009, 367] width 13 height 39
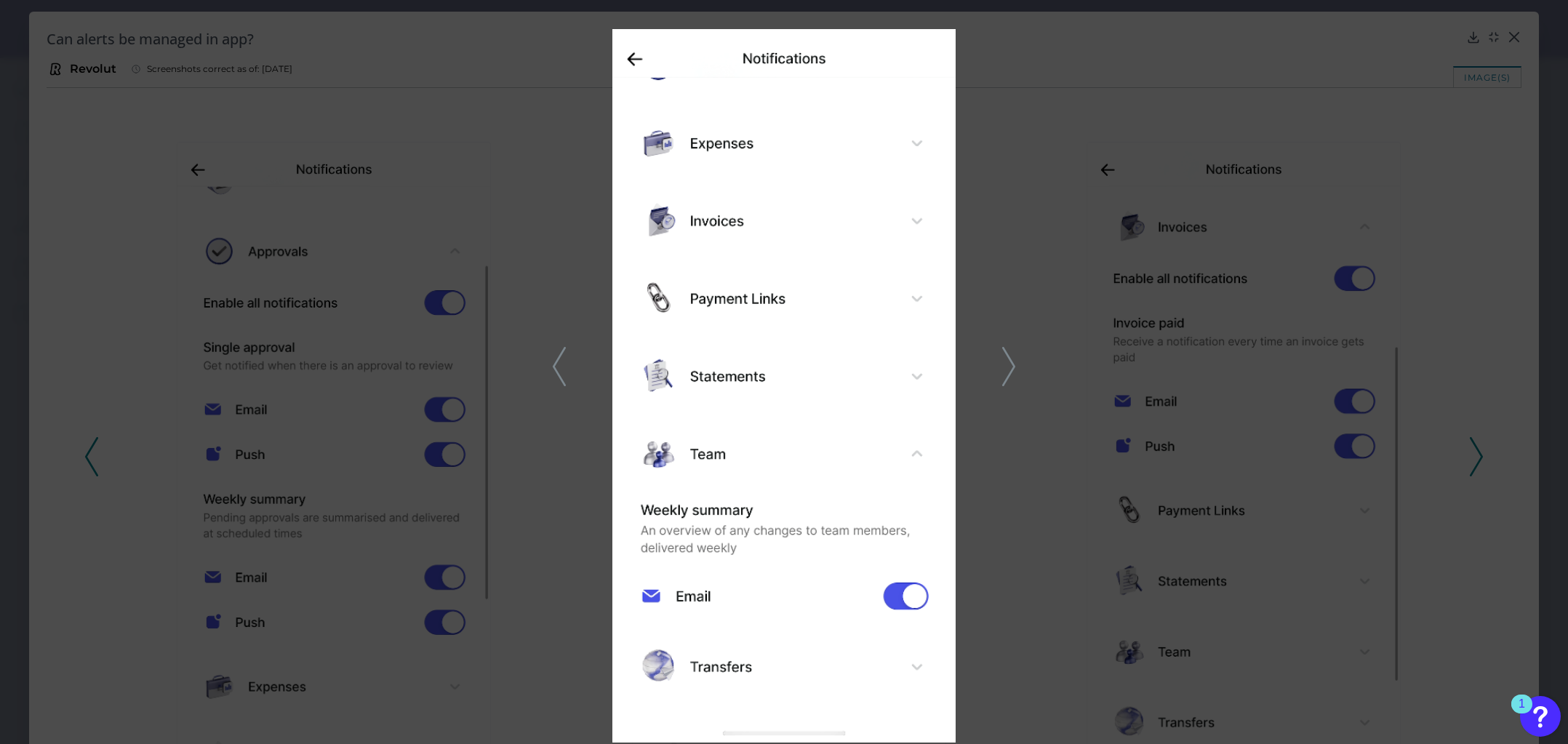
click at [1006, 363] on icon at bounding box center [1009, 367] width 13 height 39
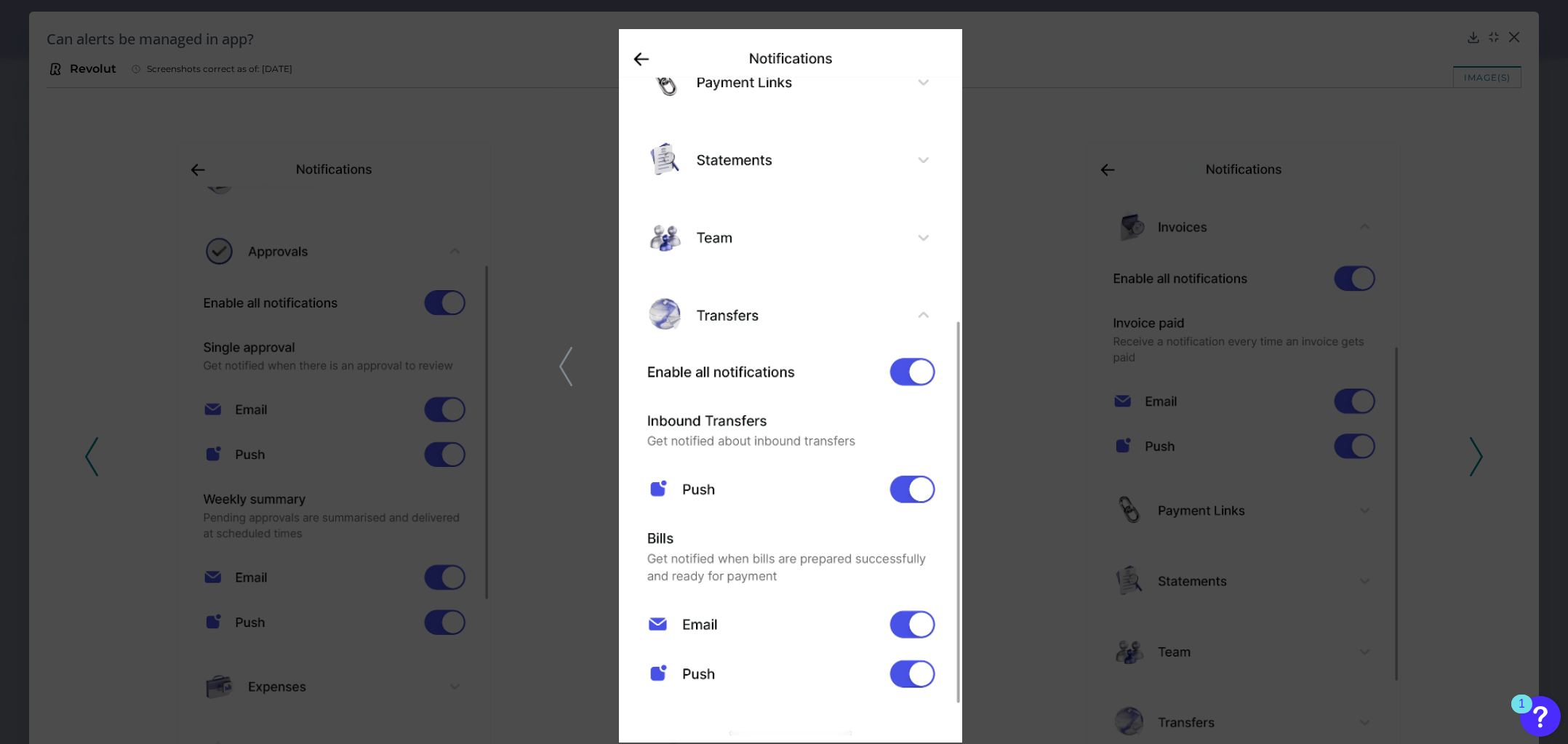
click at [560, 368] on polyline at bounding box center [565, 366] width 11 height 37
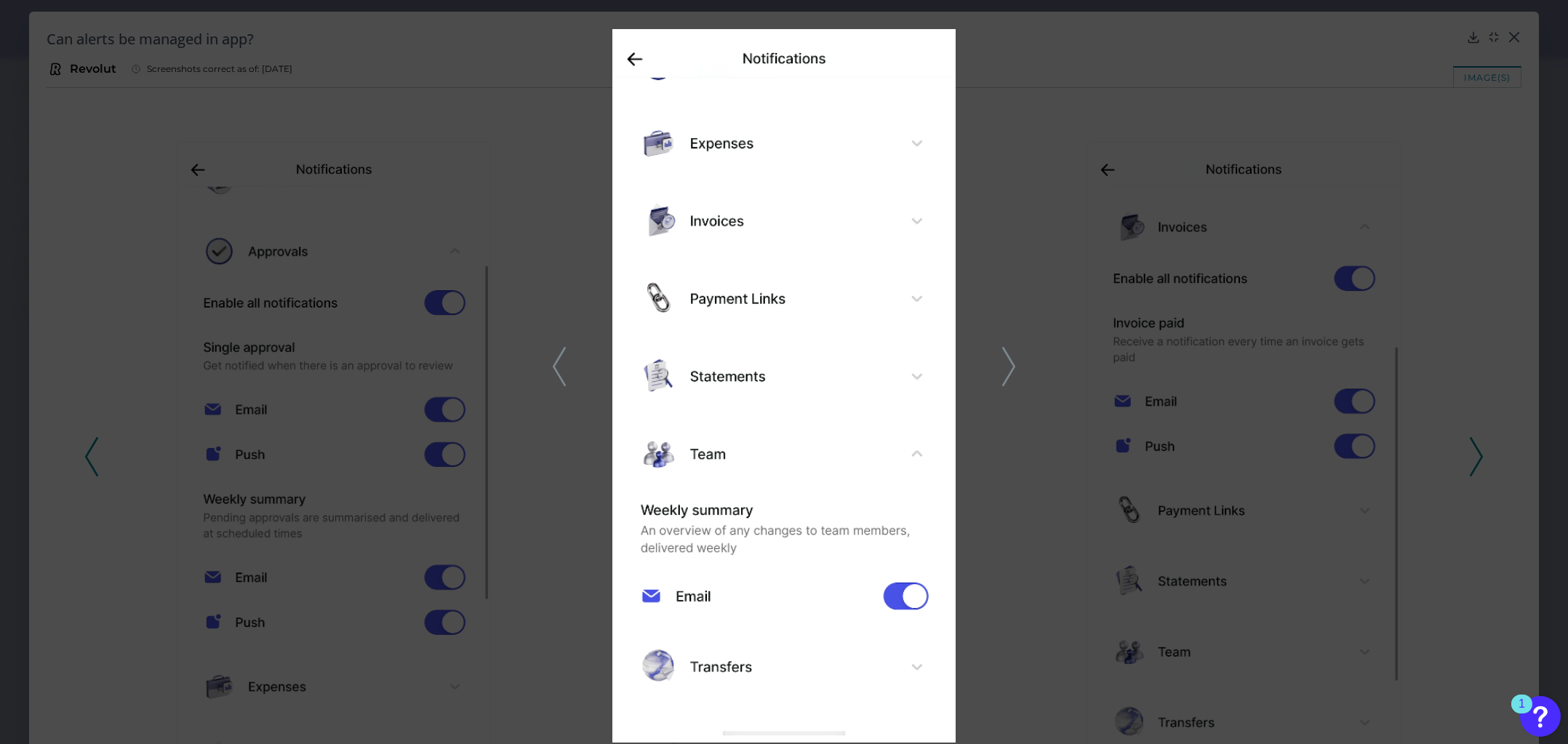
click at [560, 368] on icon at bounding box center [560, 367] width 13 height 39
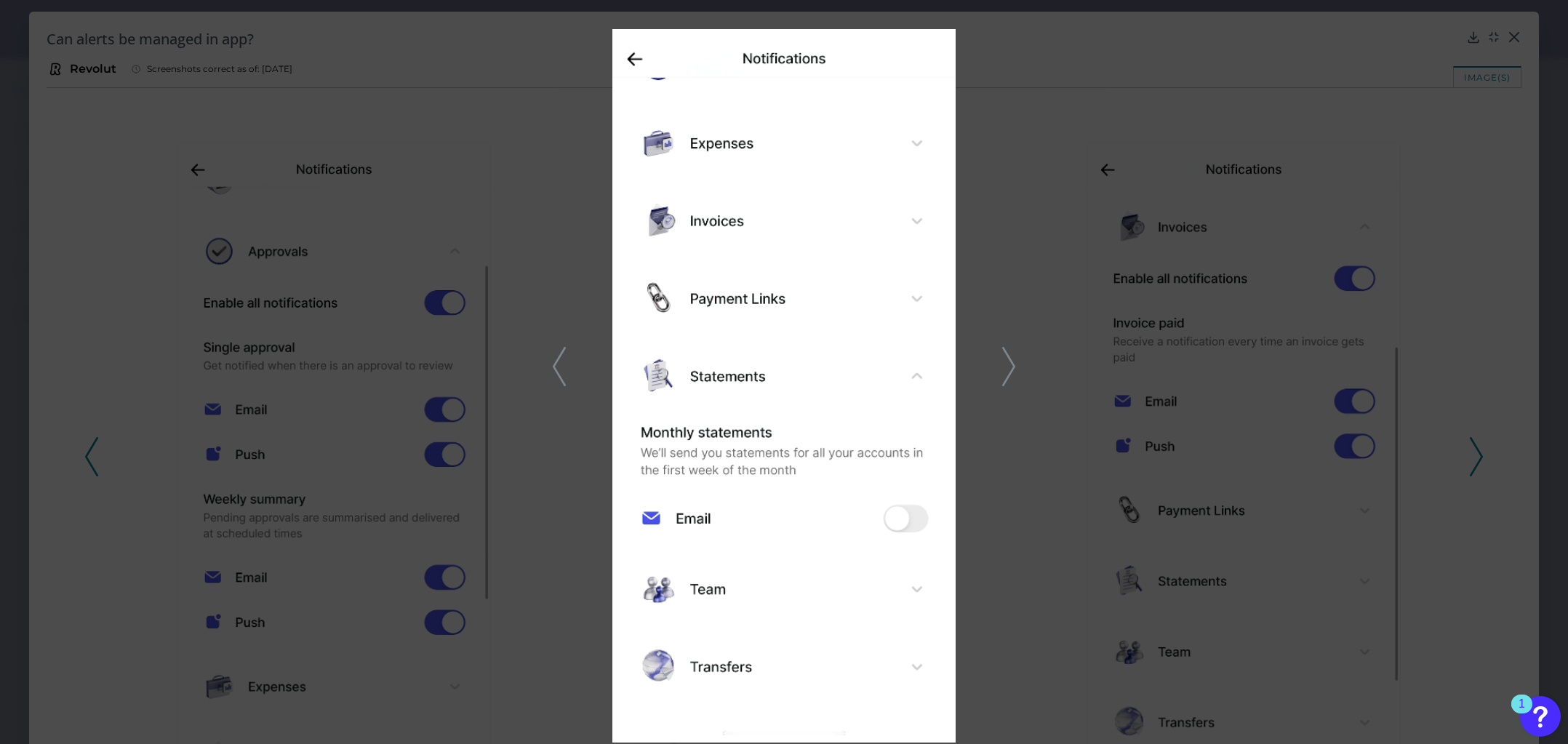
click at [746, 388] on img at bounding box center [784, 385] width 344 height 713
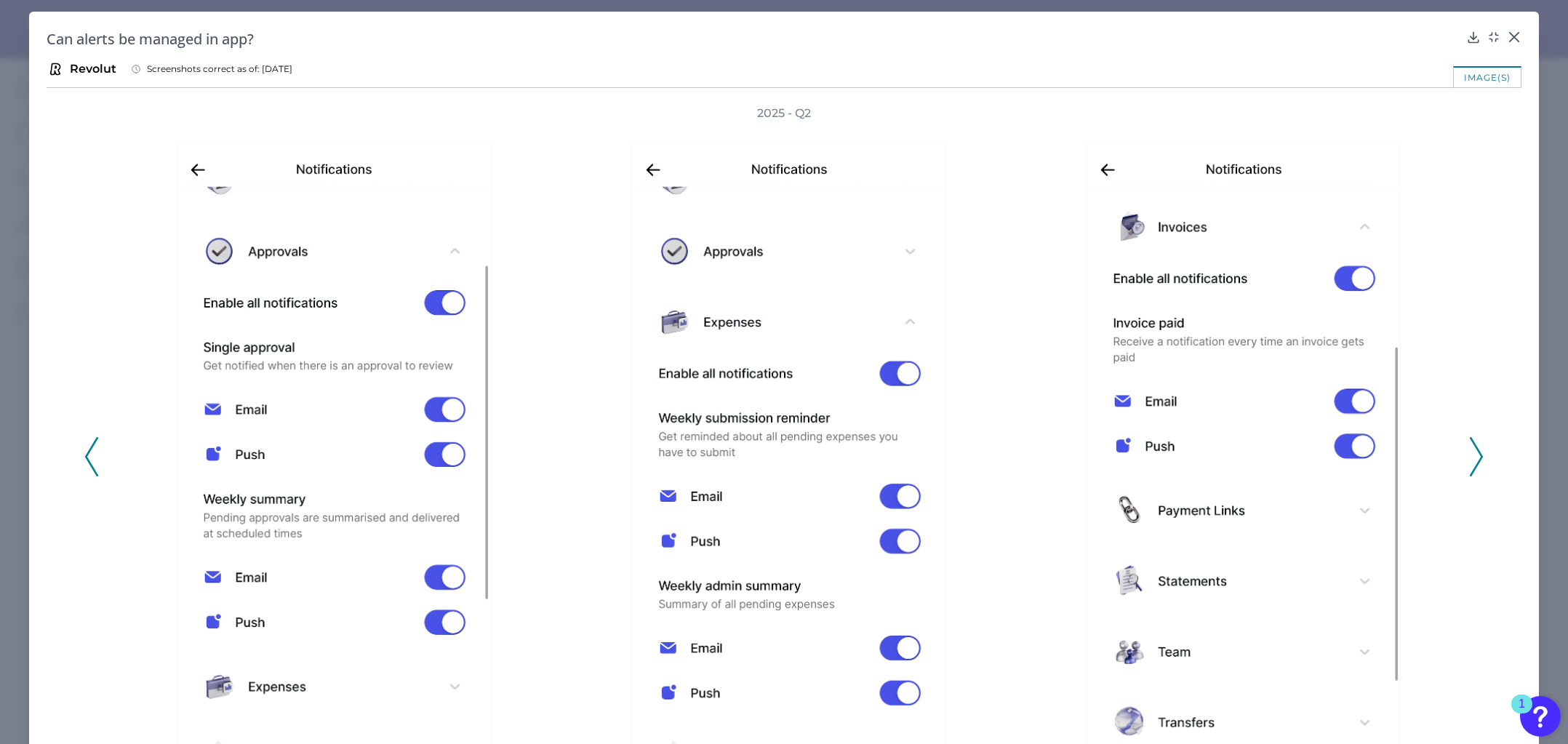
click at [1477, 444] on button at bounding box center [1476, 457] width 15 height 39
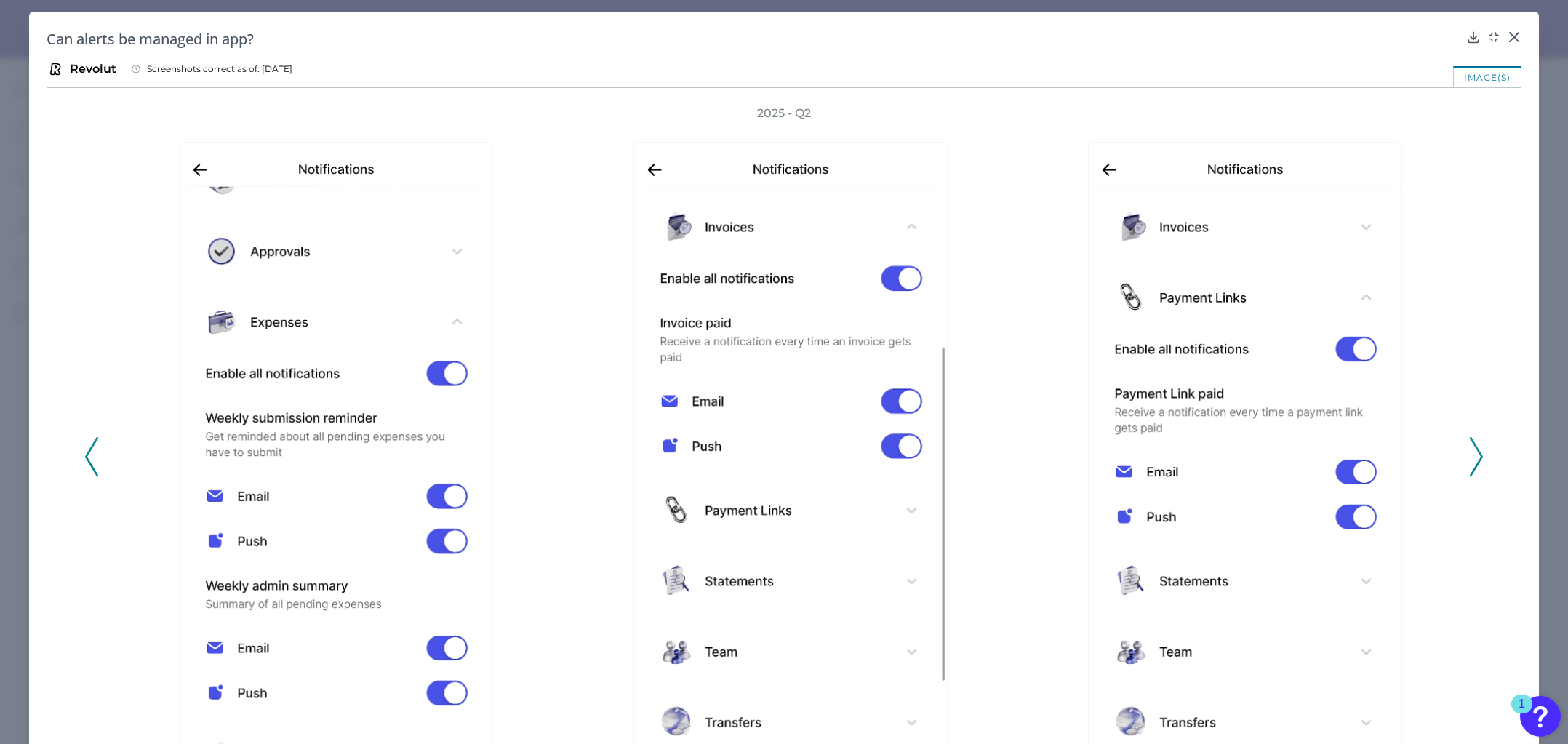
click at [1477, 444] on button at bounding box center [1476, 457] width 15 height 39
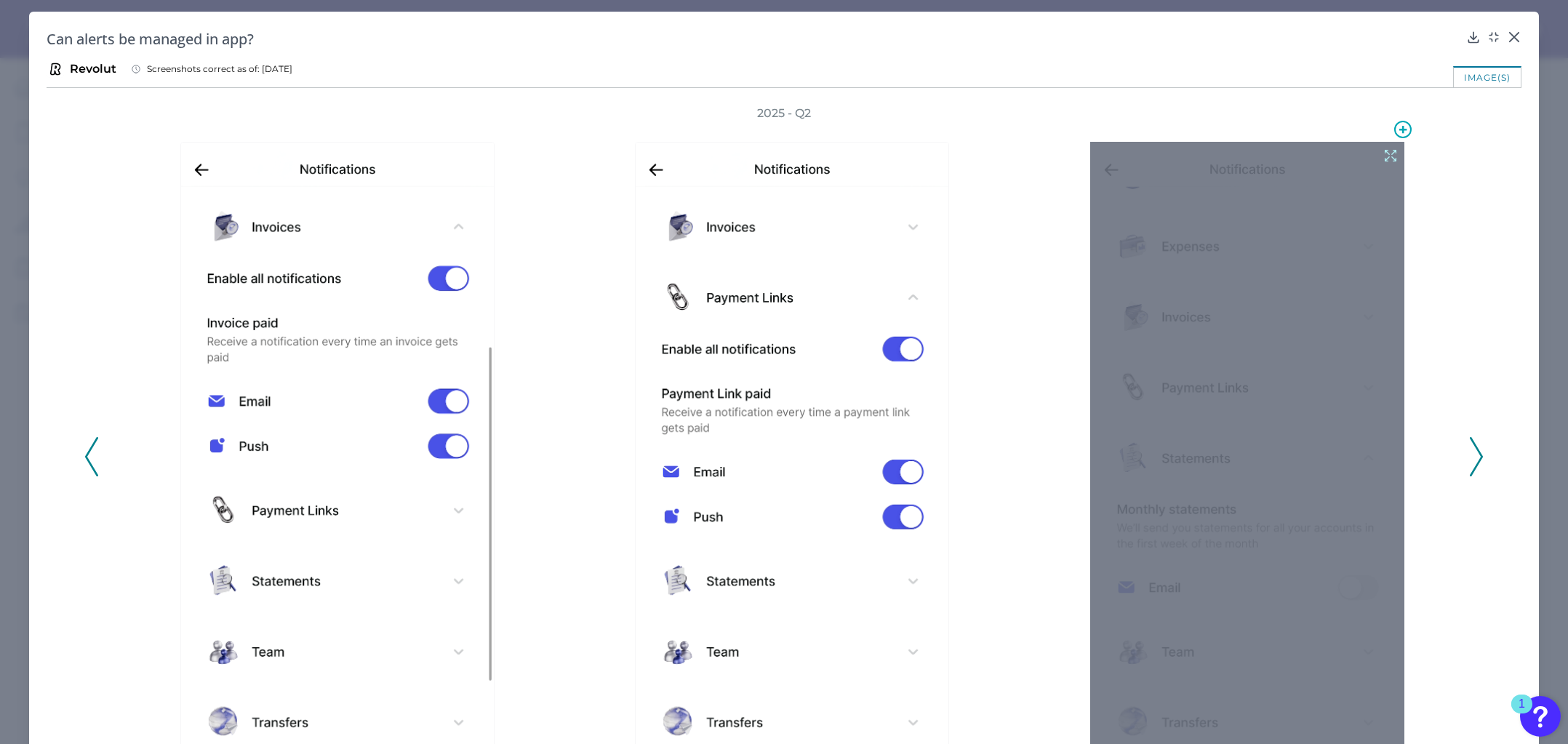
click at [1383, 152] on icon at bounding box center [1391, 156] width 16 height 16
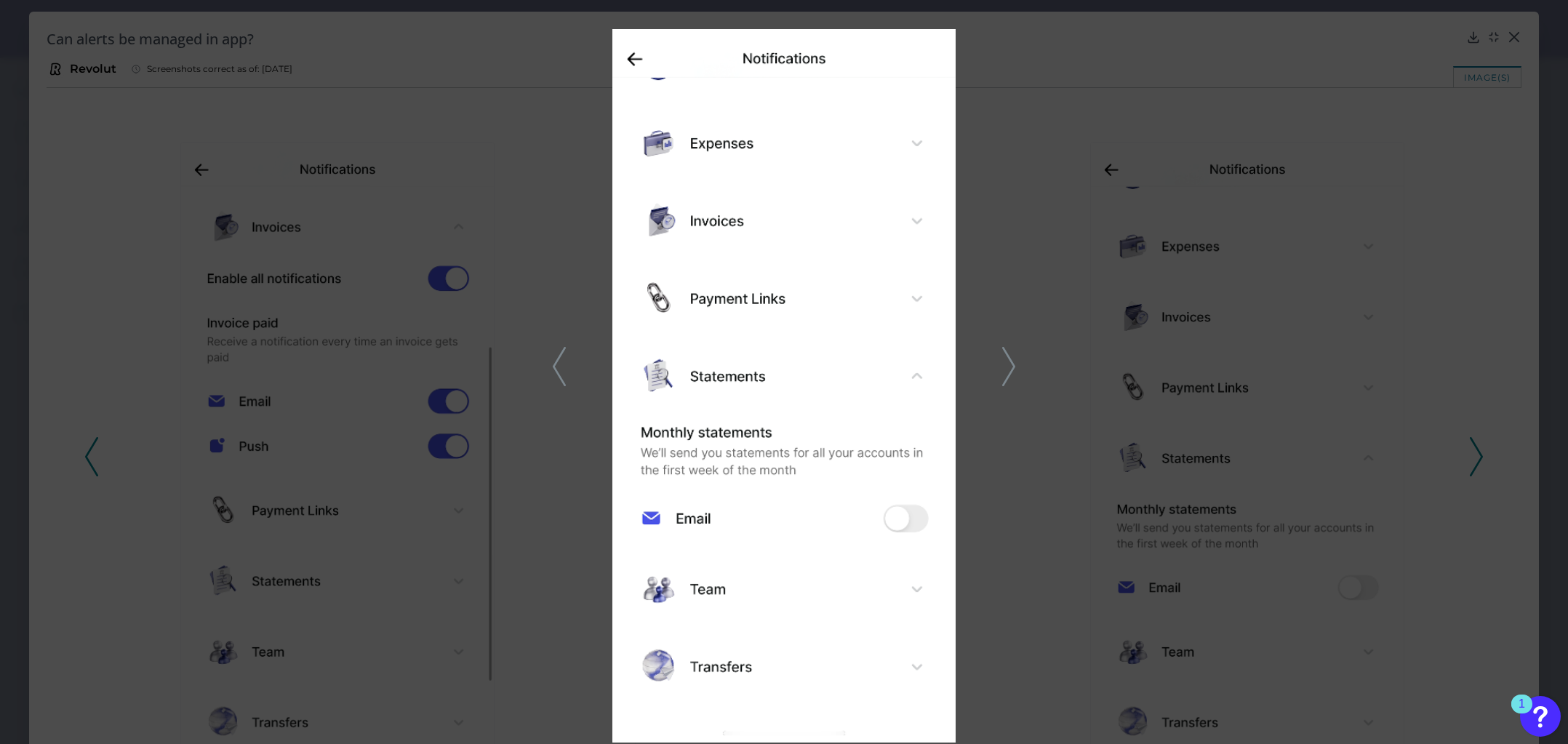
click at [1012, 361] on polyline at bounding box center [1008, 366] width 11 height 37
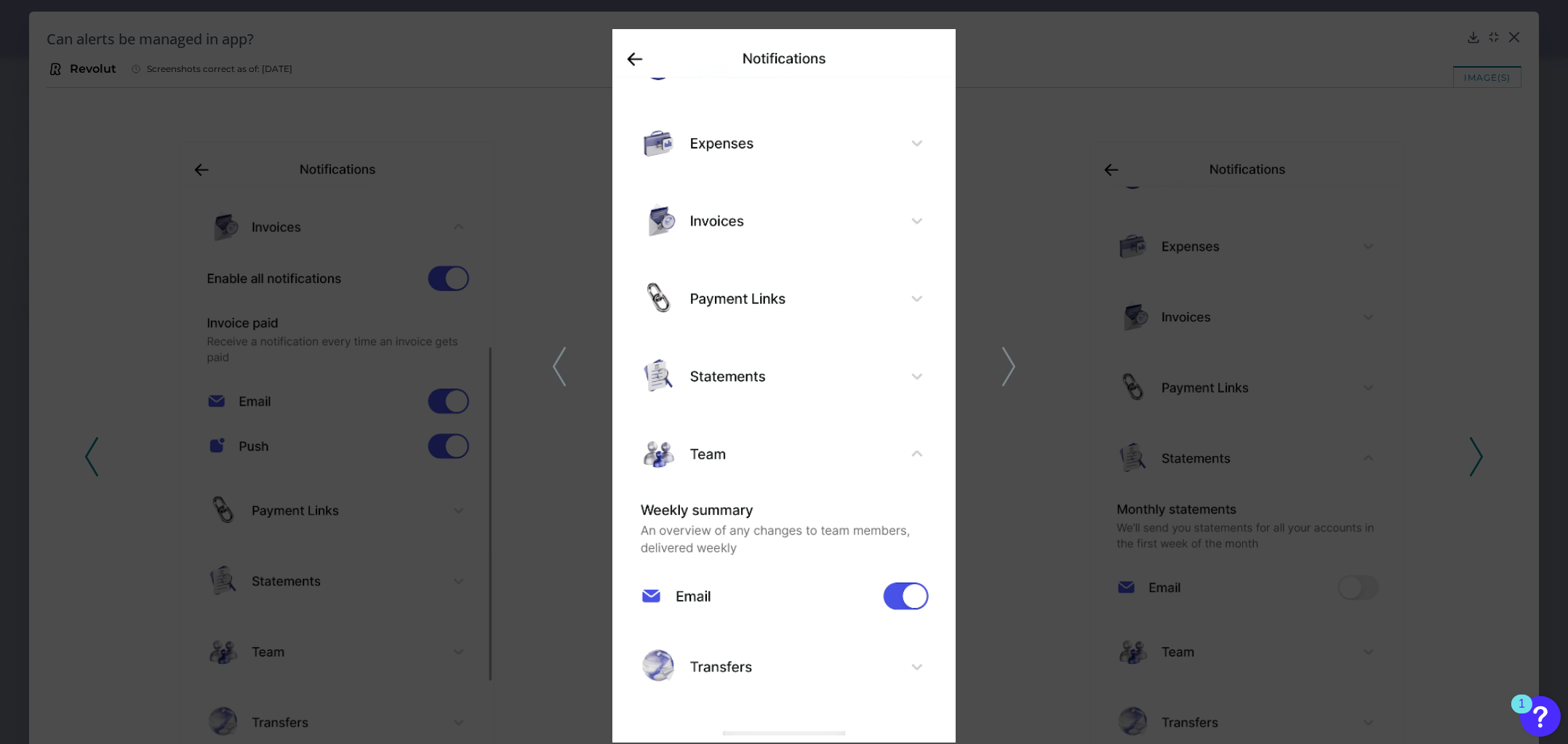
click at [1015, 363] on icon at bounding box center [1009, 367] width 13 height 39
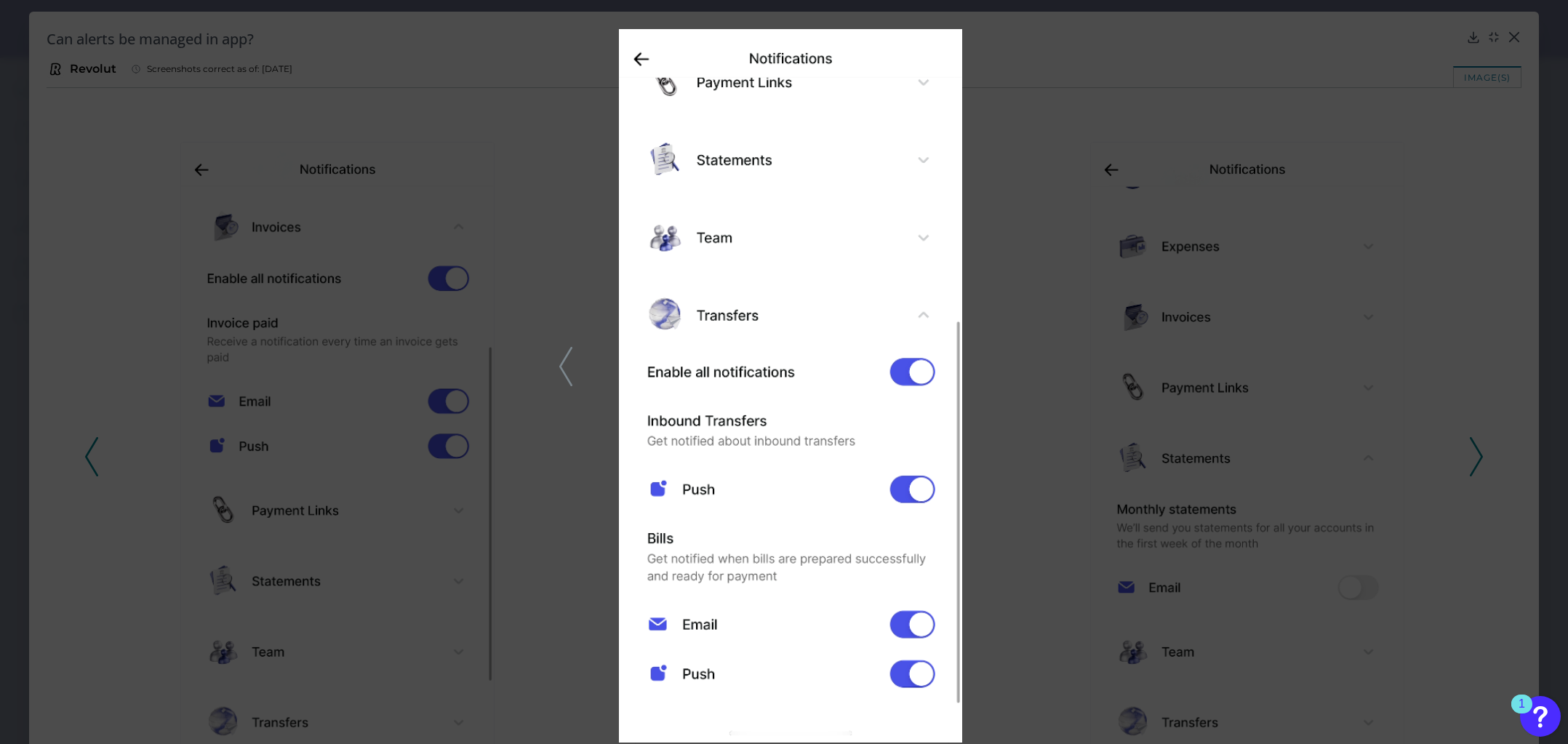
drag, startPoint x: 1326, startPoint y: 75, endPoint x: 1459, endPoint y: 40, distance: 137.5
click at [1326, 75] on div at bounding box center [784, 372] width 1568 height 744
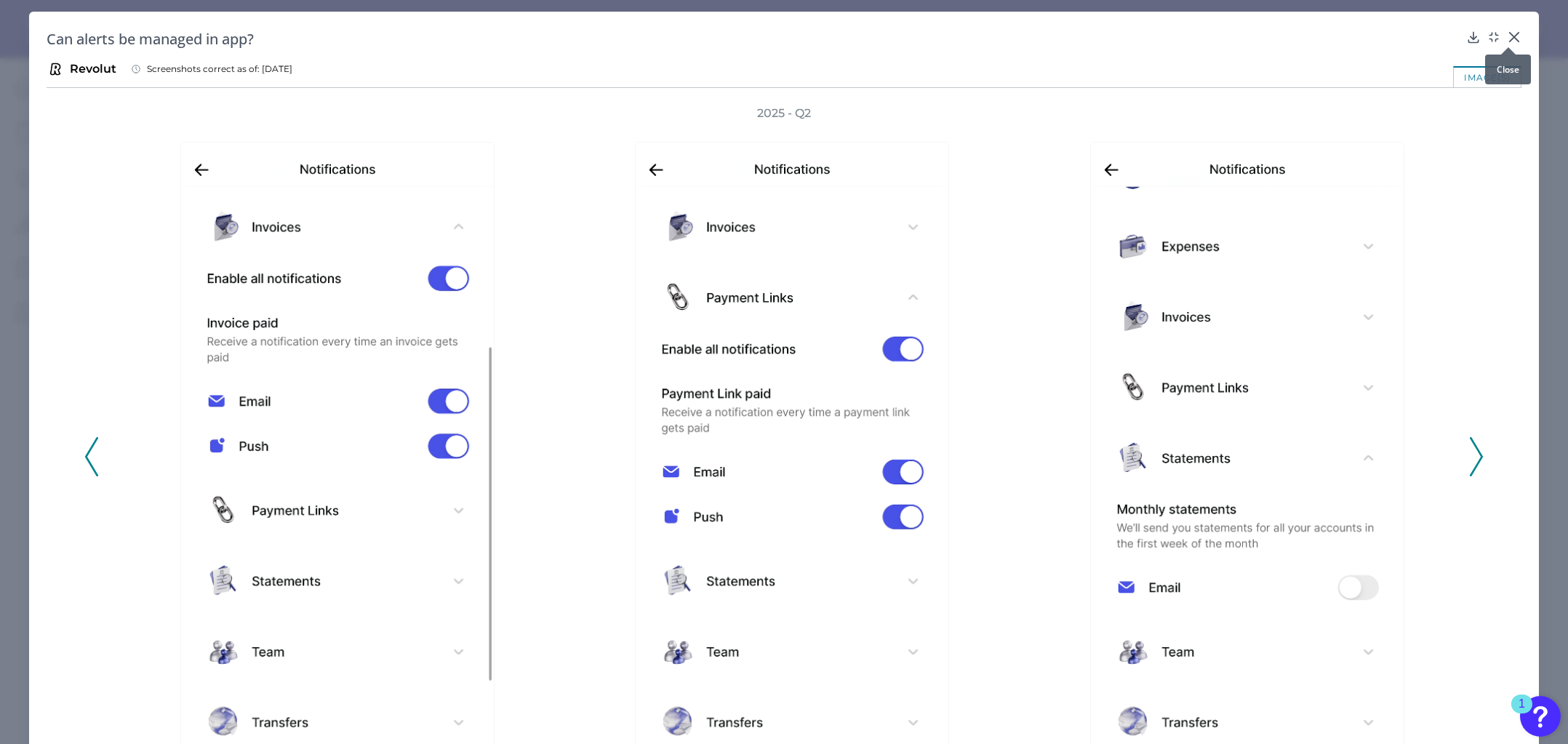
click at [1514, 37] on icon at bounding box center [1515, 38] width 15 height 15
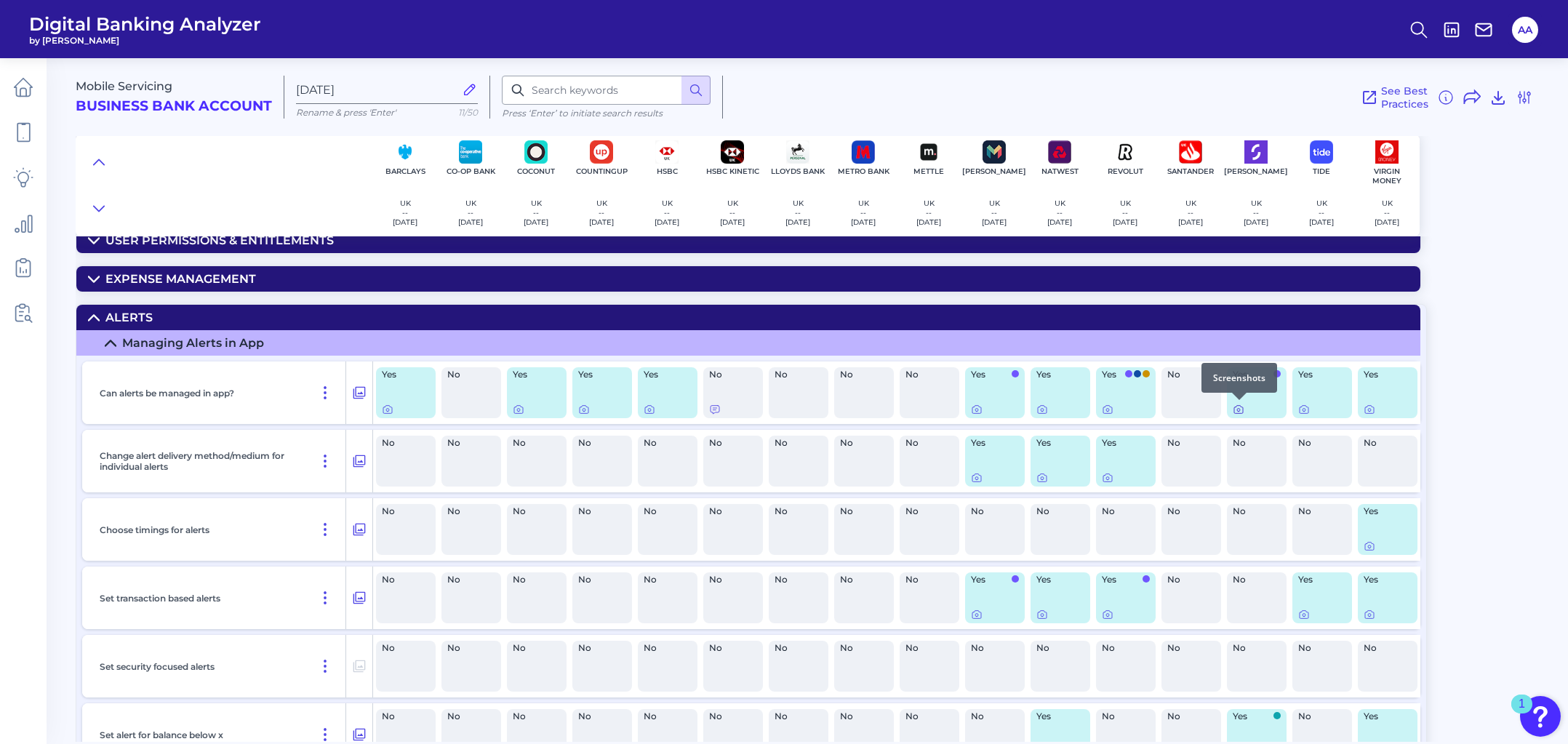
click at [1238, 408] on icon at bounding box center [1239, 409] width 11 height 11
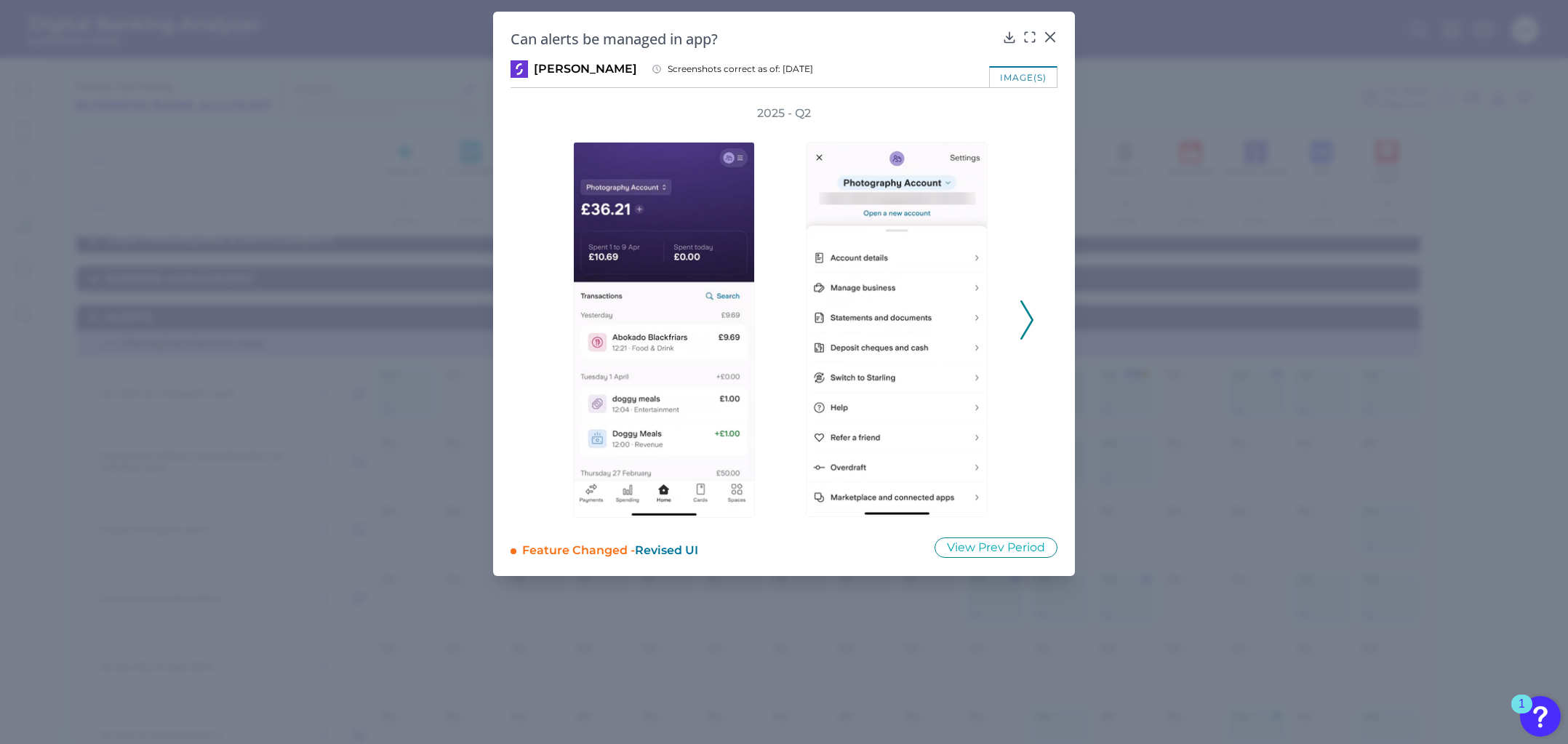
click at [1032, 318] on polyline at bounding box center [1026, 319] width 11 height 37
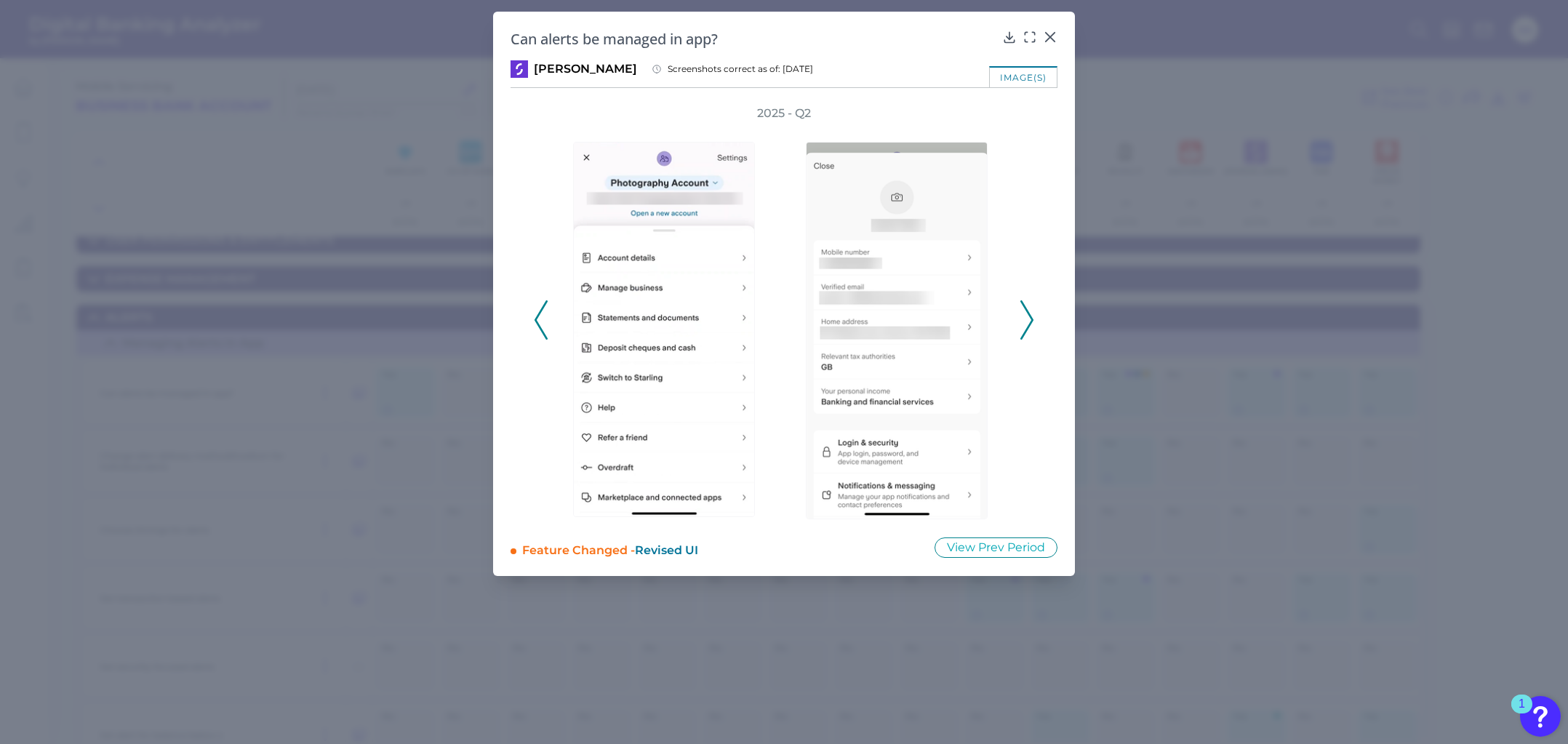
click at [1032, 318] on polyline at bounding box center [1026, 319] width 11 height 37
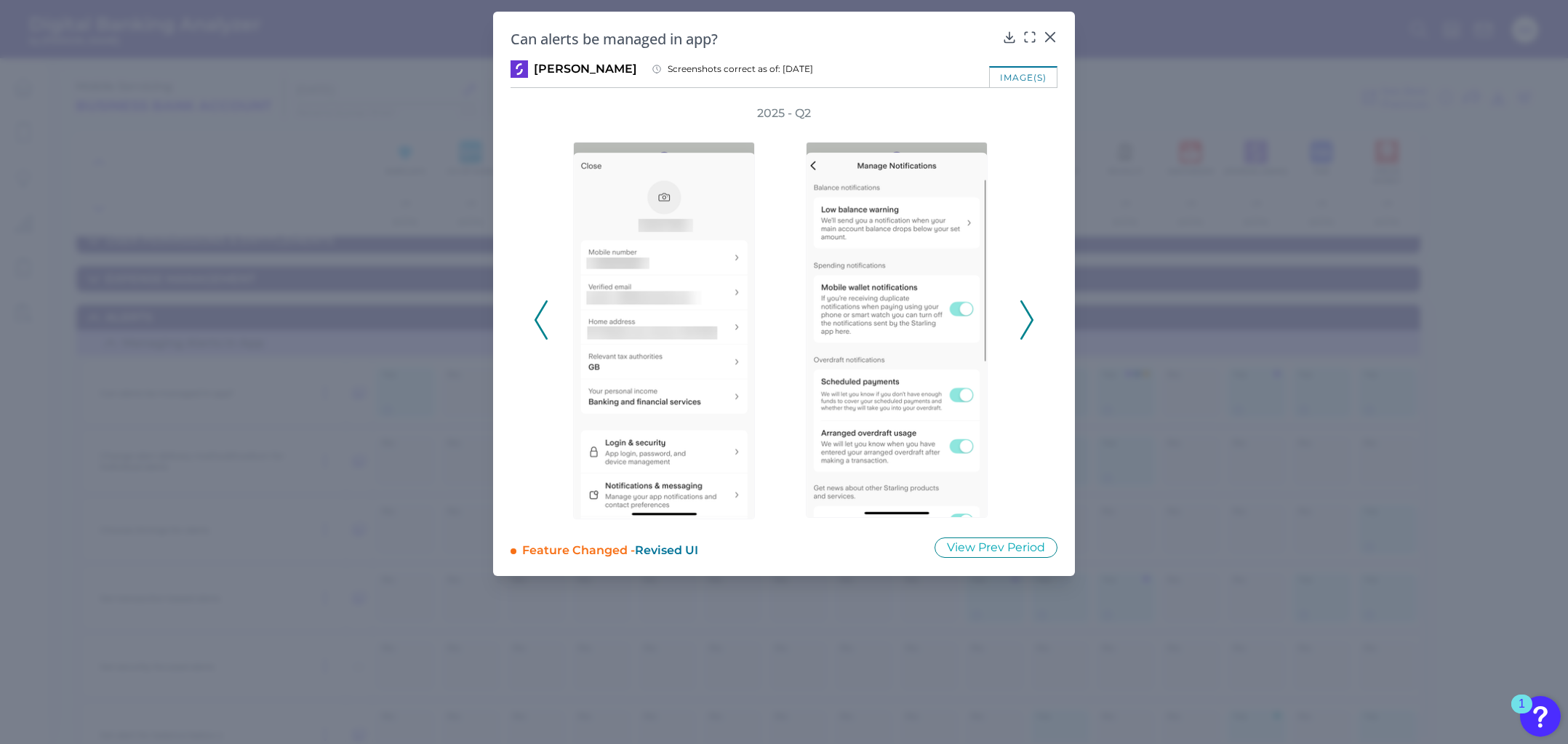
click at [1032, 318] on polyline at bounding box center [1026, 319] width 11 height 37
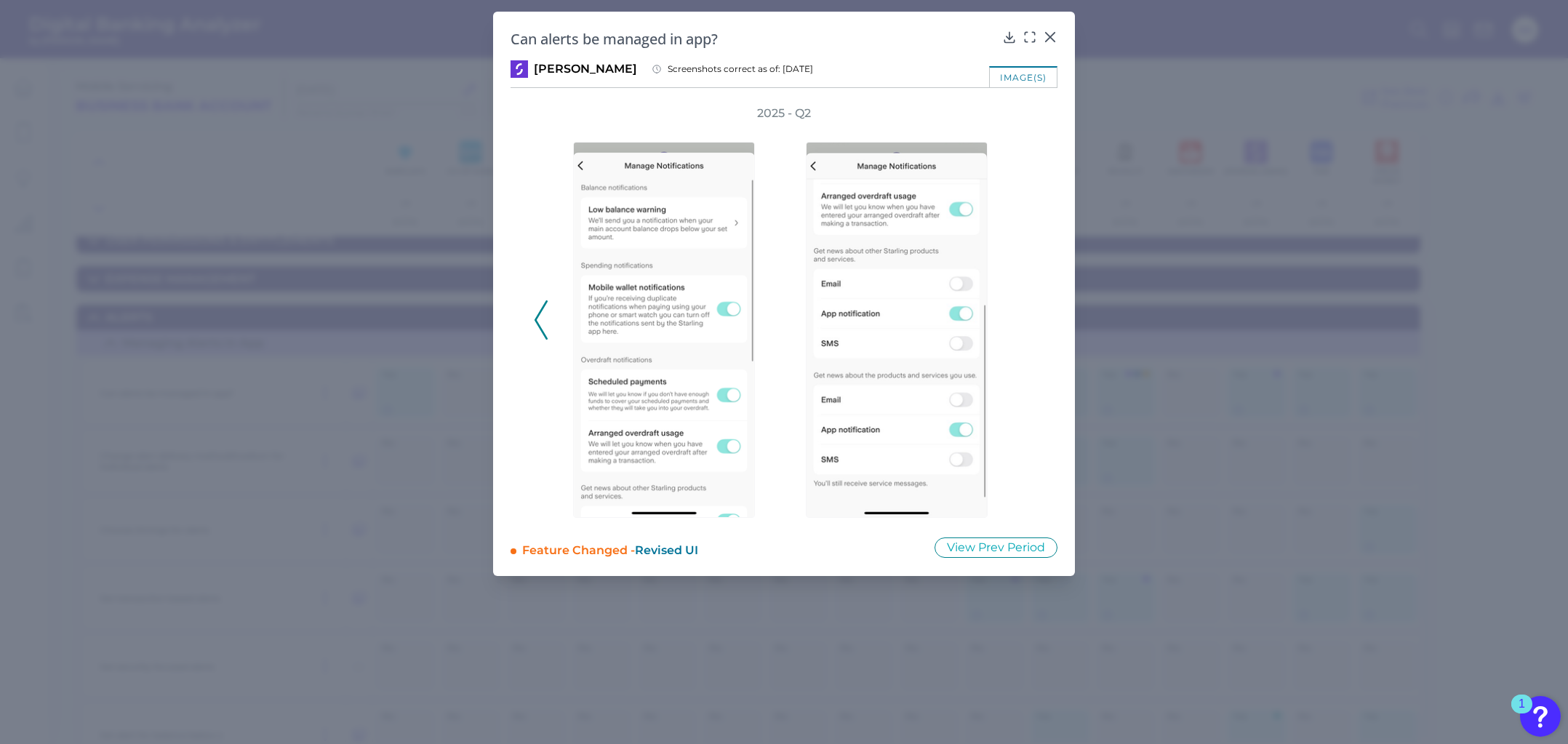
click at [1032, 318] on div "2025 - Q2" at bounding box center [784, 312] width 500 height 414
click at [540, 306] on icon at bounding box center [541, 320] width 13 height 39
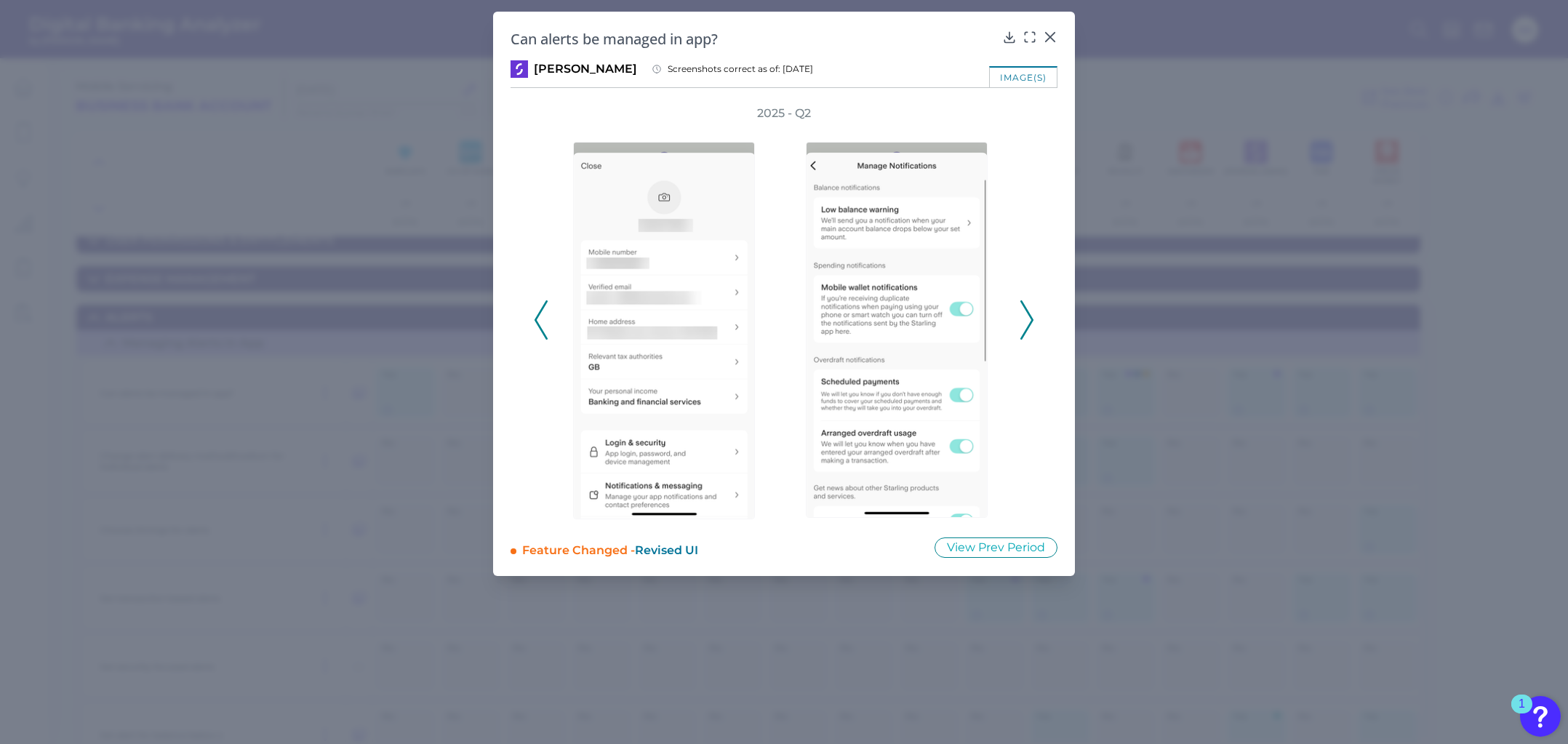
click at [540, 306] on icon at bounding box center [541, 320] width 13 height 39
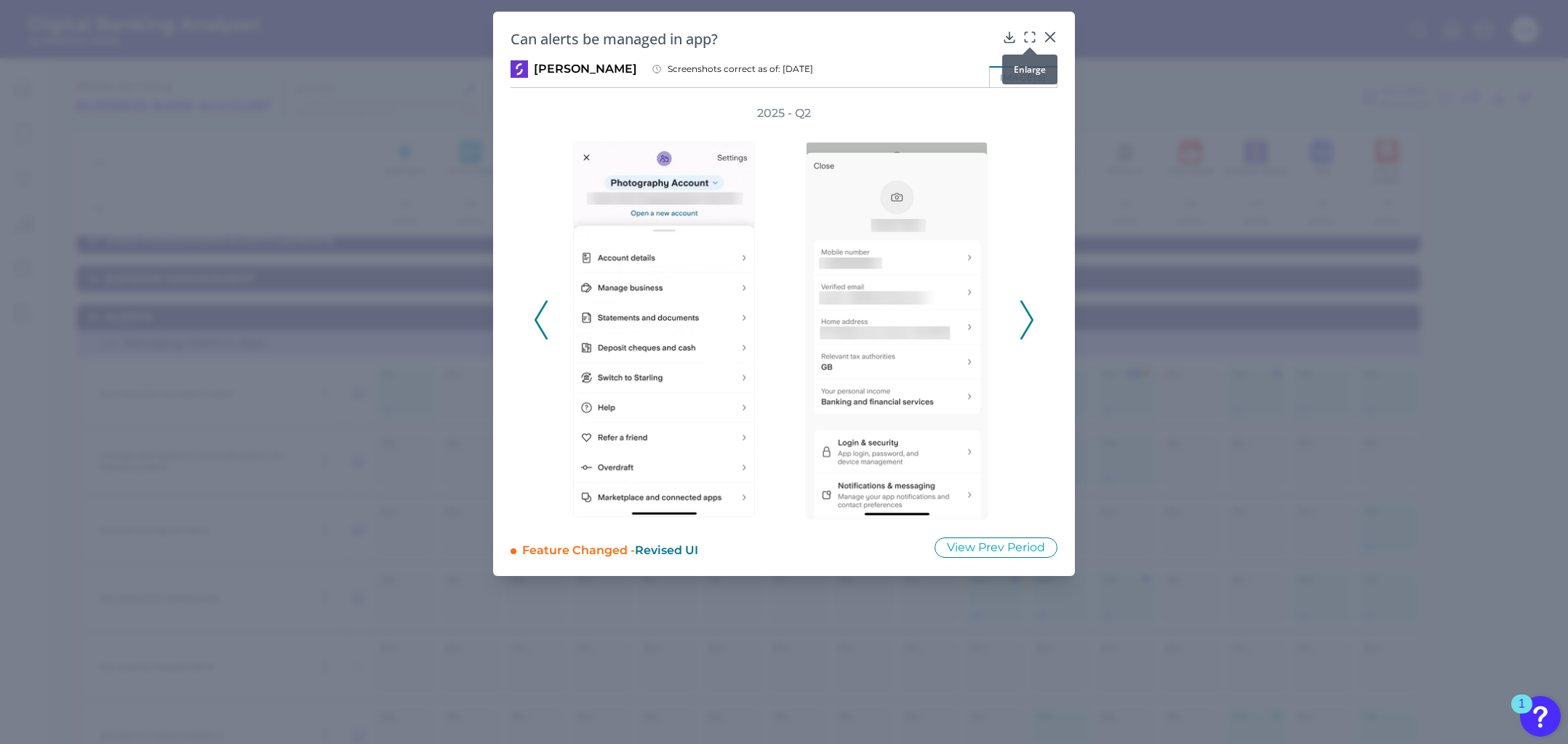
click at [1030, 39] on icon at bounding box center [1030, 38] width 15 height 15
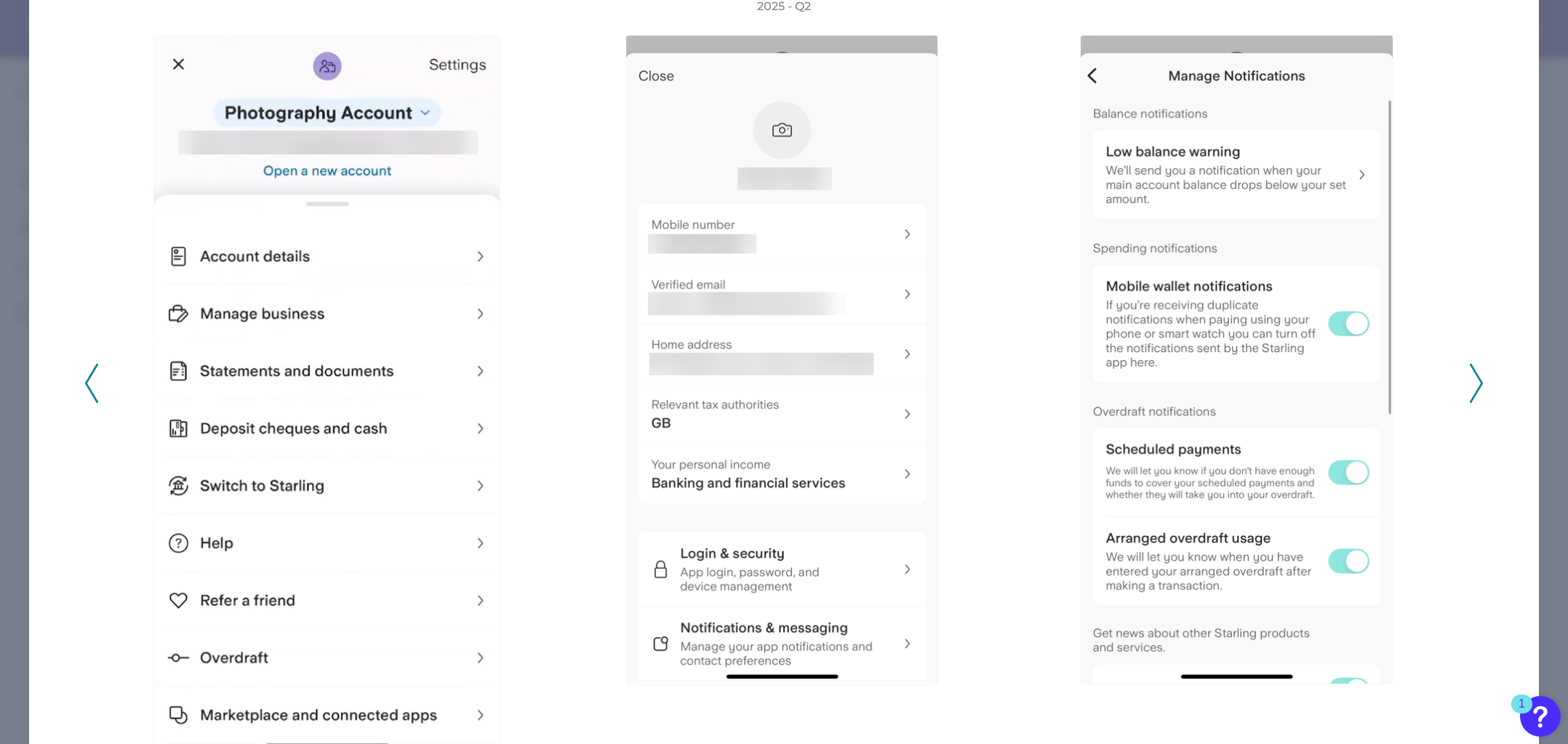
scroll to position [111, 0]
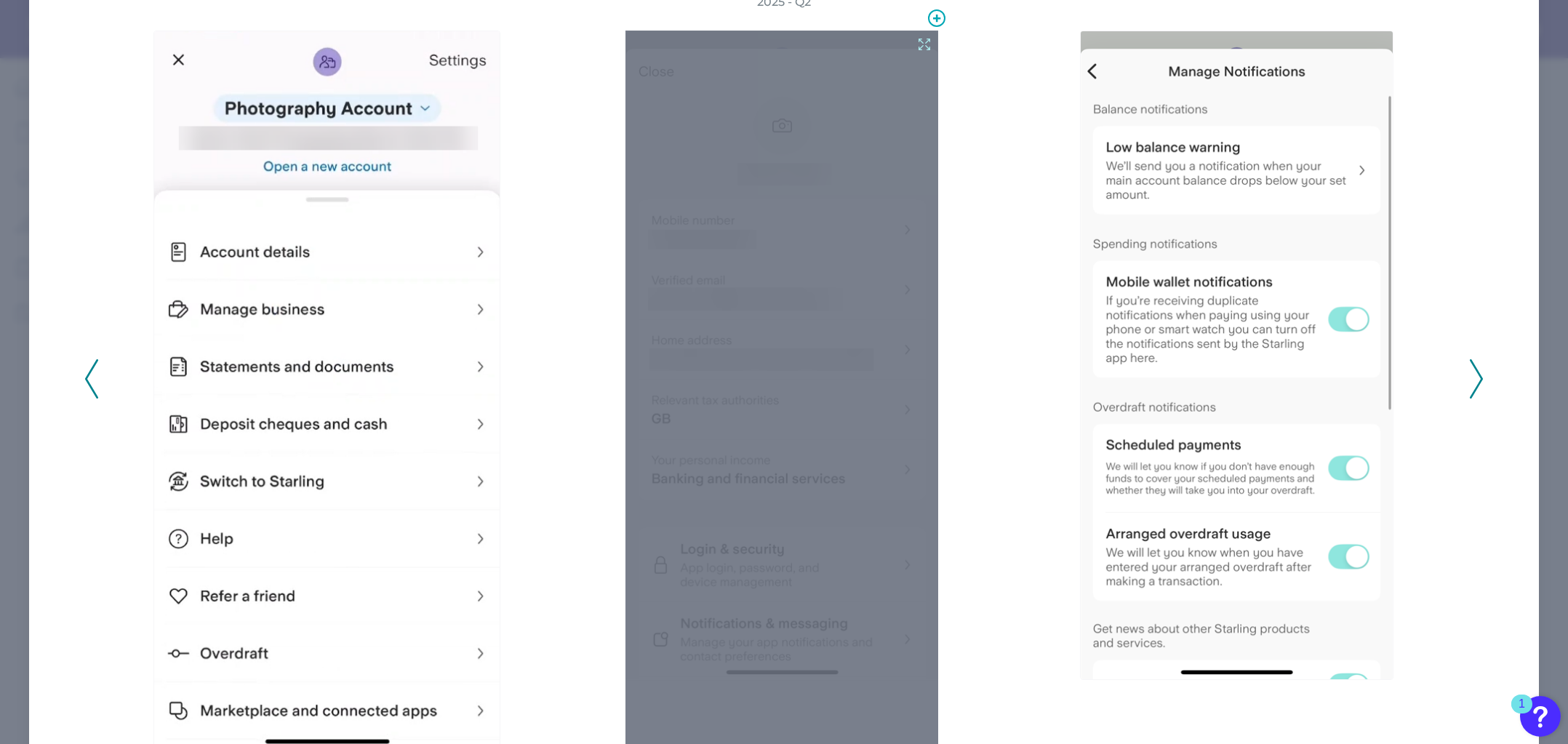
click at [918, 48] on icon at bounding box center [925, 45] width 16 height 16
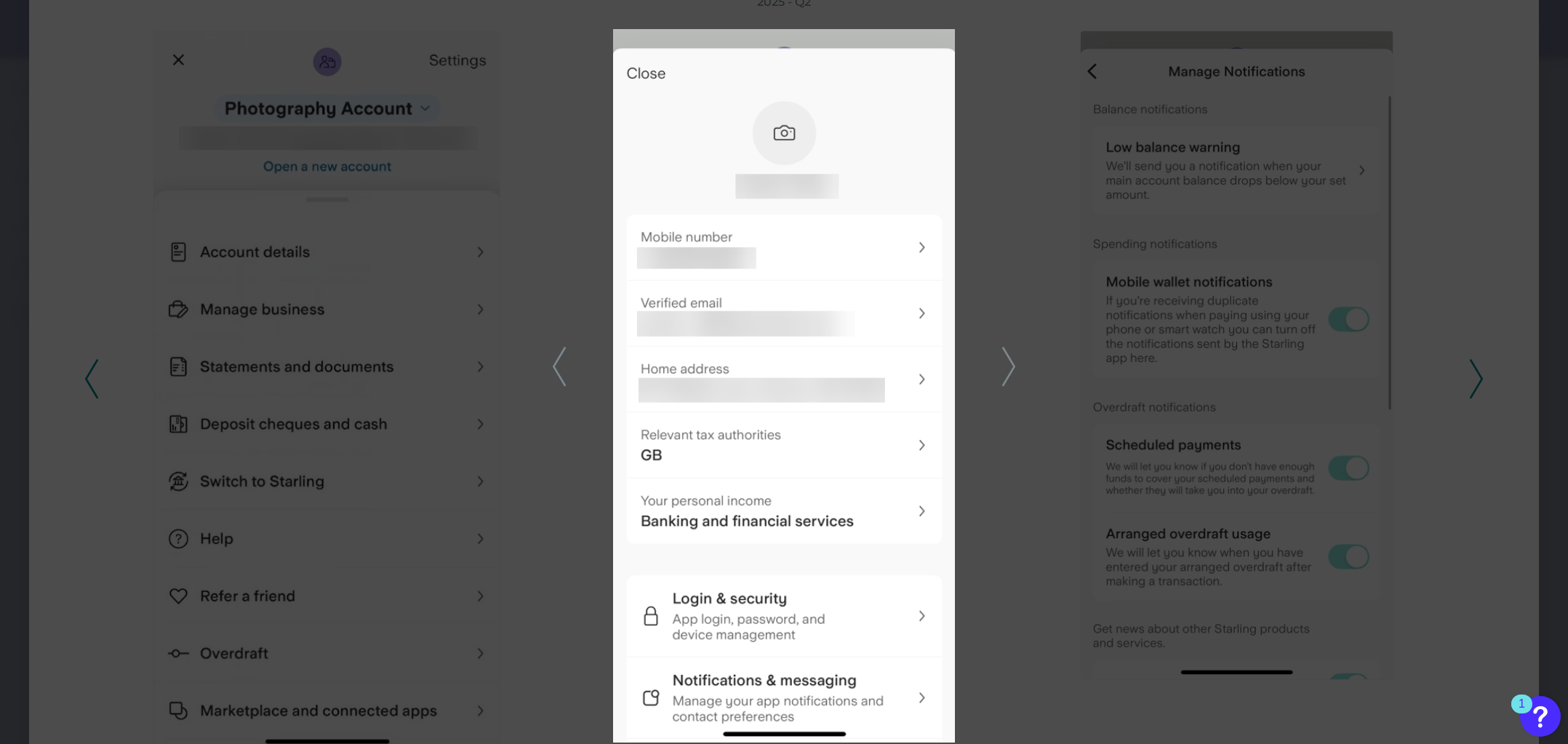
click at [1012, 359] on icon at bounding box center [1009, 367] width 13 height 39
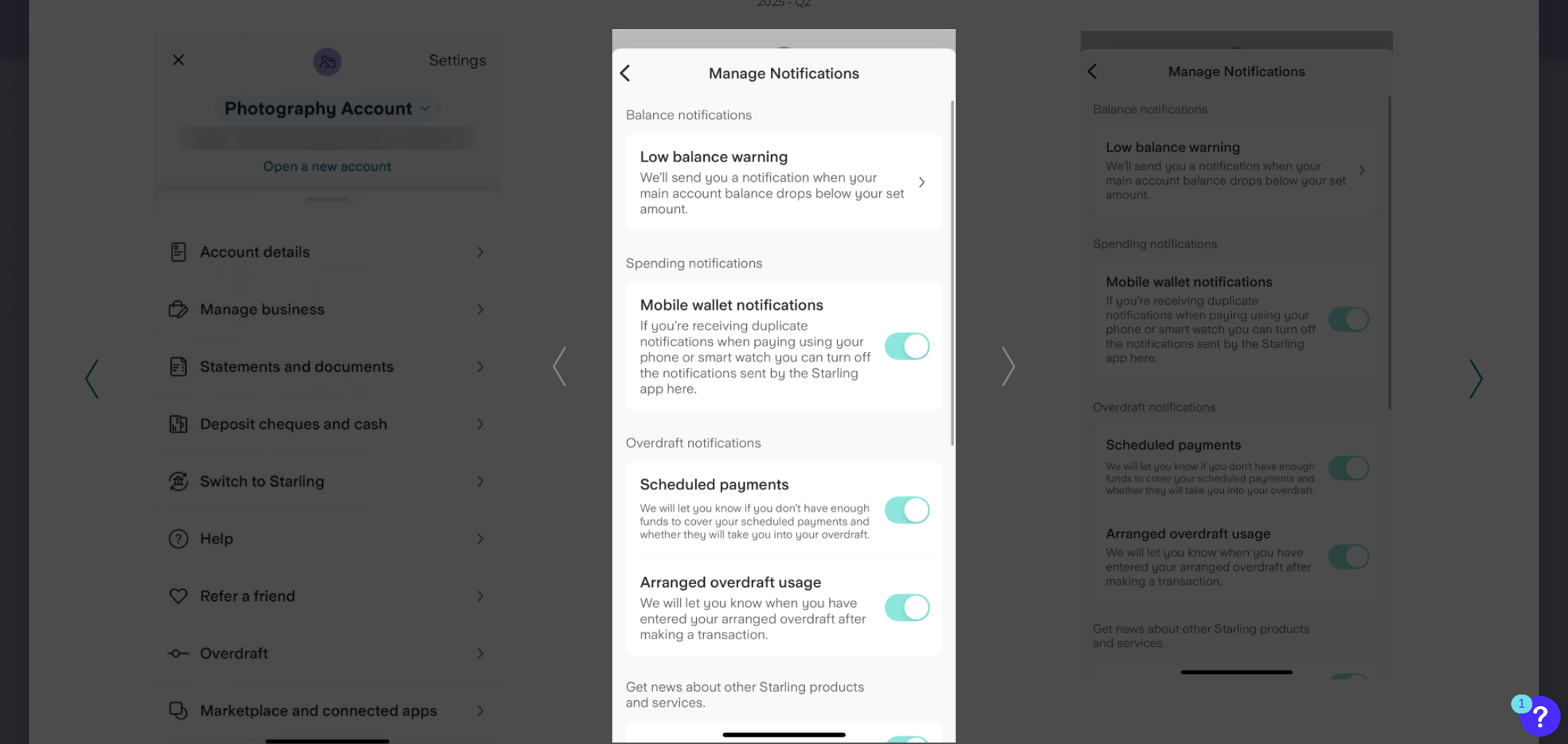
click at [1011, 361] on polyline at bounding box center [1008, 366] width 11 height 37
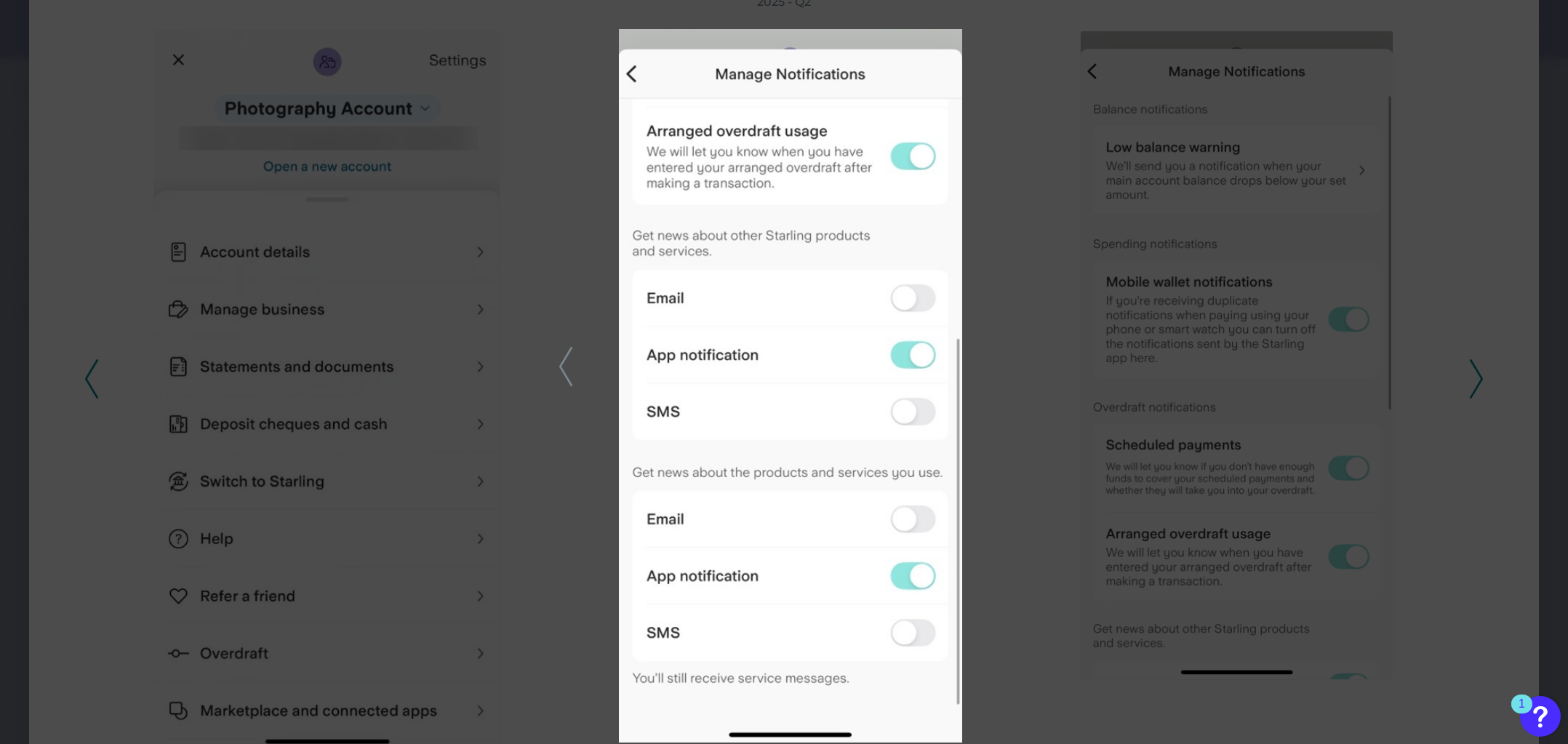
click at [1475, 385] on div at bounding box center [784, 372] width 1568 height 744
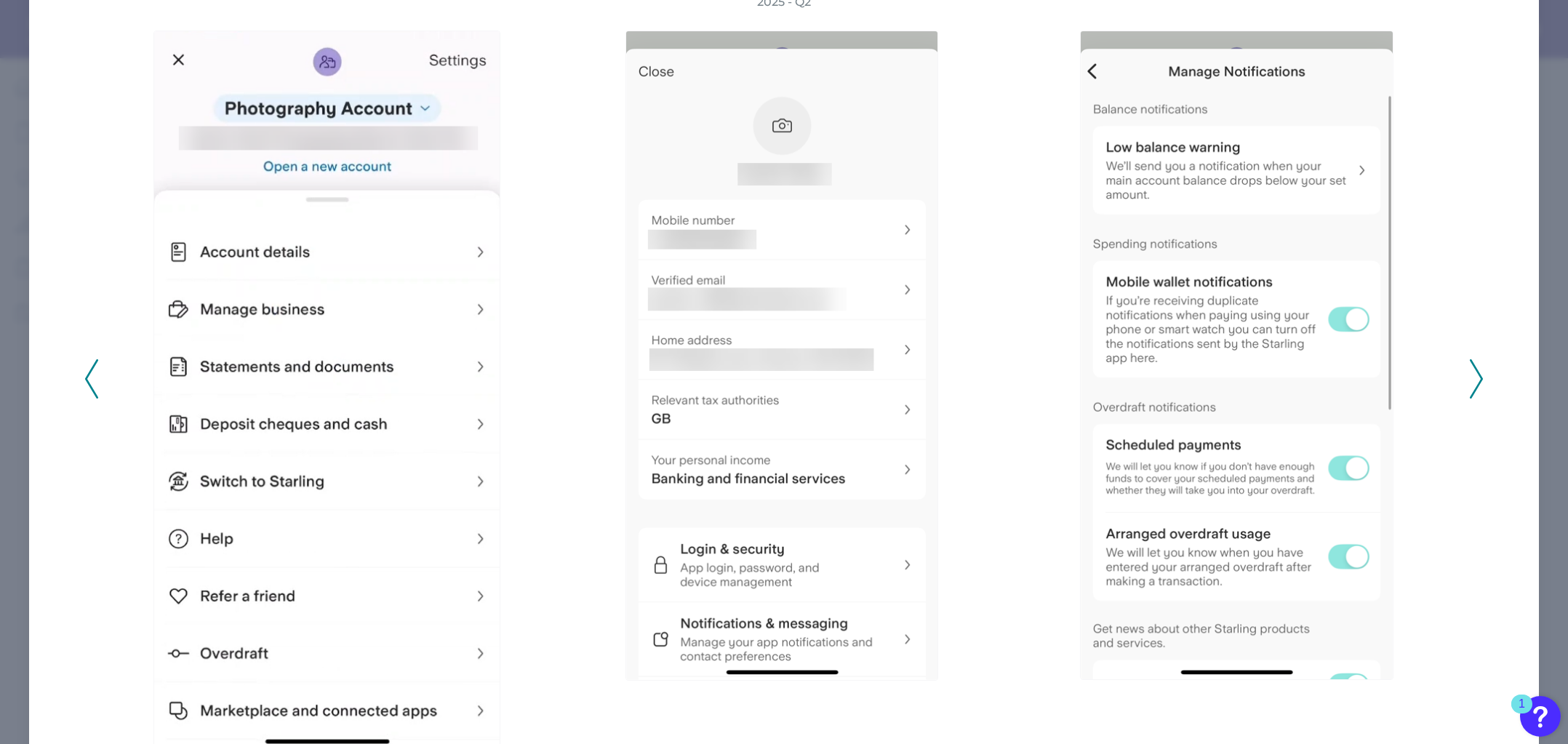
click at [1471, 366] on polyline at bounding box center [1476, 379] width 11 height 37
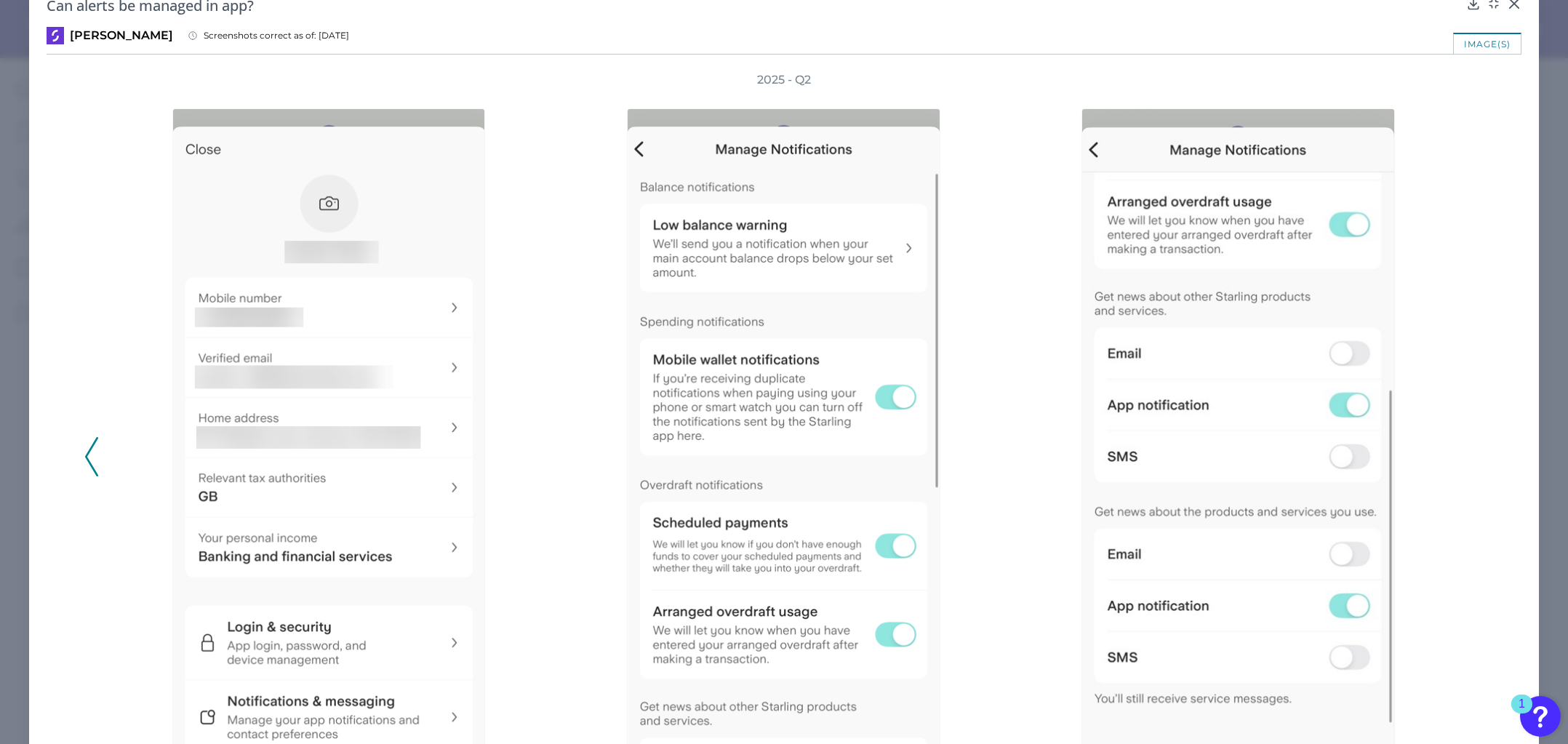
scroll to position [0, 0]
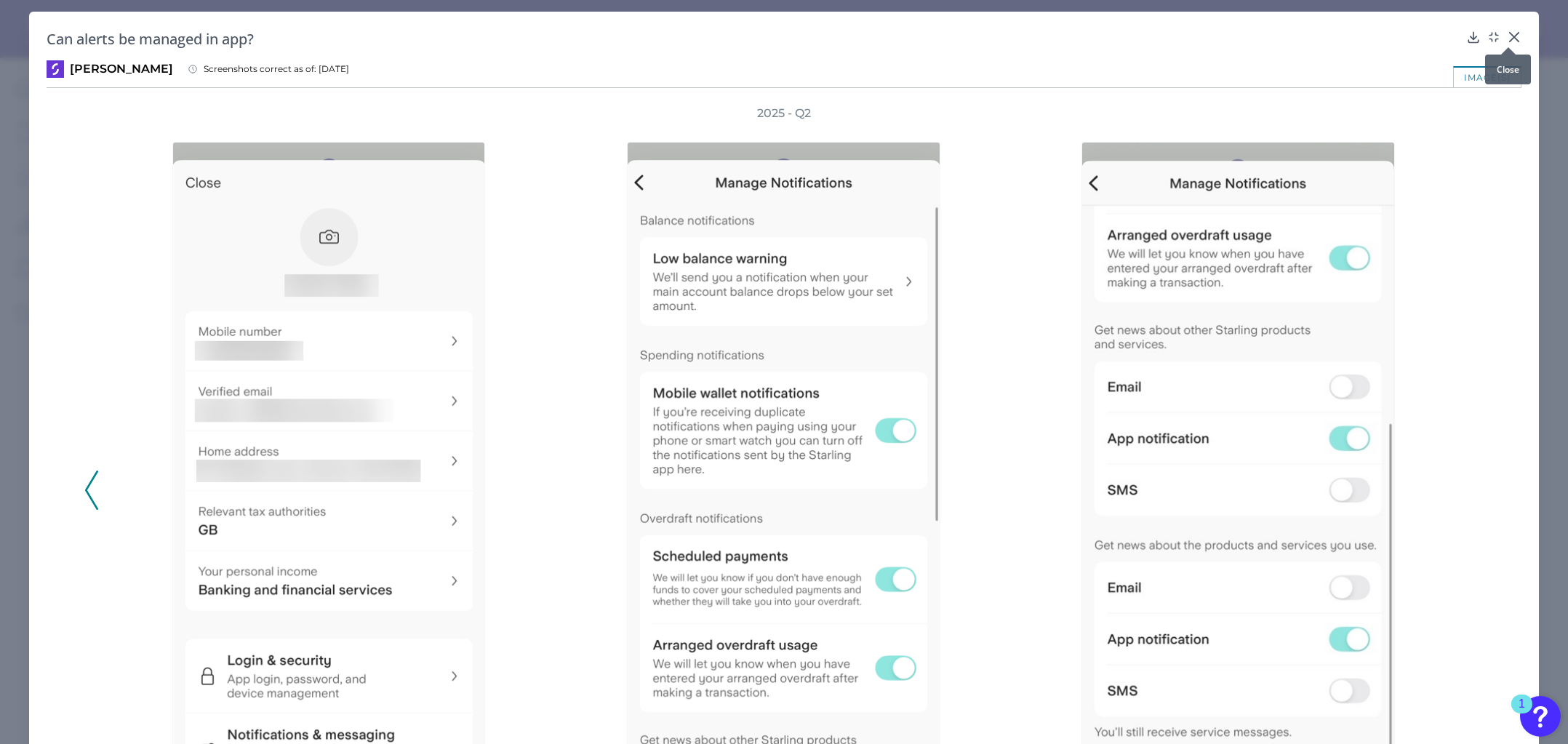
click at [1510, 38] on icon at bounding box center [1514, 37] width 9 height 9
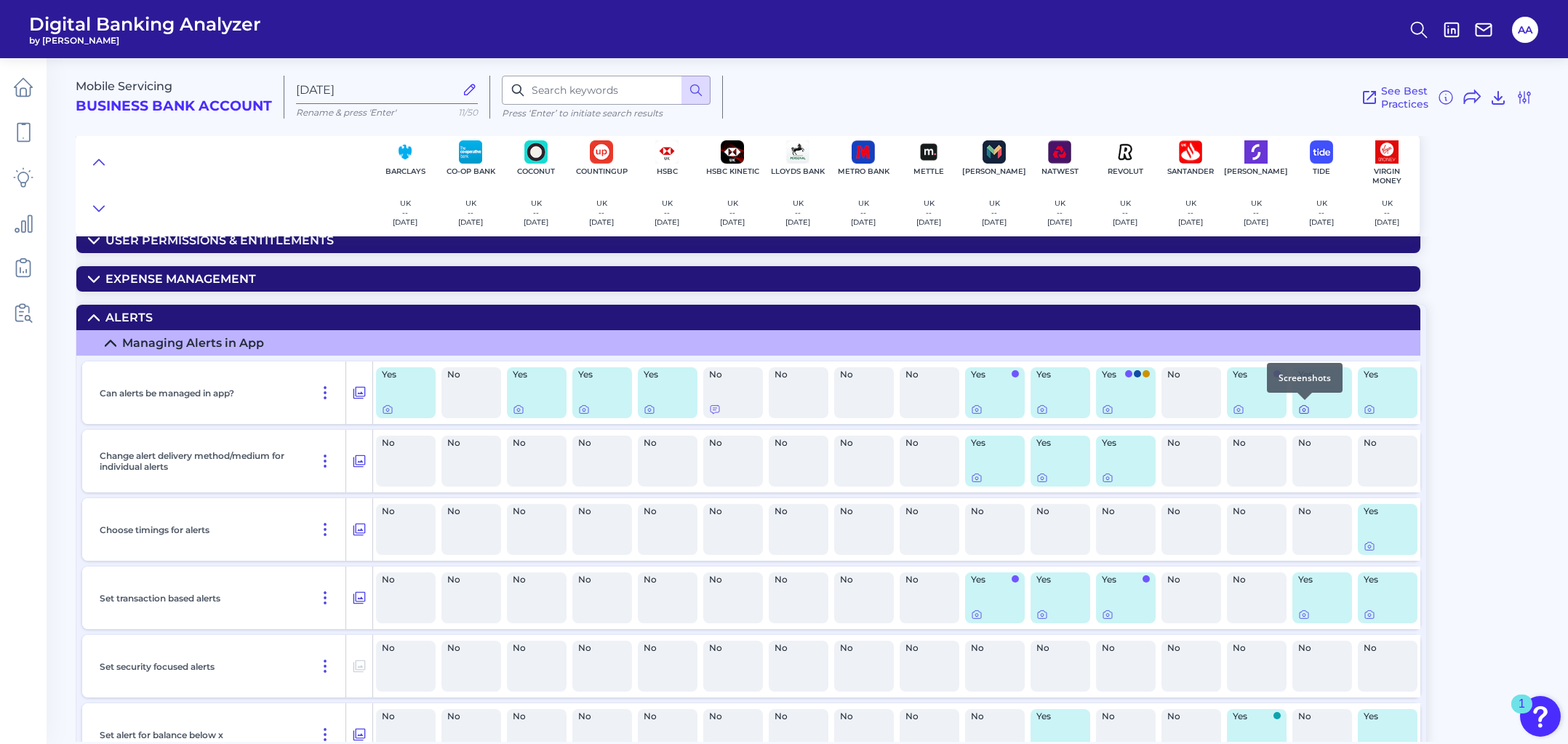
click at [1305, 412] on icon at bounding box center [1304, 409] width 11 height 11
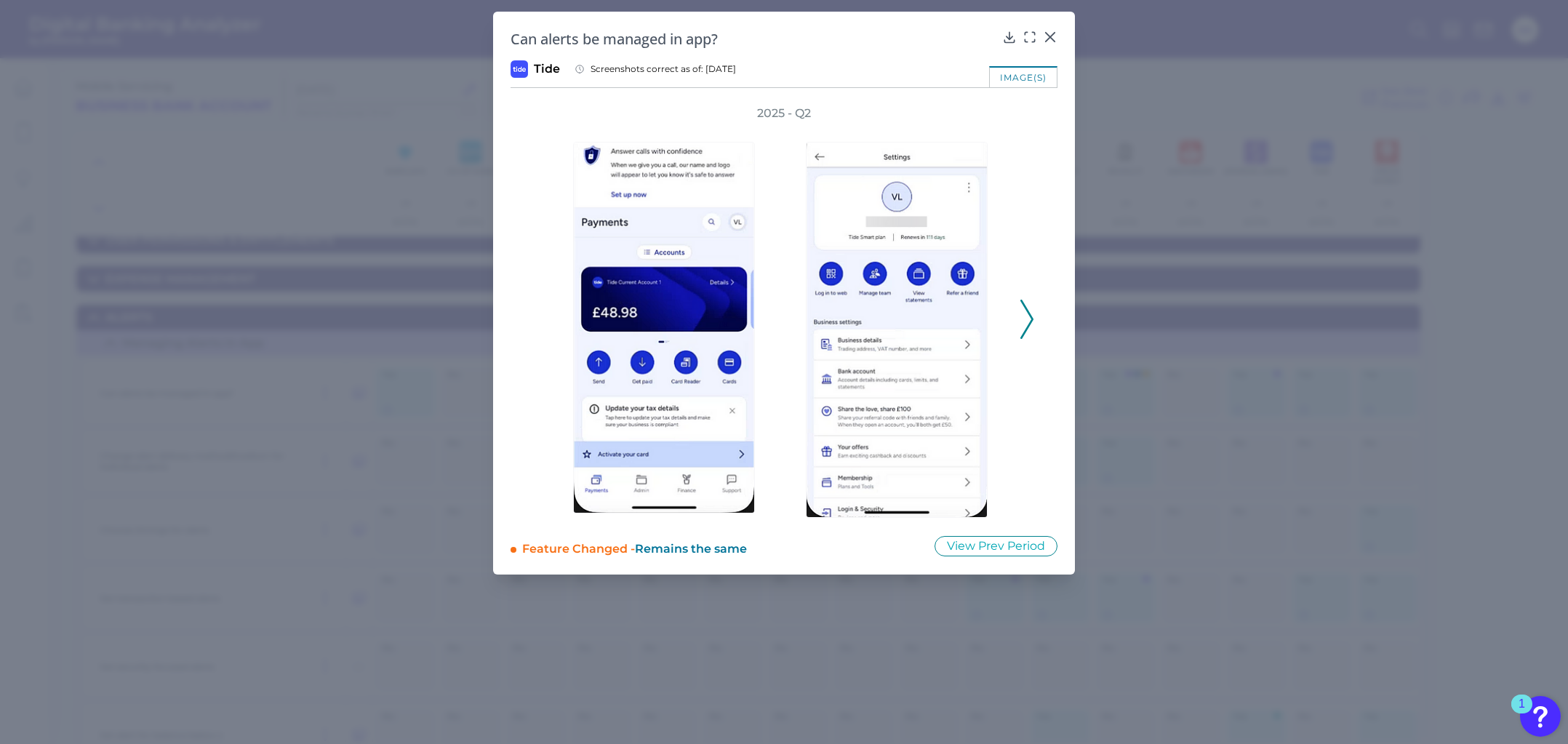
click at [1030, 317] on icon at bounding box center [1027, 319] width 13 height 39
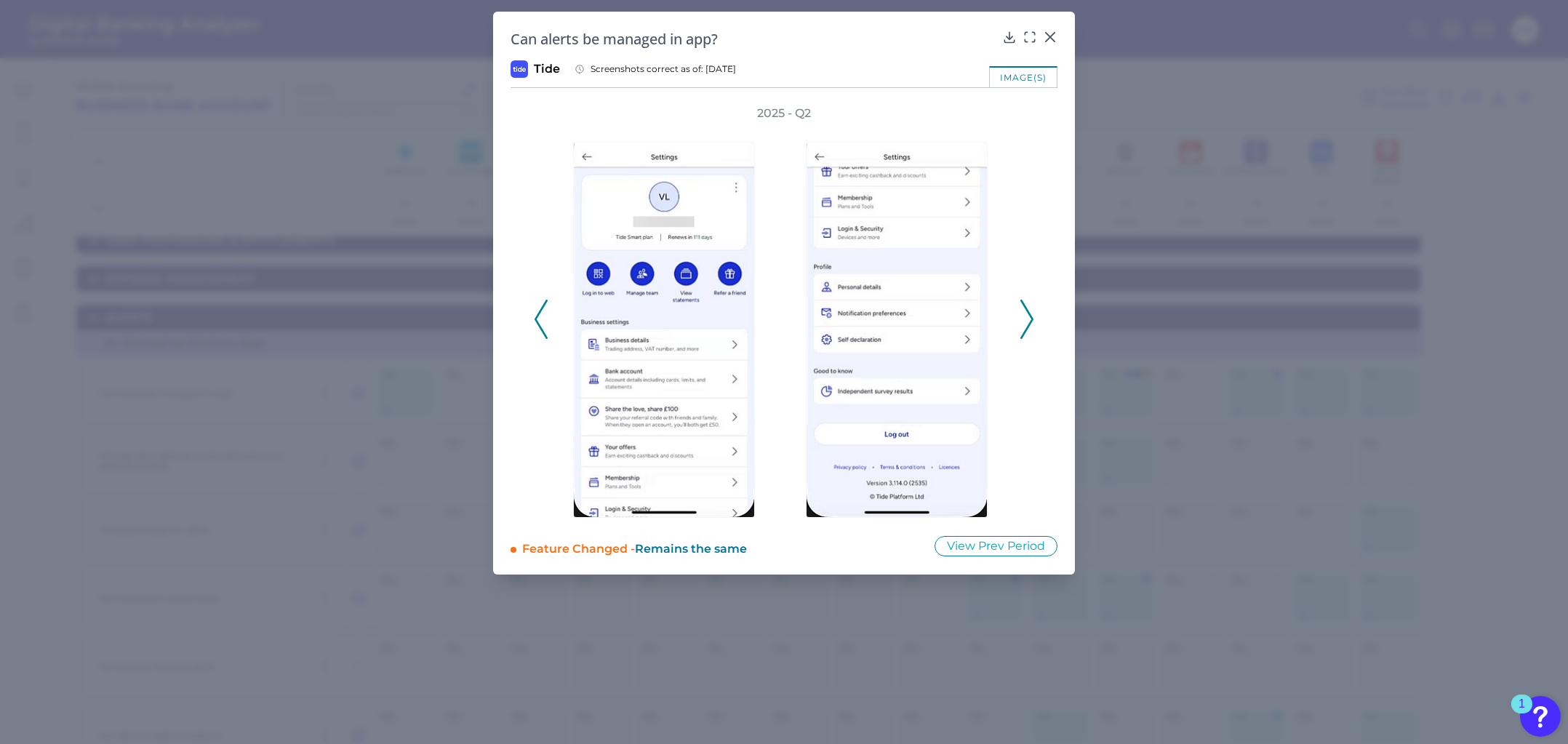
click at [1030, 317] on icon at bounding box center [1027, 319] width 13 height 39
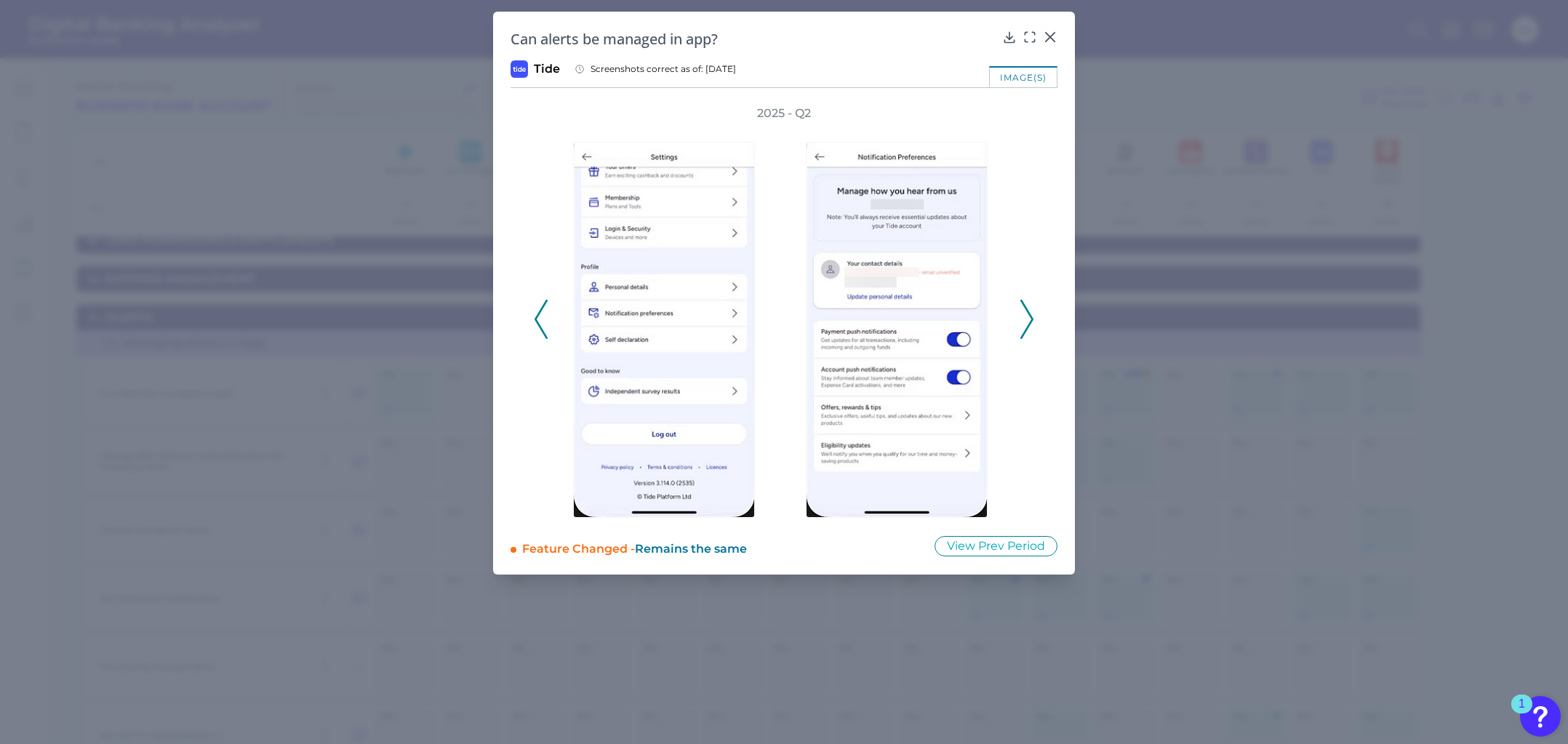
click at [1030, 317] on icon at bounding box center [1027, 319] width 13 height 39
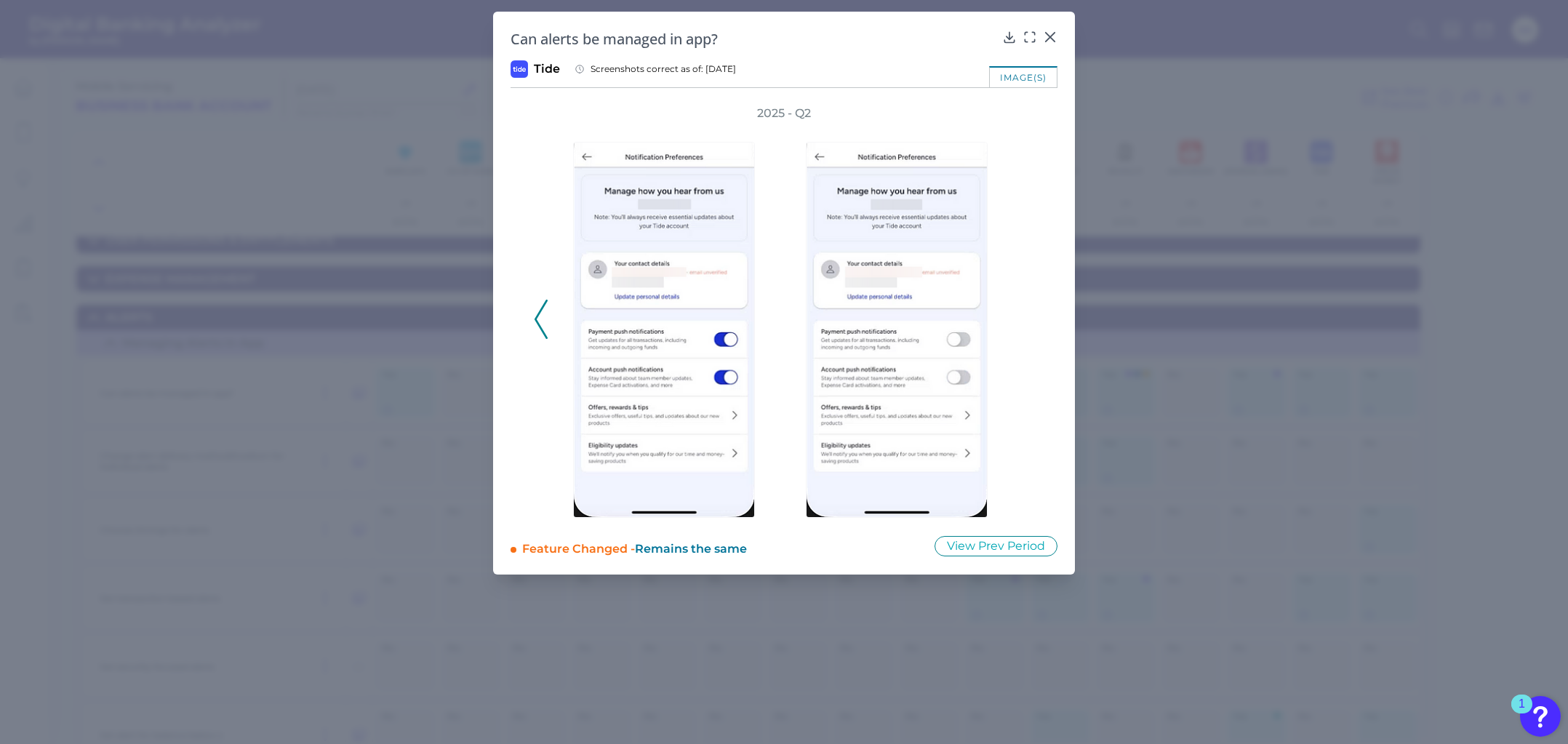
click at [537, 310] on icon at bounding box center [541, 319] width 13 height 39
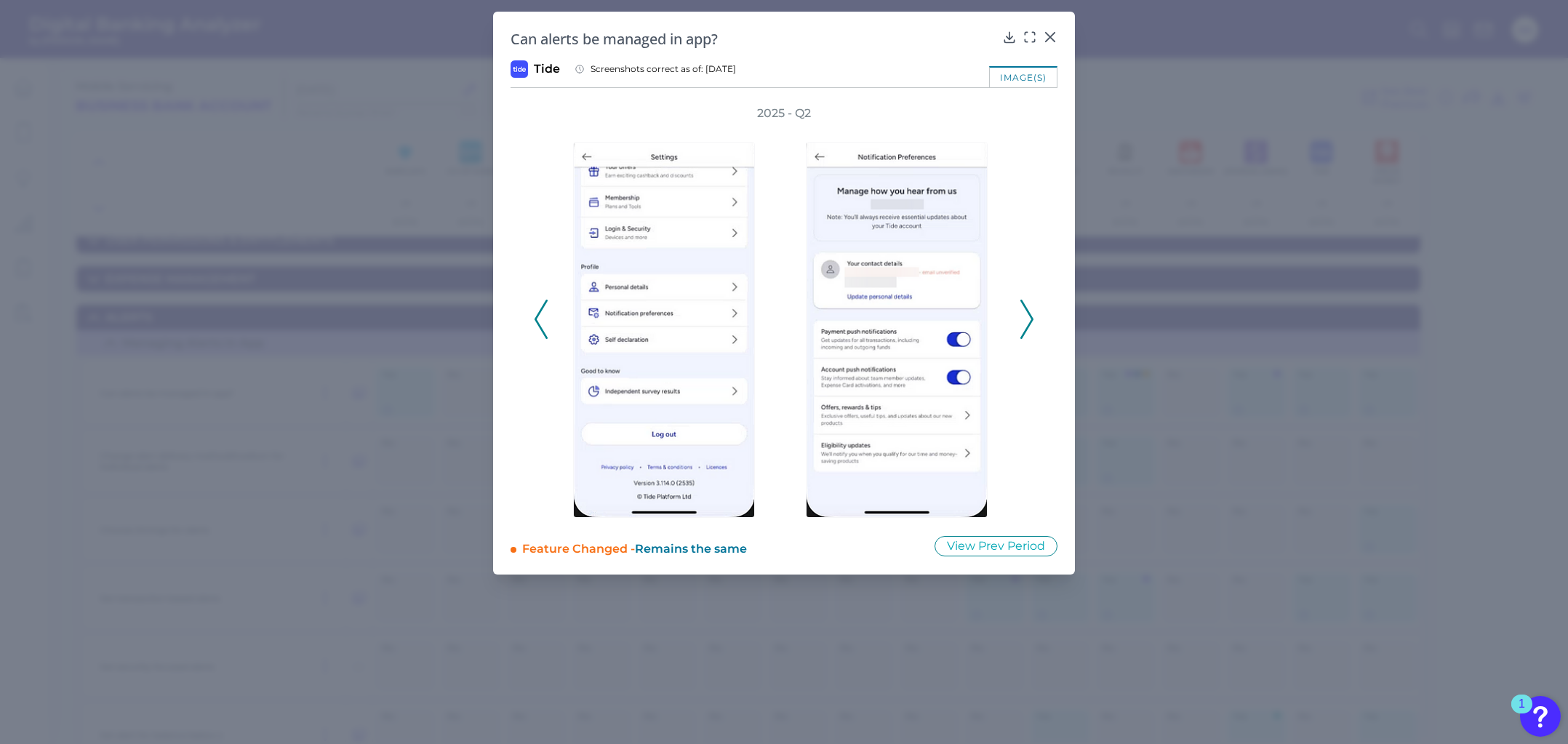
click at [537, 310] on icon at bounding box center [541, 319] width 13 height 39
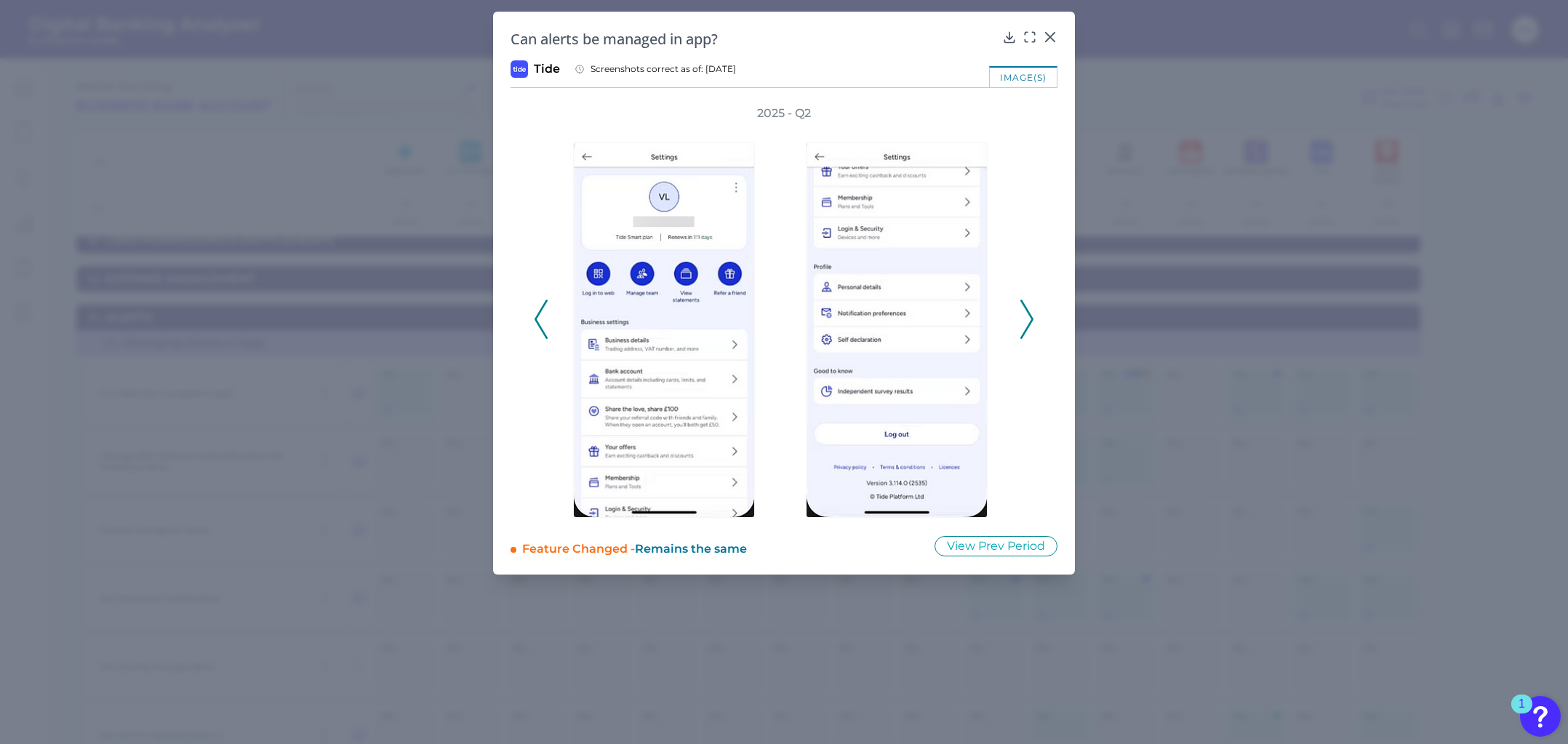
click at [537, 310] on icon at bounding box center [541, 319] width 13 height 39
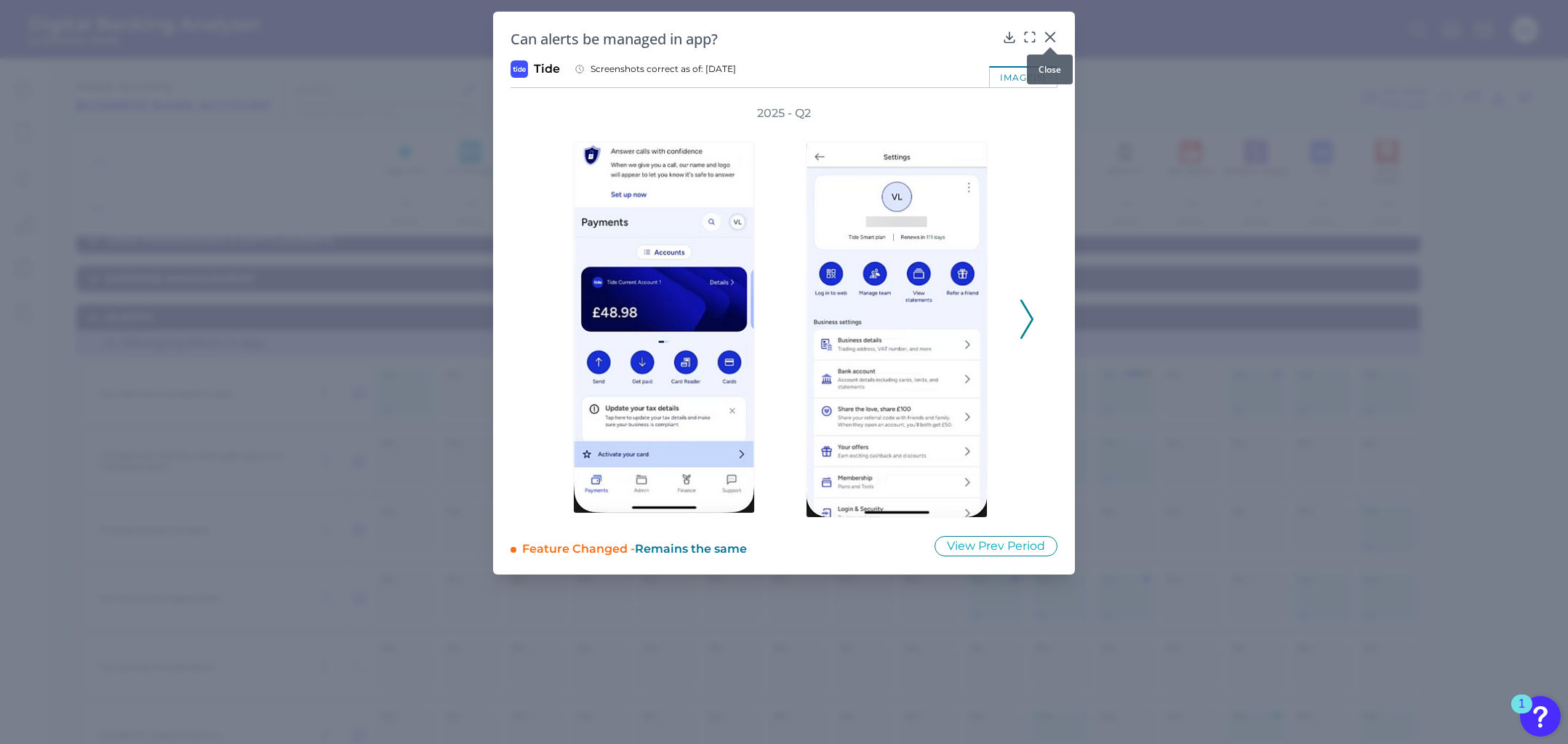
click at [1054, 35] on icon at bounding box center [1051, 38] width 15 height 15
